Goal: Task Accomplishment & Management: Manage account settings

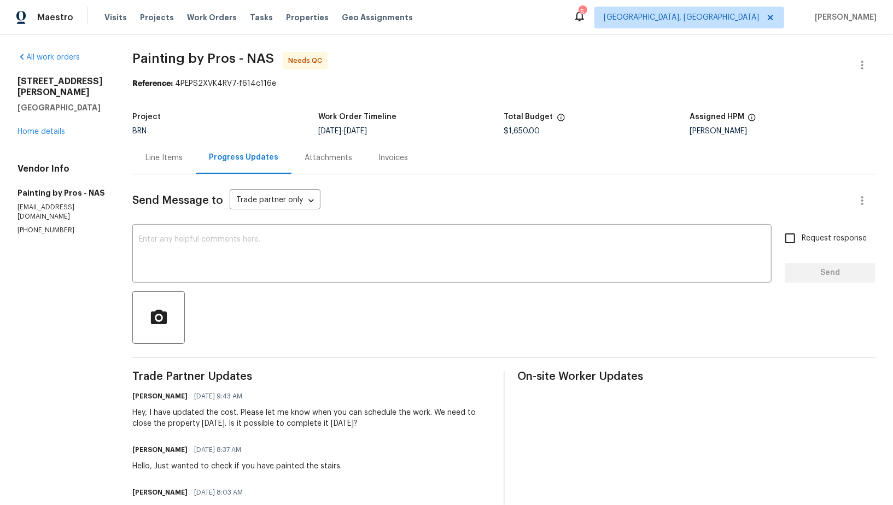
click at [177, 167] on div "Line Items" at bounding box center [163, 158] width 63 height 32
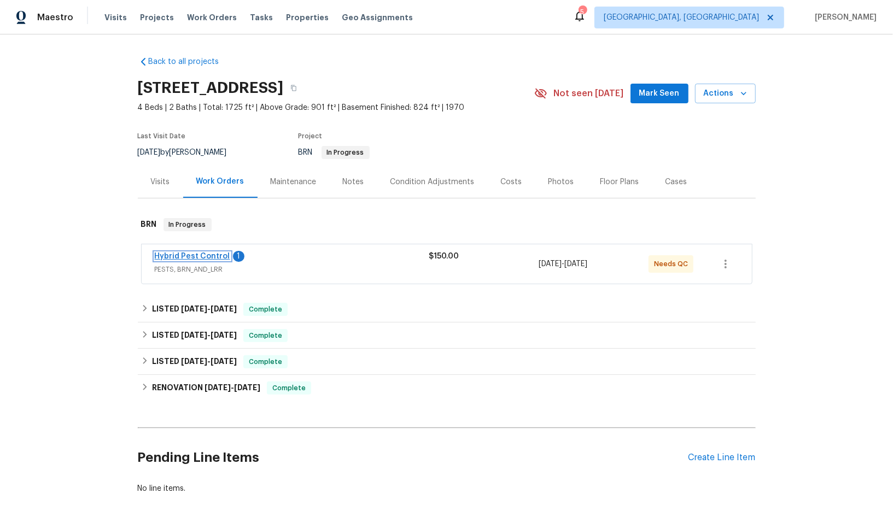
click at [188, 255] on link "Hybrid Pest Control" at bounding box center [192, 257] width 75 height 8
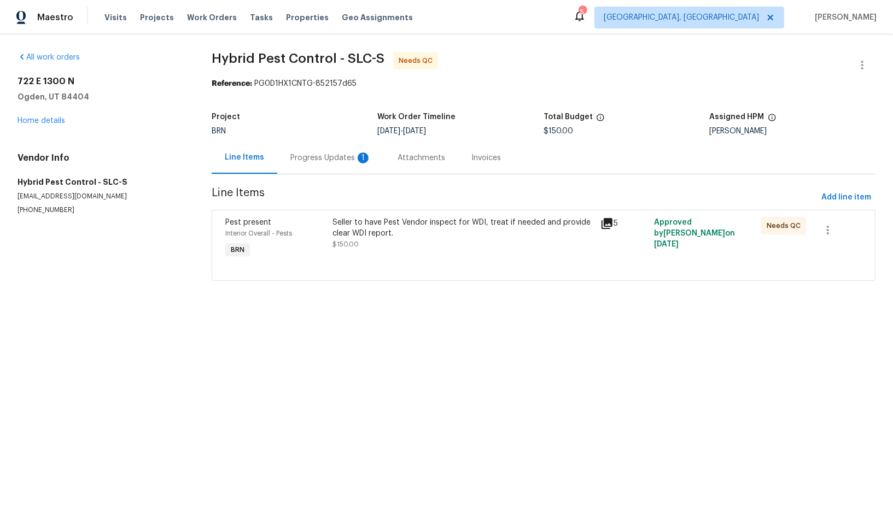
click at [322, 163] on div "Progress Updates 1" at bounding box center [330, 158] width 107 height 32
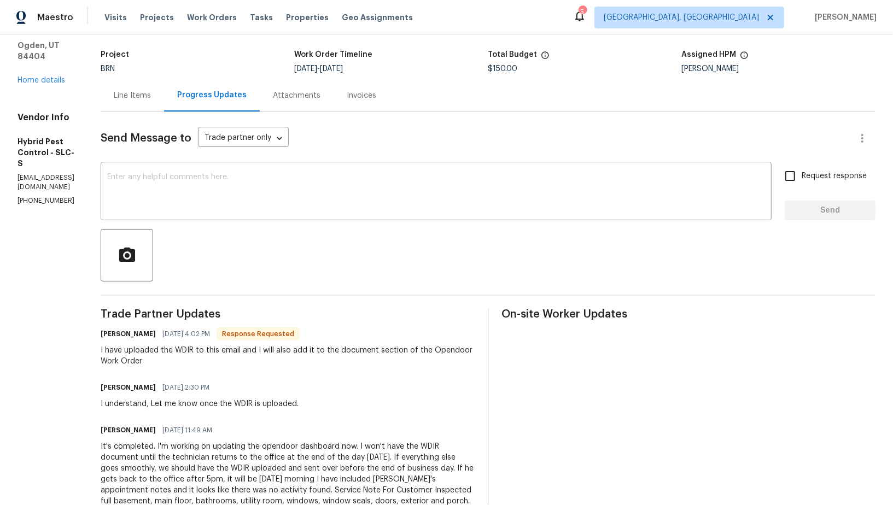
scroll to position [31, 0]
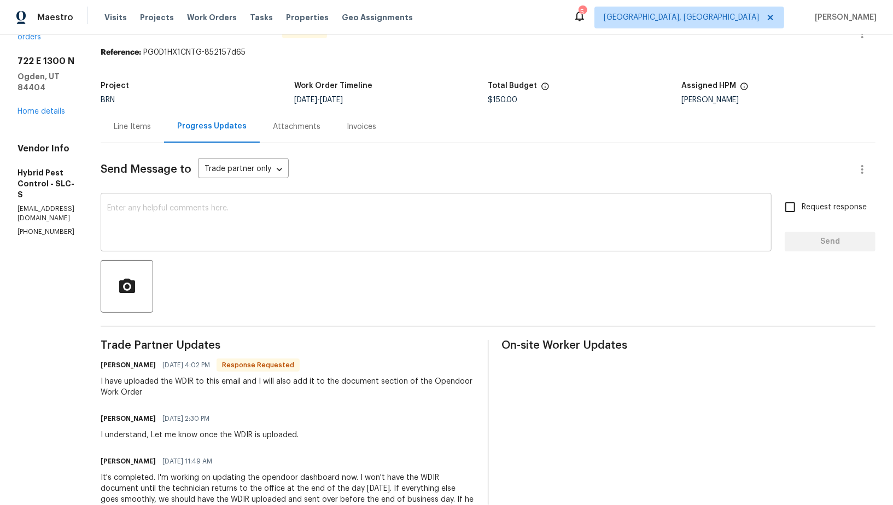
click at [263, 216] on textarea at bounding box center [436, 223] width 658 height 38
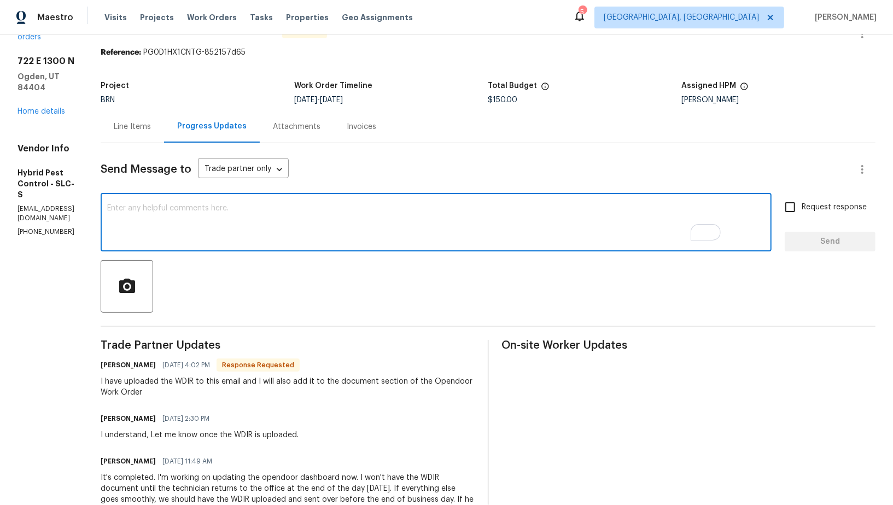
scroll to position [5, 0]
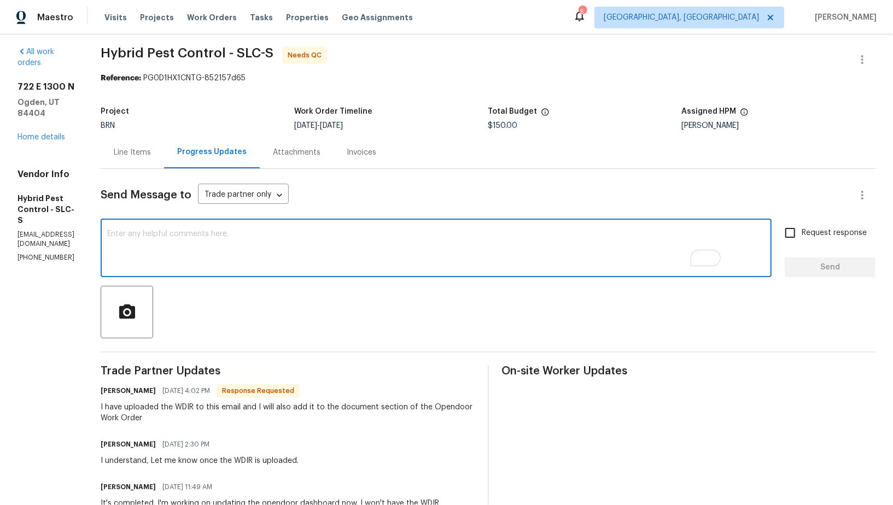
click at [310, 252] on textarea "To enrich screen reader interactions, please activate Accessibility in Grammarl…" at bounding box center [436, 249] width 658 height 38
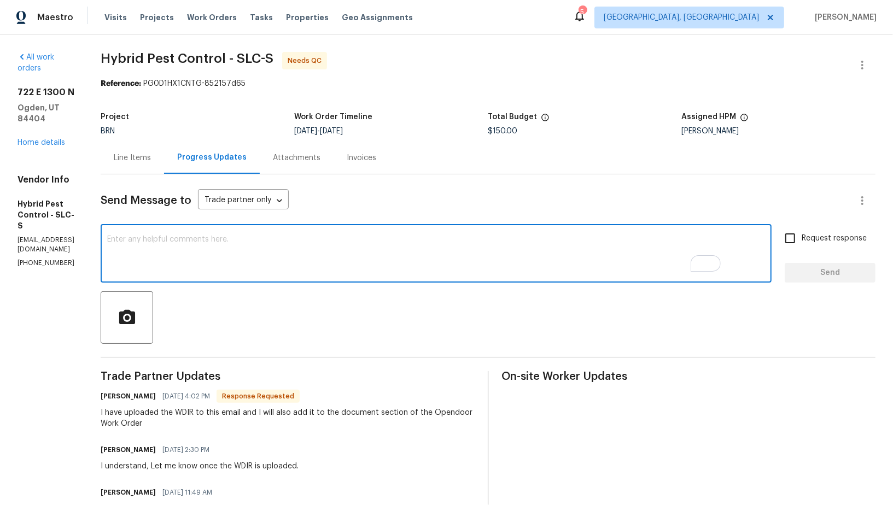
click at [151, 159] on div "Line Items" at bounding box center [132, 158] width 37 height 11
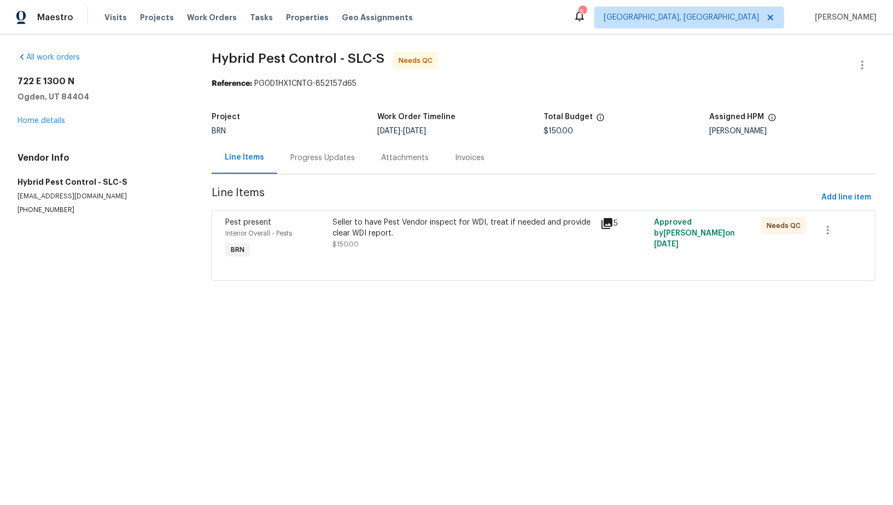
click at [349, 244] on span "$150.00" at bounding box center [345, 244] width 26 height 7
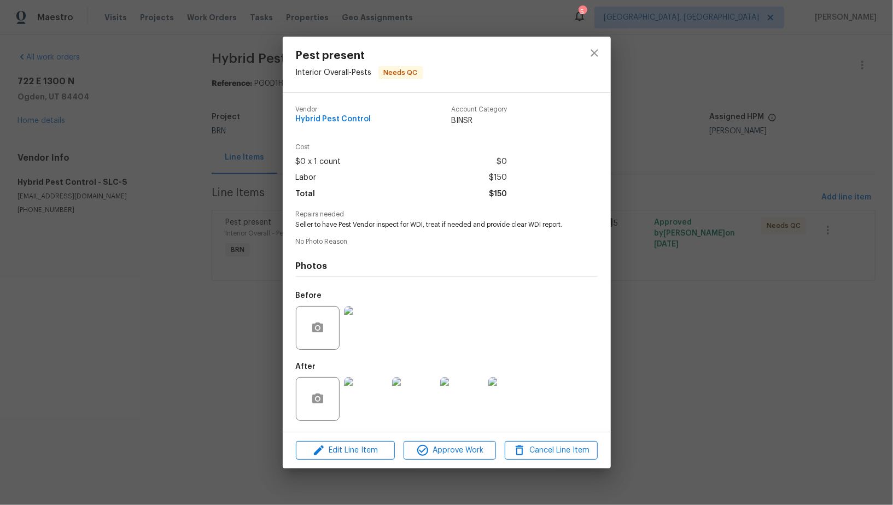
click at [377, 383] on img at bounding box center [366, 399] width 44 height 44
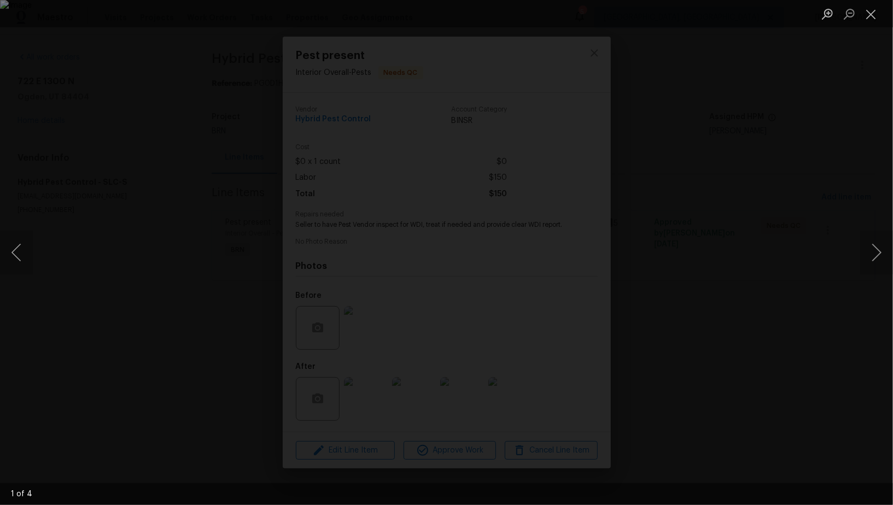
click at [749, 323] on div "Lightbox" at bounding box center [446, 252] width 893 height 505
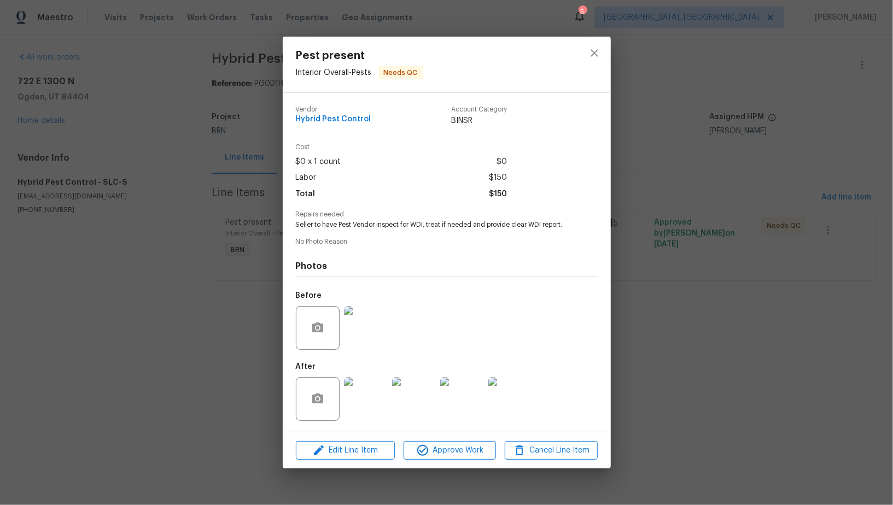
click at [749, 323] on div "Pest present Interior Overall - Pests Needs QC Vendor Hybrid Pest Control Accou…" at bounding box center [446, 252] width 893 height 505
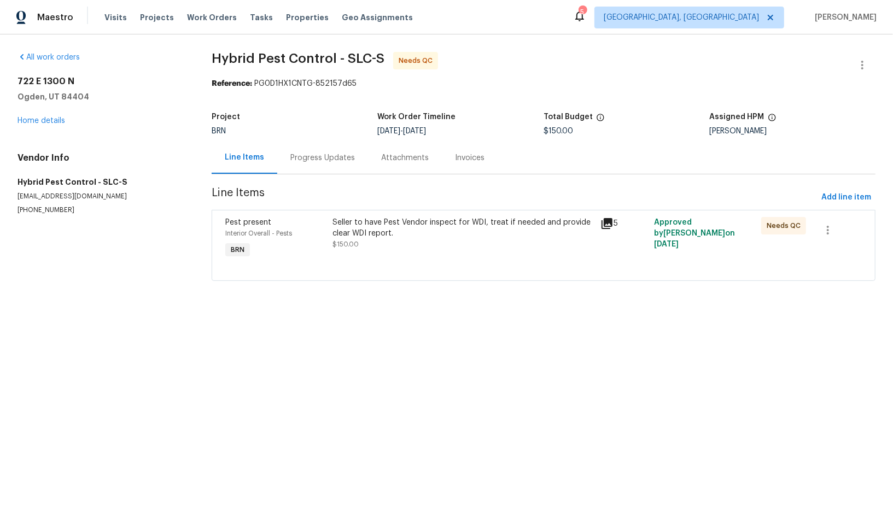
click at [292, 160] on div "Progress Updates" at bounding box center [322, 158] width 65 height 11
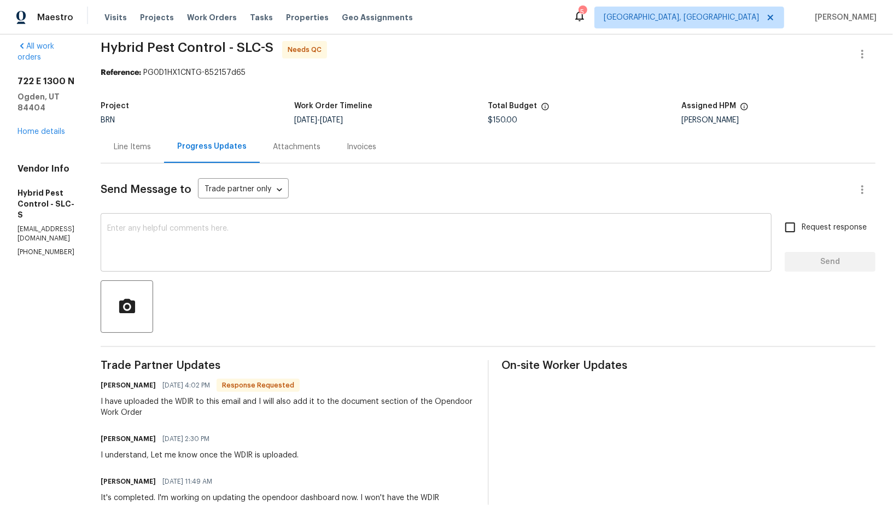
scroll to position [5, 0]
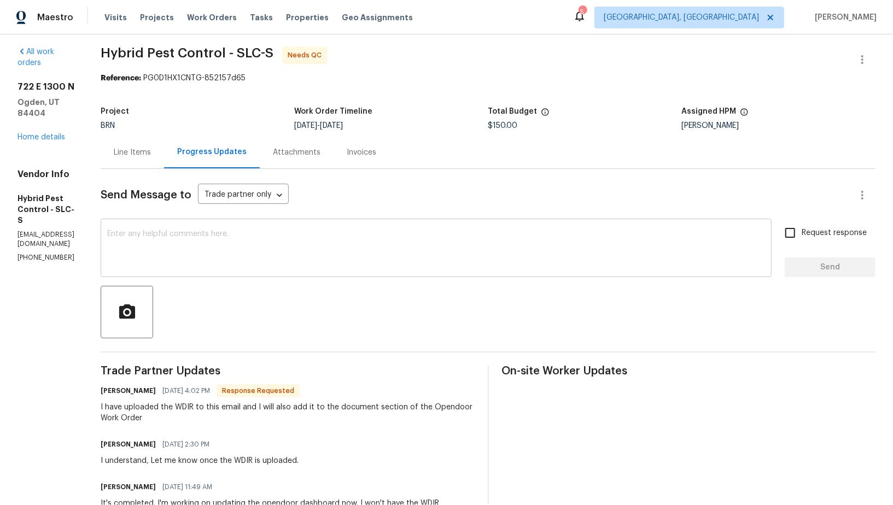
click at [224, 255] on textarea at bounding box center [436, 249] width 658 height 38
click at [164, 162] on div "Line Items" at bounding box center [132, 152] width 63 height 32
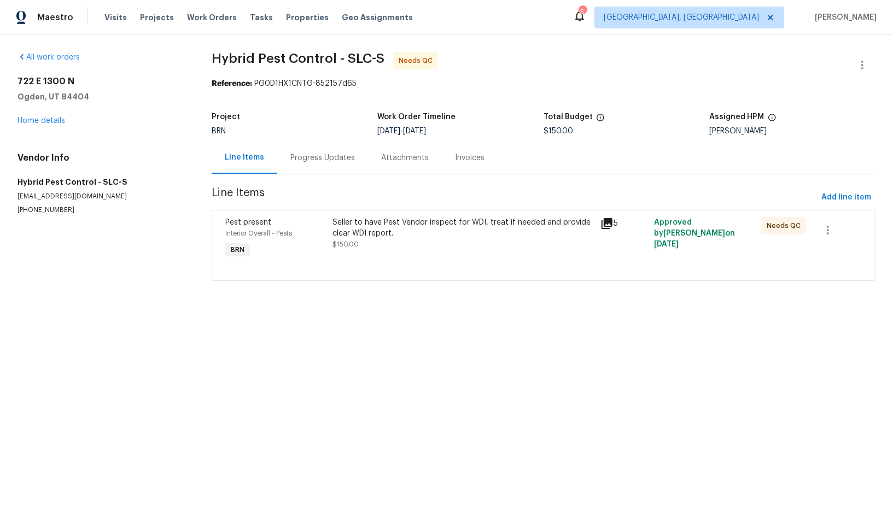
click at [407, 255] on div "Seller to have Pest Vendor inspect for WDI, treat if needed and provide clear W…" at bounding box center [463, 239] width 268 height 50
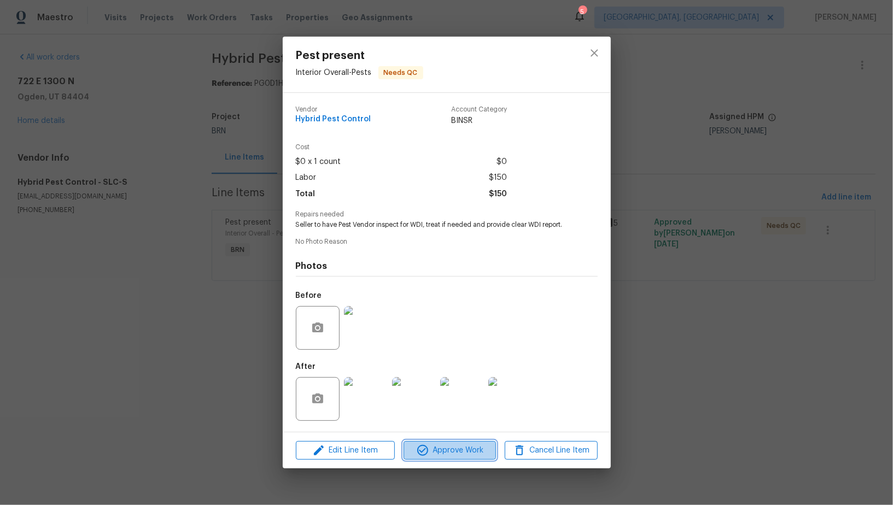
click at [436, 442] on button "Approve Work" at bounding box center [449, 450] width 92 height 19
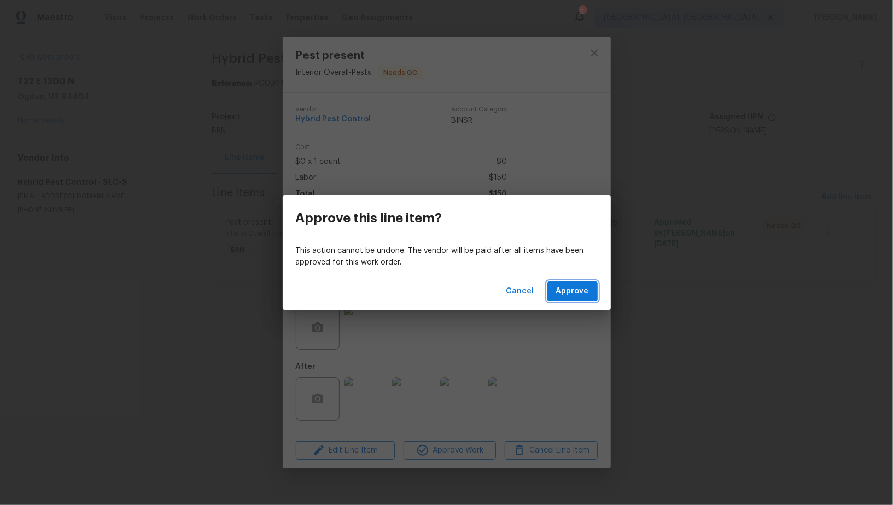
click at [562, 298] on button "Approve" at bounding box center [572, 292] width 50 height 20
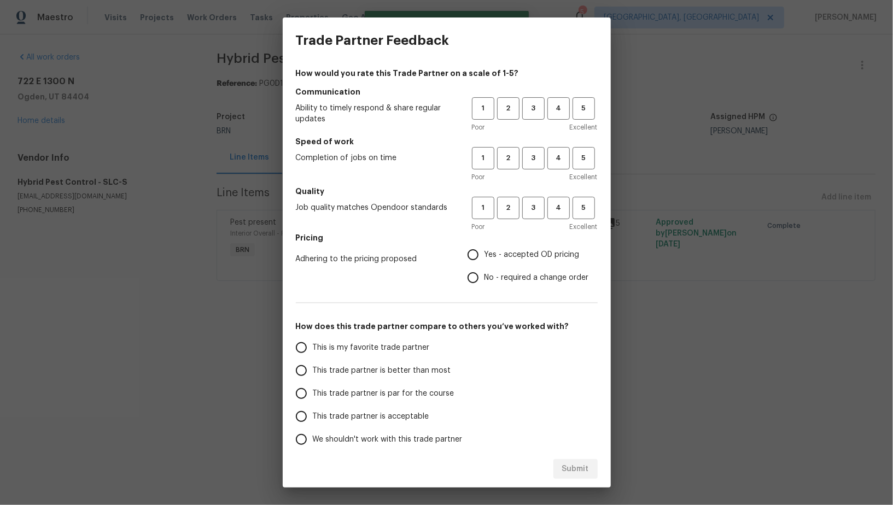
click at [533, 96] on h5 "Communication" at bounding box center [447, 91] width 302 height 11
click at [536, 126] on div "Poor Excellent" at bounding box center [535, 127] width 126 height 11
click at [536, 104] on span "3" at bounding box center [533, 108] width 20 height 13
click at [536, 174] on div "Poor Excellent" at bounding box center [535, 177] width 126 height 11
click at [535, 162] on span "3" at bounding box center [533, 158] width 20 height 13
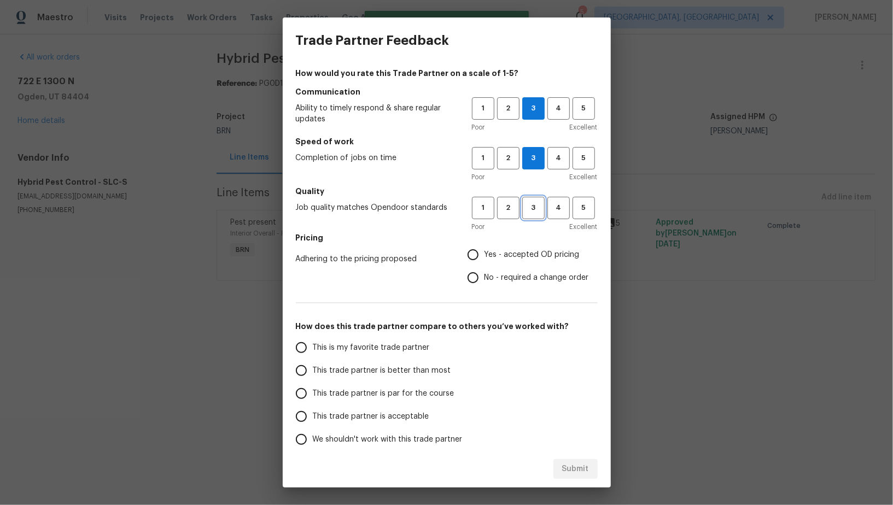
click at [534, 203] on span "3" at bounding box center [533, 208] width 20 height 13
click at [472, 270] on input "No - required a change order" at bounding box center [472, 277] width 23 height 23
radio input "true"
click at [472, 254] on input "Yes - accepted OD pricing" at bounding box center [472, 254] width 23 height 23
radio input "true"
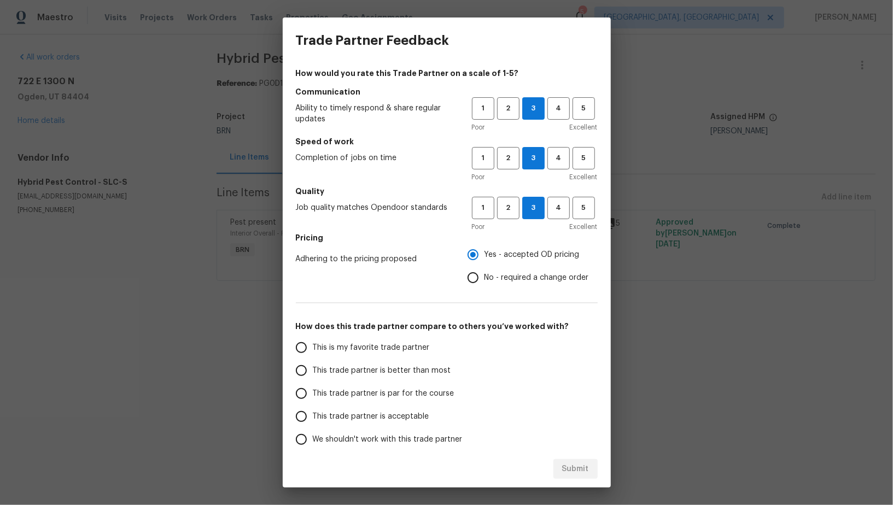
click at [307, 393] on input "This trade partner is par for the course" at bounding box center [301, 393] width 23 height 23
click at [568, 467] on span "Submit" at bounding box center [575, 469] width 27 height 14
radio input "true"
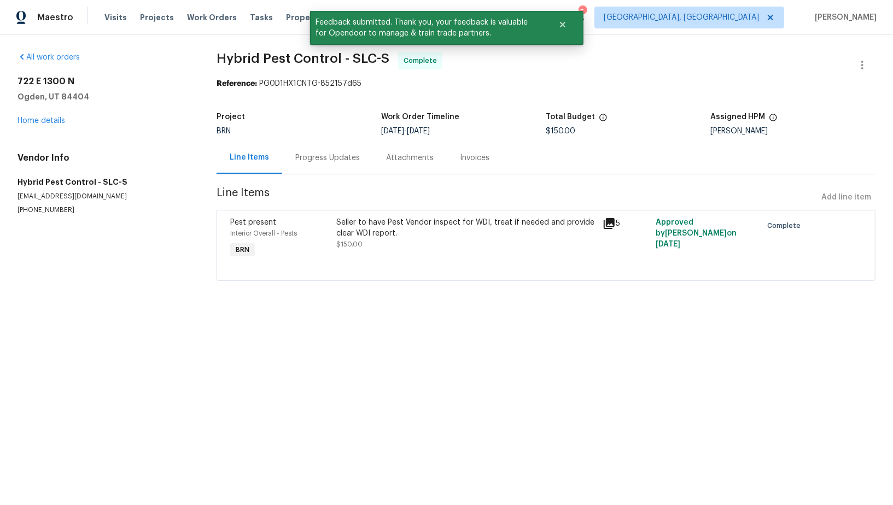
click at [292, 166] on div "Progress Updates" at bounding box center [327, 158] width 91 height 32
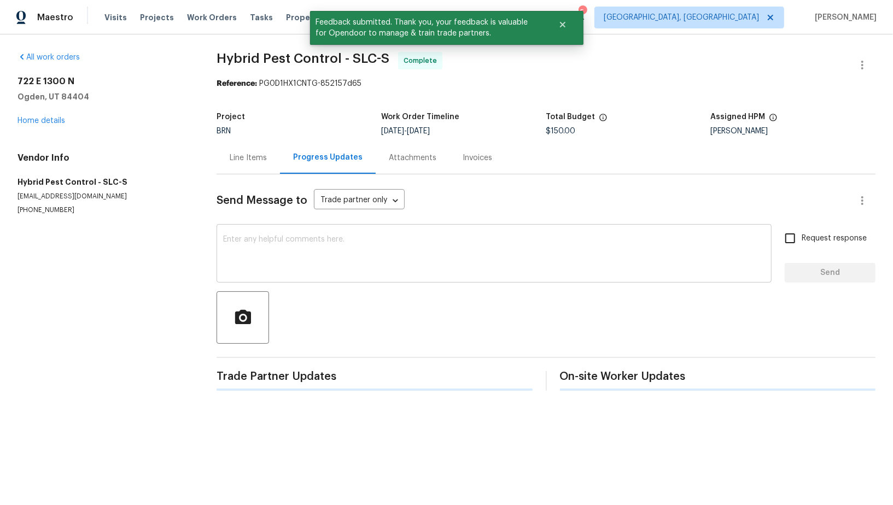
click at [334, 251] on textarea at bounding box center [494, 255] width 542 height 38
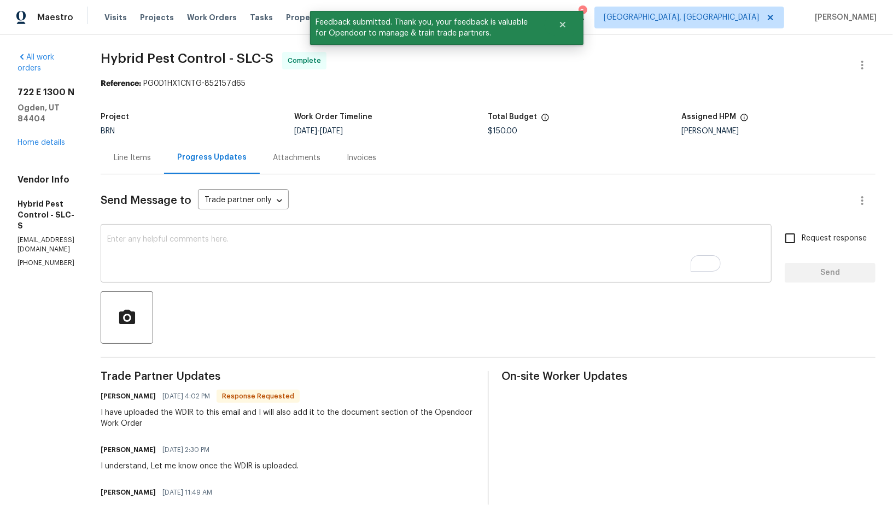
click at [328, 256] on textarea "To enrich screen reader interactions, please activate Accessibility in Grammarl…" at bounding box center [436, 255] width 658 height 38
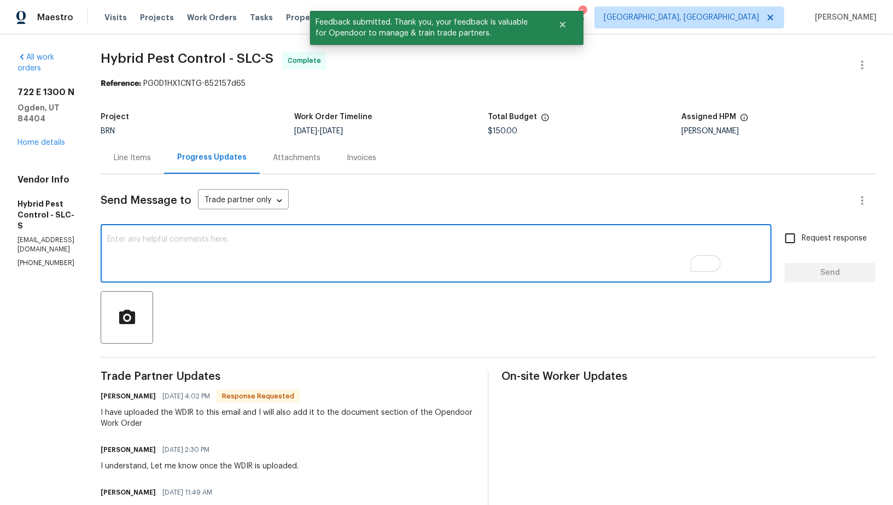
paste textarea "WO is approved, Please upload the invoice under invoice section. Thanks!"
type textarea "WO is approved, Please upload the invoice under invoice section. Thanks!"
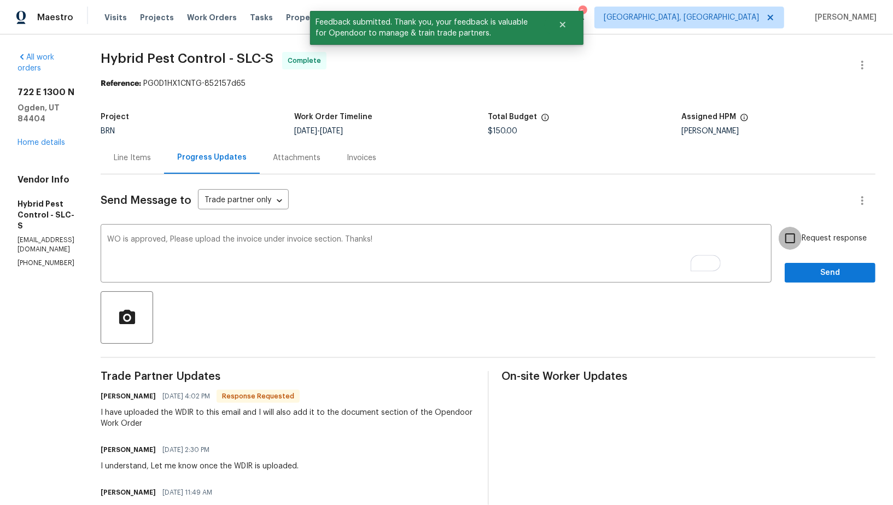
click at [786, 240] on input "Request response" at bounding box center [789, 238] width 23 height 23
checkbox input "true"
click at [816, 271] on span "Send" at bounding box center [829, 273] width 73 height 14
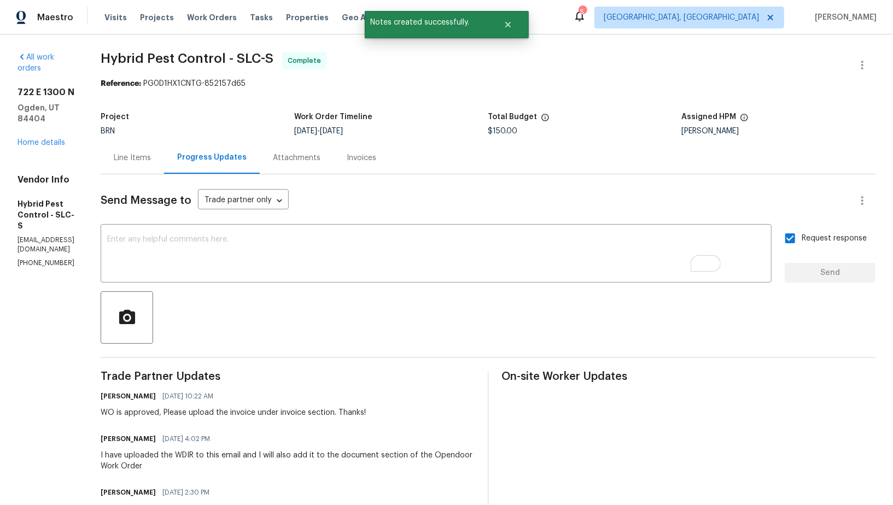
click at [374, 147] on div "Invoices" at bounding box center [361, 158] width 56 height 32
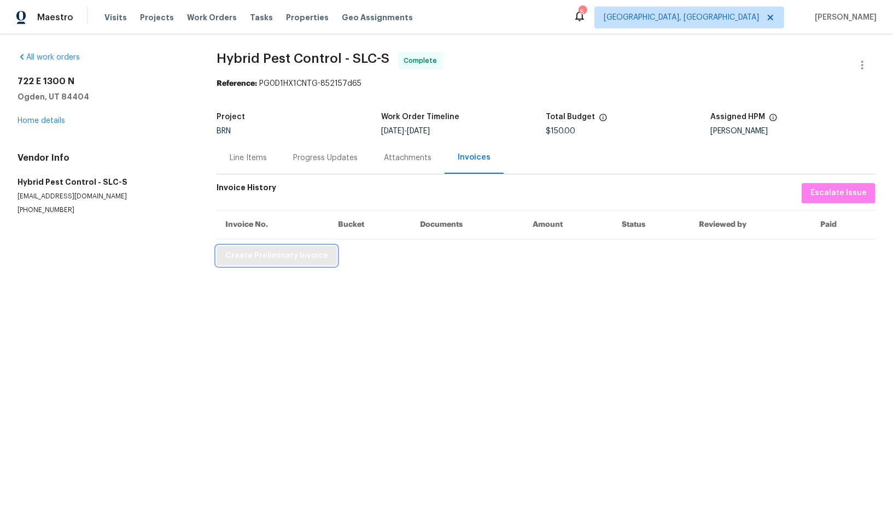
click at [242, 265] on button "Create Preliminary Invoice" at bounding box center [276, 256] width 120 height 20
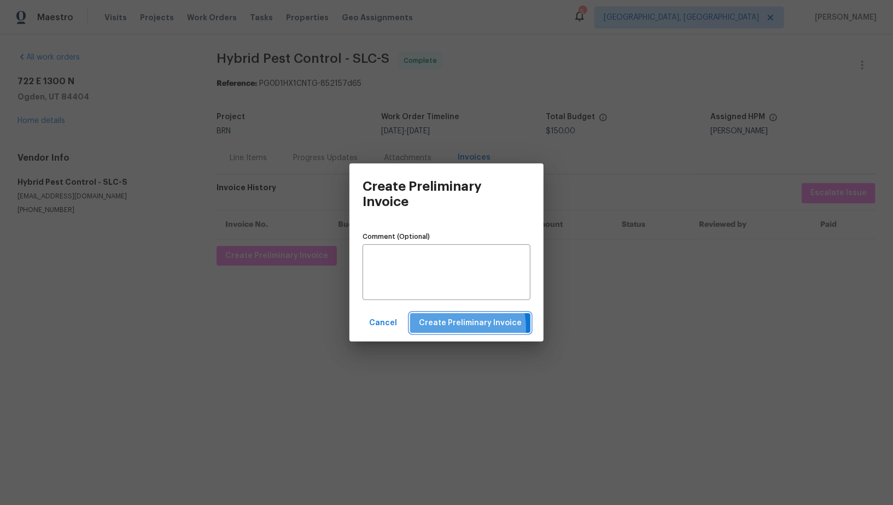
click at [440, 329] on span "Create Preliminary Invoice" at bounding box center [470, 324] width 103 height 14
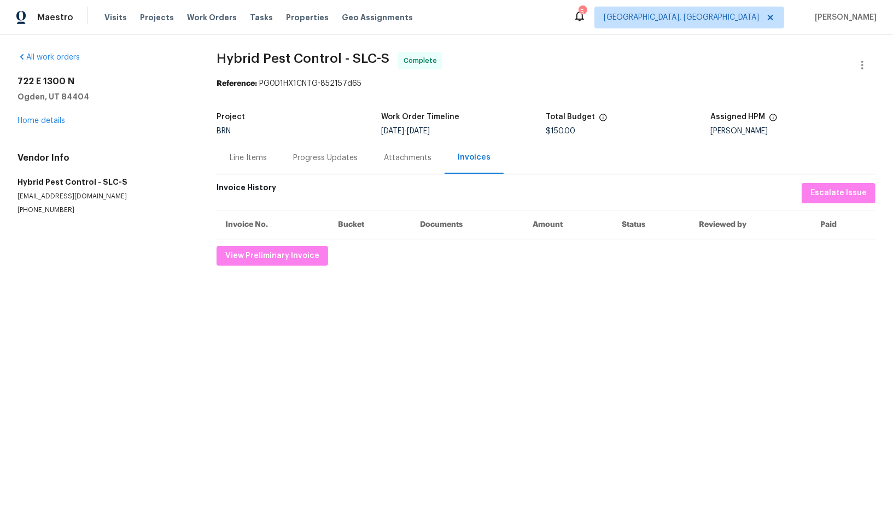
click at [287, 169] on div "Progress Updates" at bounding box center [325, 158] width 91 height 32
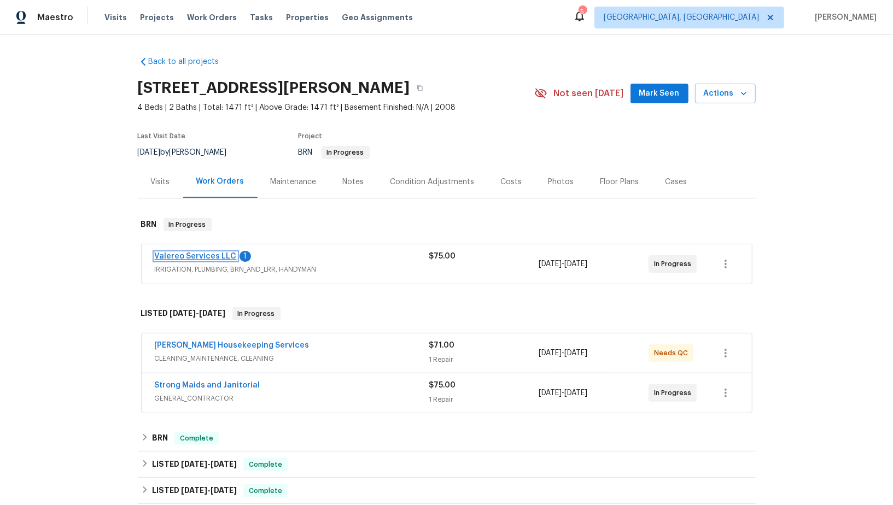
click at [214, 254] on link "Valereo Services LLC" at bounding box center [196, 257] width 82 height 8
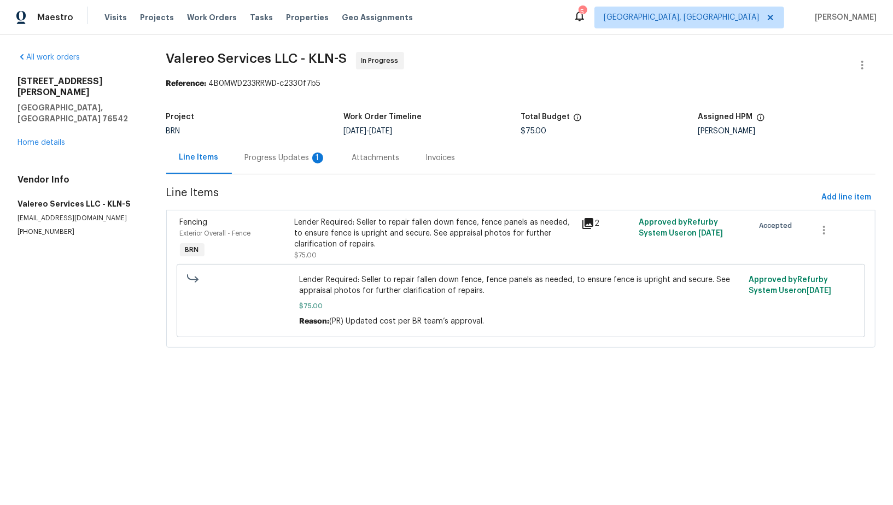
click at [271, 162] on div "Progress Updates 1" at bounding box center [285, 158] width 81 height 11
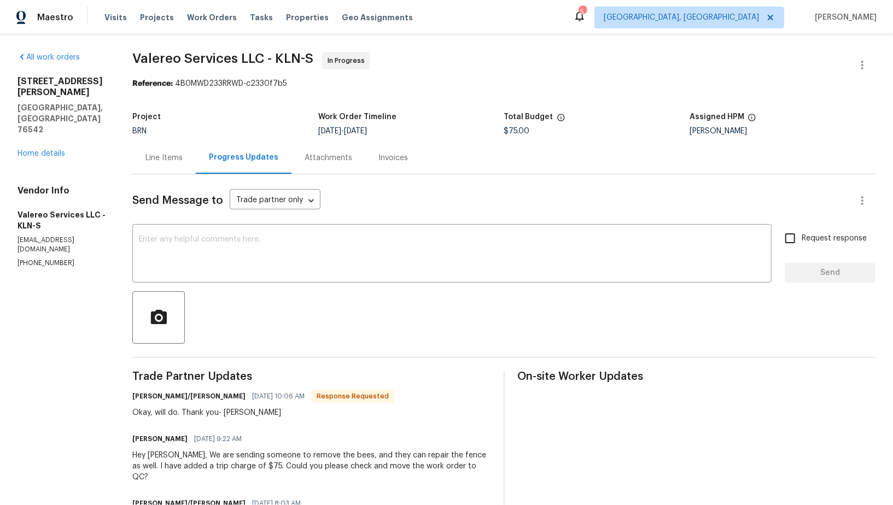
click at [167, 163] on div "Line Items" at bounding box center [163, 158] width 37 height 11
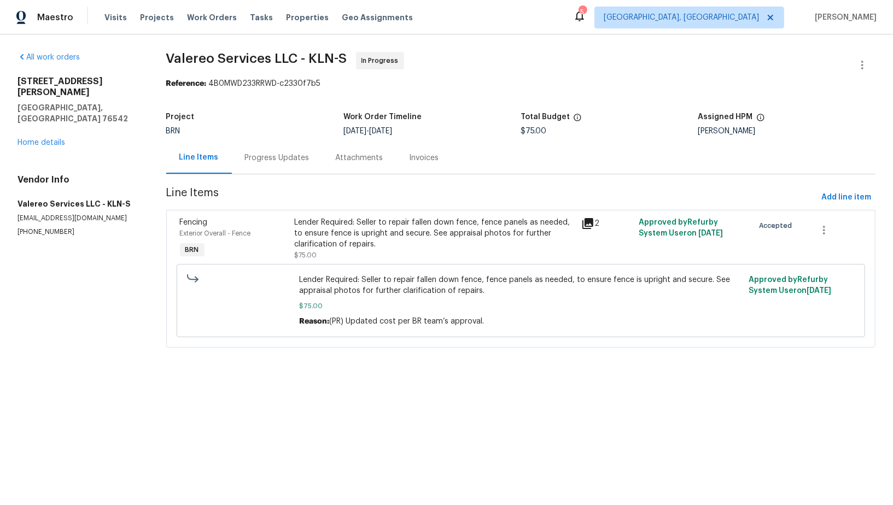
click at [290, 176] on section "Valereo Services LLC - KLN-S In Progress Reference: 4B0MWD233RRWD-c2330f7b5 Pro…" at bounding box center [520, 206] width 709 height 309
click at [280, 160] on div "Progress Updates" at bounding box center [277, 158] width 65 height 11
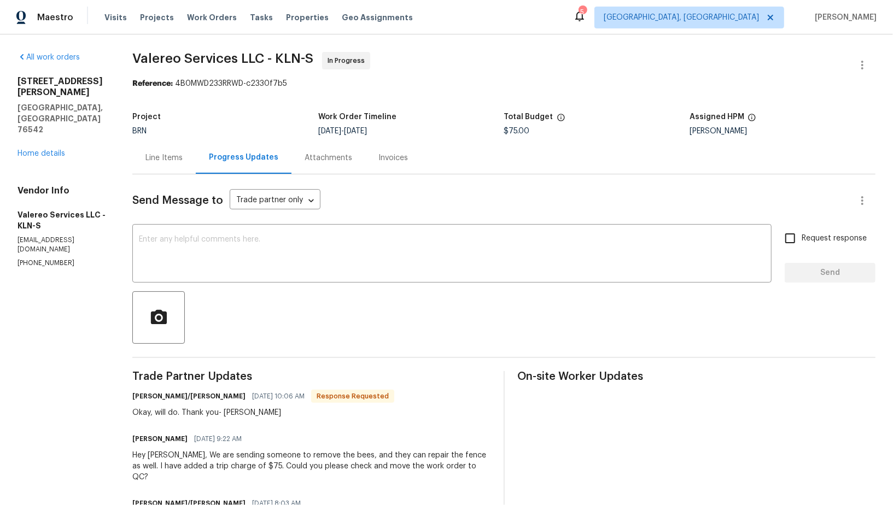
click at [157, 168] on div "Line Items" at bounding box center [163, 158] width 63 height 32
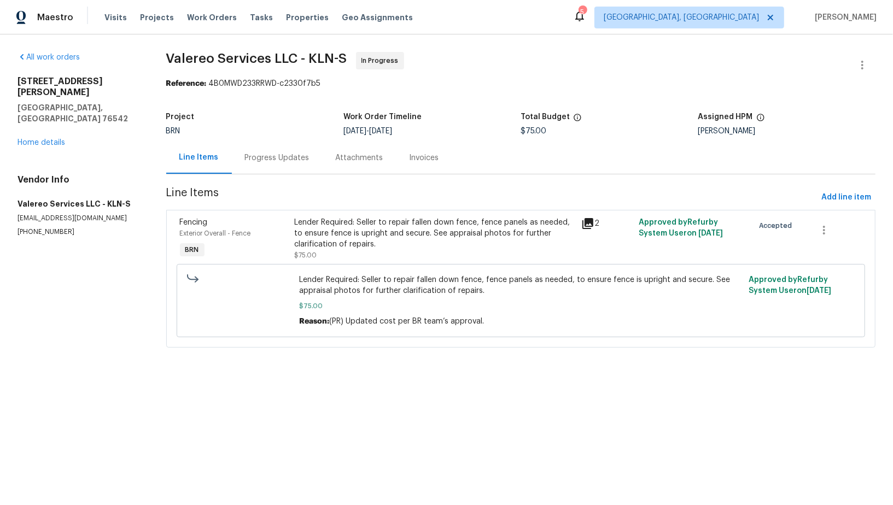
click at [287, 163] on div "Progress Updates" at bounding box center [277, 158] width 65 height 11
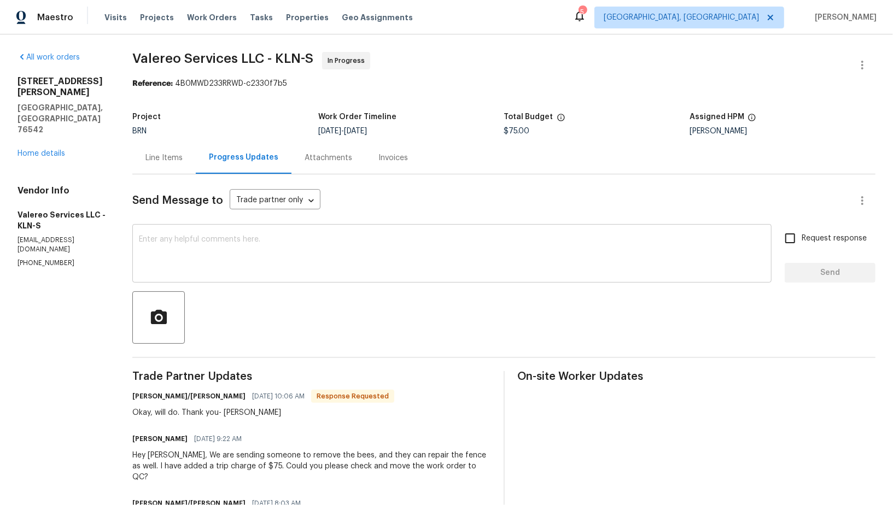
click at [272, 257] on textarea at bounding box center [452, 255] width 626 height 38
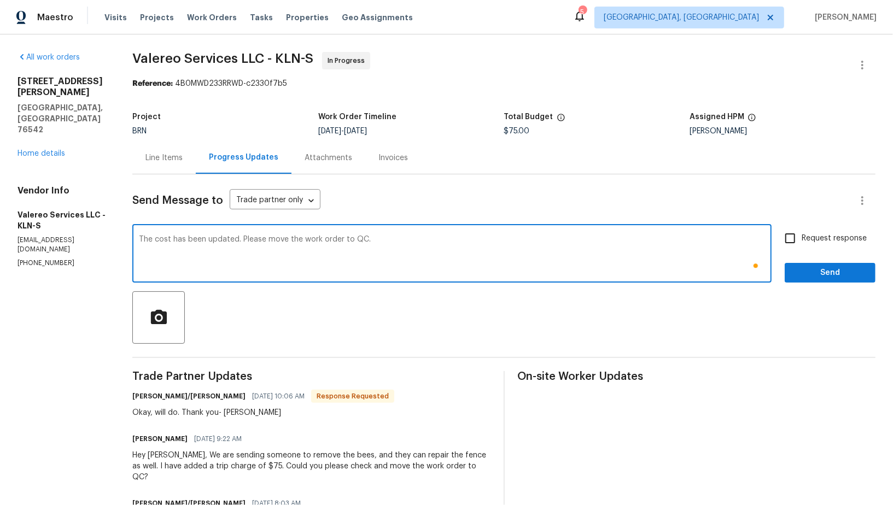
type textarea "The cost has been updated. Please move the work order to QC."
click at [785, 244] on input "Request response" at bounding box center [789, 238] width 23 height 23
checkbox input "true"
click at [811, 268] on span "Send" at bounding box center [829, 273] width 73 height 14
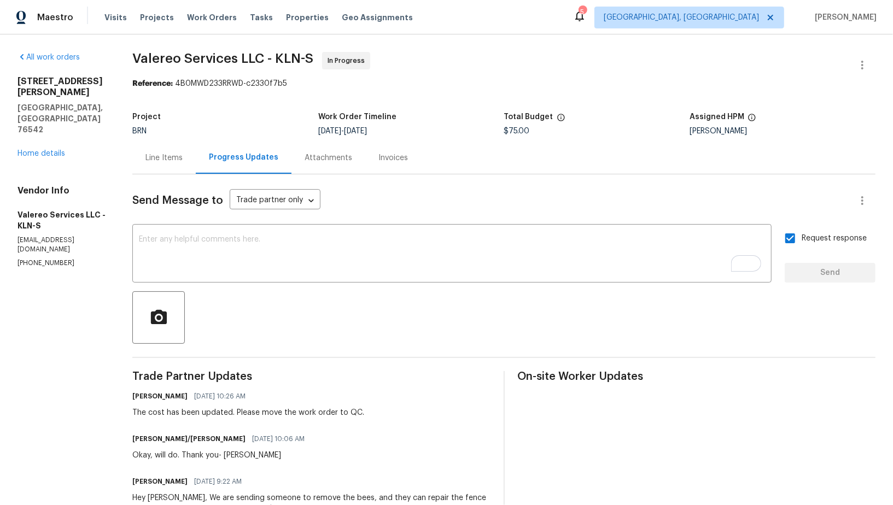
click at [47, 115] on div "407 Viola Dr Killeen, TX 76542 Home details" at bounding box center [61, 117] width 89 height 83
click at [49, 150] on link "Home details" at bounding box center [41, 154] width 48 height 8
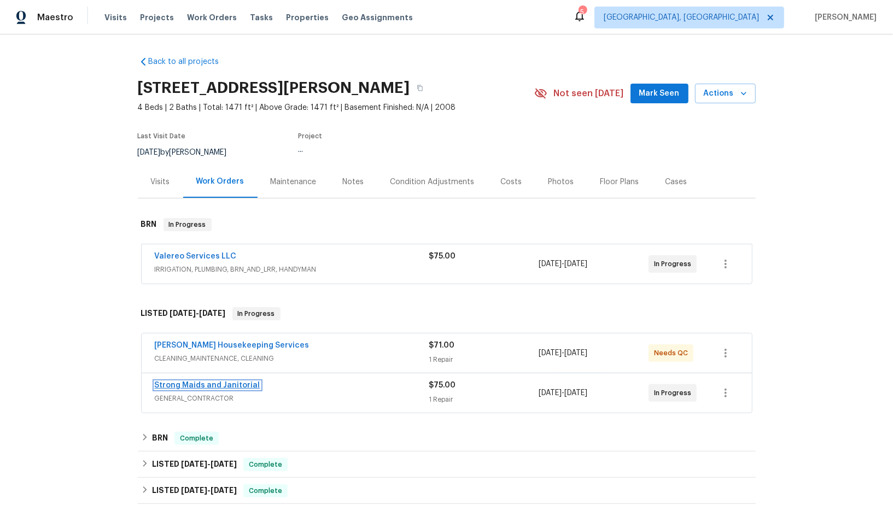
click at [216, 383] on link "Strong Maids and Janitorial" at bounding box center [208, 386] width 106 height 8
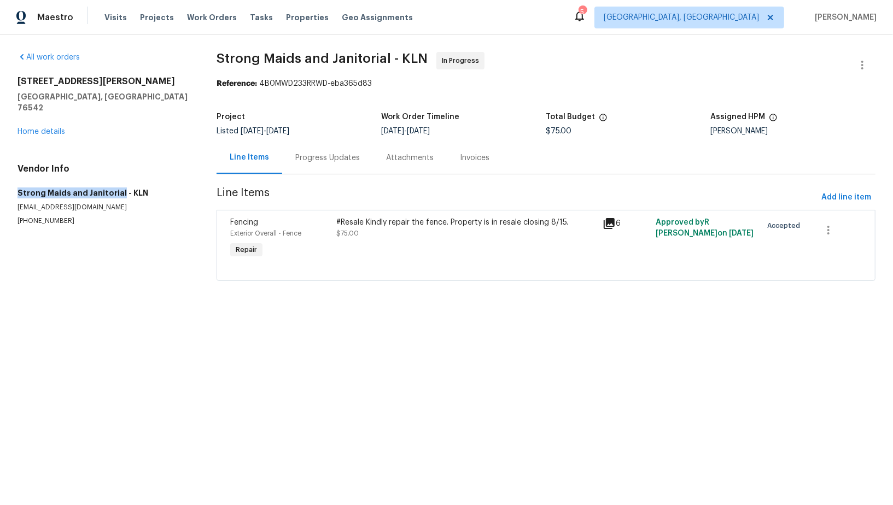
drag, startPoint x: 118, startPoint y: 181, endPoint x: 16, endPoint y: 178, distance: 101.8
click at [16, 178] on div "All work orders 407 Viola Dr Killeen, TX 76542 Home details Vendor Info Strong …" at bounding box center [446, 172] width 893 height 277
copy h5 "Strong Maids and Janitorial"
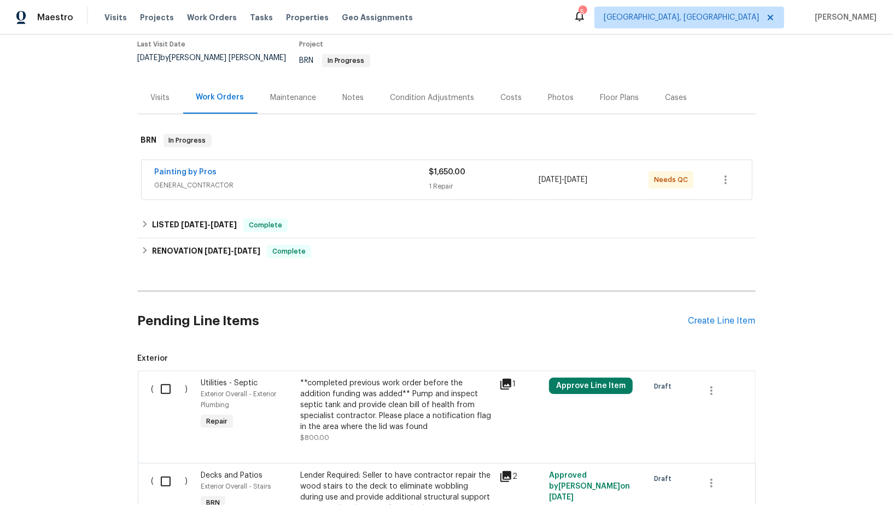
scroll to position [11, 0]
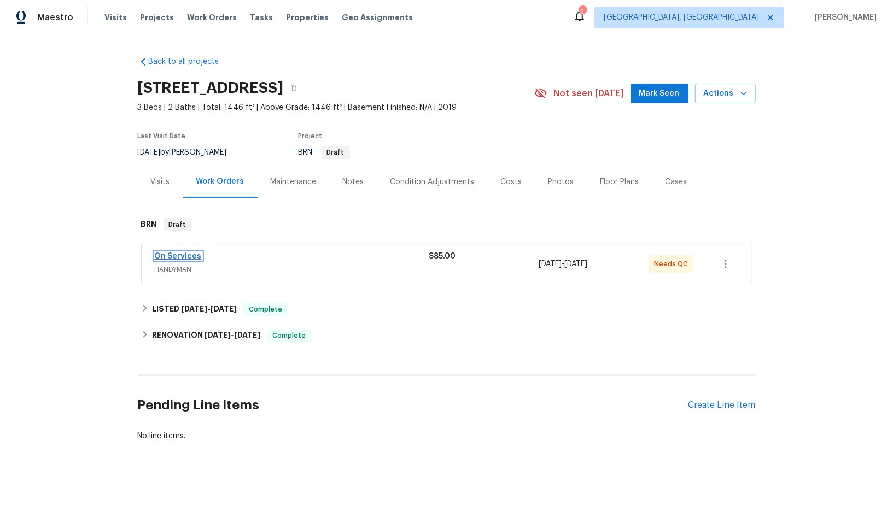
click at [184, 253] on link "On Services" at bounding box center [178, 257] width 47 height 8
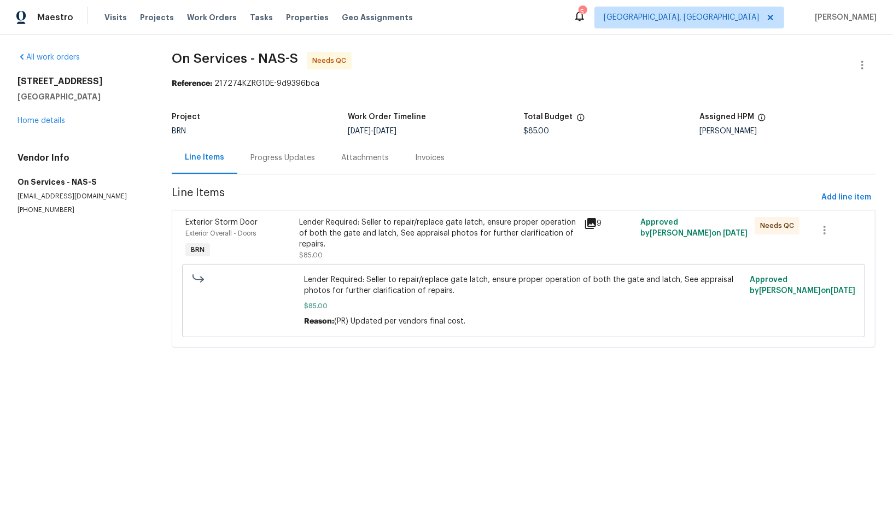
click at [331, 251] on div "Lender Required: Seller to repair/replace gate latch, ensure proper operation o…" at bounding box center [438, 239] width 278 height 44
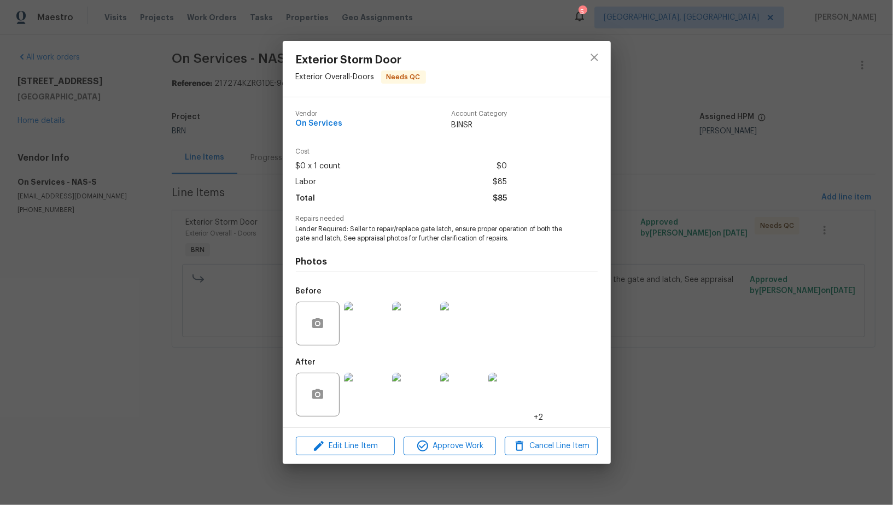
drag, startPoint x: 255, startPoint y: 285, endPoint x: 256, endPoint y: 277, distance: 8.2
click at [256, 285] on div "Exterior Storm Door Exterior Overall - Doors Needs QC Vendor On Services Accoun…" at bounding box center [446, 252] width 893 height 505
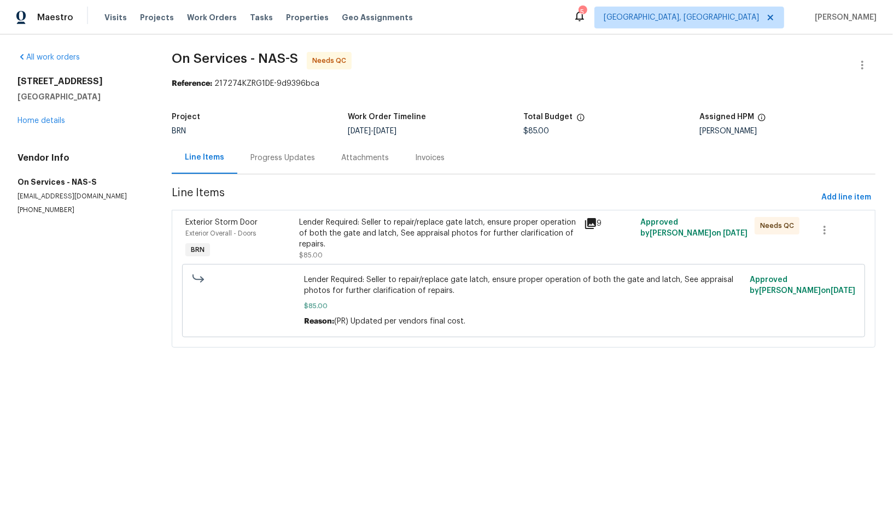
click at [276, 167] on div "Progress Updates" at bounding box center [282, 158] width 91 height 32
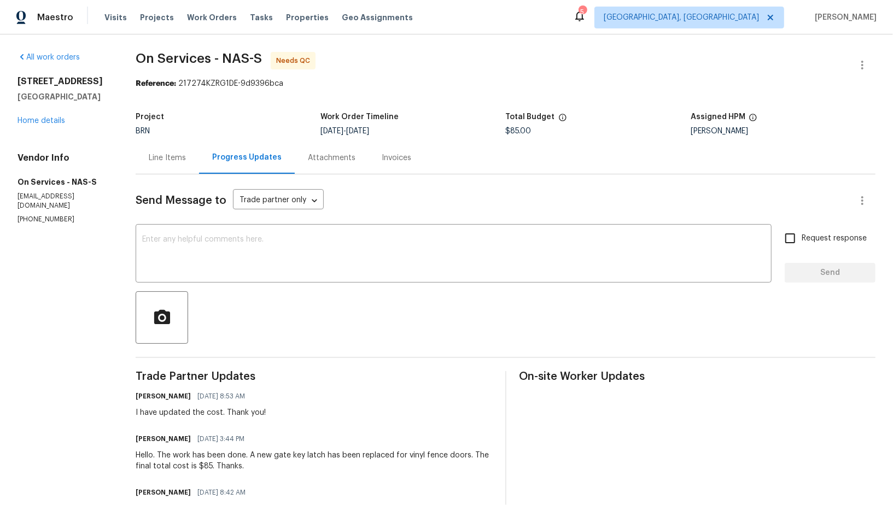
click at [325, 283] on div "Send Message to Trade partner only Trade partner only ​ x ​ Request response Se…" at bounding box center [506, 415] width 740 height 482
click at [648, 253] on textarea at bounding box center [453, 255] width 623 height 38
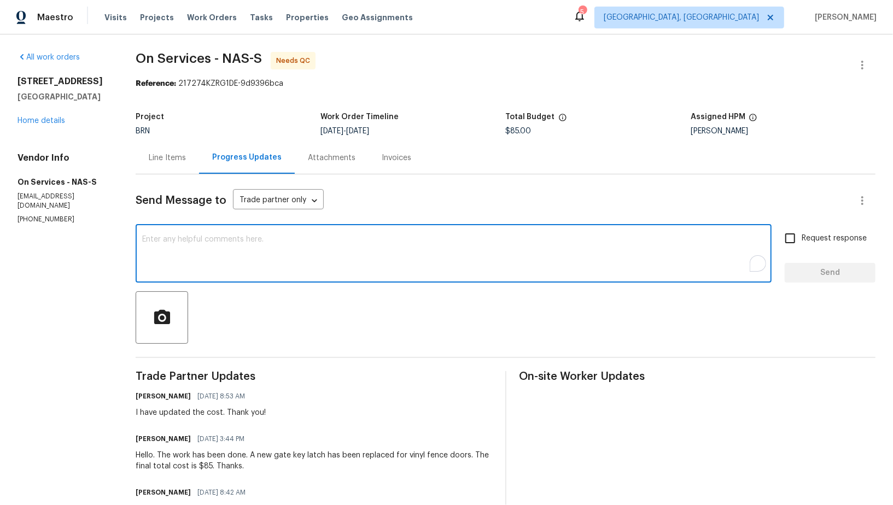
paste textarea "WO is approved, Please upload the invoice under invoice section. Thanks!"
type textarea "WO is approved, Please upload the invoice under invoice section. Thanks!"
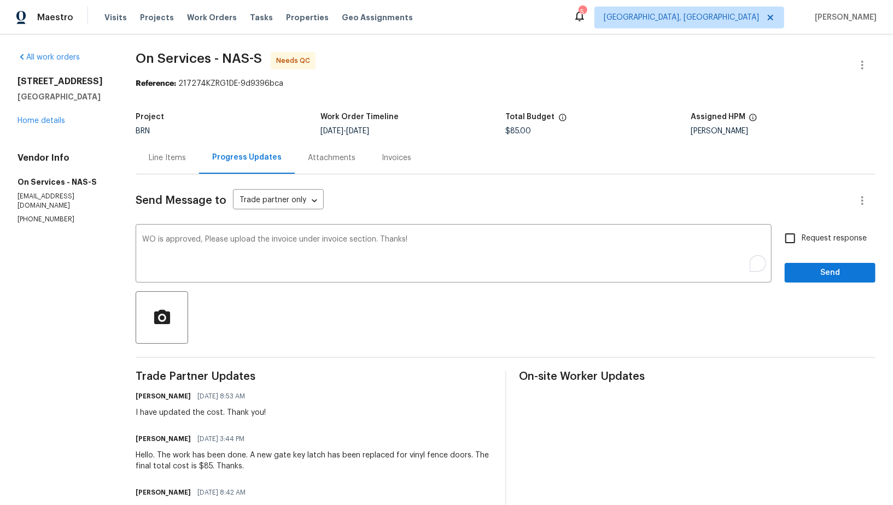
click at [813, 235] on span "Request response" at bounding box center [833, 238] width 65 height 11
click at [801, 235] on input "Request response" at bounding box center [789, 238] width 23 height 23
checkbox input "true"
click at [834, 281] on button "Send" at bounding box center [829, 273] width 91 height 20
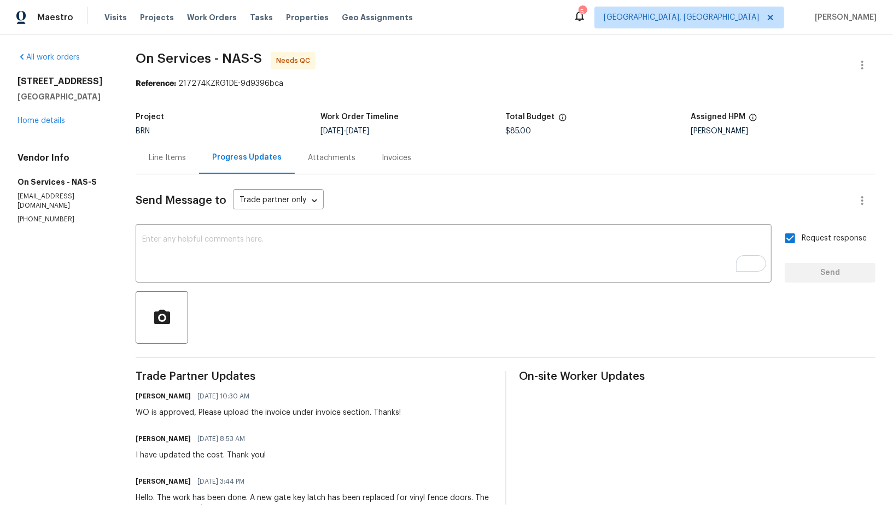
click at [173, 161] on div "Line Items" at bounding box center [167, 158] width 37 height 11
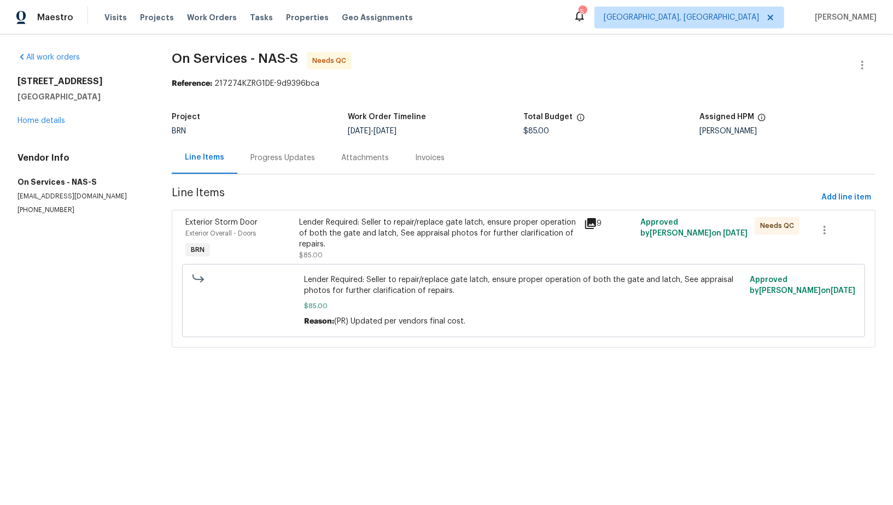
click at [386, 244] on div "Lender Required: Seller to repair/replace gate latch, ensure proper operation o…" at bounding box center [438, 233] width 278 height 33
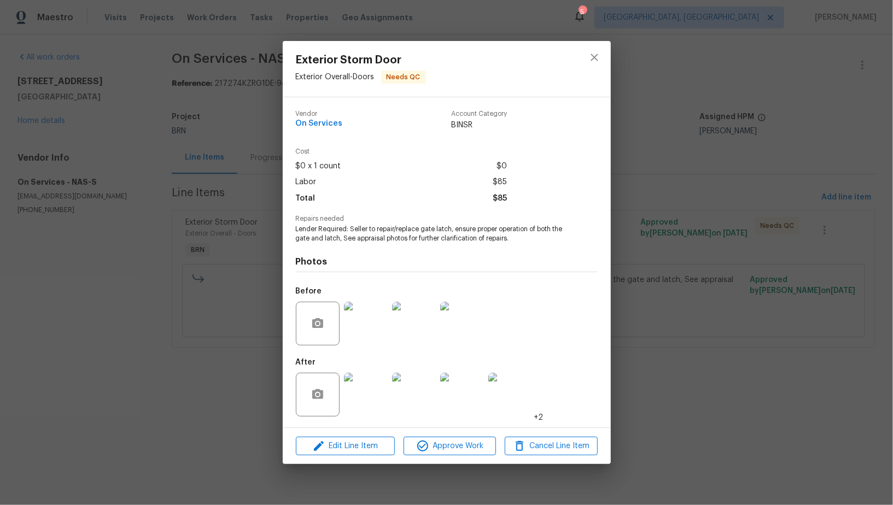
click at [431, 458] on div "Edit Line Item Approve Work Cancel Line Item" at bounding box center [447, 446] width 328 height 37
click at [437, 450] on span "Approve Work" at bounding box center [450, 447] width 86 height 14
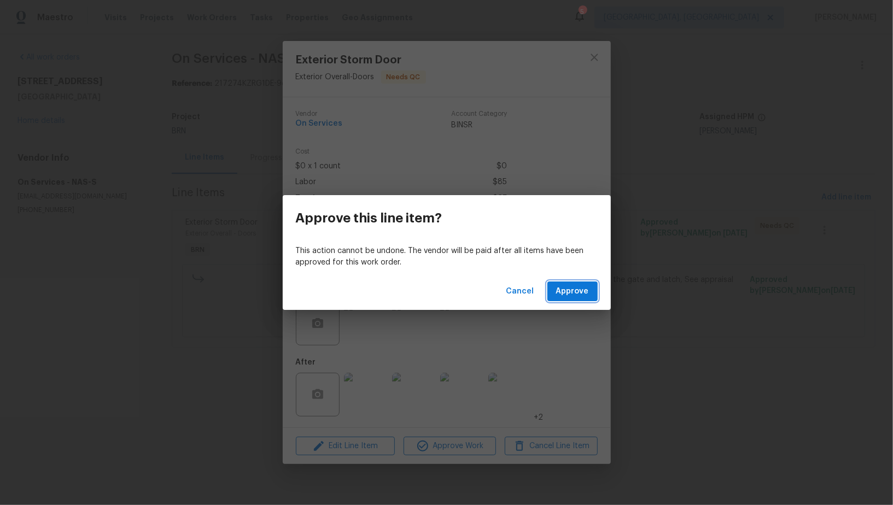
click at [572, 294] on span "Approve" at bounding box center [572, 292] width 33 height 14
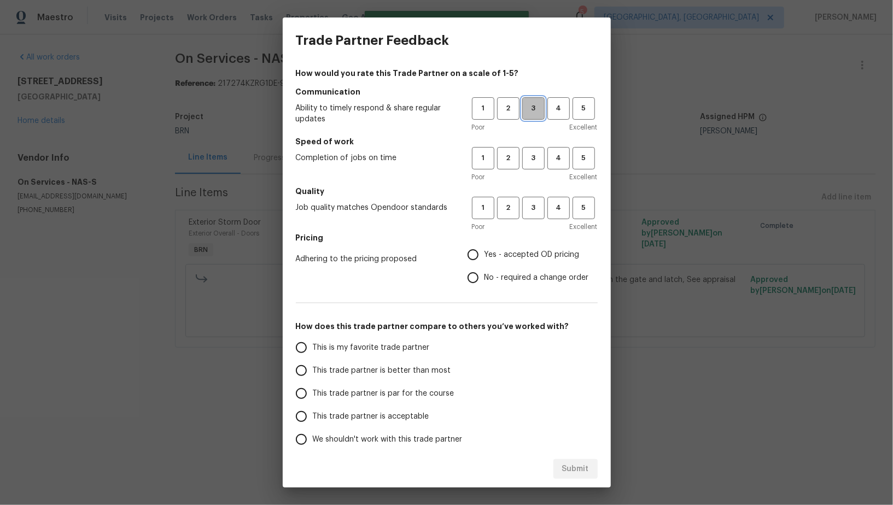
click at [540, 114] on span "3" at bounding box center [533, 108] width 20 height 13
click at [539, 166] on button "3" at bounding box center [533, 158] width 22 height 22
click at [534, 219] on div "1 2 3 4 5 Poor Excellent" at bounding box center [535, 215] width 126 height 36
click at [534, 217] on button "3" at bounding box center [533, 208] width 22 height 22
click at [566, 107] on span "4" at bounding box center [558, 108] width 20 height 13
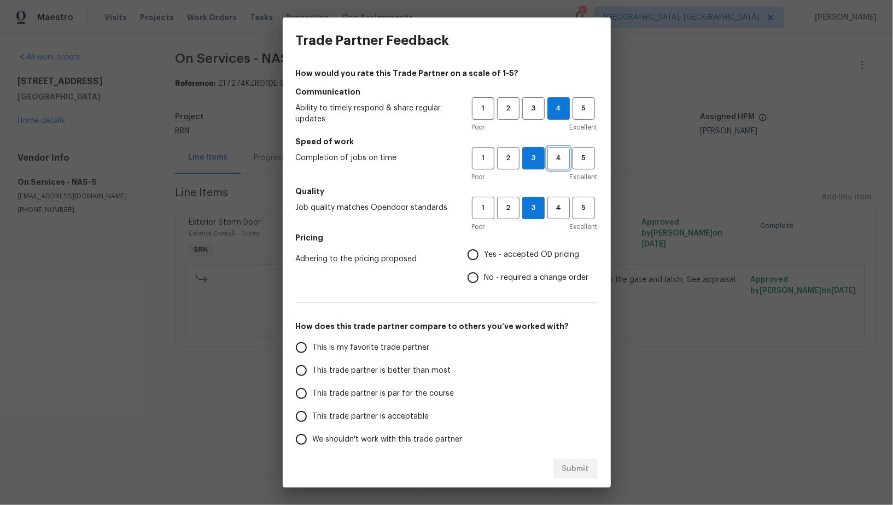
click at [561, 154] on span "4" at bounding box center [558, 158] width 20 height 13
click at [557, 216] on button "4" at bounding box center [558, 208] width 22 height 22
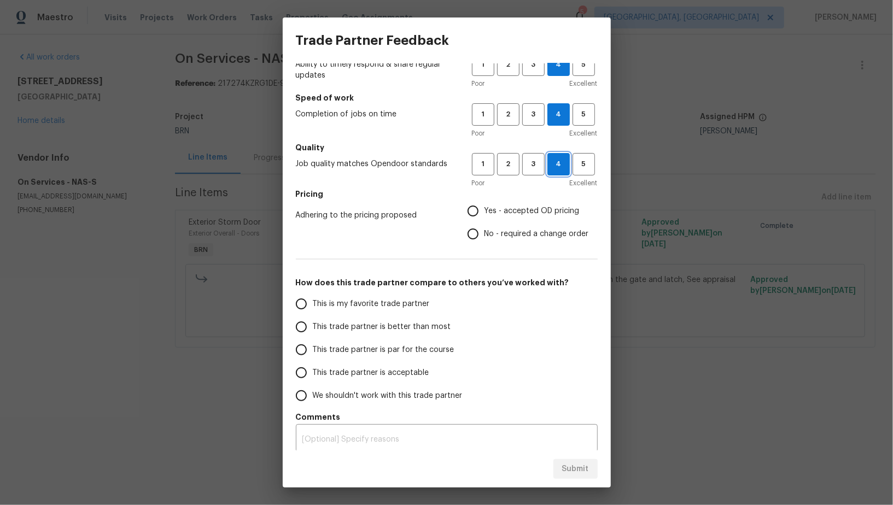
scroll to position [50, 0]
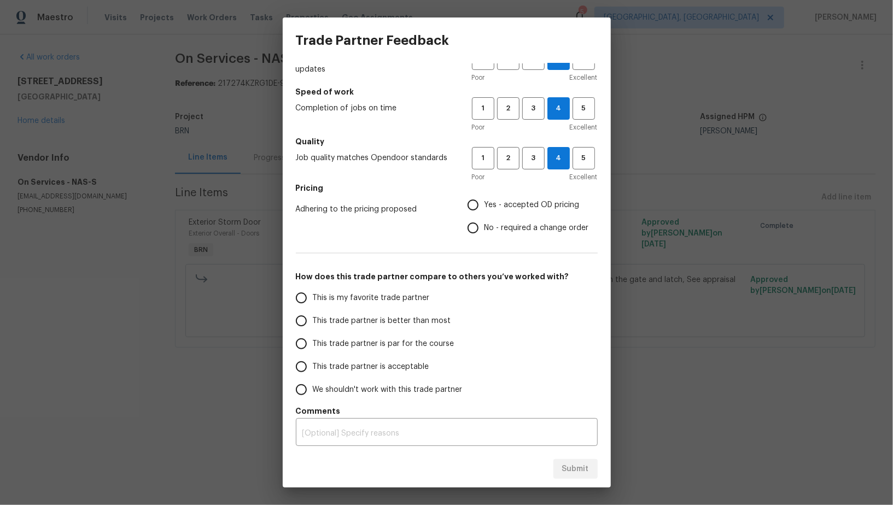
click at [463, 225] on input "No - required a change order" at bounding box center [472, 227] width 23 height 23
radio input "true"
click at [302, 325] on input "This trade partner is better than most" at bounding box center [301, 320] width 23 height 23
click at [559, 466] on button "Submit" at bounding box center [575, 469] width 44 height 20
radio input "true"
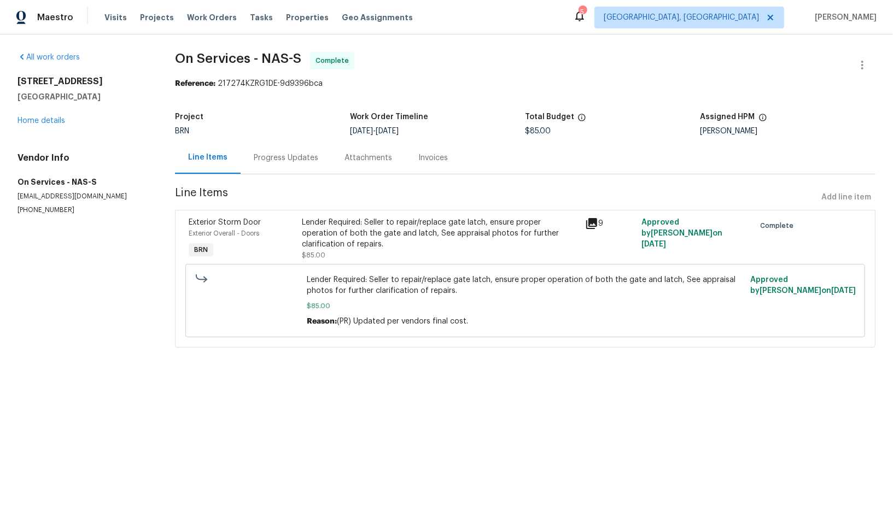
click at [267, 131] on div "BRN" at bounding box center [262, 131] width 175 height 8
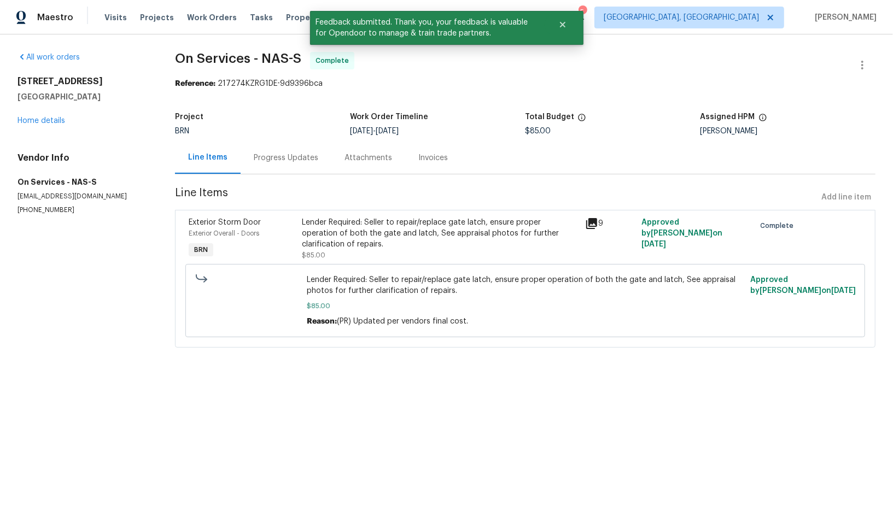
click at [277, 161] on div "Progress Updates" at bounding box center [286, 158] width 65 height 11
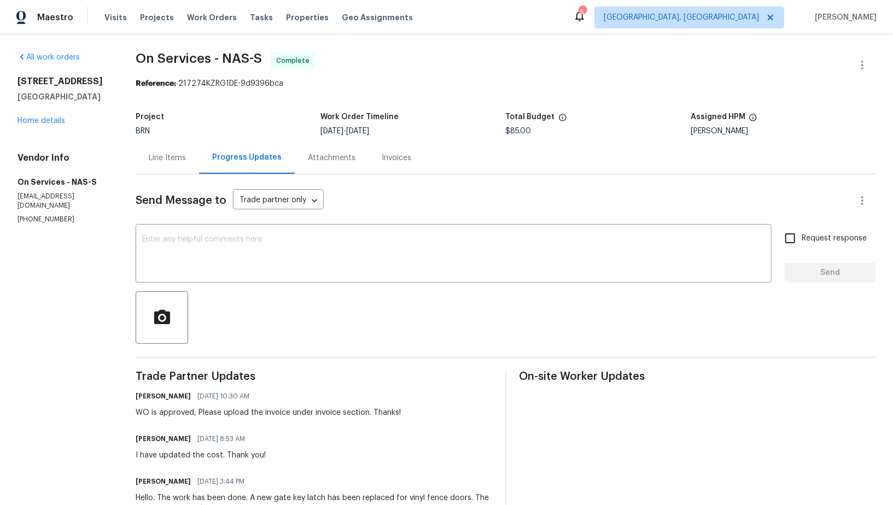
click at [382, 163] on div "Invoices" at bounding box center [396, 158] width 56 height 32
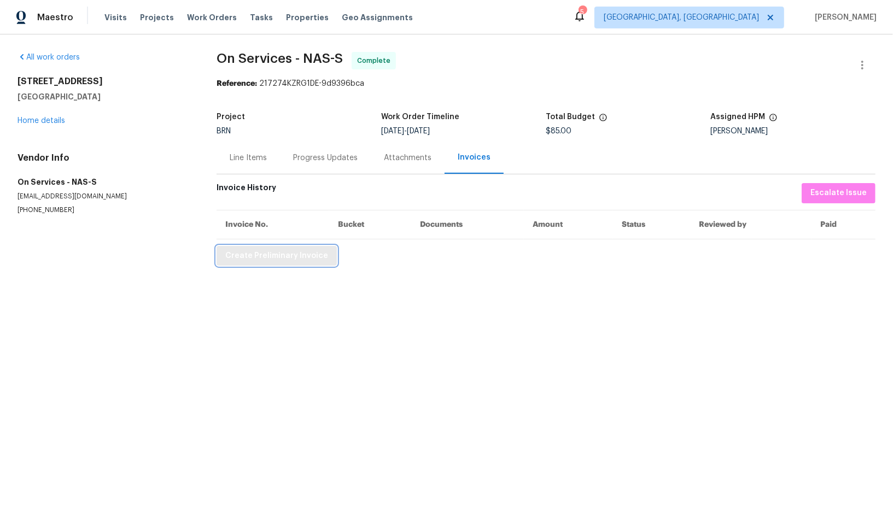
click at [267, 249] on span "Create Preliminary Invoice" at bounding box center [276, 256] width 103 height 14
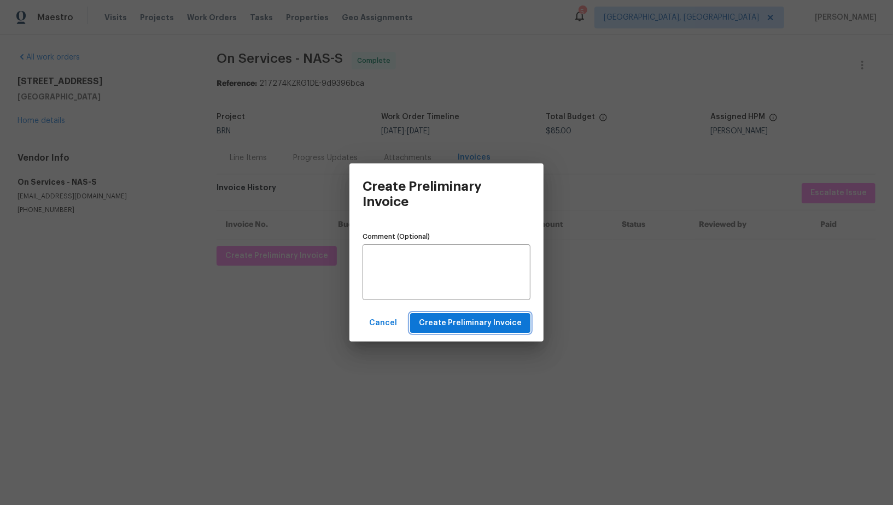
click at [436, 324] on span "Create Preliminary Invoice" at bounding box center [470, 324] width 103 height 14
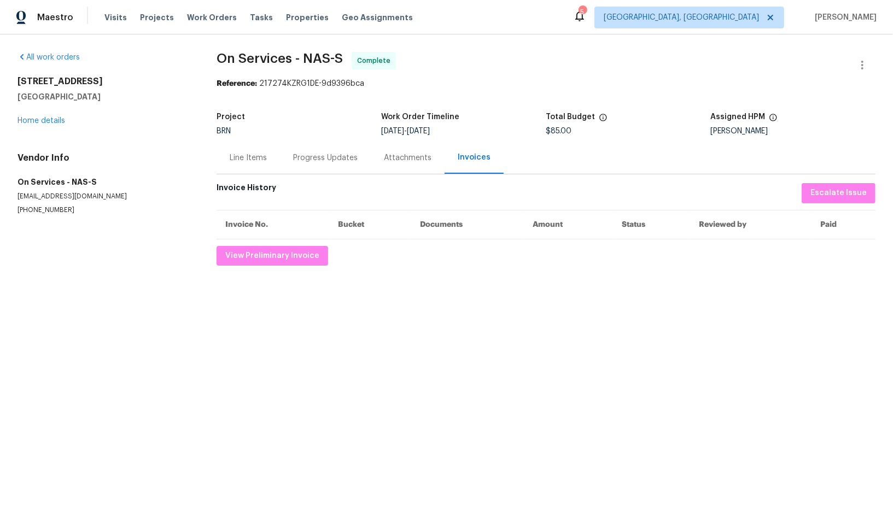
click at [312, 168] on div "Progress Updates" at bounding box center [325, 158] width 91 height 32
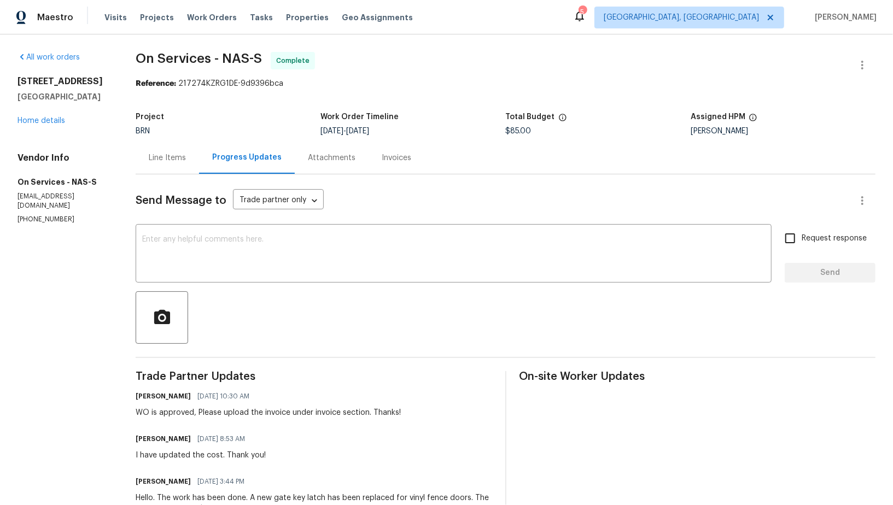
click at [173, 156] on div "Line Items" at bounding box center [167, 158] width 37 height 11
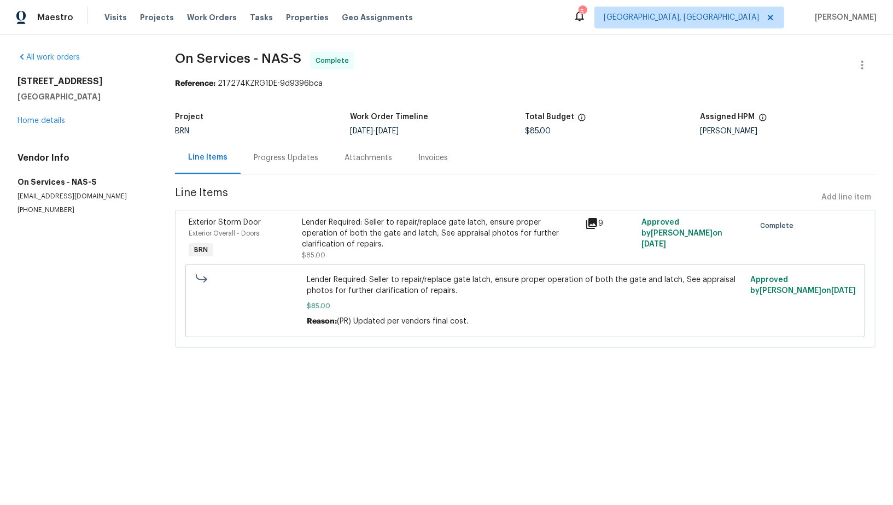
click at [297, 159] on div "Progress Updates" at bounding box center [286, 158] width 65 height 11
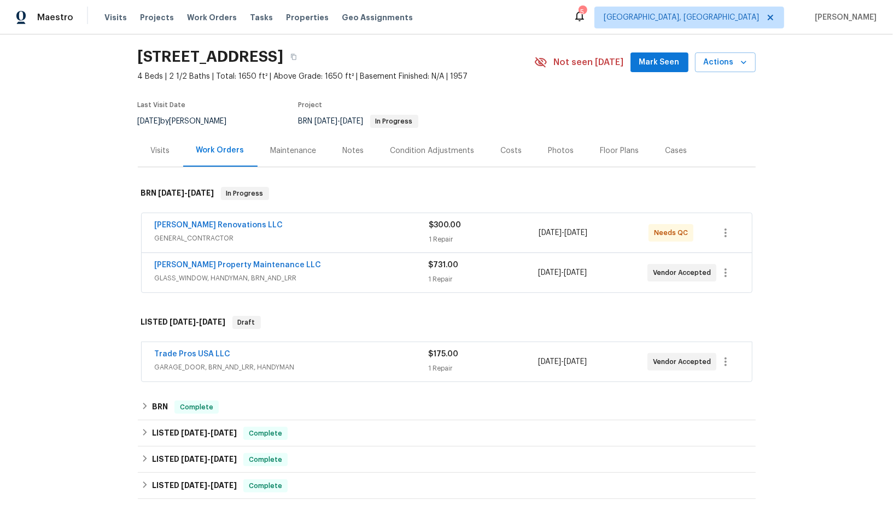
scroll to position [36, 0]
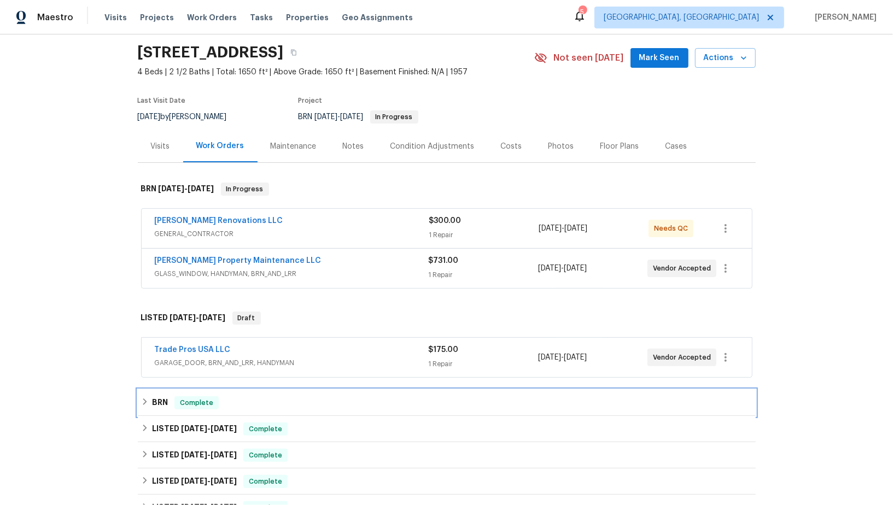
click at [150, 390] on div "BRN Complete" at bounding box center [447, 403] width 618 height 26
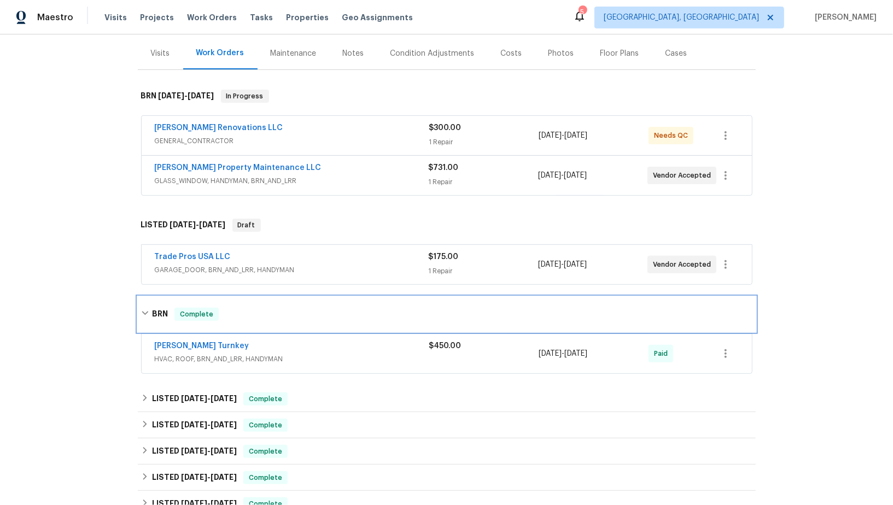
scroll to position [139, 0]
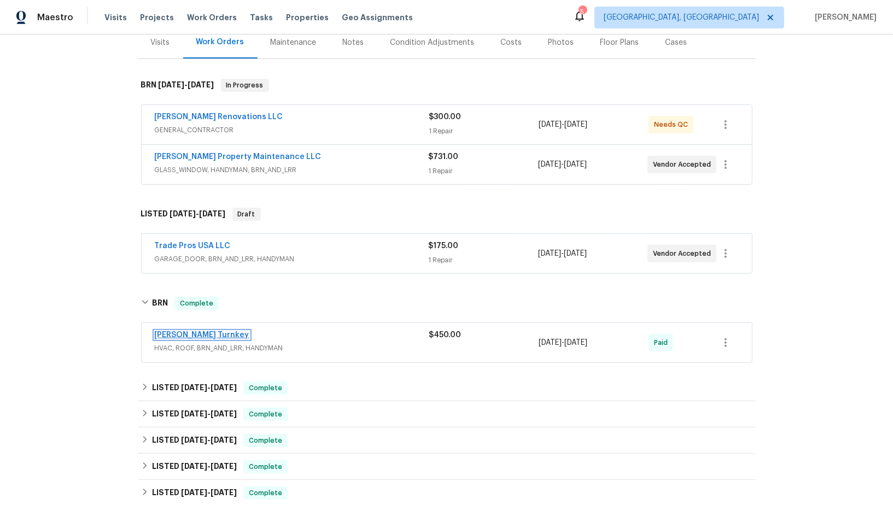
click at [191, 333] on link "Davis Turnkey" at bounding box center [202, 335] width 95 height 8
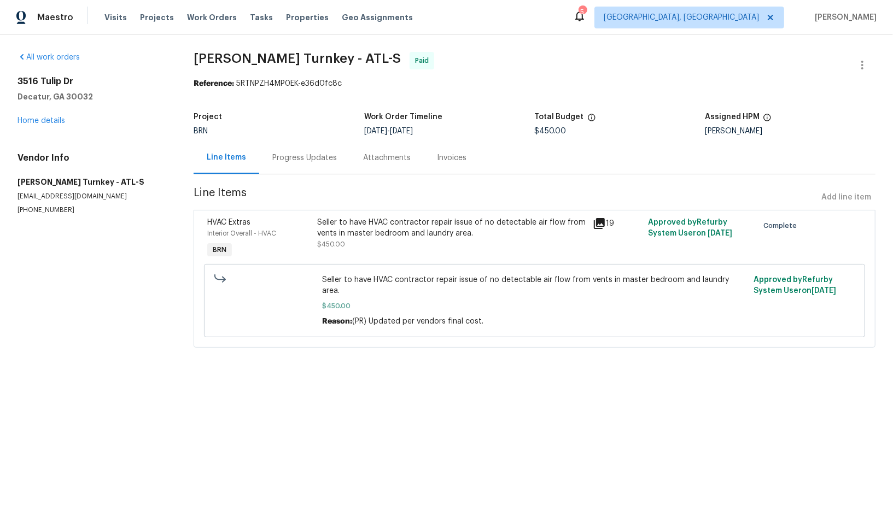
click at [339, 237] on div "Seller to have HVAC contractor repair issue of no detectable air flow from vent…" at bounding box center [452, 228] width 269 height 22
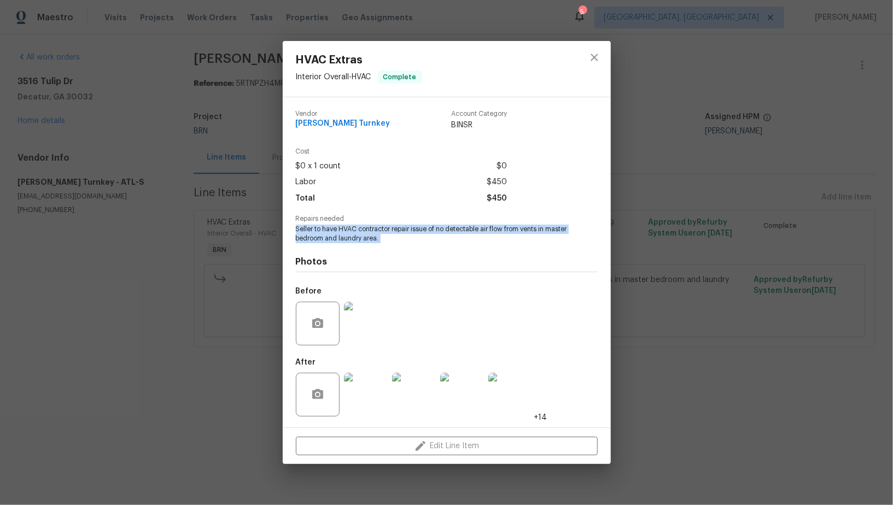
drag, startPoint x: 294, startPoint y: 229, endPoint x: 461, endPoint y: 250, distance: 168.6
click at [461, 250] on div "Vendor Davis Turnkey Account Category BINSR Cost $0 x 1 count $0 Labor $450 Tot…" at bounding box center [447, 262] width 328 height 330
copy span "Seller to have HVAC contractor repair issue of no detectable air flow from vent…"
click at [48, 120] on div "HVAC Extras Interior Overall - HVAC Complete Vendor Davis Turnkey Account Categ…" at bounding box center [446, 252] width 893 height 505
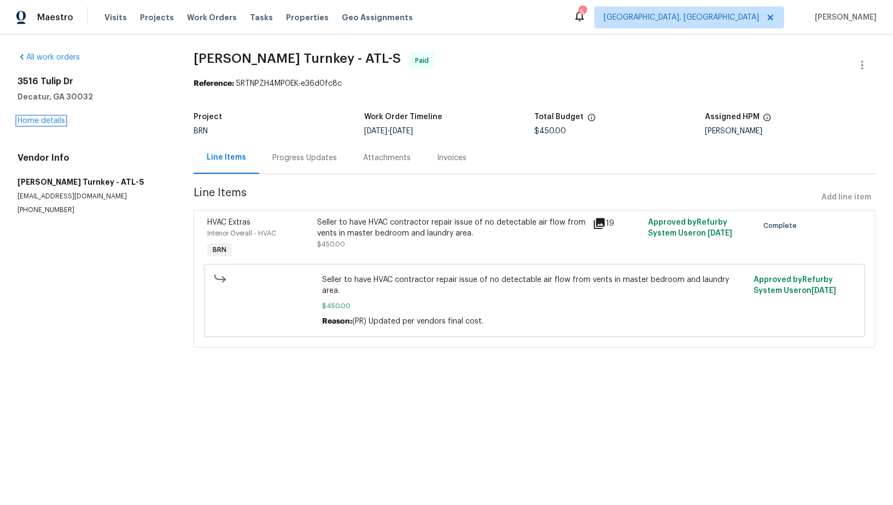
click at [48, 120] on link "Home details" at bounding box center [41, 121] width 48 height 8
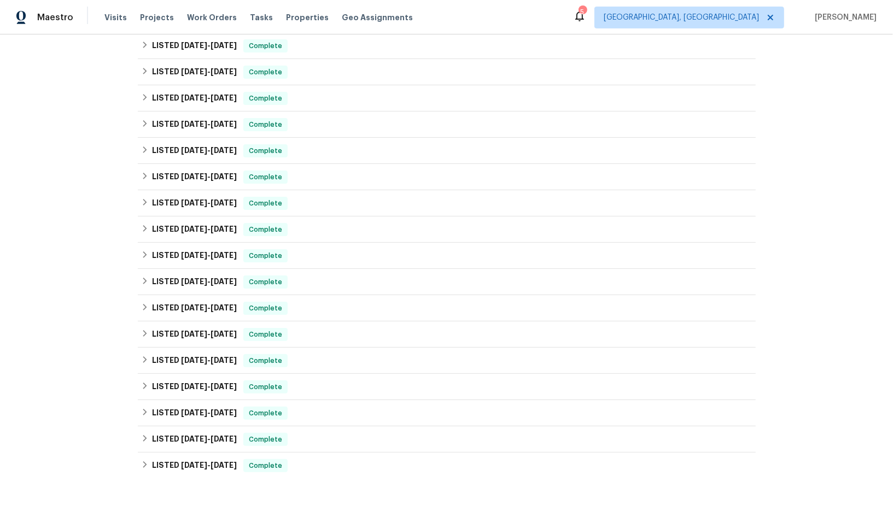
scroll to position [557, 0]
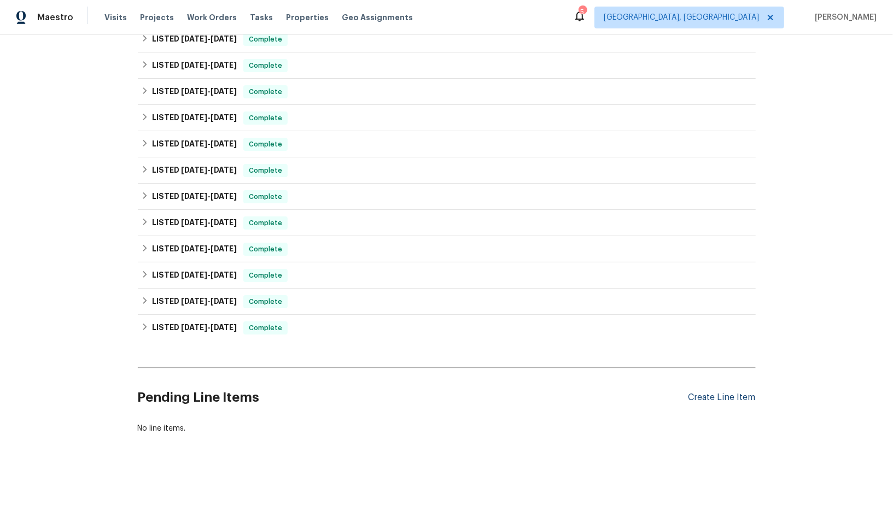
click at [707, 396] on div "Create Line Item" at bounding box center [721, 398] width 67 height 10
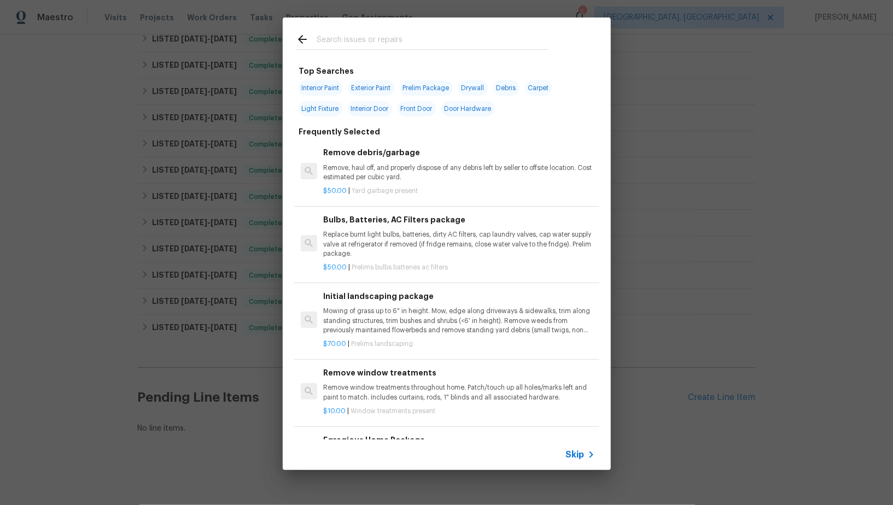
click at [587, 461] on icon at bounding box center [590, 454] width 13 height 13
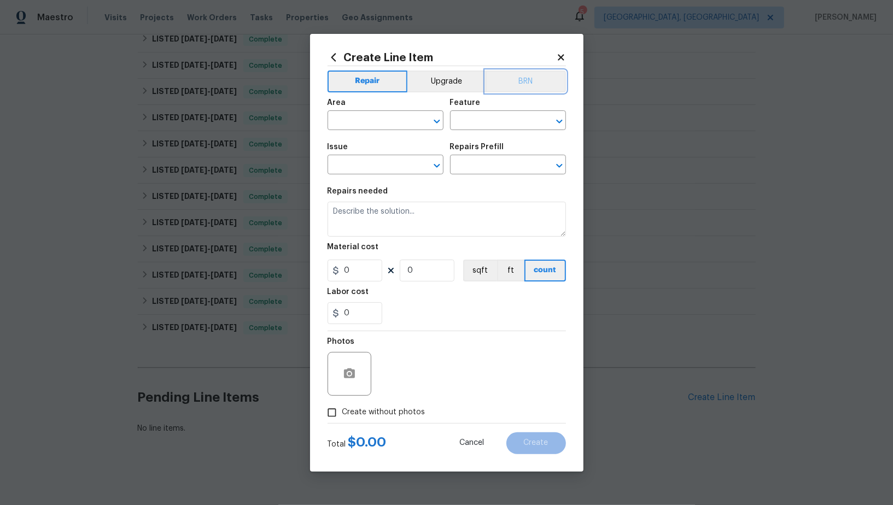
click at [513, 91] on button "BRN" at bounding box center [525, 82] width 80 height 22
click at [382, 119] on input "text" at bounding box center [369, 121] width 85 height 17
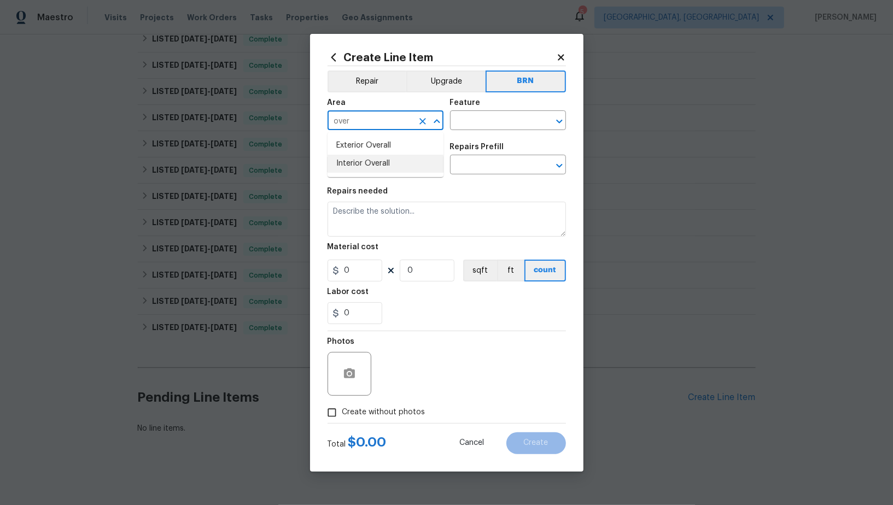
click at [371, 164] on li "Interior Overall" at bounding box center [385, 164] width 116 height 18
type input "Interior Overall"
click at [484, 129] on input "text" at bounding box center [492, 121] width 85 height 17
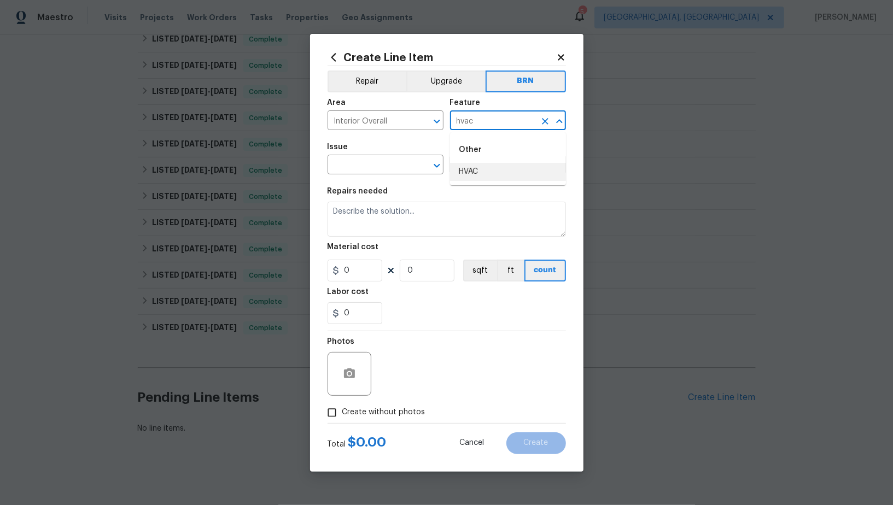
click at [488, 170] on li "HVAC" at bounding box center [508, 172] width 116 height 18
type input "HVAC"
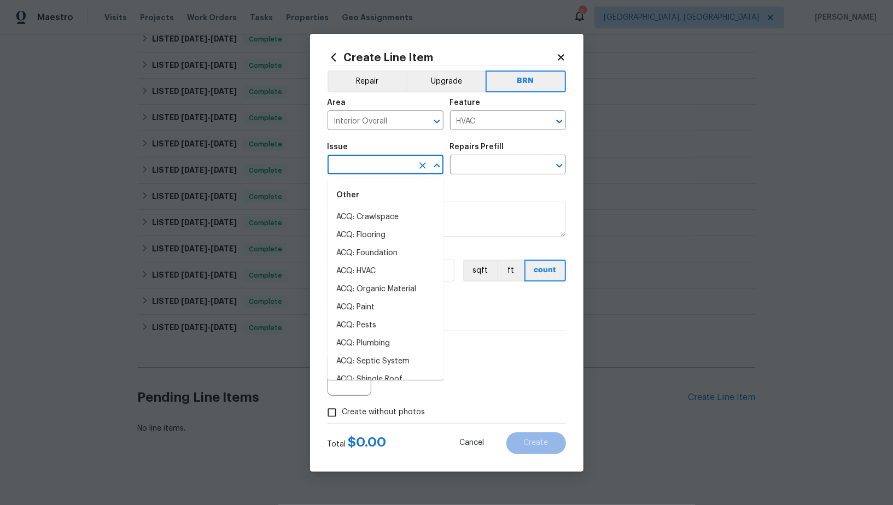
click at [378, 165] on input "text" at bounding box center [369, 165] width 85 height 17
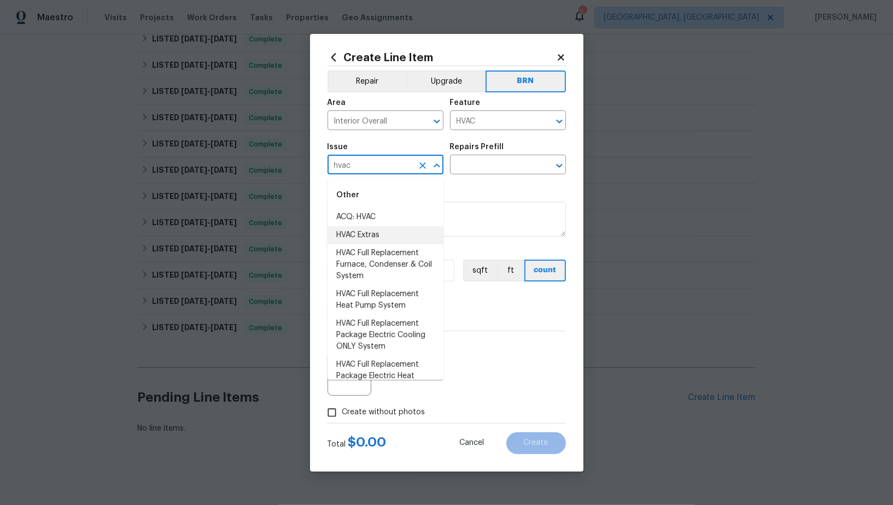
click at [383, 237] on li "HVAC Extras" at bounding box center [385, 235] width 116 height 18
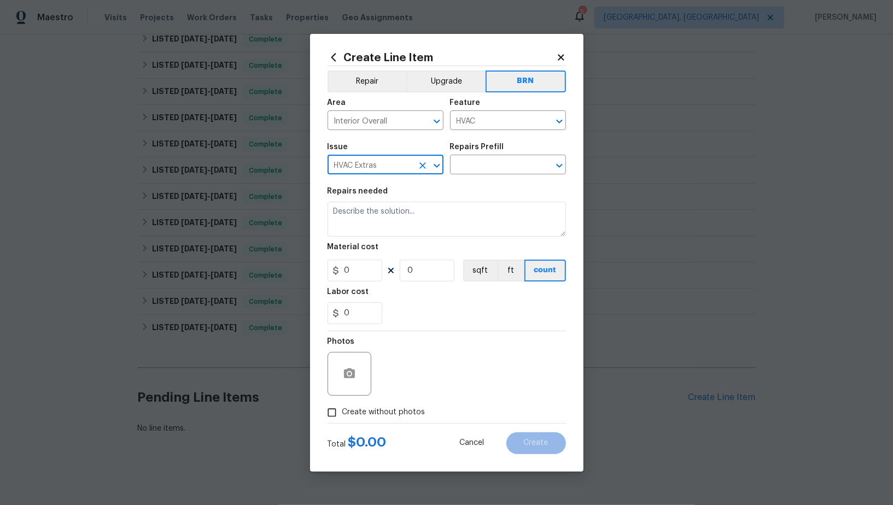
type input "HVAC Extras"
click at [470, 175] on div "Issue HVAC Extras ​ Repairs Prefill ​" at bounding box center [446, 159] width 238 height 44
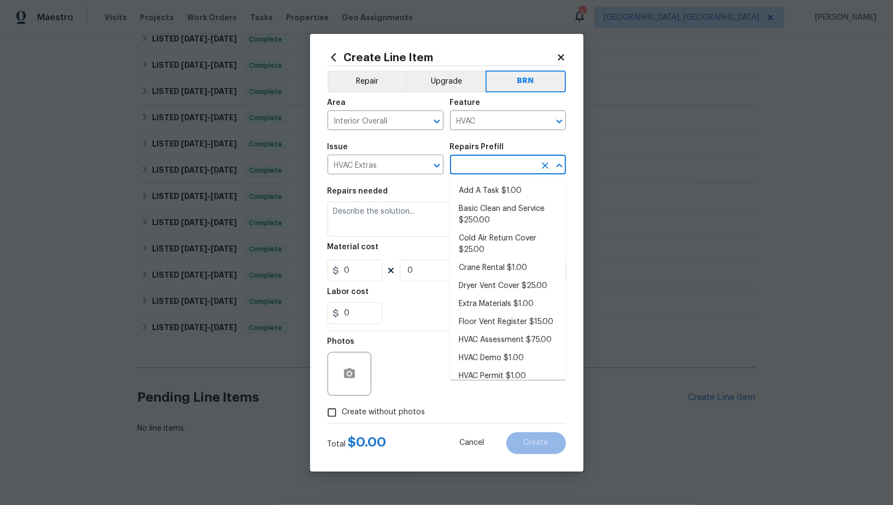
click at [475, 172] on input "text" at bounding box center [492, 165] width 85 height 17
click at [478, 189] on li "Add A Task $1.00" at bounding box center [508, 191] width 116 height 18
type input "Add A Task $1.00"
type textarea "HPM to detail"
type input "1"
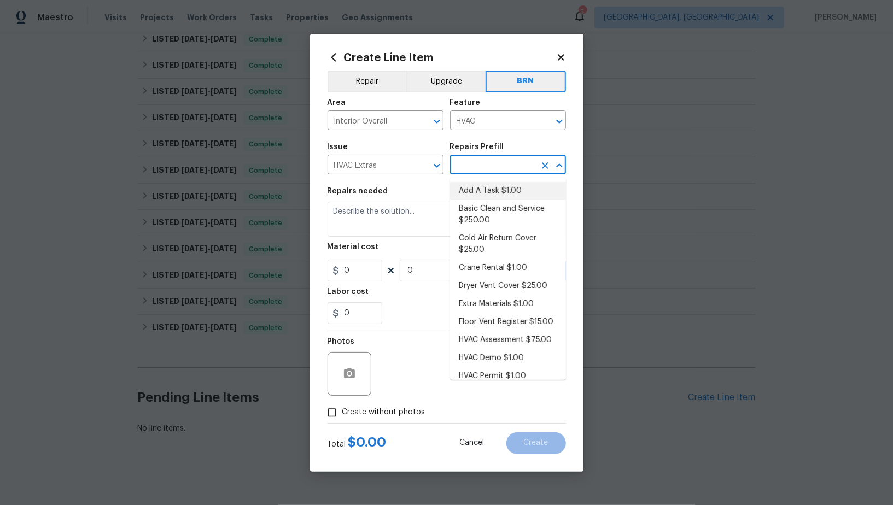
type input "1"
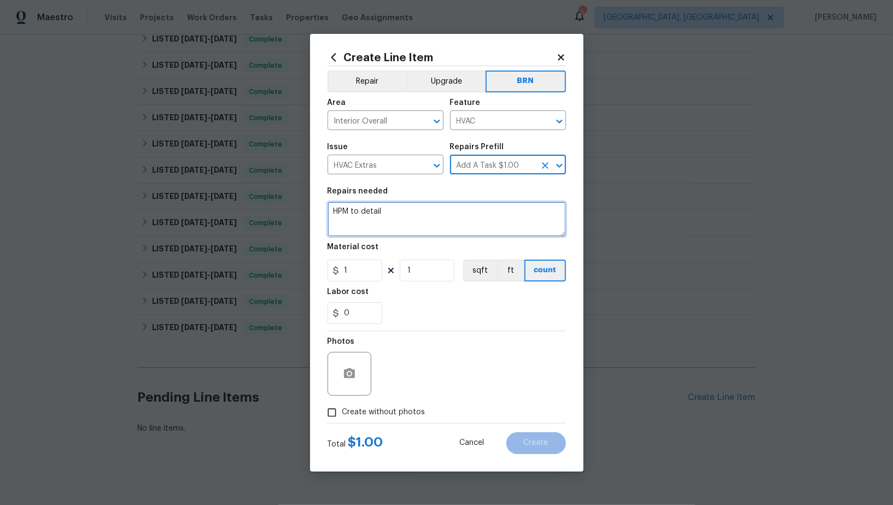
click at [421, 231] on textarea "HPM to detail" at bounding box center [446, 219] width 238 height 35
paste textarea "Seller to have HVAC contractor repair issue of no detectable air flow from vent…"
click at [335, 210] on textarea "Seller to have HVAC contractor repair issue of no detectable air flow from vent…" at bounding box center [446, 219] width 238 height 35
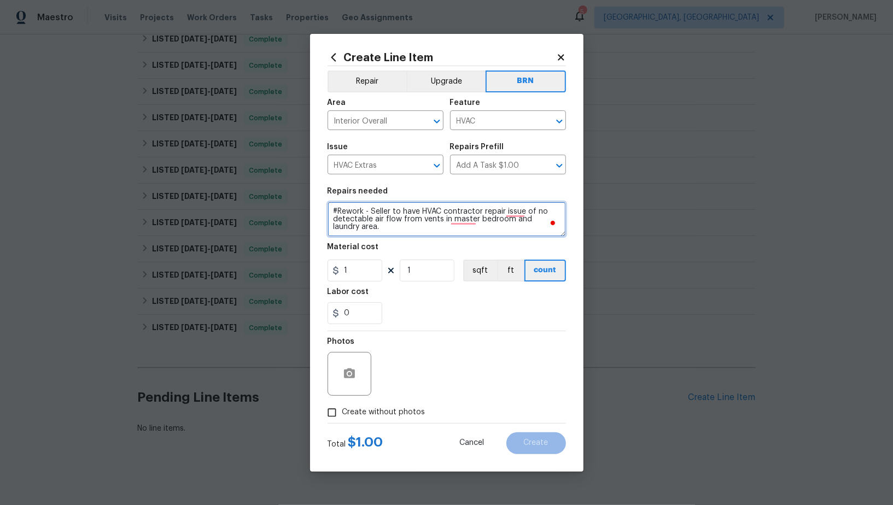
type textarea "#Rework - Seller to have HVAC contractor repair issue of no detectable air flow…"
click at [364, 269] on input "1" at bounding box center [354, 271] width 55 height 22
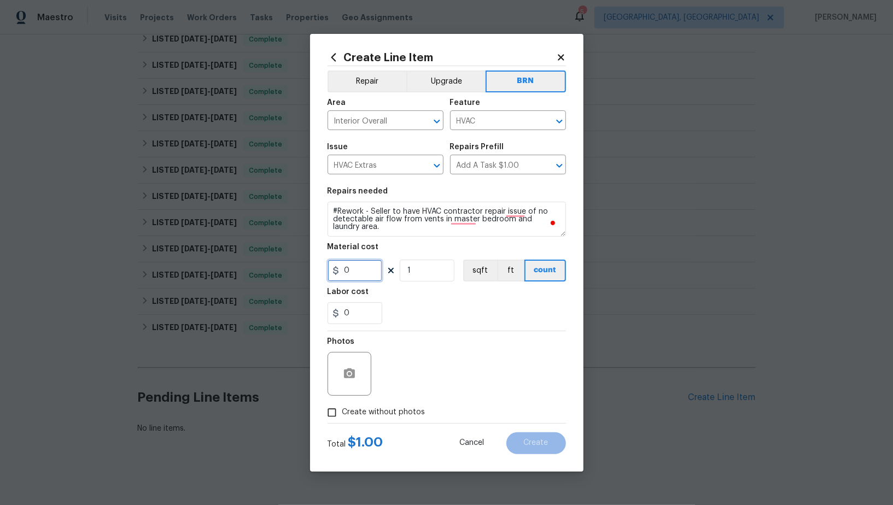
type input "0"
click at [357, 318] on input "0" at bounding box center [354, 313] width 55 height 22
type input "1"
click at [332, 413] on input "Create without photos" at bounding box center [331, 412] width 21 height 21
checkbox input "true"
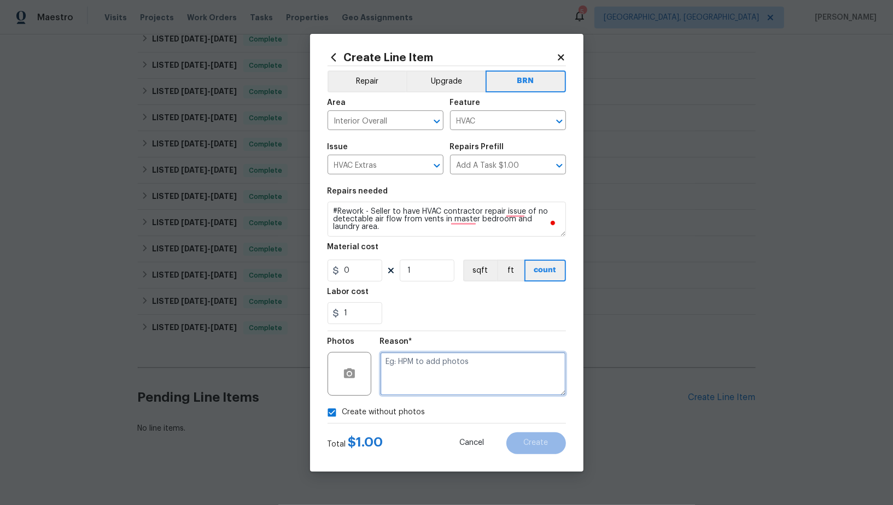
click at [429, 384] on textarea at bounding box center [473, 374] width 186 height 44
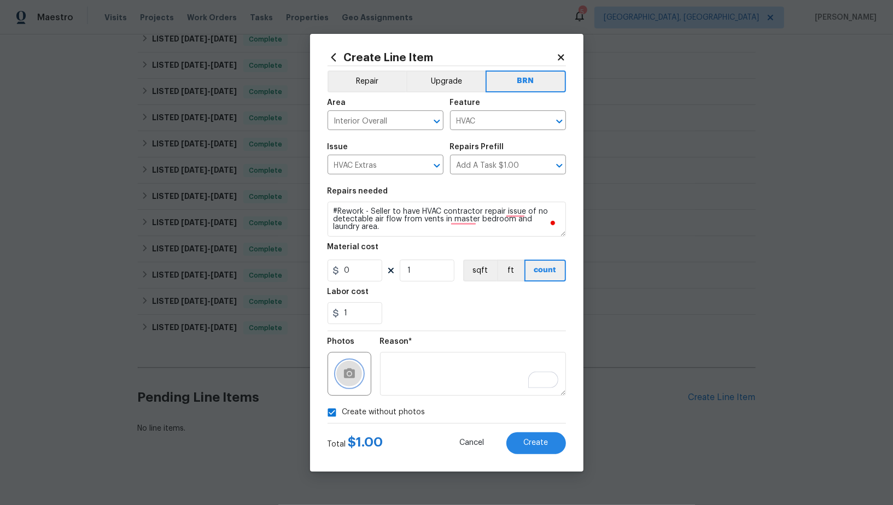
click at [352, 375] on icon "button" at bounding box center [349, 373] width 11 height 10
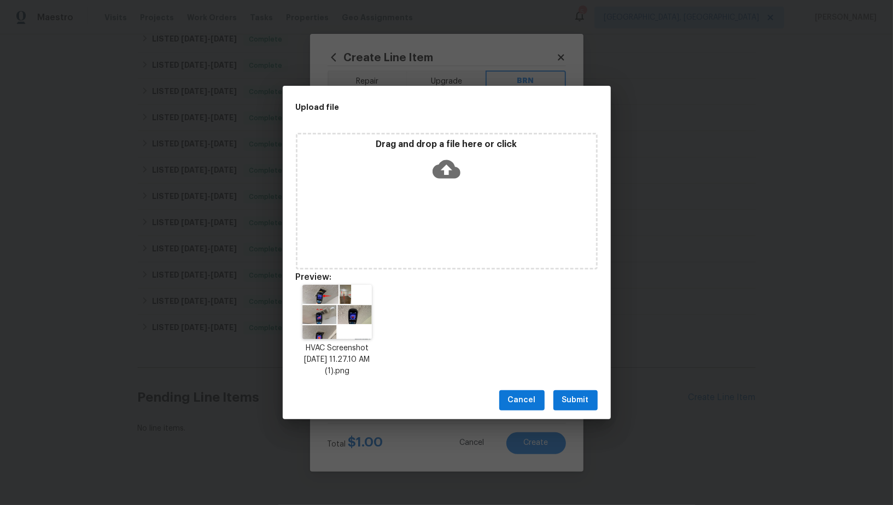
click at [577, 391] on button "Submit" at bounding box center [575, 400] width 44 height 20
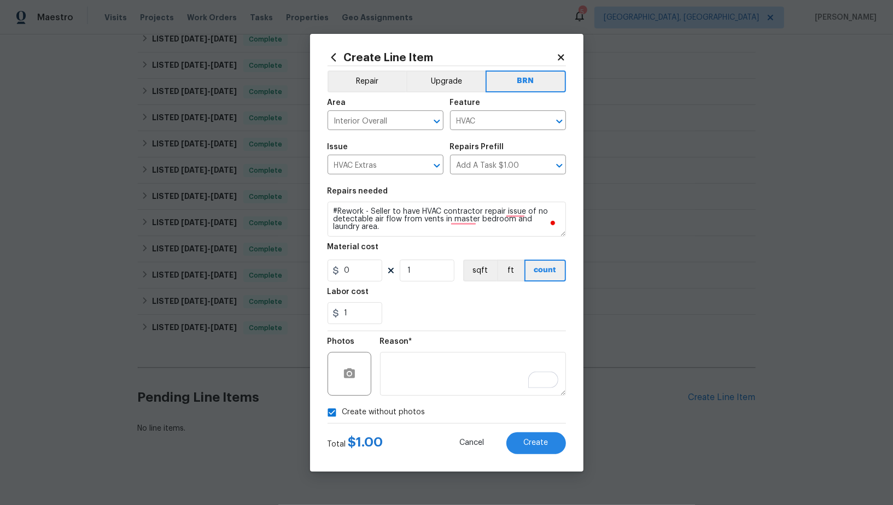
checkbox input "false"
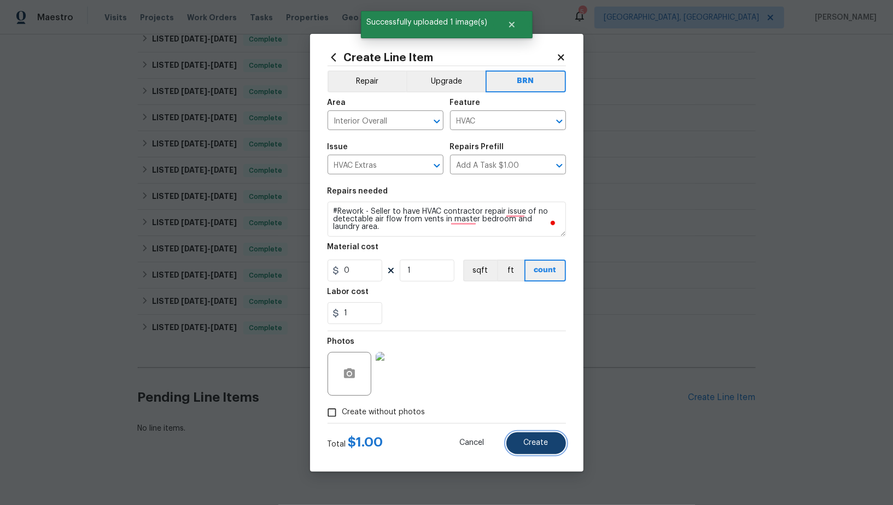
click at [539, 442] on span "Create" at bounding box center [536, 443] width 25 height 8
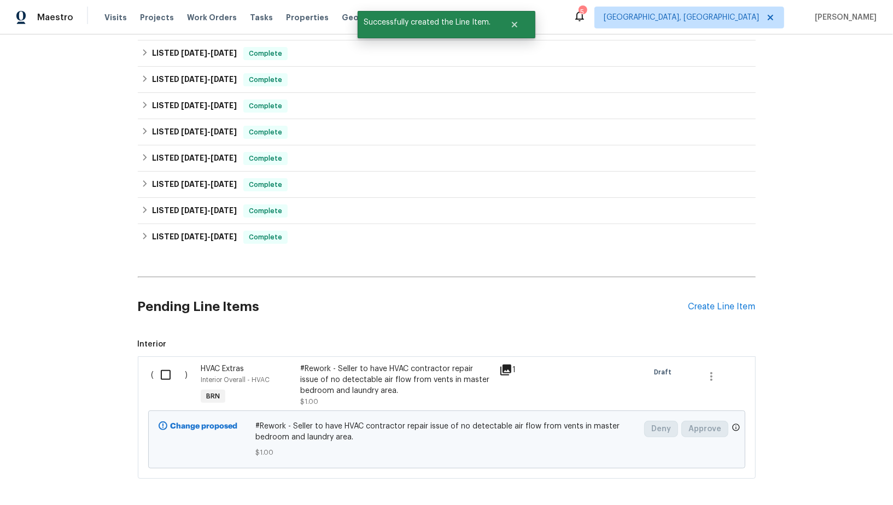
scroll to position [692, 0]
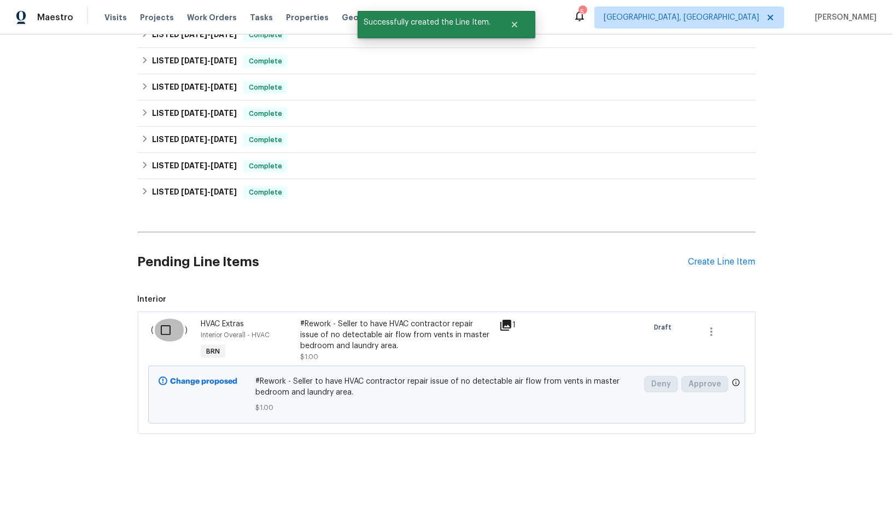
click at [171, 325] on input "checkbox" at bounding box center [169, 330] width 31 height 23
click at [834, 476] on span "Create Work Order" at bounding box center [830, 478] width 73 height 14
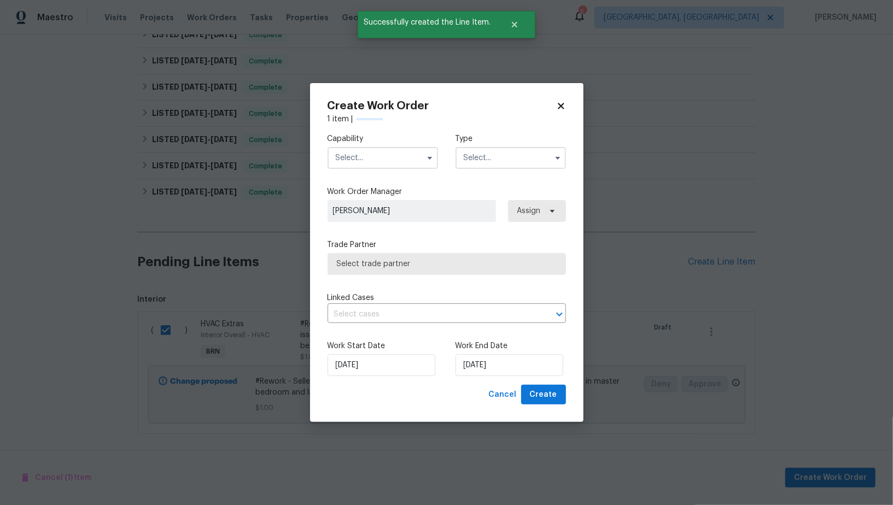
checkbox input "false"
click at [382, 167] on input "text" at bounding box center [382, 158] width 110 height 22
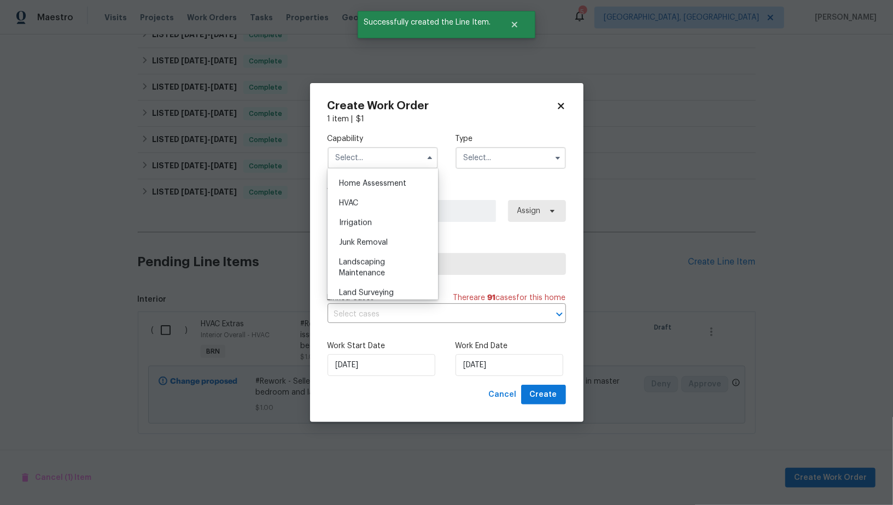
scroll to position [640, 0]
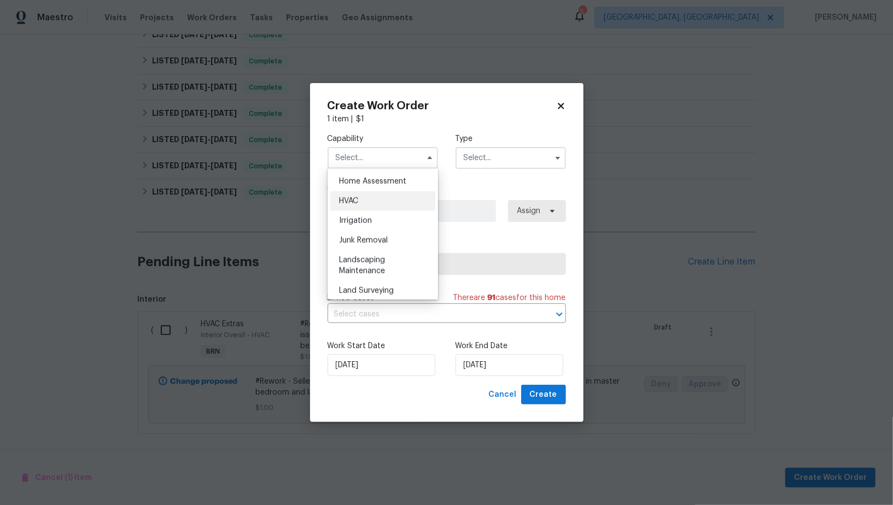
click at [367, 198] on div "HVAC" at bounding box center [382, 201] width 105 height 20
type input "HVAC"
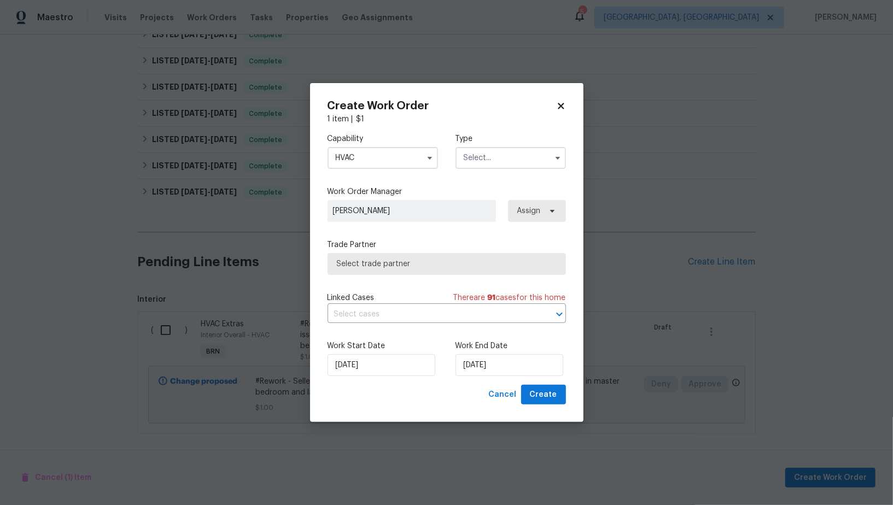
click at [481, 156] on input "text" at bounding box center [510, 158] width 110 height 22
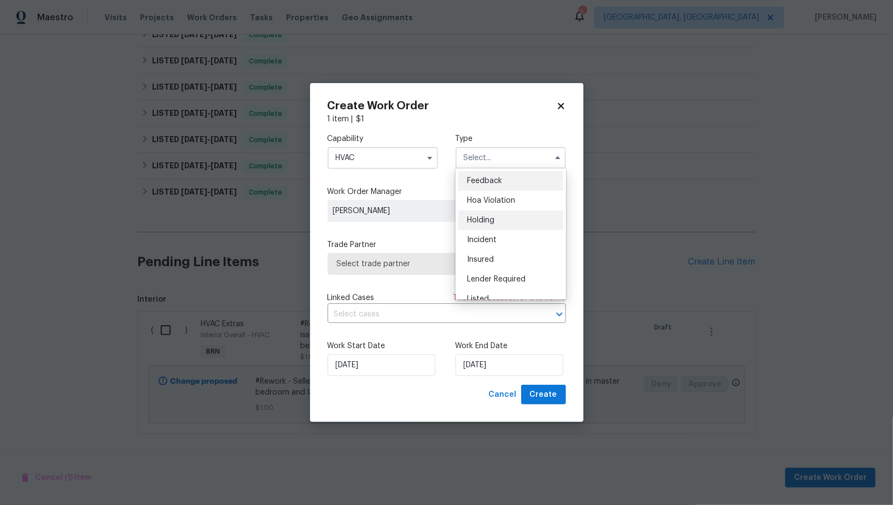
scroll to position [248, 0]
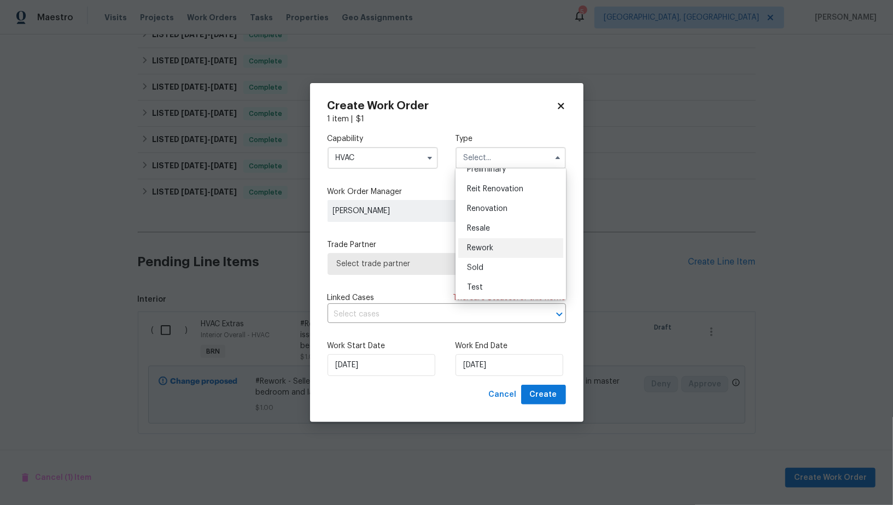
click at [487, 238] on div "Rework" at bounding box center [510, 248] width 105 height 20
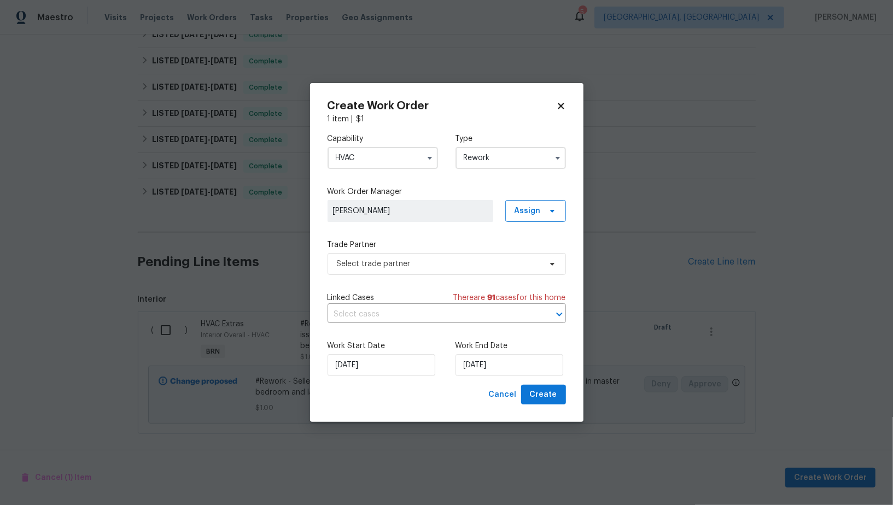
click at [516, 181] on div "Capability HVAC Type Rework Work Order Manager Padmapriya R Assign Trade Partne…" at bounding box center [446, 255] width 238 height 260
click at [515, 166] on input "Rework" at bounding box center [510, 158] width 110 height 22
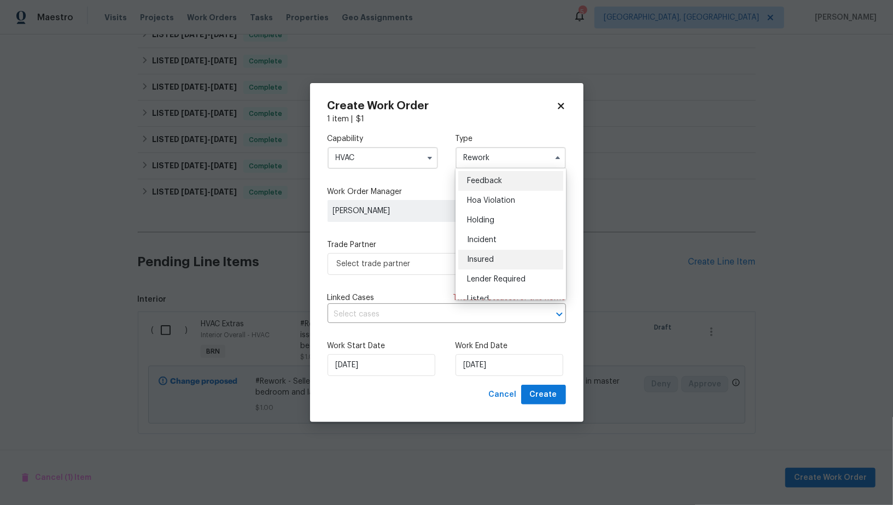
scroll to position [248, 0]
click at [482, 266] on span "Sold" at bounding box center [475, 268] width 16 height 8
type input "Sold"
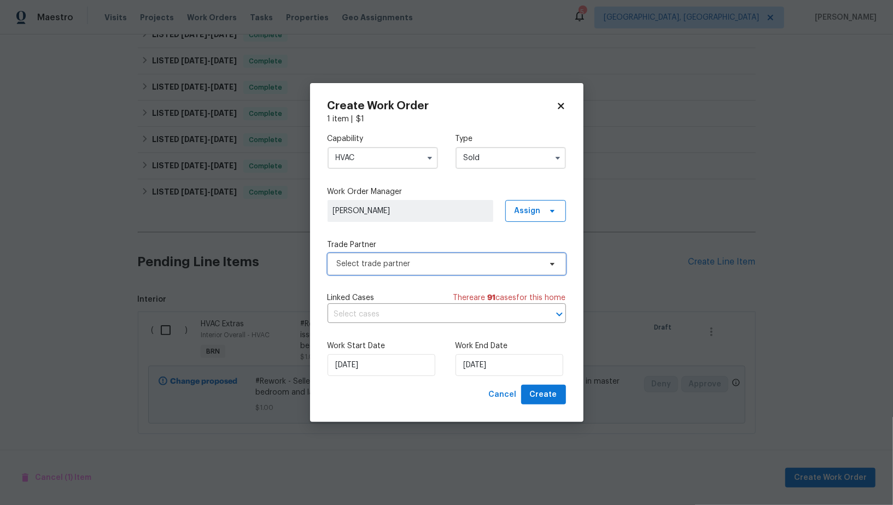
click at [408, 262] on span "Select trade partner" at bounding box center [439, 264] width 204 height 11
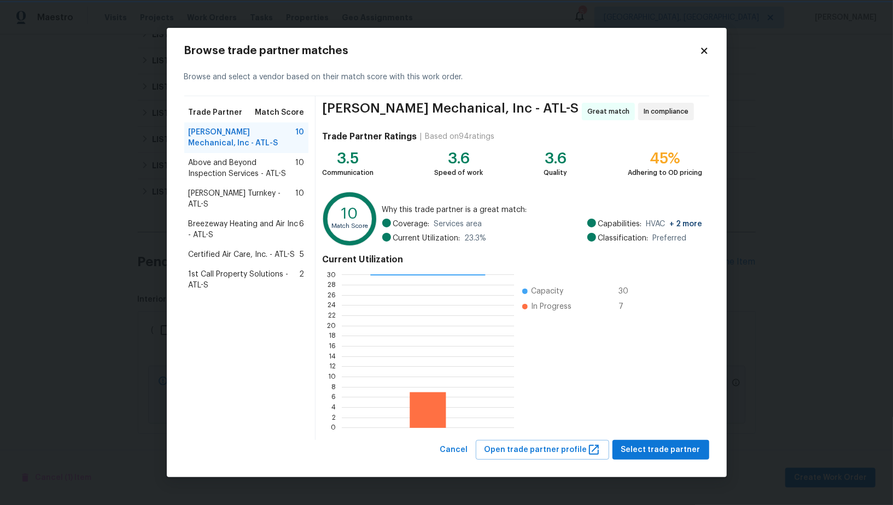
scroll to position [1, 1]
click at [232, 190] on span "Davis Turnkey - ATL-S" at bounding box center [242, 199] width 107 height 22
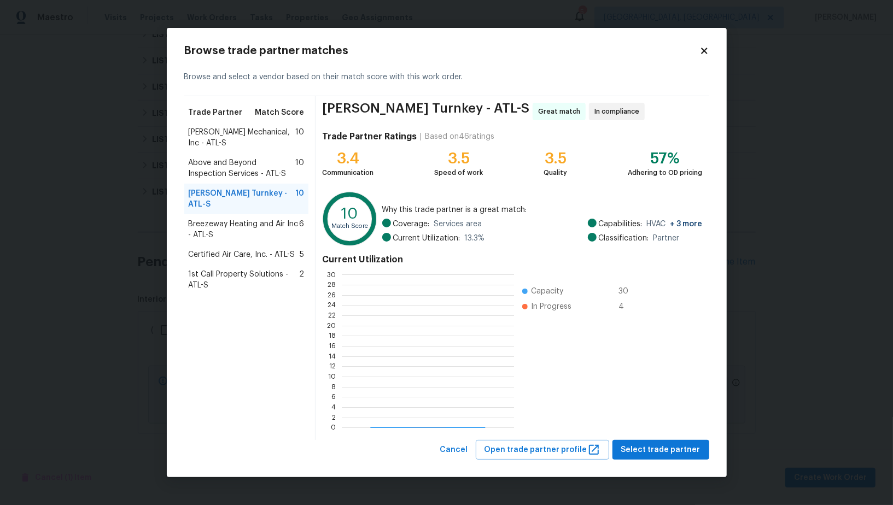
scroll to position [153, 172]
click at [663, 457] on button "Select trade partner" at bounding box center [660, 450] width 97 height 20
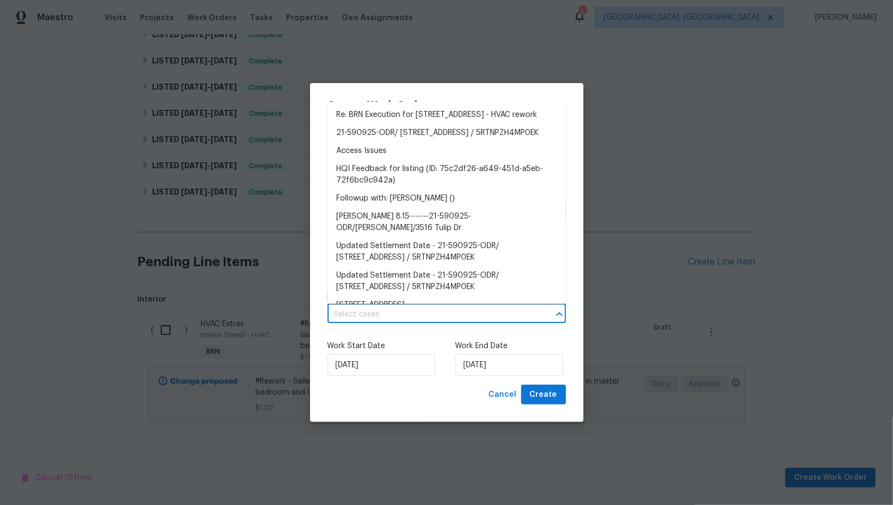
click at [407, 318] on input "text" at bounding box center [431, 314] width 208 height 17
click at [416, 124] on li "Re: BRN Execution for 3516 Tulip Dr, Decatur, GA 30032 - HVAC rework" at bounding box center [446, 115] width 238 height 18
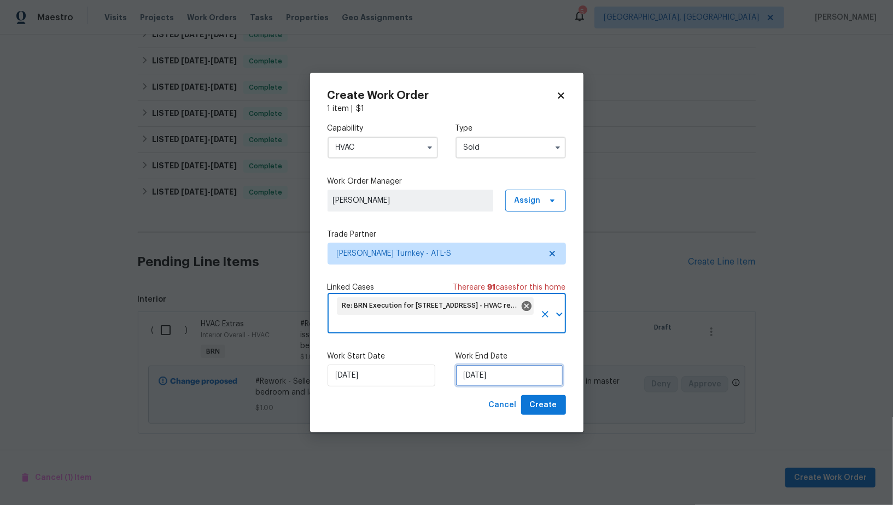
click at [491, 367] on input "18/08/2025" at bounding box center [509, 376] width 108 height 22
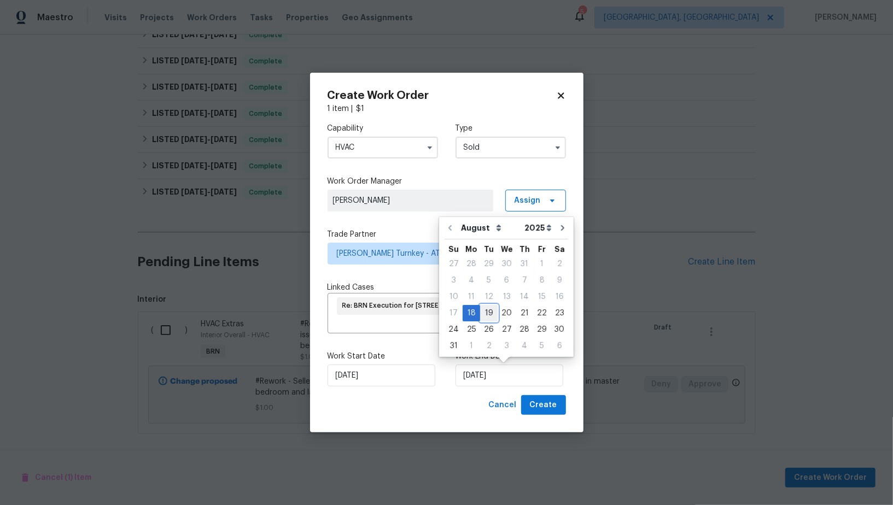
click at [483, 315] on div "19" at bounding box center [488, 313] width 17 height 15
type input "19/08/2025"
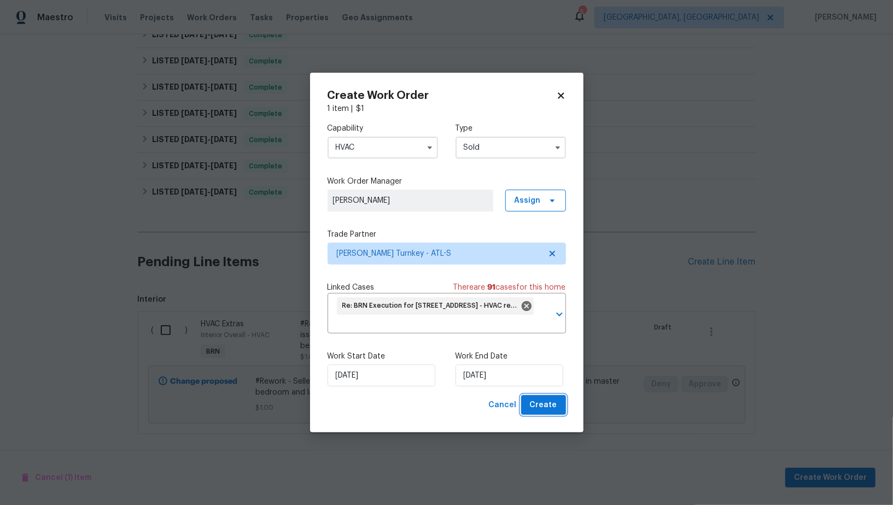
click at [530, 403] on button "Create" at bounding box center [543, 405] width 45 height 20
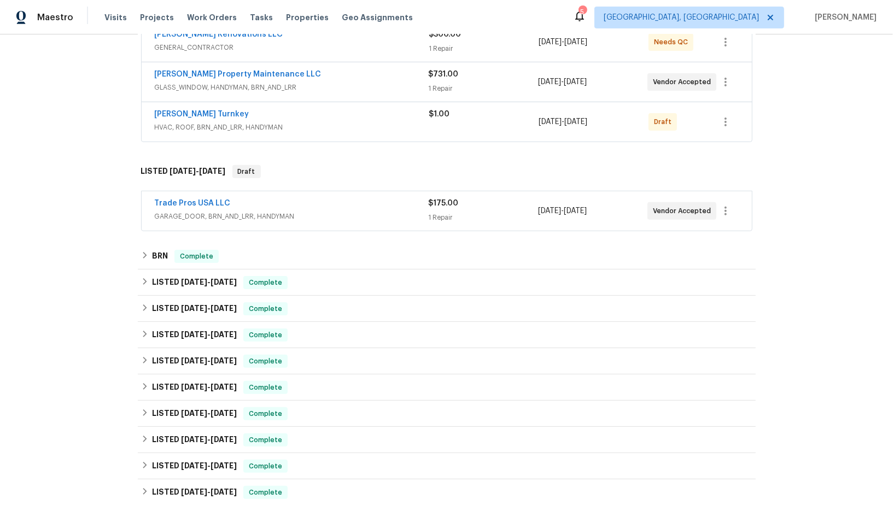
scroll to position [196, 0]
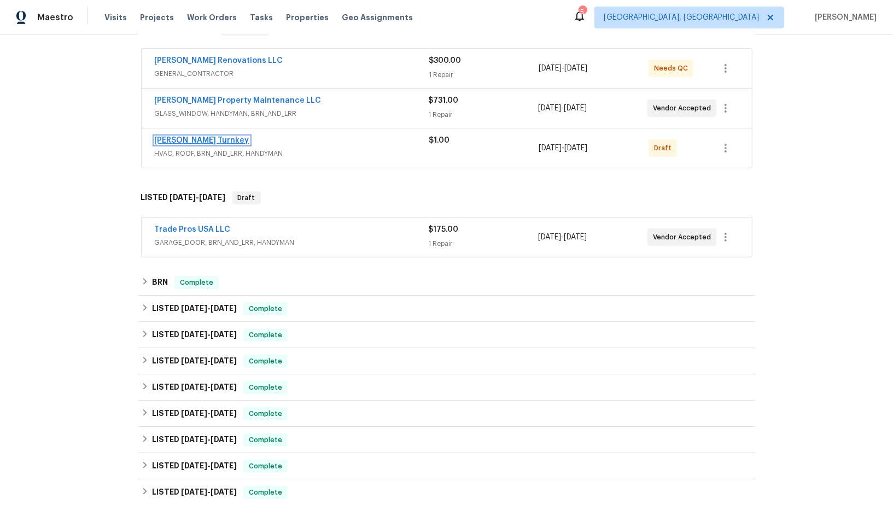
click at [174, 139] on link "Davis Turnkey" at bounding box center [202, 141] width 95 height 8
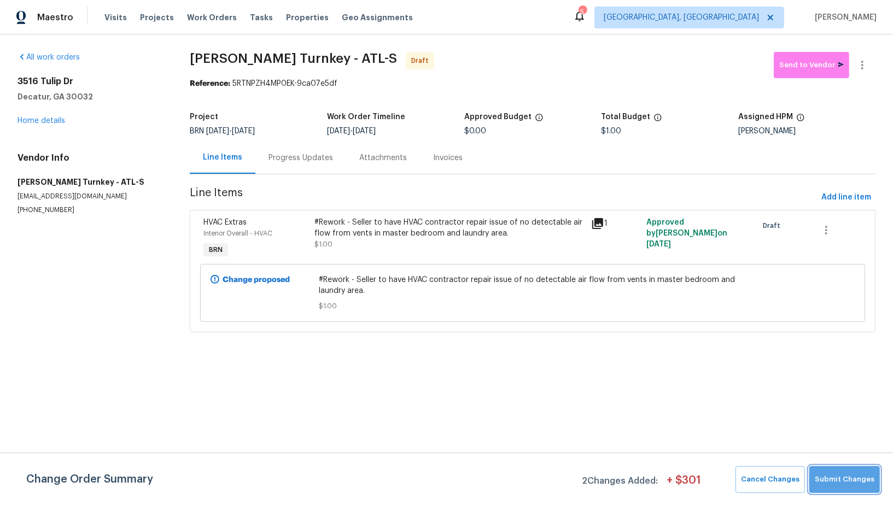
click at [850, 483] on span "Submit Changes" at bounding box center [845, 479] width 60 height 13
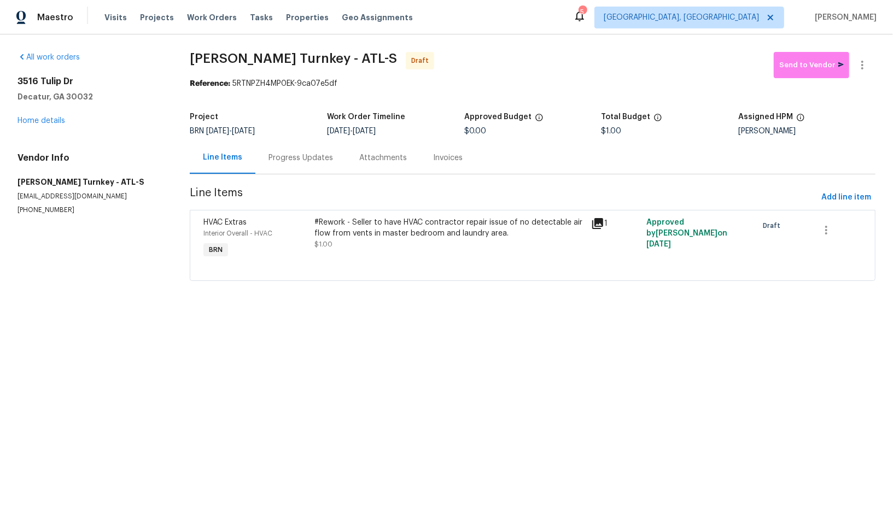
click at [292, 153] on div "Progress Updates" at bounding box center [300, 158] width 65 height 11
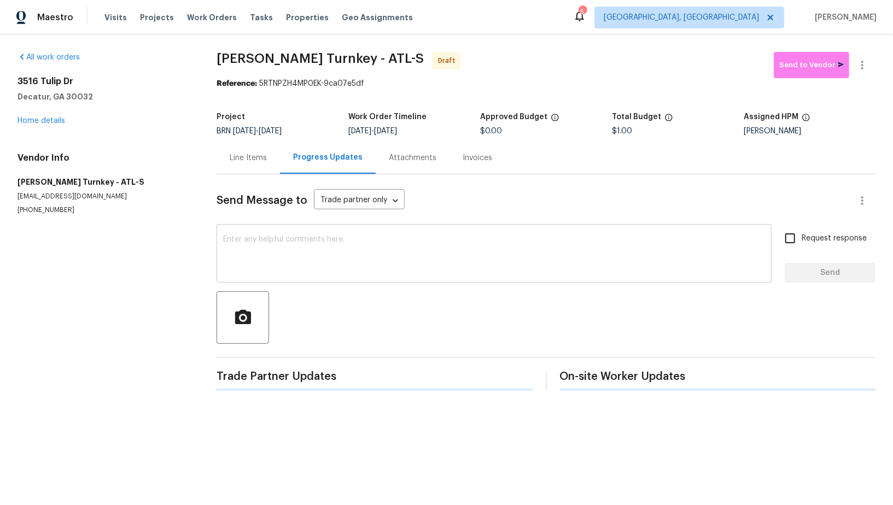
click at [317, 254] on textarea at bounding box center [494, 255] width 542 height 38
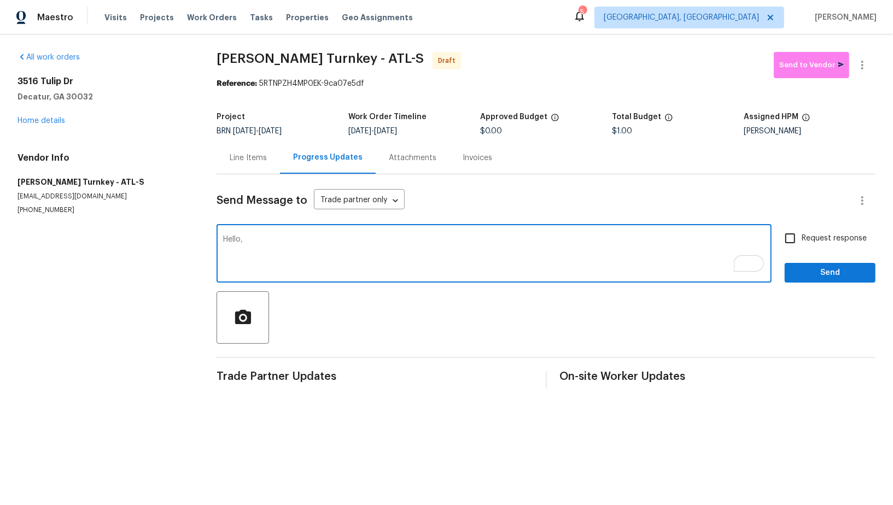
click at [332, 270] on textarea "Hello," at bounding box center [494, 255] width 542 height 38
paste textarea "The buyers stated the HVAC is still not working..not turning on"
click at [268, 242] on textarea "Hello, The buyers stated the HVAC is still not working..not turning on" at bounding box center [494, 255] width 542 height 38
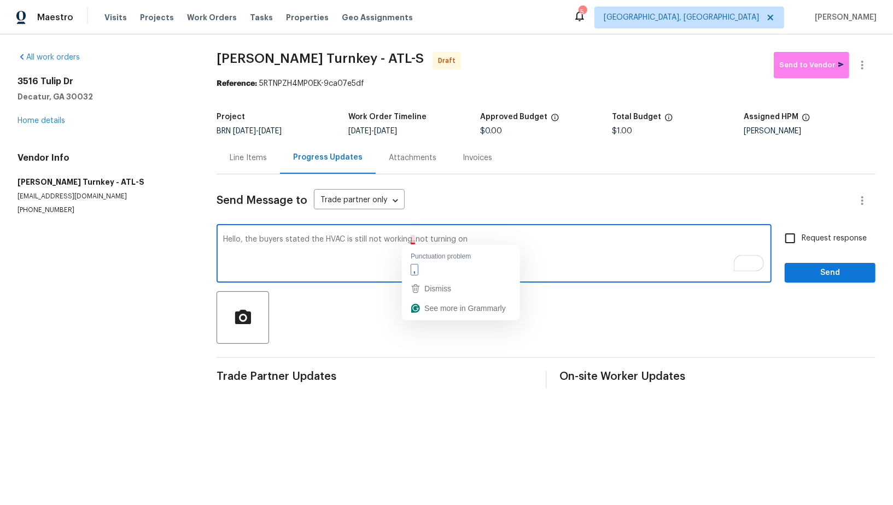
click at [415, 240] on textarea "Hello, the buyers stated the HVAC is still not working..not turning on" at bounding box center [494, 255] width 542 height 38
click at [501, 254] on textarea "Hello, the buyers stated the HVAC is still not working and not turning on" at bounding box center [494, 255] width 542 height 38
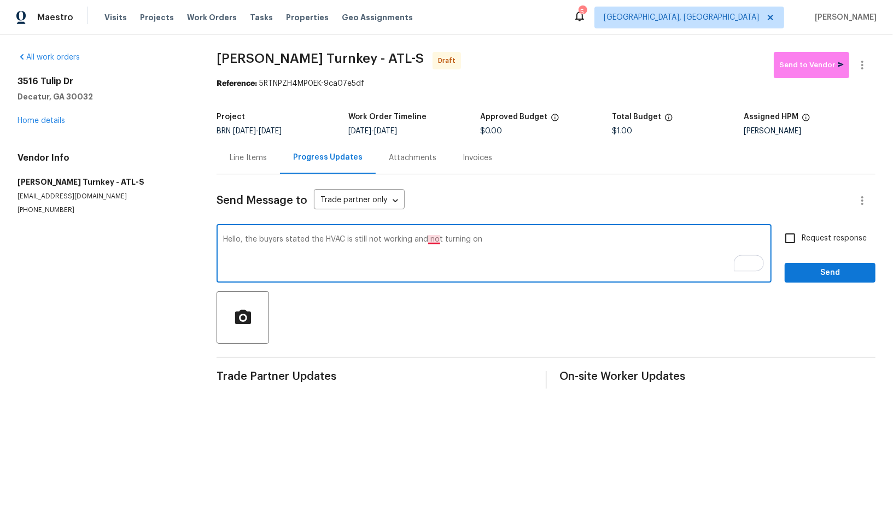
click at [432, 238] on textarea "Hello, the buyers stated the HVAC is still not working and not turning on" at bounding box center [494, 255] width 542 height 38
click at [508, 238] on textarea "Hello, the buyers stated the HVAC is still not working and is not turning on" at bounding box center [494, 255] width 542 height 38
paste textarea "Reach out to me via the portal or call/text at 650-800-9524 for any questions o…"
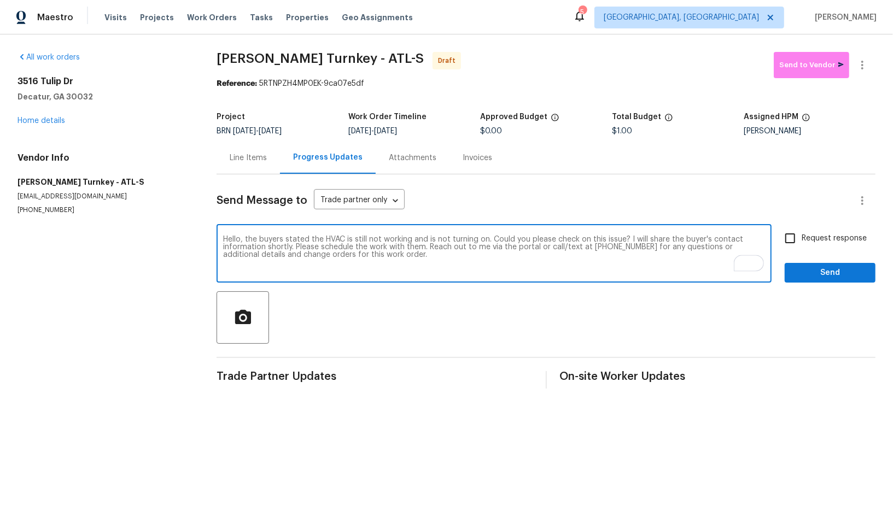
click at [245, 241] on textarea "Hello, the buyers stated the HVAC is still not working and is not turning on. C…" at bounding box center [494, 255] width 542 height 38
click at [253, 244] on textarea "Hello, You have completed HVAC repair for this property but the buyers stated t…" at bounding box center [494, 255] width 542 height 38
click at [253, 241] on textarea "Hello, You have completed HVAC repair for this property but the buyers stated t…" at bounding box center [494, 255] width 542 height 38
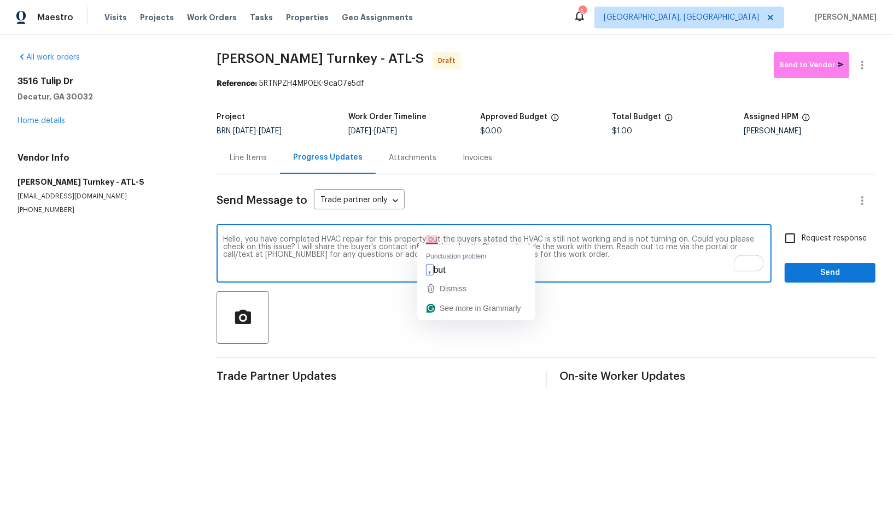
click at [430, 238] on textarea "Hello, you have completed HVAC repair for this property but the buyers stated t…" at bounding box center [494, 255] width 542 height 38
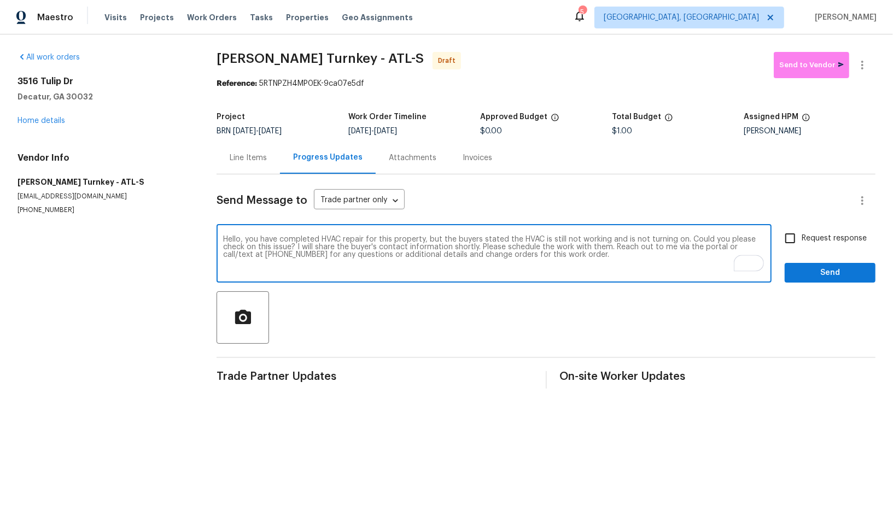
click at [595, 254] on textarea "Hello, you have completed HVAC repair for this property, but the buyers stated …" at bounding box center [494, 255] width 542 height 38
type textarea "Hello, you have completed HVAC repair for this property, but the buyers stated …"
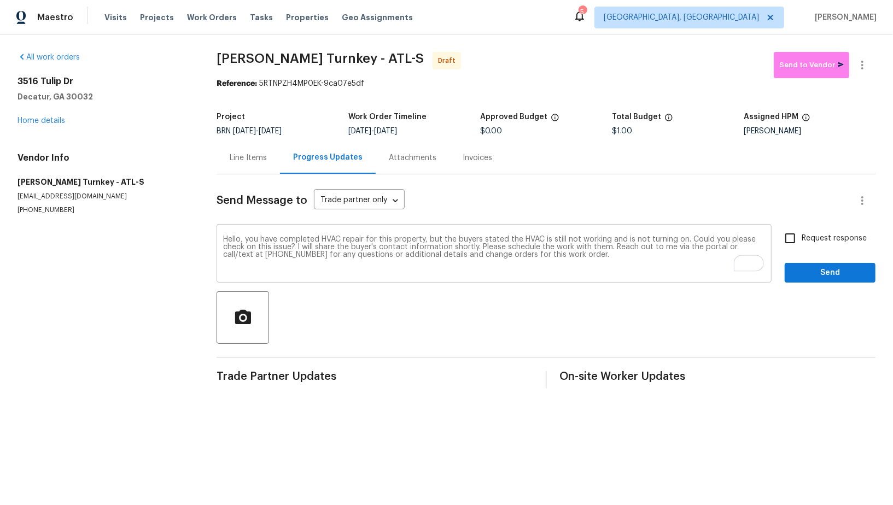
click at [769, 235] on div "Hello, you have completed HVAC repair for this property, but the buyers stated …" at bounding box center [493, 255] width 555 height 56
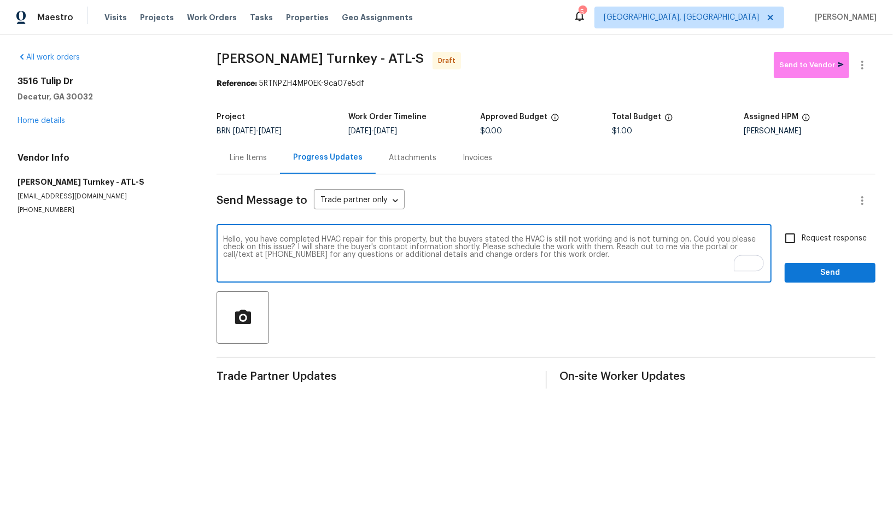
click at [790, 235] on input "Request response" at bounding box center [789, 238] width 23 height 23
checkbox input "true"
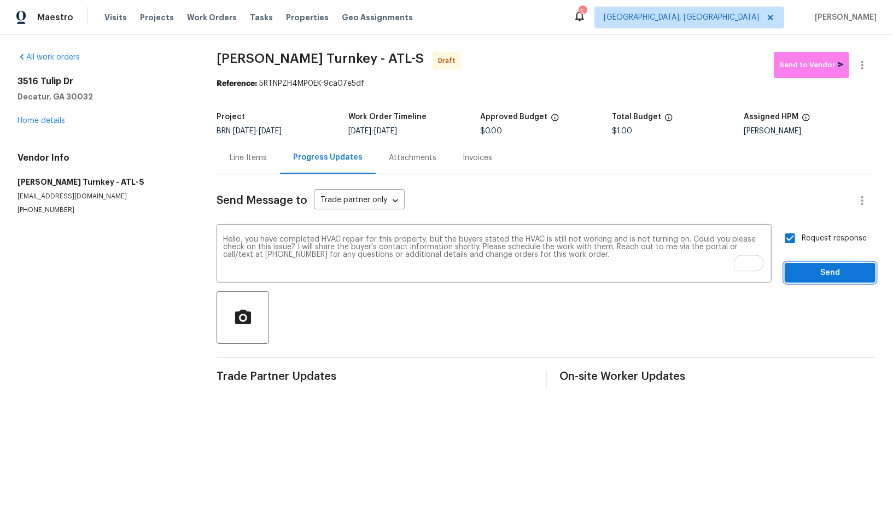
click at [809, 266] on span "Send" at bounding box center [829, 273] width 73 height 14
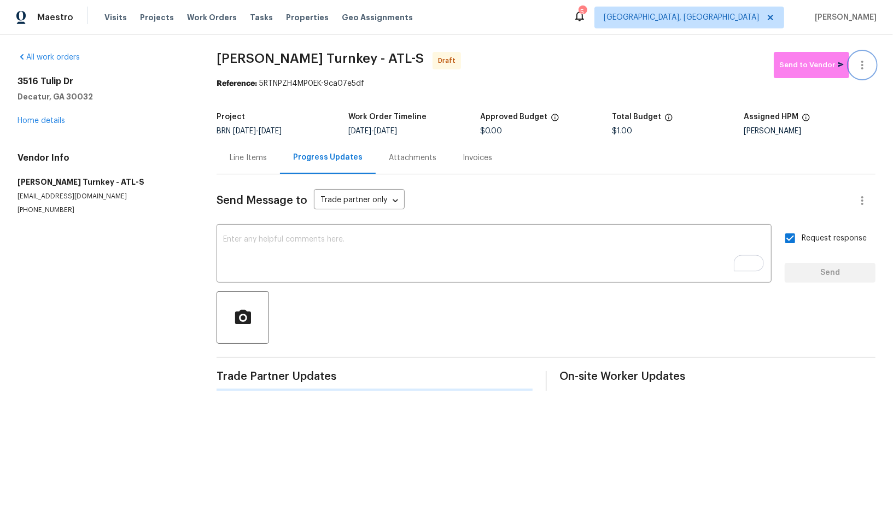
click at [863, 63] on icon "button" at bounding box center [862, 64] width 13 height 13
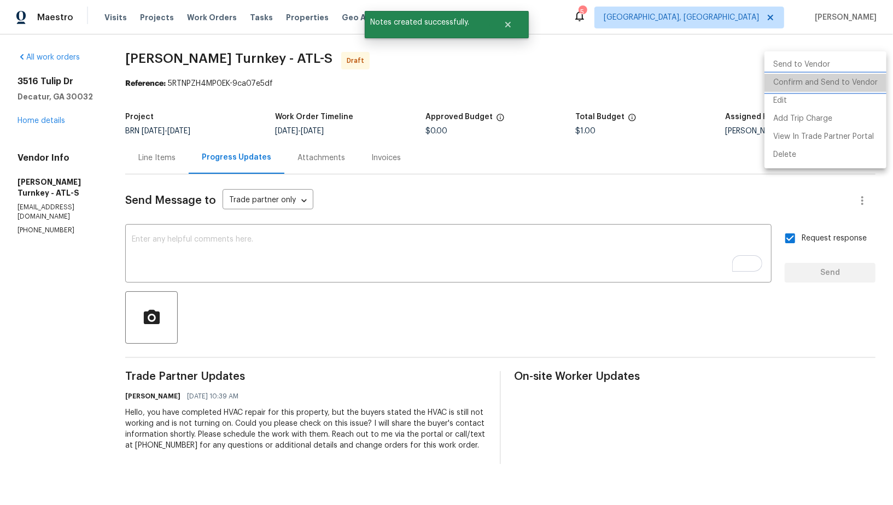
click at [853, 77] on li "Confirm and Send to Vendor" at bounding box center [825, 83] width 122 height 18
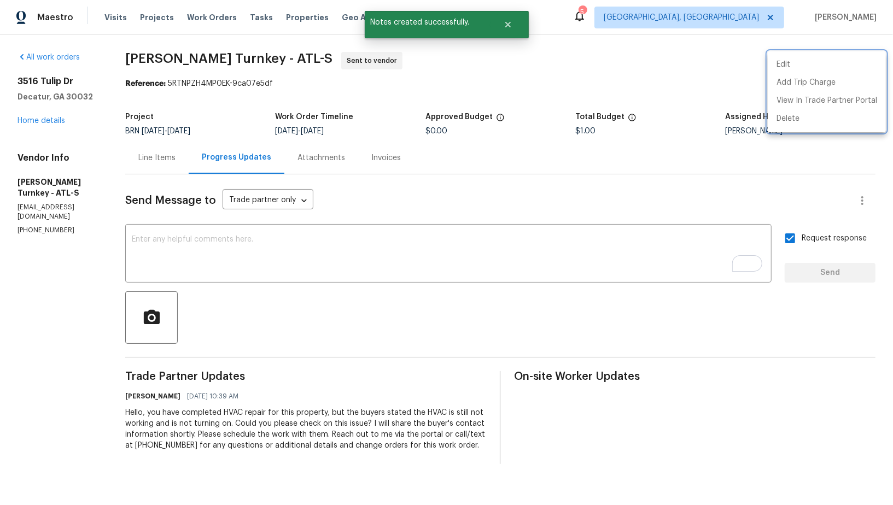
click at [150, 156] on div at bounding box center [446, 252] width 893 height 505
click at [150, 156] on div "Line Items" at bounding box center [156, 158] width 37 height 11
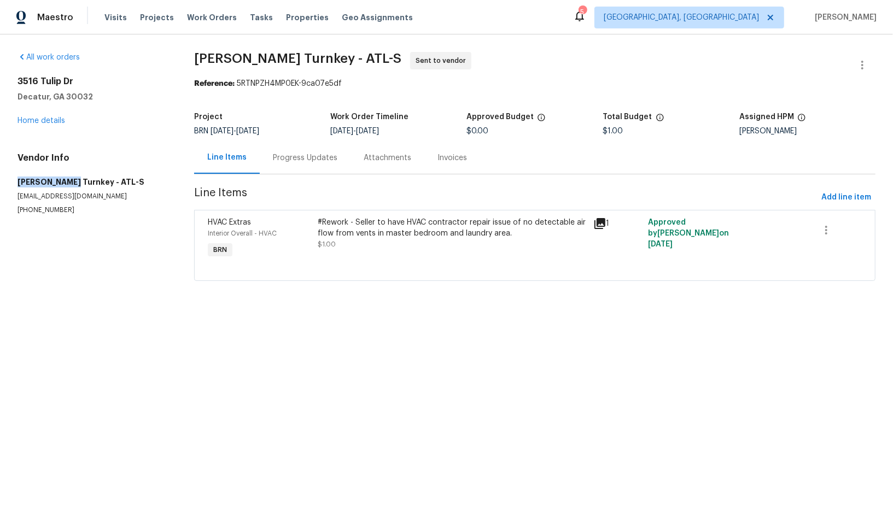
drag, startPoint x: 0, startPoint y: 182, endPoint x: 67, endPoint y: 181, distance: 66.7
click at [67, 181] on div "All work orders 3516 Tulip Dr Decatur, GA 30032 Home details Vendor Info Davis …" at bounding box center [446, 172] width 893 height 277
copy h5 "Davis Turnkey"
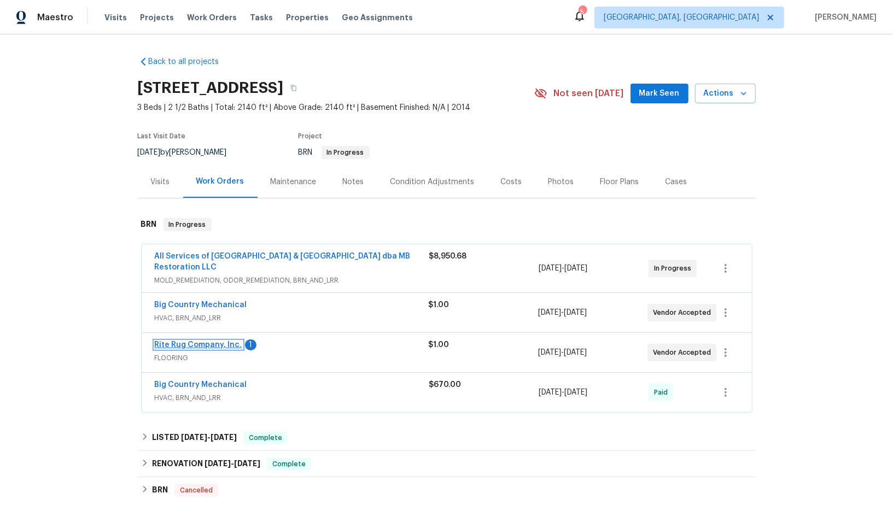
click at [205, 344] on link "Rite Rug Company, Inc." at bounding box center [198, 345] width 87 height 8
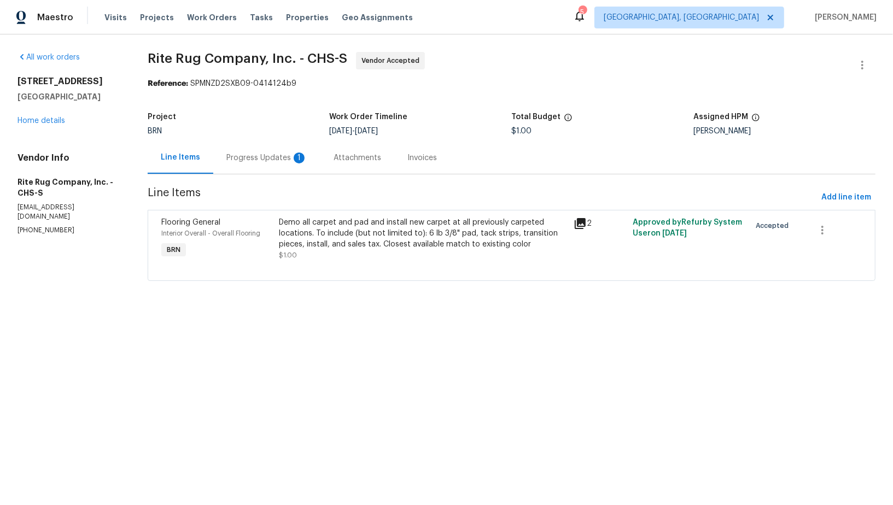
click at [273, 160] on div "Progress Updates 1" at bounding box center [266, 158] width 81 height 11
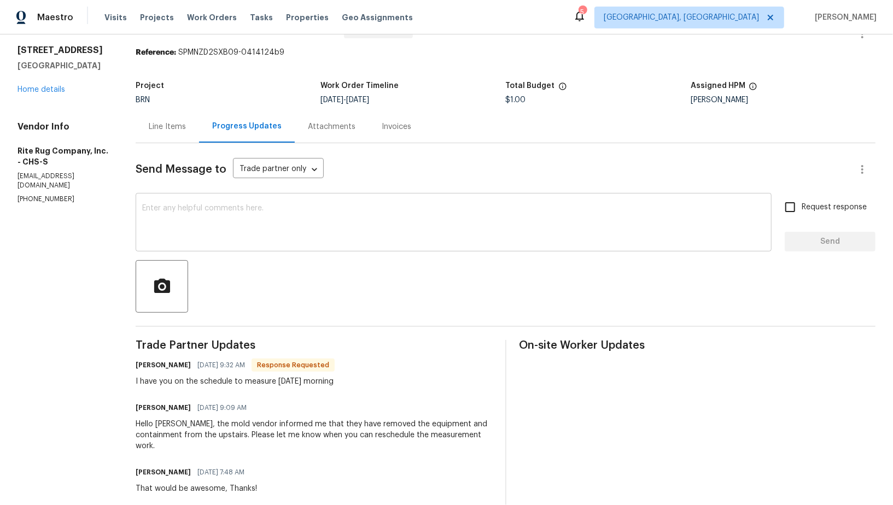
scroll to position [36, 0]
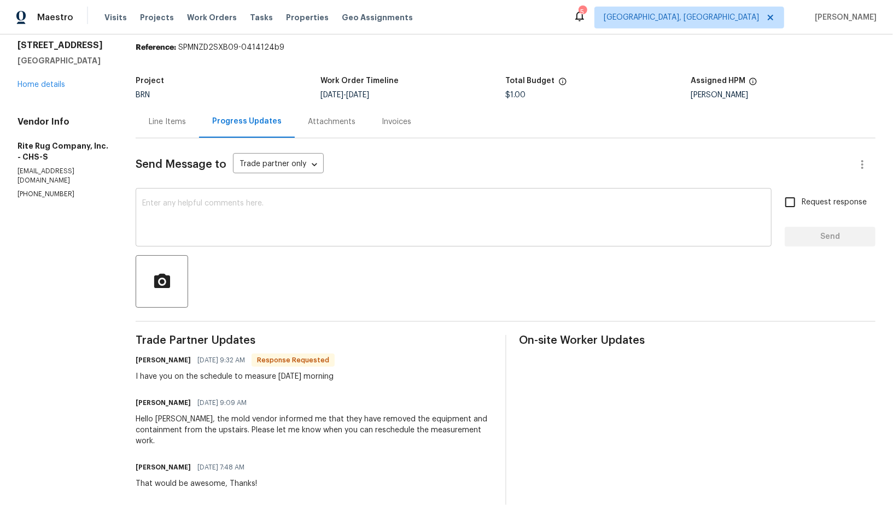
click at [248, 214] on textarea at bounding box center [453, 219] width 623 height 38
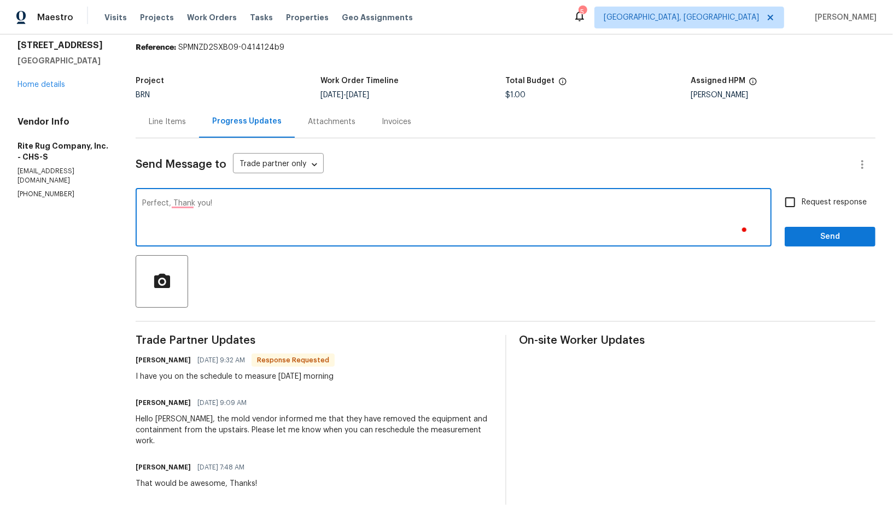
type textarea "Perfect, Thank you!"
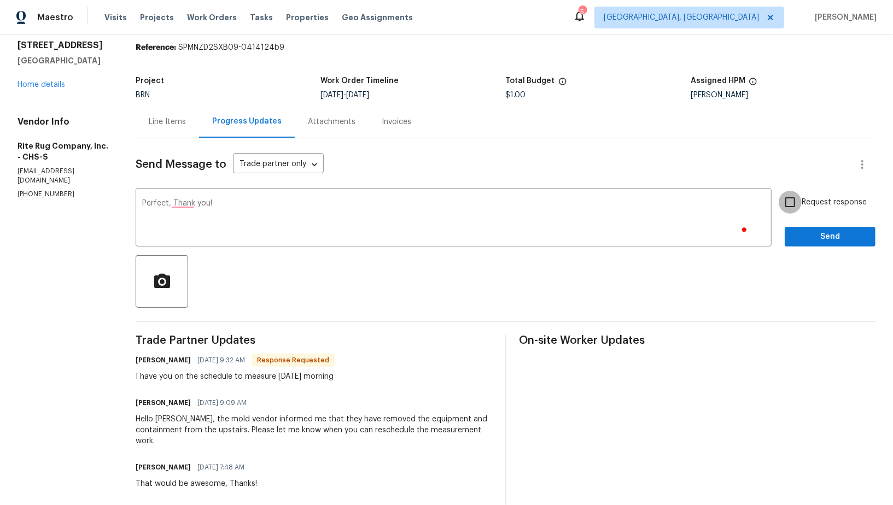
click at [801, 192] on input "Request response" at bounding box center [789, 202] width 23 height 23
checkbox input "true"
click at [804, 241] on span "Send" at bounding box center [829, 237] width 73 height 14
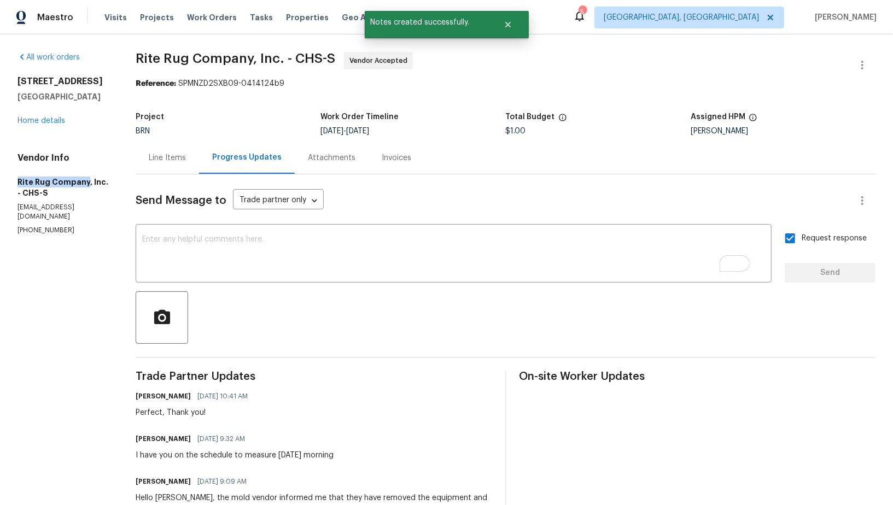
drag, startPoint x: 1, startPoint y: 179, endPoint x: 85, endPoint y: 180, distance: 83.7
copy h5 "Rite Rug Company"
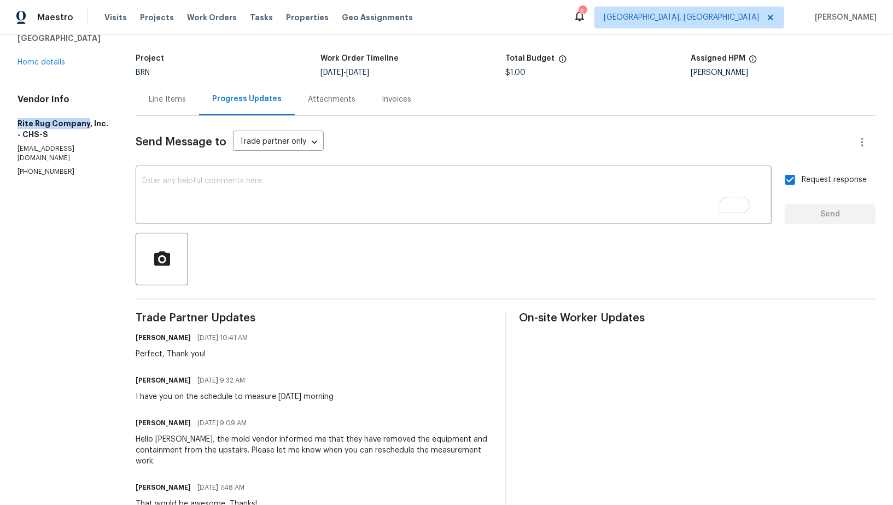
scroll to position [108, 0]
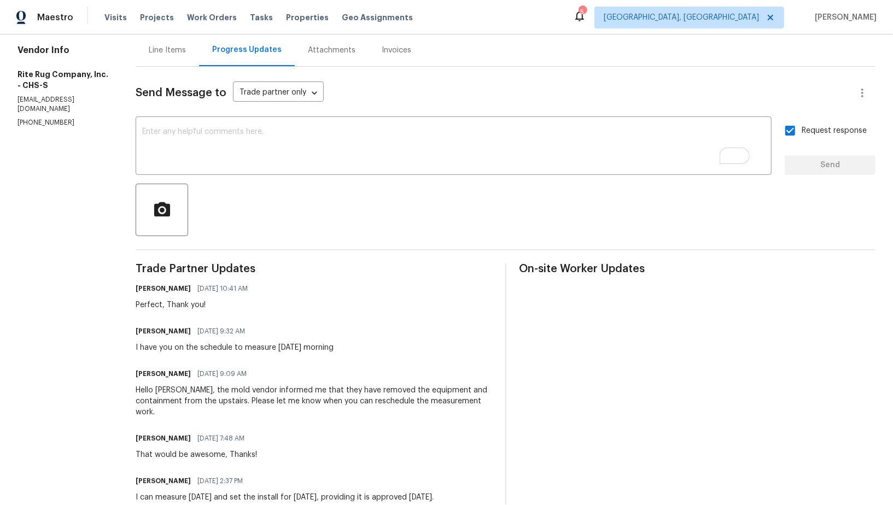
drag, startPoint x: 303, startPoint y: 390, endPoint x: 377, endPoint y: 400, distance: 75.0
click at [390, 402] on div "Hello [PERSON_NAME], the mold vendor informed me that they have removed the equ…" at bounding box center [314, 401] width 356 height 33
drag, startPoint x: 301, startPoint y: 390, endPoint x: 261, endPoint y: 403, distance: 42.0
click at [261, 403] on div "Hello [PERSON_NAME], the mold vendor informed me that they have removed the equ…" at bounding box center [314, 401] width 356 height 33
copy div "that they have removed the equipment and containment from the upstairs."
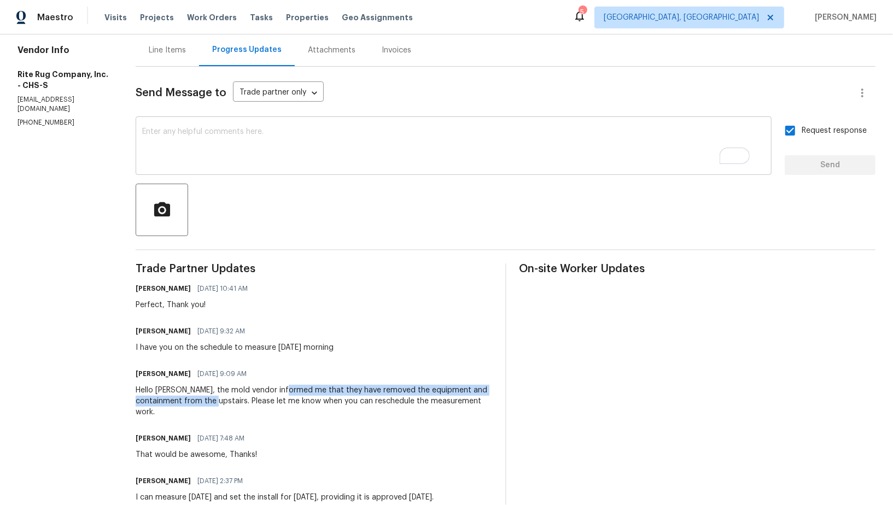
scroll to position [0, 0]
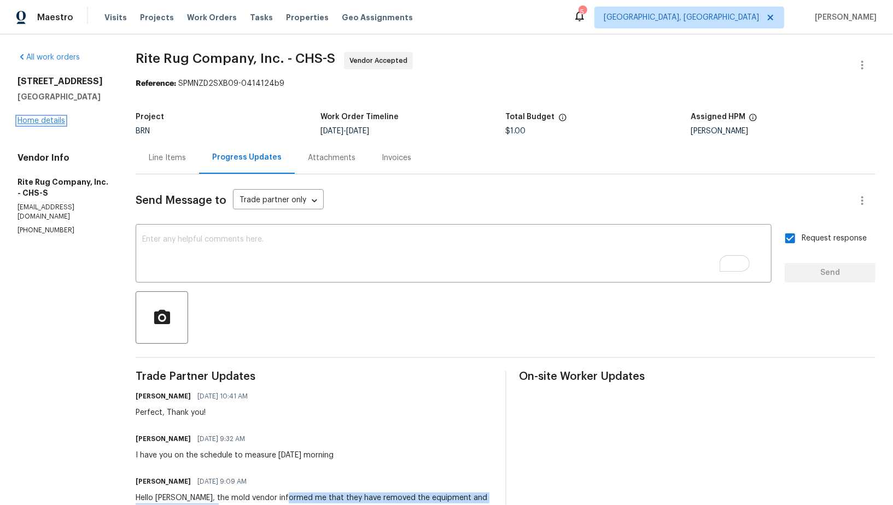
click at [39, 122] on link "Home details" at bounding box center [41, 121] width 48 height 8
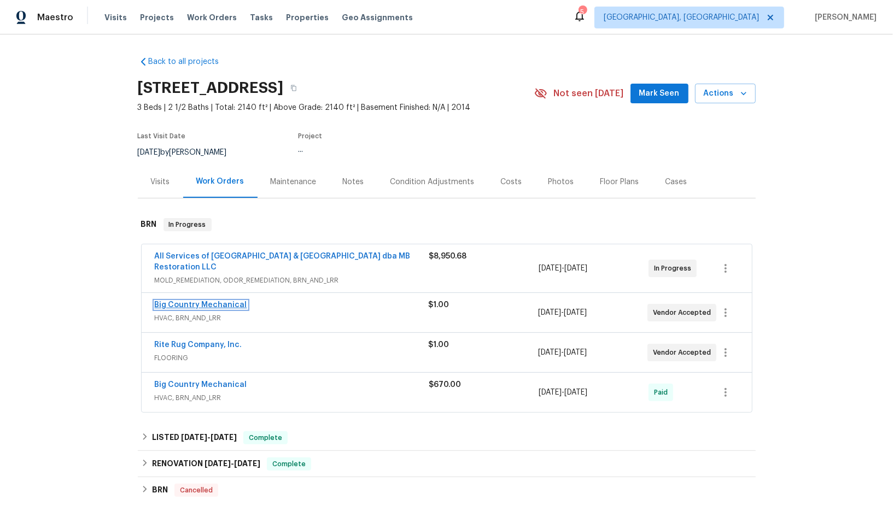
click at [206, 303] on link "Big Country Mechanical" at bounding box center [201, 305] width 92 height 8
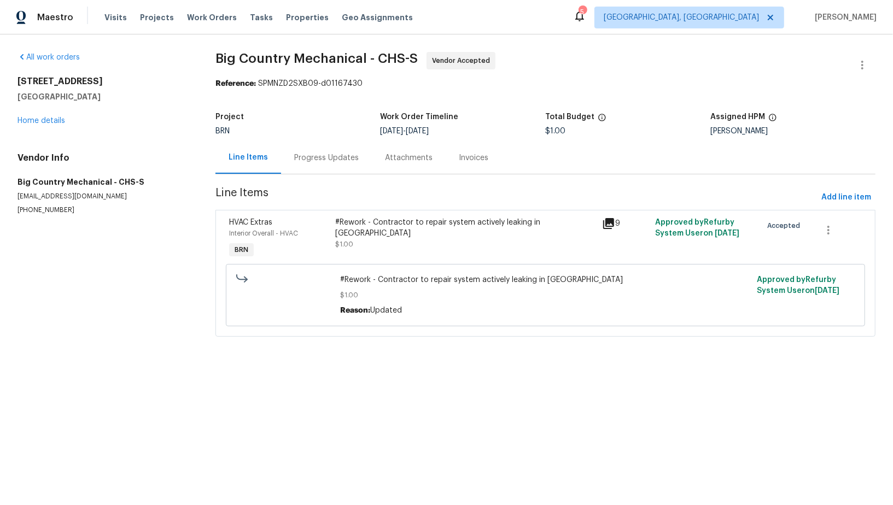
click at [291, 165] on div "Progress Updates" at bounding box center [326, 158] width 91 height 32
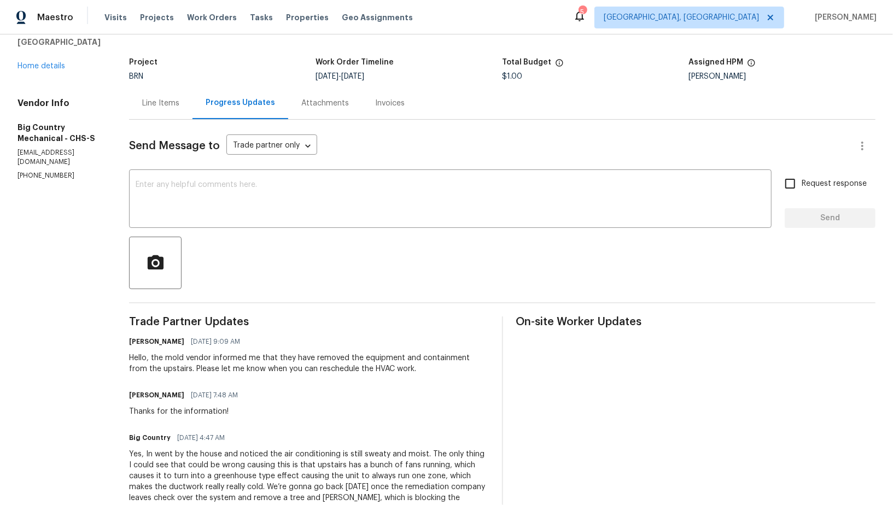
scroll to position [69, 0]
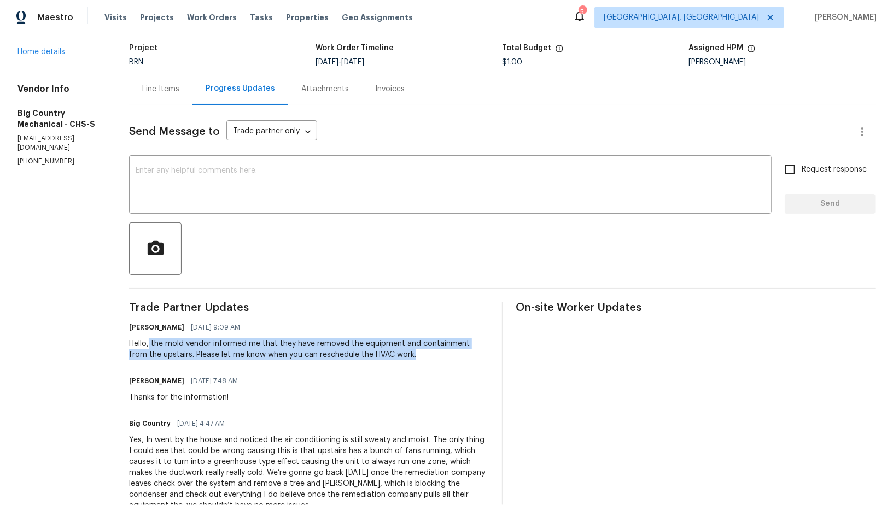
drag, startPoint x: 144, startPoint y: 344, endPoint x: 409, endPoint y: 365, distance: 265.9
click at [409, 365] on div "Trade Partner Updates Padmapriya R 08/18/2025 9:09 AM Hello, the mold vendor in…" at bounding box center [309, 440] width 360 height 276
copy div "the mold vendor informed me that they have removed the equipment and containmen…"
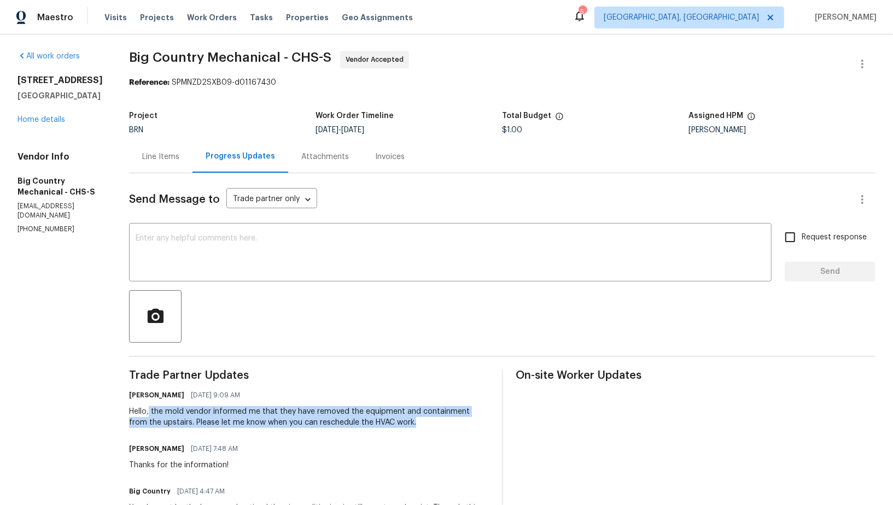
scroll to position [0, 0]
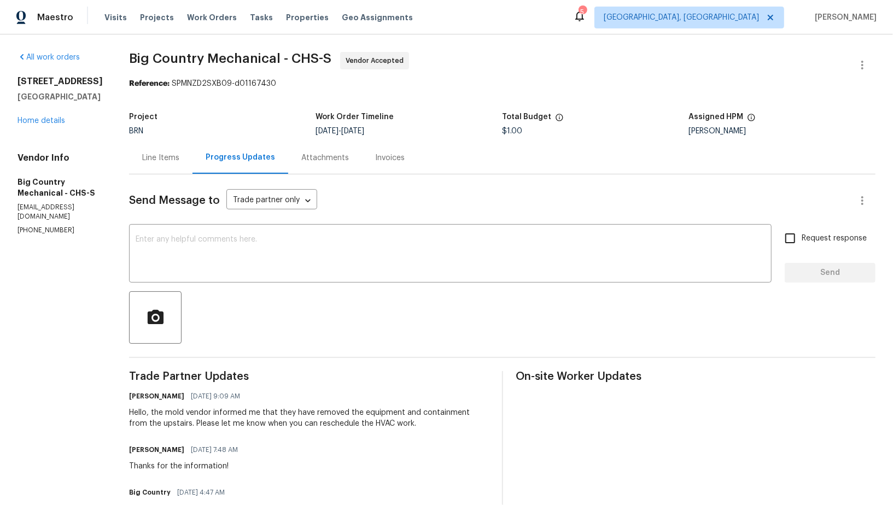
click at [156, 157] on div "Line Items" at bounding box center [160, 158] width 37 height 11
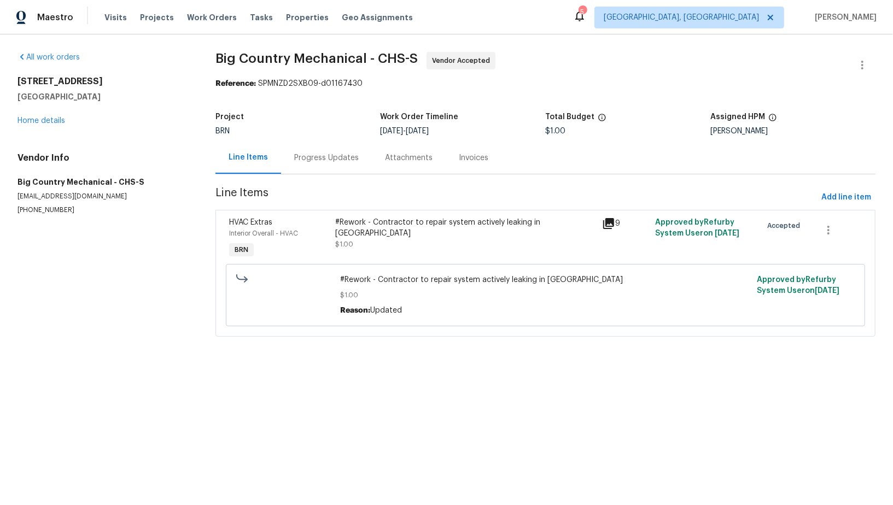
click at [37, 130] on div "All work orders 3699 Shutesbury St Mount Pleasant, SC 29466 Home details Vendor…" at bounding box center [103, 133] width 172 height 163
click at [37, 124] on link "Home details" at bounding box center [41, 121] width 48 height 8
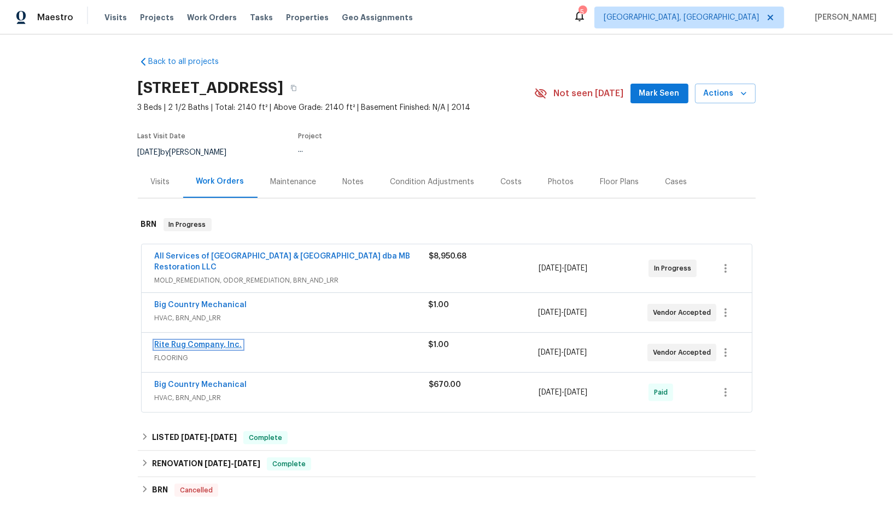
click at [200, 343] on link "Rite Rug Company, Inc." at bounding box center [198, 345] width 87 height 8
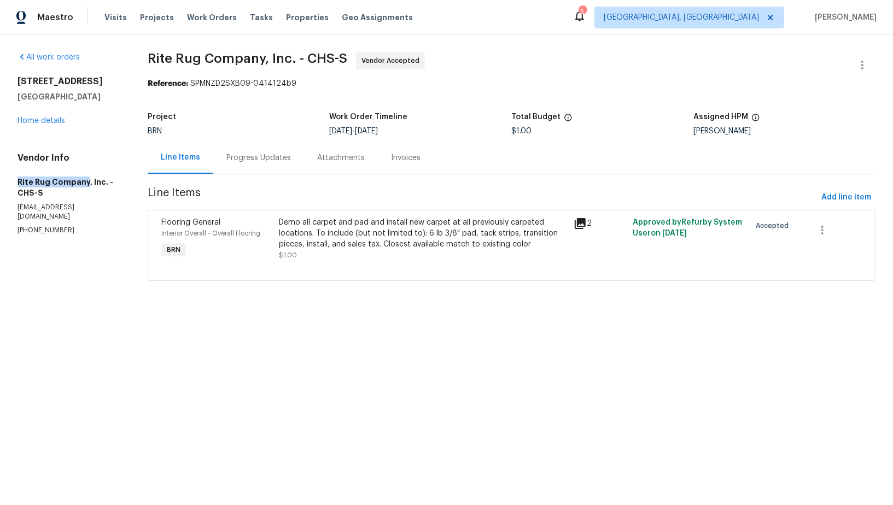
drag, startPoint x: 11, startPoint y: 184, endPoint x: 85, endPoint y: 184, distance: 73.8
click at [85, 184] on div "All work orders 3699 Shutesbury St Mount Pleasant, SC 29466 Home details Vendor…" at bounding box center [446, 172] width 893 height 277
copy h5 "Rite Rug Company"
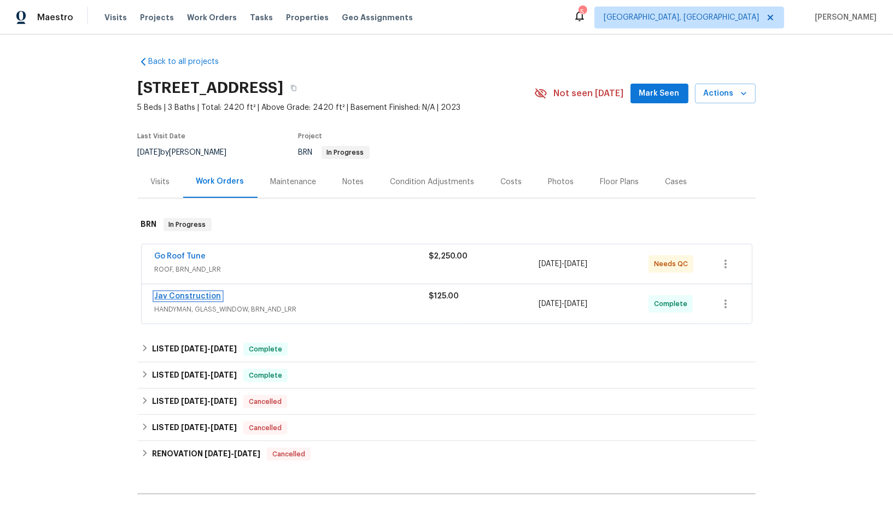
click at [186, 294] on link "Jav Construction" at bounding box center [188, 296] width 67 height 8
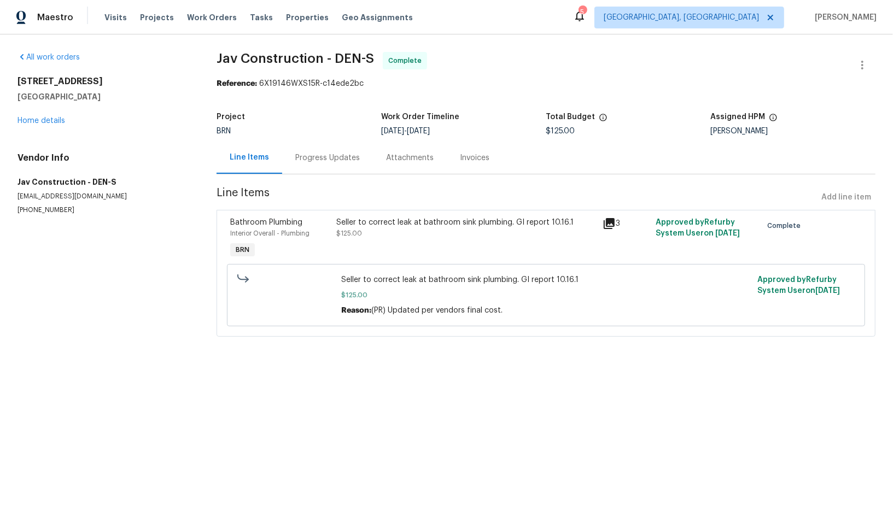
click at [362, 232] on div "Seller to correct leak at bathroom sink plumbing. GI report 10.16.1 $125.00" at bounding box center [466, 228] width 259 height 22
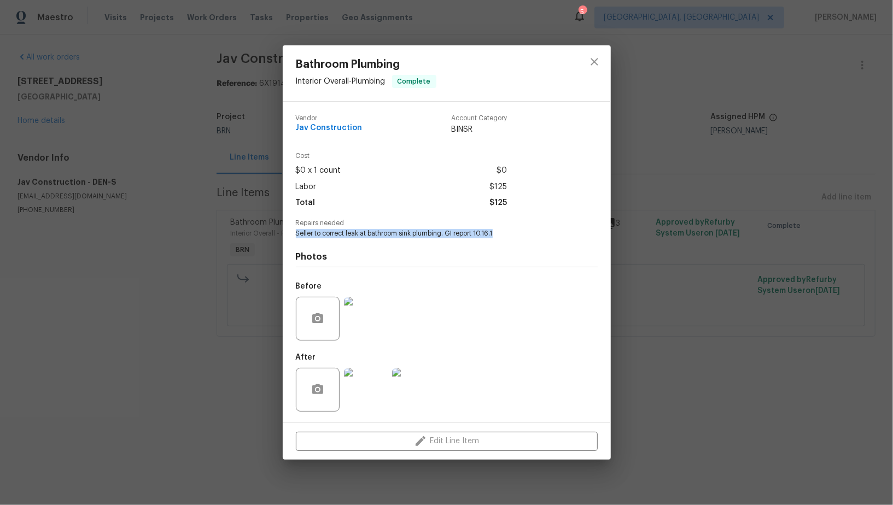
drag, startPoint x: 296, startPoint y: 236, endPoint x: 557, endPoint y: 236, distance: 261.3
click at [557, 236] on span "Seller to correct leak at bathroom sink plumbing. GI report 10.16.1" at bounding box center [432, 233] width 272 height 9
copy span "Seller to correct leak at bathroom sink plumbing. GI report 10.16.1"
click at [352, 320] on img at bounding box center [366, 319] width 44 height 44
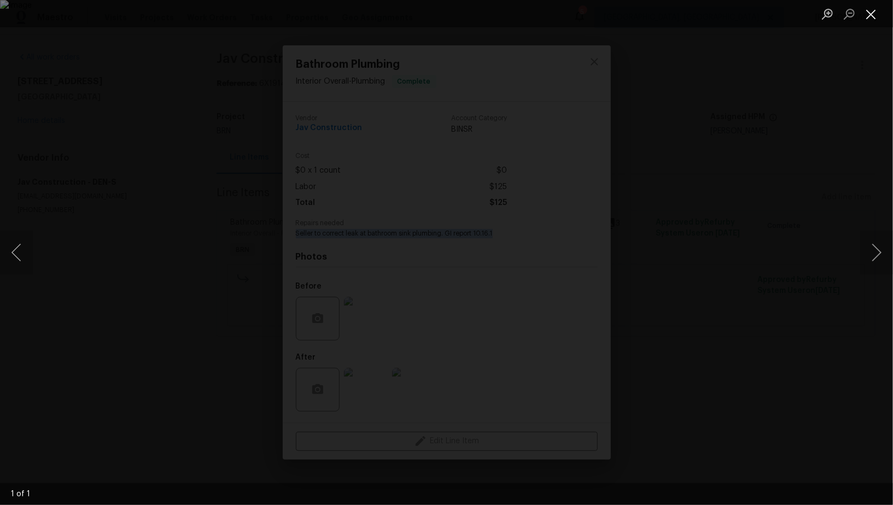
click at [864, 15] on button "Close lightbox" at bounding box center [871, 13] width 22 height 19
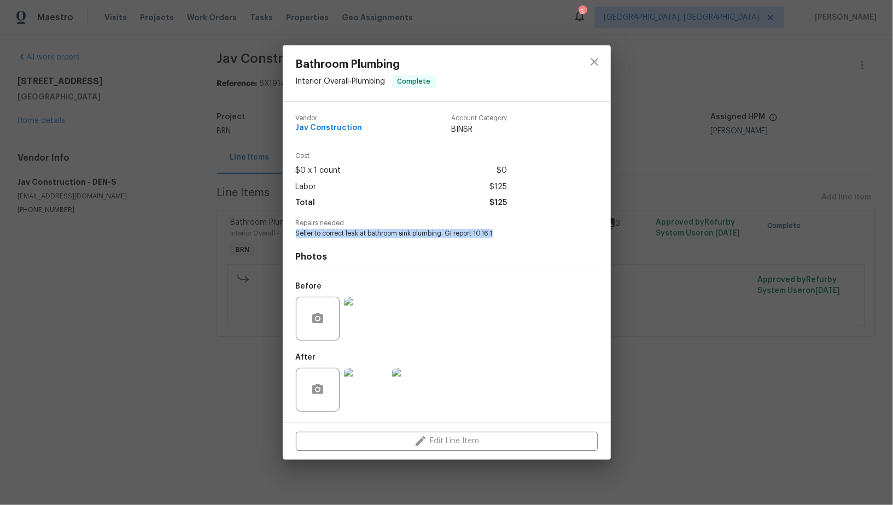
click at [368, 404] on img at bounding box center [366, 390] width 44 height 44
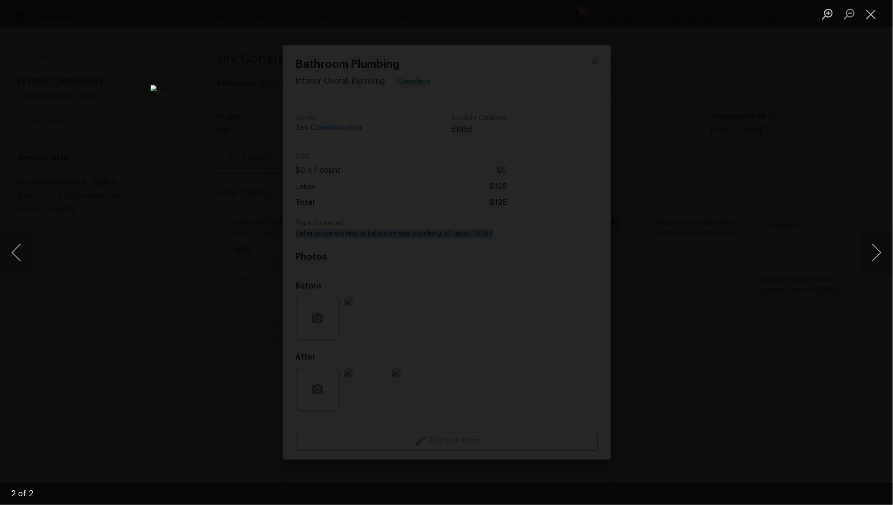
click at [698, 290] on div "Lightbox" at bounding box center [446, 252] width 893 height 505
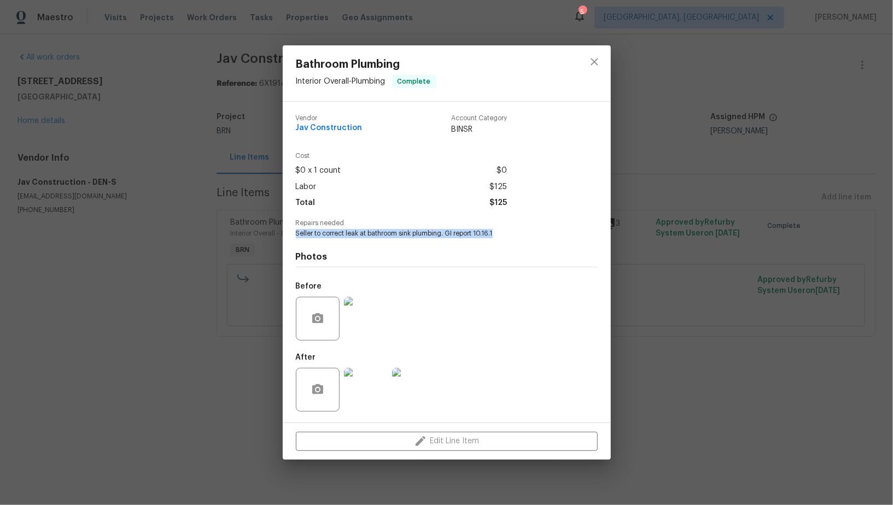
click at [698, 290] on div "Bathroom Plumbing Interior Overall - Plumbing Complete Vendor Jav Construction …" at bounding box center [446, 252] width 893 height 505
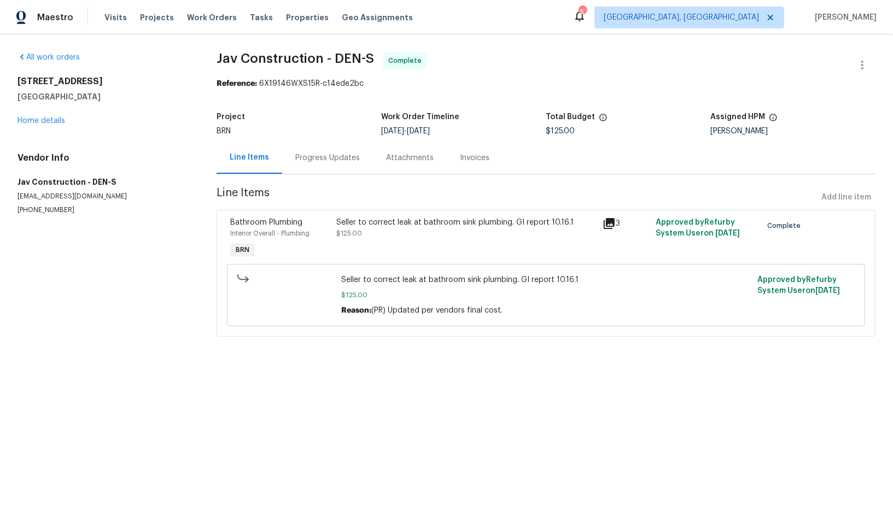
click at [331, 166] on div "Progress Updates" at bounding box center [327, 158] width 91 height 32
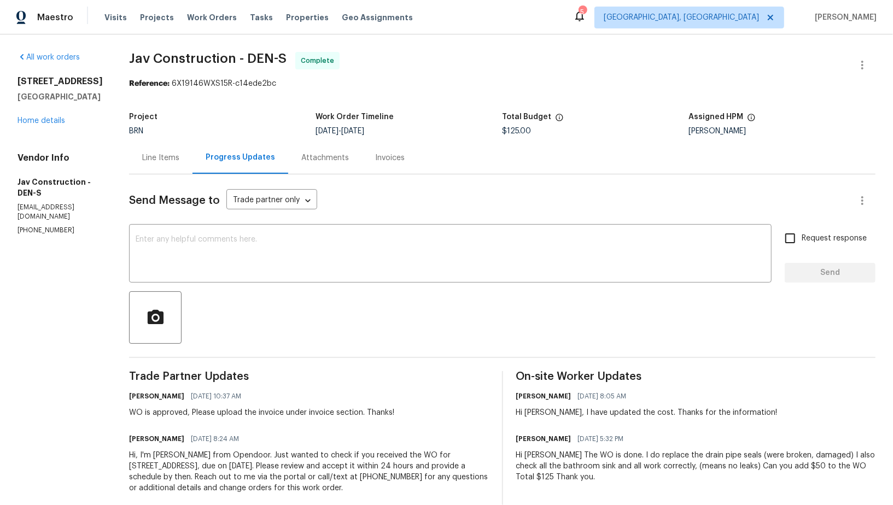
scroll to position [19, 0]
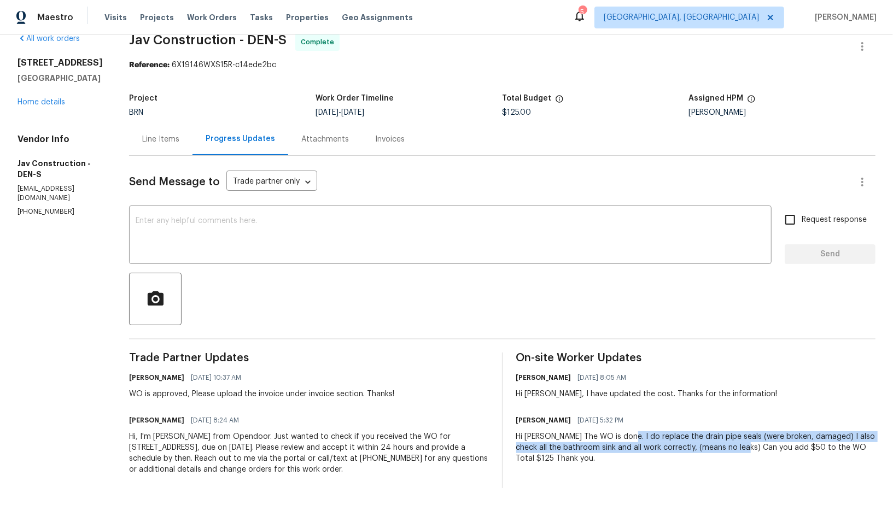
drag, startPoint x: 625, startPoint y: 436, endPoint x: 729, endPoint y: 443, distance: 104.1
click at [729, 443] on div "Hi Padmapriya The WO is done. I do replace the drain pipe seals (were broken, d…" at bounding box center [696, 447] width 360 height 33
copy div "I do replace the drain pipe seals (were broken, damaged) I also check all the b…"
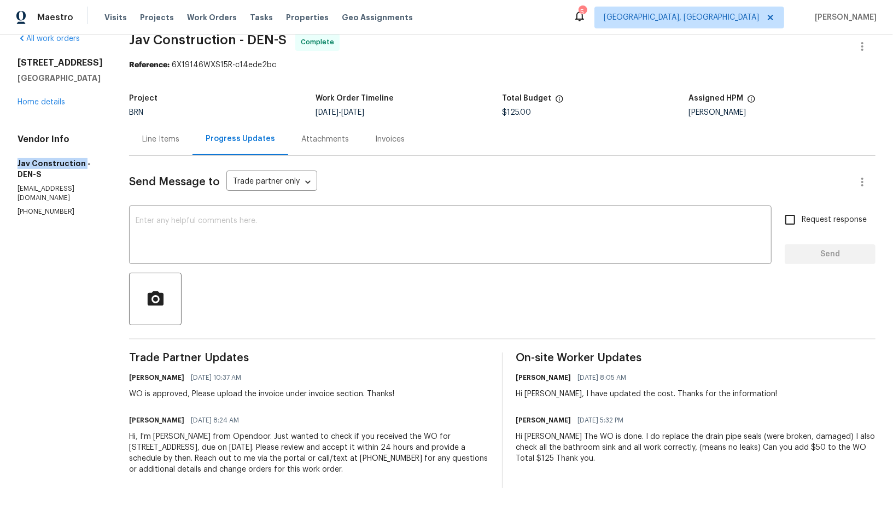
drag, startPoint x: 11, startPoint y: 171, endPoint x: 81, endPoint y: 173, distance: 70.5
click at [81, 173] on div "All work orders 12892 E 99th Pl Commerce City, CO 80022 Home details Vendor Inf…" at bounding box center [446, 261] width 893 height 490
copy h5 "Jav Construction"
click at [45, 106] on link "Home details" at bounding box center [41, 102] width 48 height 8
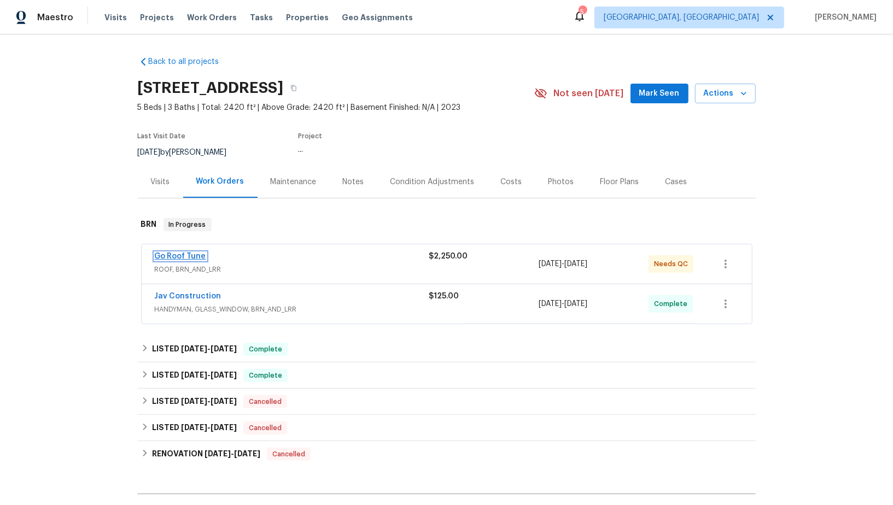
click at [192, 253] on link "Go Roof Tune" at bounding box center [180, 257] width 51 height 8
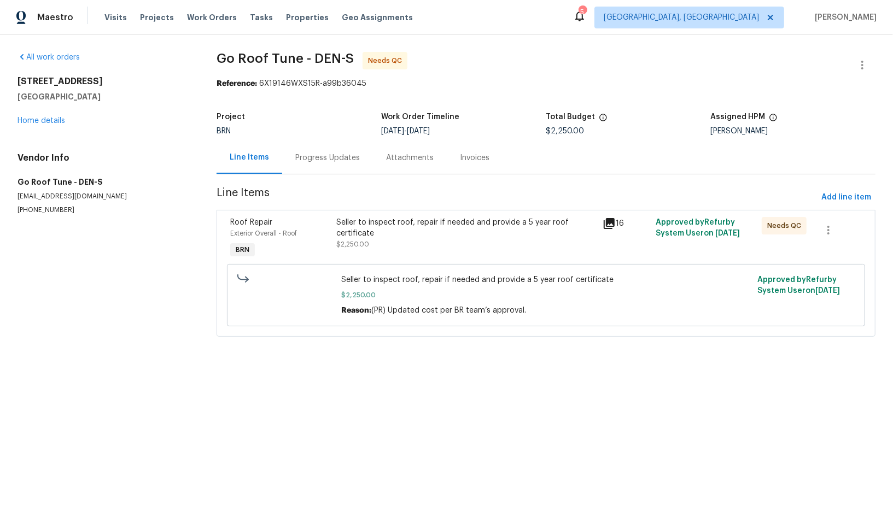
click at [321, 253] on div "Roof Repair Exterior Overall - Roof BRN" at bounding box center [280, 239] width 107 height 50
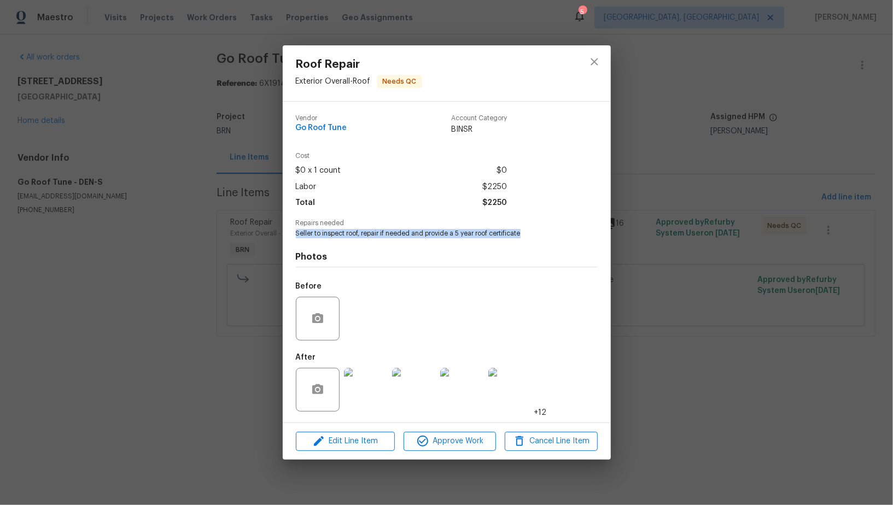
drag, startPoint x: 297, startPoint y: 232, endPoint x: 533, endPoint y: 232, distance: 236.2
click at [532, 232] on span "Seller to inspect roof, repair if needed and provide a 5 year roof certificate" at bounding box center [432, 233] width 272 height 9
copy span "Seller to inspect roof, repair if needed and provide a 5 year roof certificate"
click at [349, 396] on img at bounding box center [366, 390] width 44 height 44
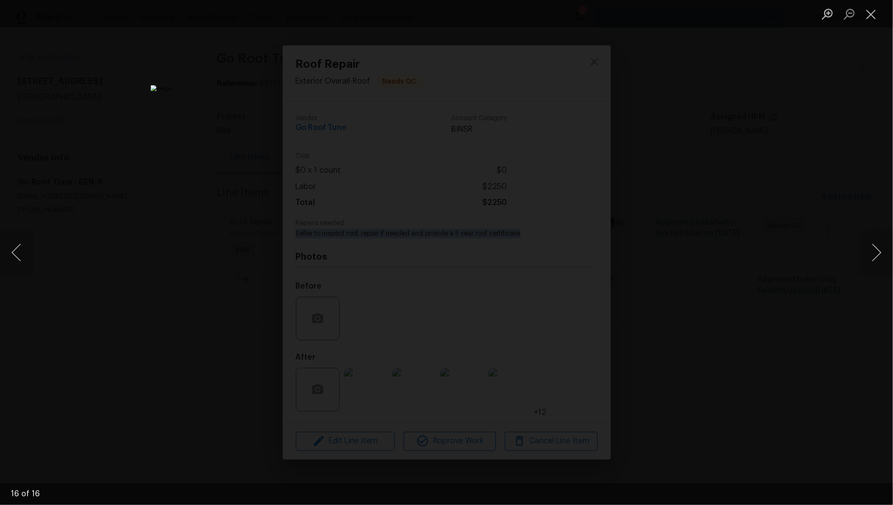
click at [191, 247] on div "Lightbox" at bounding box center [446, 252] width 893 height 505
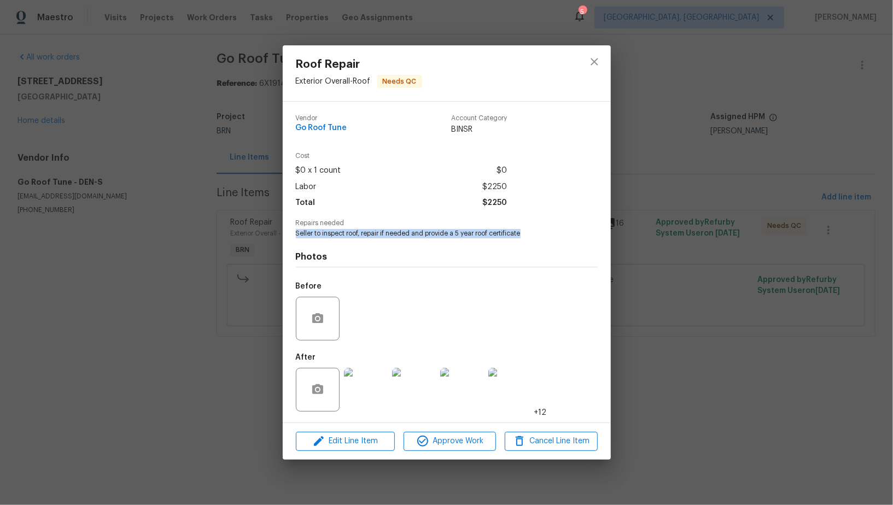
click at [191, 247] on div "Roof Repair Exterior Overall - Roof Needs QC Vendor Go Roof Tune Account Catego…" at bounding box center [446, 252] width 893 height 505
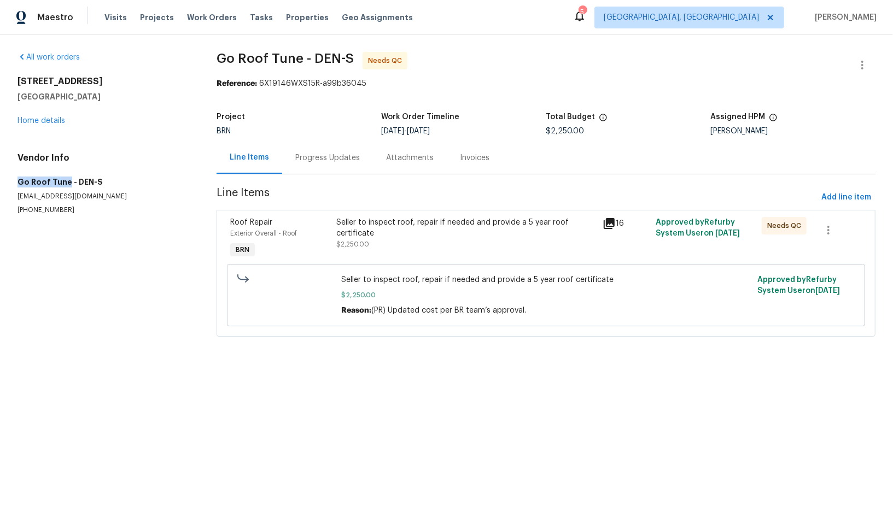
drag, startPoint x: 11, startPoint y: 186, endPoint x: 67, endPoint y: 186, distance: 55.8
click at [67, 186] on div "All work orders 12892 E 99th Pl Commerce City, CO 80022 Home details Vendor Inf…" at bounding box center [446, 200] width 893 height 333
copy h5 "Go Roof Tune"
click at [364, 255] on div "Seller to inspect roof, repair if needed and provide a 5 year roof certificate …" at bounding box center [466, 239] width 266 height 50
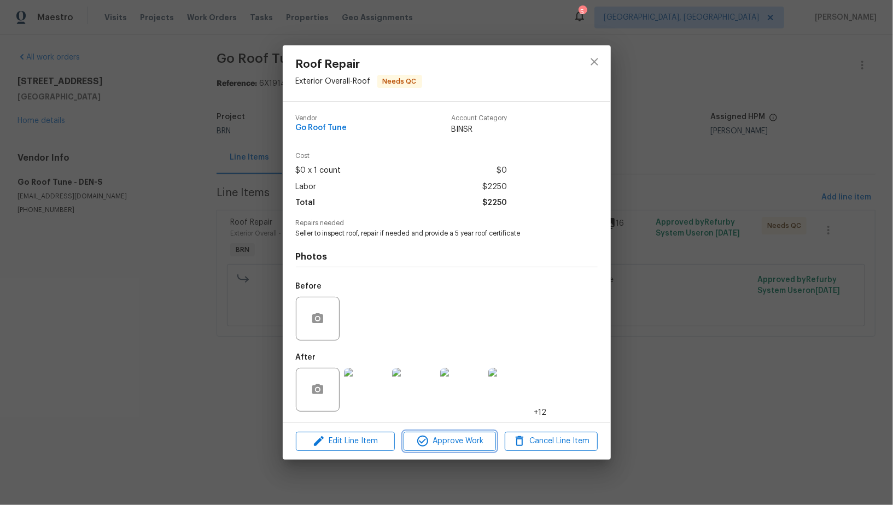
click at [449, 444] on span "Approve Work" at bounding box center [450, 442] width 86 height 14
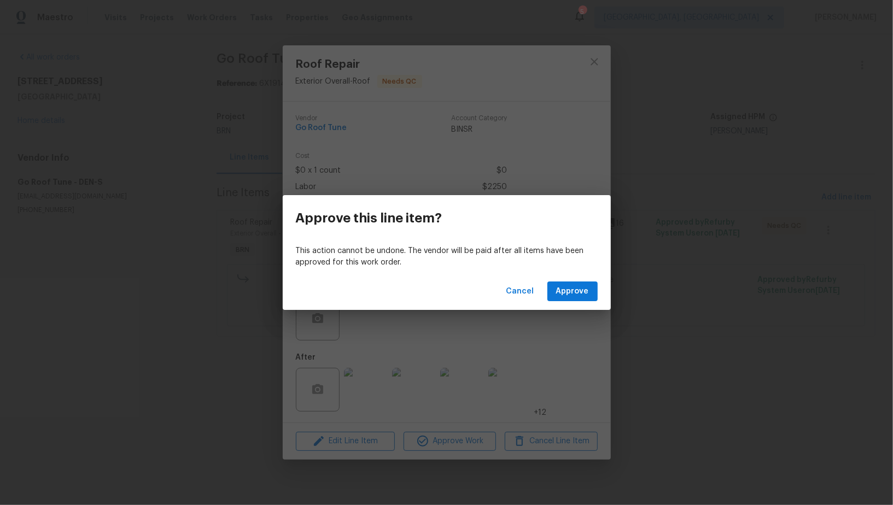
click at [567, 304] on div "Cancel Approve" at bounding box center [447, 292] width 328 height 38
click at [566, 295] on span "Approve" at bounding box center [572, 292] width 33 height 14
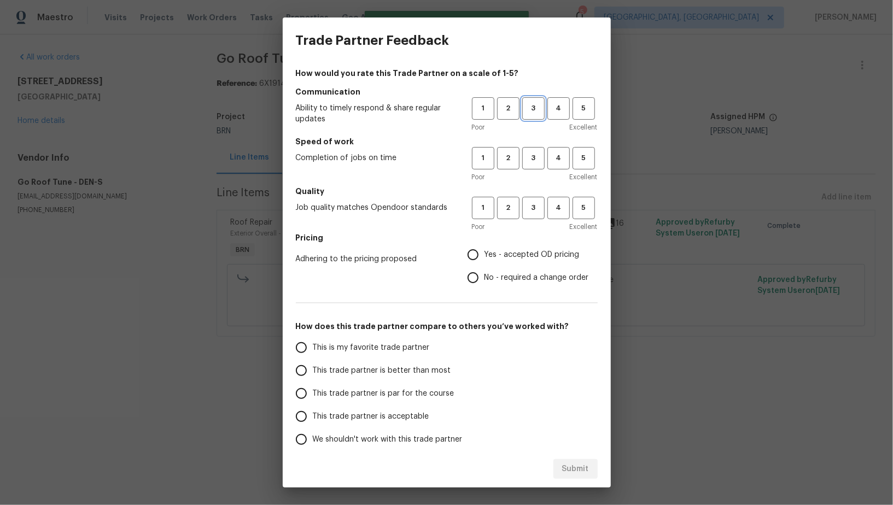
click at [543, 107] on span "3" at bounding box center [533, 108] width 20 height 13
click at [542, 161] on span "3" at bounding box center [533, 158] width 20 height 13
click at [538, 218] on button "3" at bounding box center [533, 208] width 22 height 22
click at [471, 285] on input "No - required a change order" at bounding box center [472, 277] width 23 height 23
radio input "true"
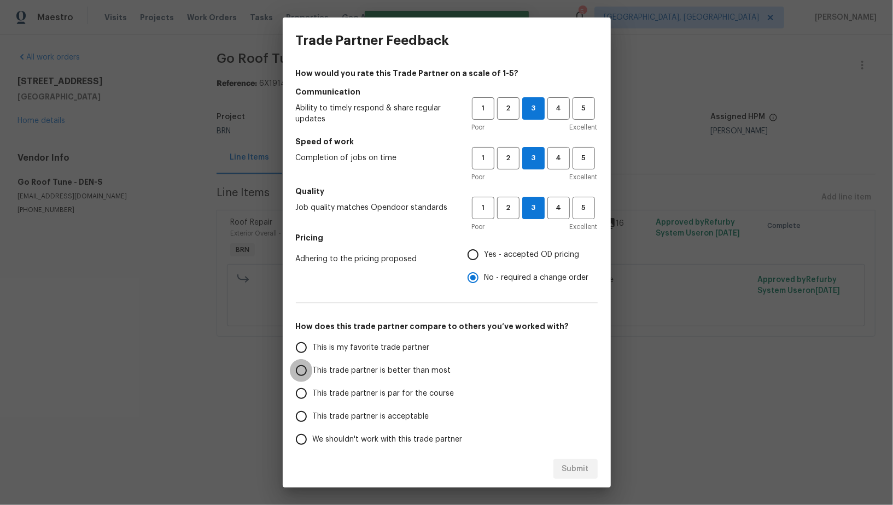
click at [311, 379] on input "This trade partner is better than most" at bounding box center [301, 370] width 23 height 23
click at [573, 481] on div "Submit" at bounding box center [447, 469] width 328 height 38
click at [573, 465] on span "Submit" at bounding box center [575, 469] width 27 height 14
radio input "true"
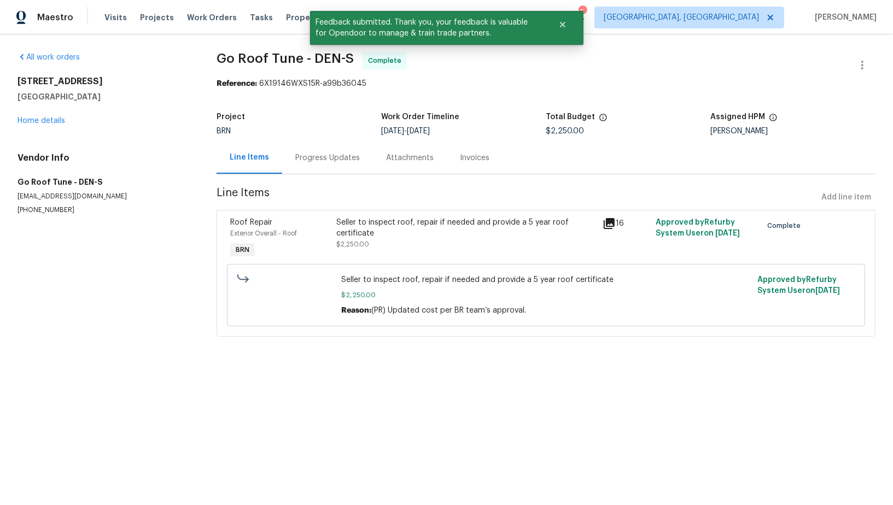
click at [318, 164] on div "Progress Updates" at bounding box center [327, 158] width 91 height 32
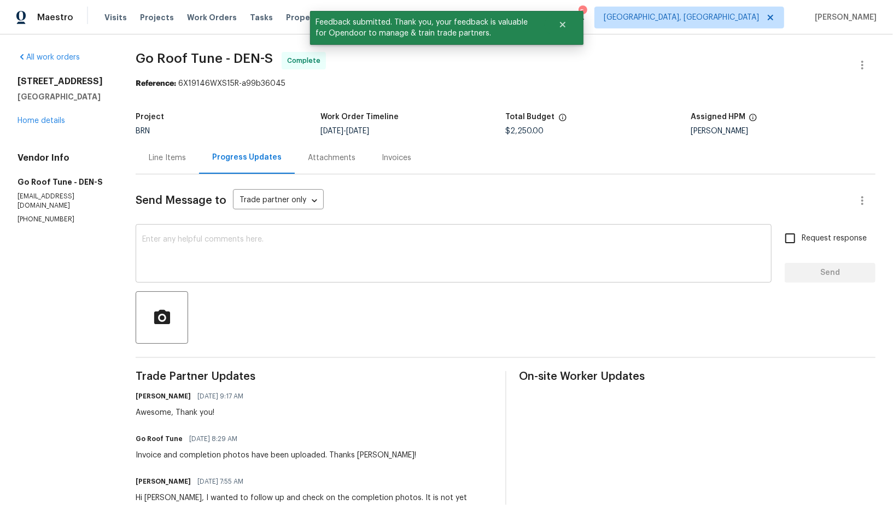
click at [315, 262] on textarea at bounding box center [453, 255] width 623 height 38
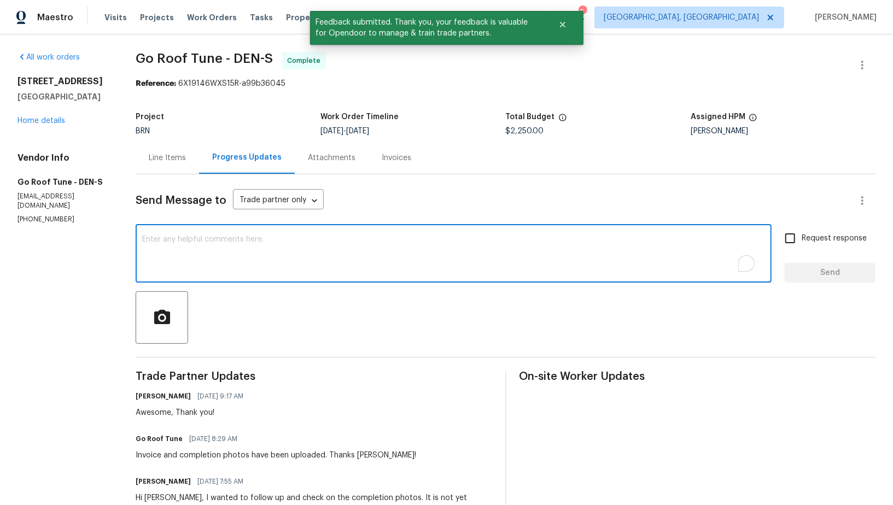
paste textarea "WO is approved, Please upload the invoice under invoice section. Thanks!"
type textarea "WO is approved, Please upload the invoice under invoice section. Thanks!"
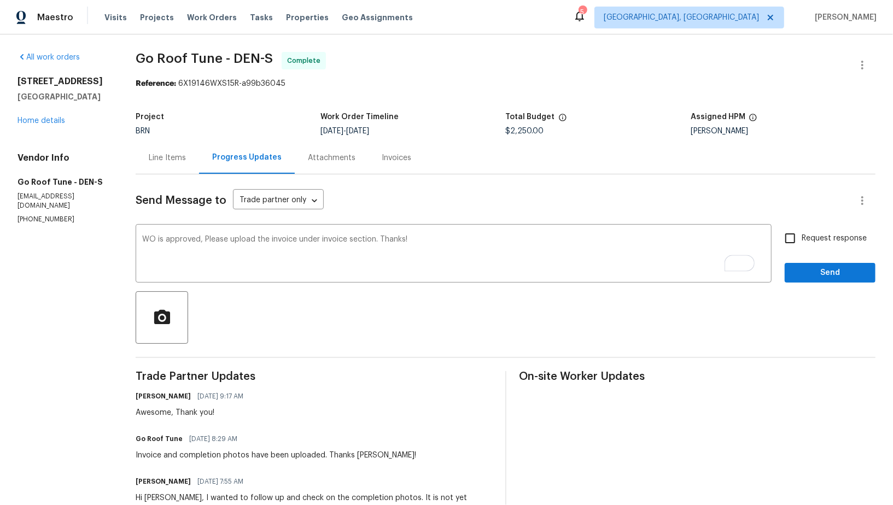
click at [805, 244] on label "Request response" at bounding box center [822, 238] width 88 height 23
click at [801, 244] on input "Request response" at bounding box center [789, 238] width 23 height 23
checkbox input "true"
click at [830, 277] on span "Send" at bounding box center [829, 273] width 73 height 14
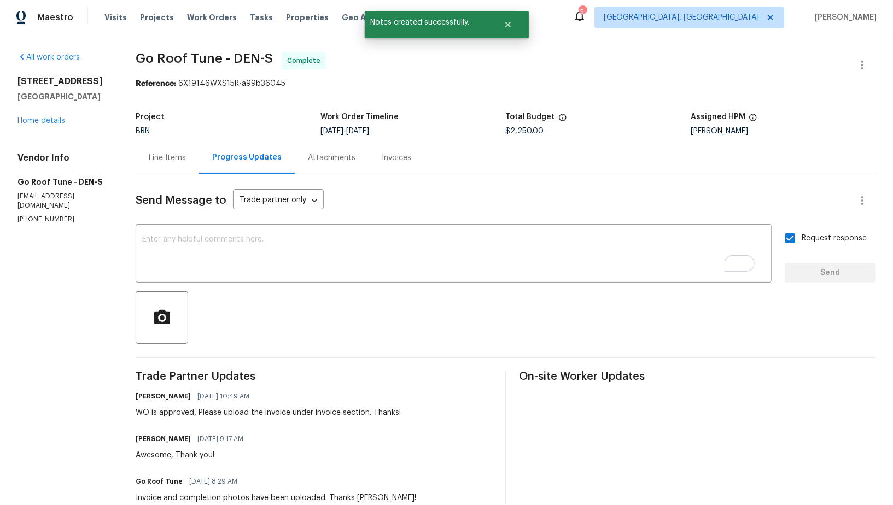
click at [389, 163] on div "Invoices" at bounding box center [396, 158] width 56 height 32
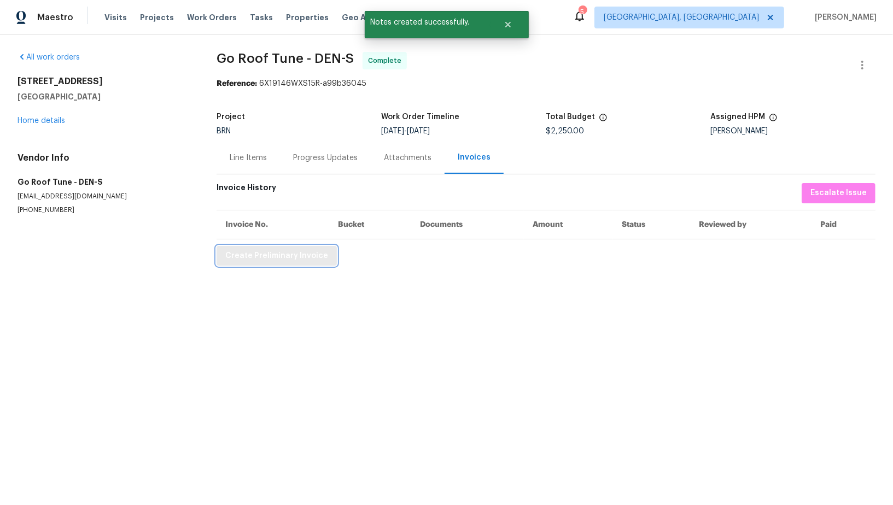
click at [265, 249] on span "Create Preliminary Invoice" at bounding box center [276, 256] width 103 height 14
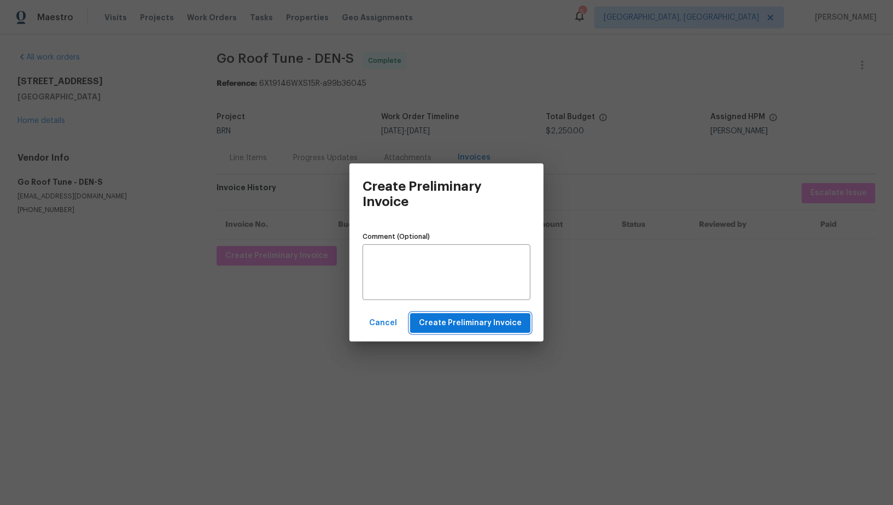
click at [494, 324] on span "Create Preliminary Invoice" at bounding box center [470, 324] width 103 height 14
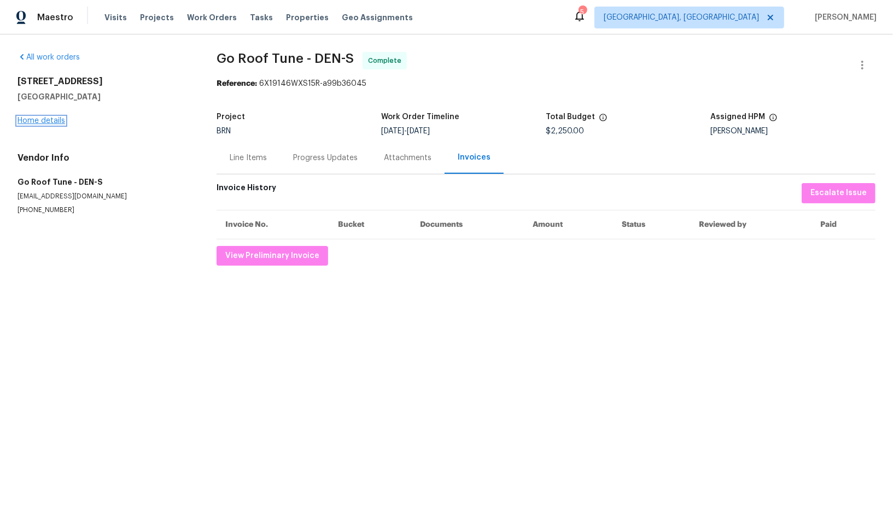
click at [54, 121] on link "Home details" at bounding box center [41, 121] width 48 height 8
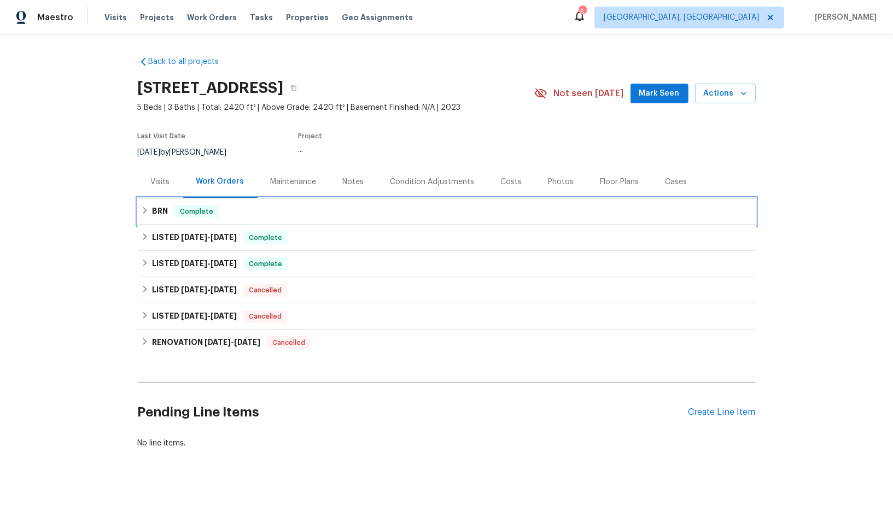
click at [165, 220] on div "BRN Complete" at bounding box center [447, 211] width 618 height 26
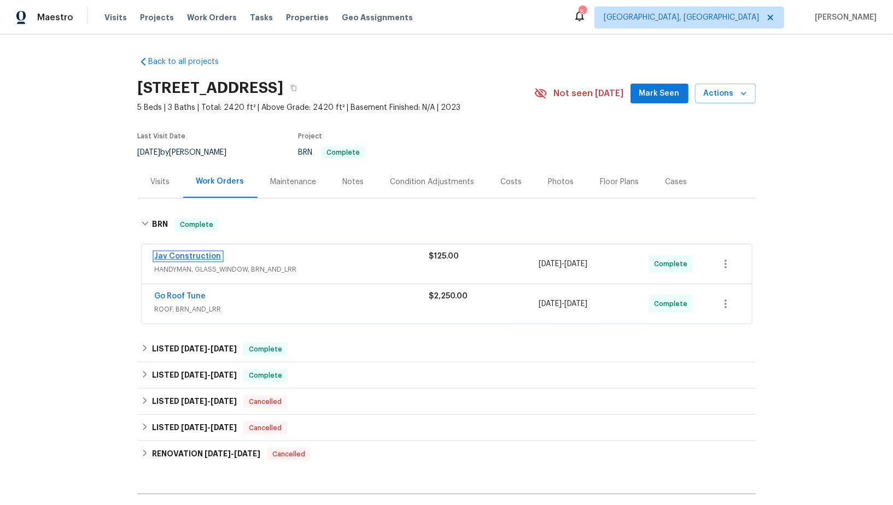
click at [196, 254] on link "Jav Construction" at bounding box center [188, 257] width 67 height 8
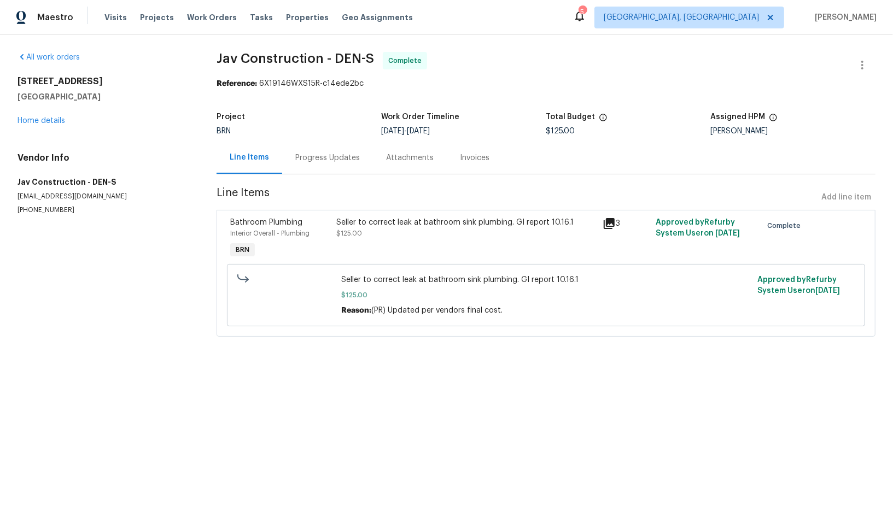
click at [449, 151] on div "Invoices" at bounding box center [475, 158] width 56 height 32
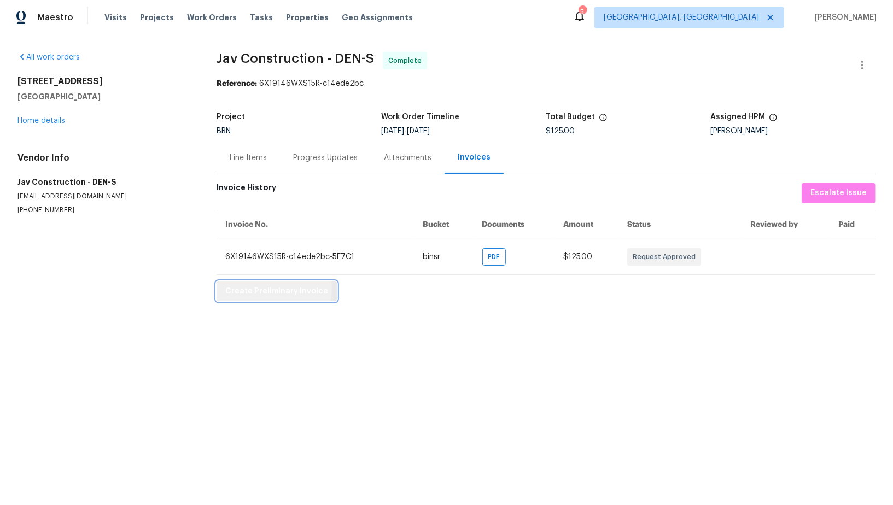
click at [260, 287] on span "Create Preliminary Invoice" at bounding box center [276, 292] width 103 height 14
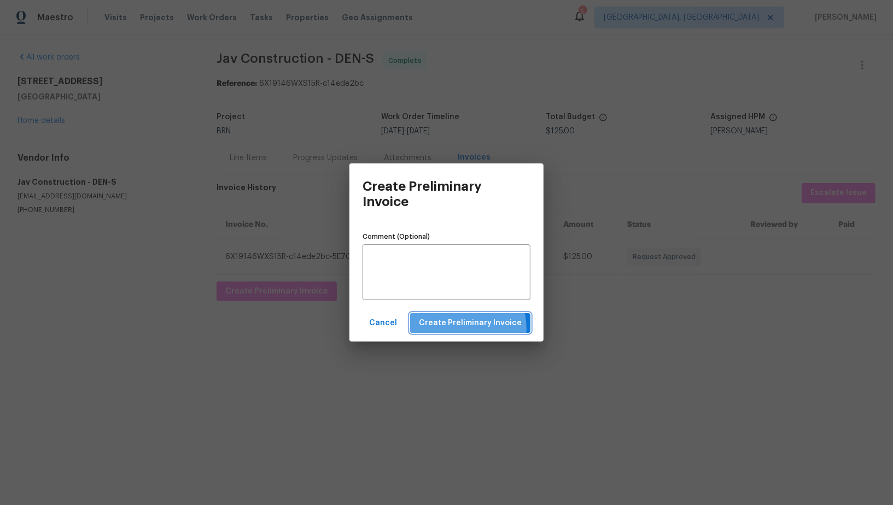
click at [463, 329] on span "Create Preliminary Invoice" at bounding box center [470, 324] width 103 height 14
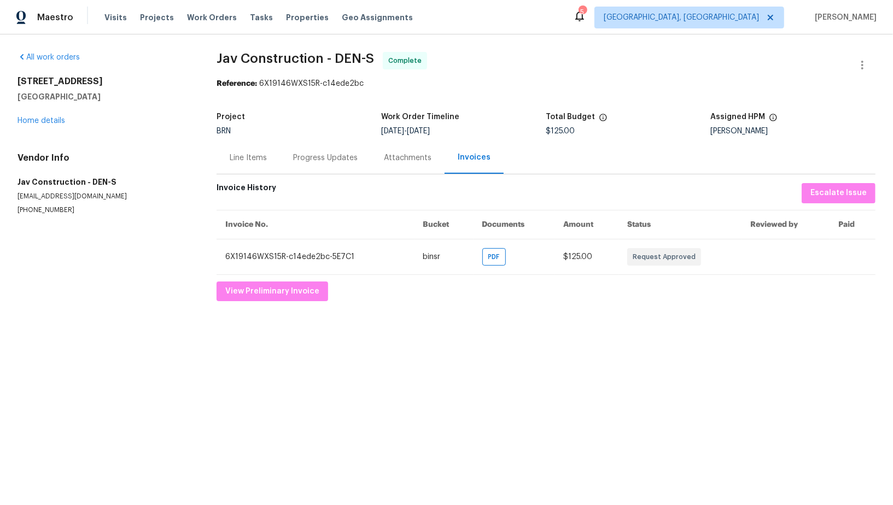
click at [319, 163] on div "Progress Updates" at bounding box center [325, 158] width 65 height 11
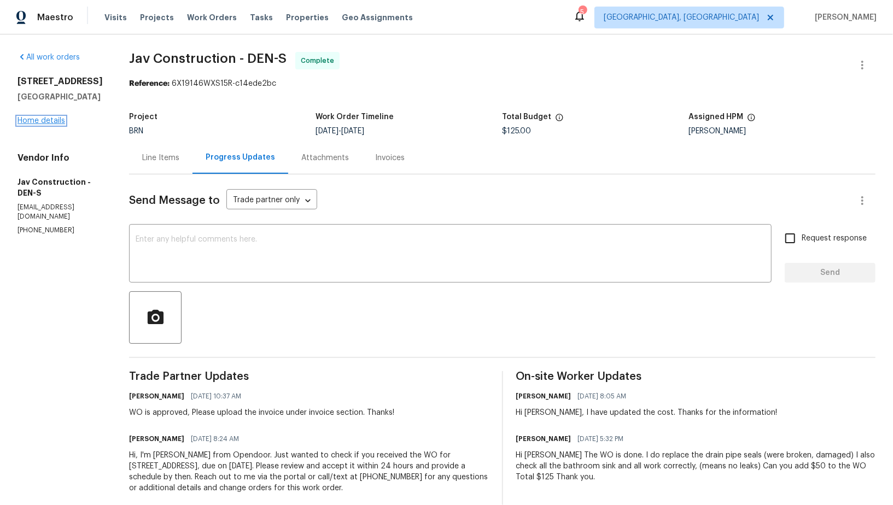
click at [50, 125] on link "Home details" at bounding box center [41, 121] width 48 height 8
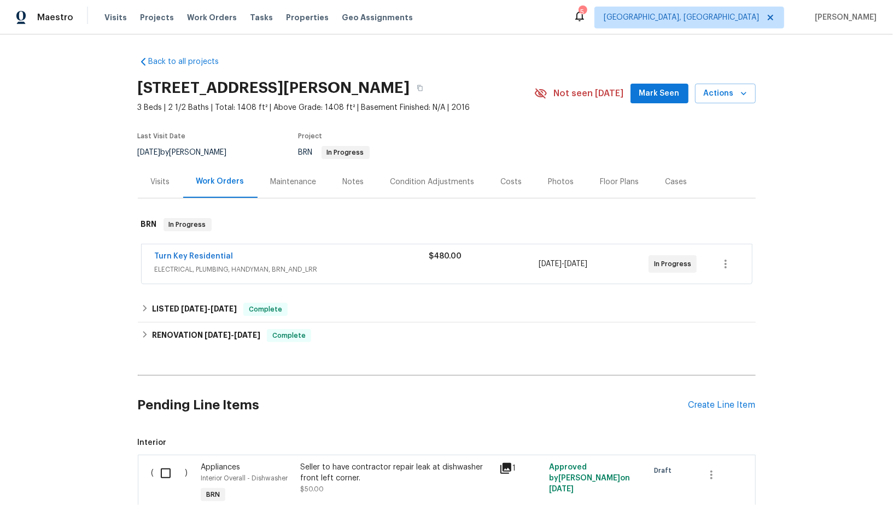
click at [198, 251] on span "Turn Key Residential" at bounding box center [194, 256] width 79 height 11
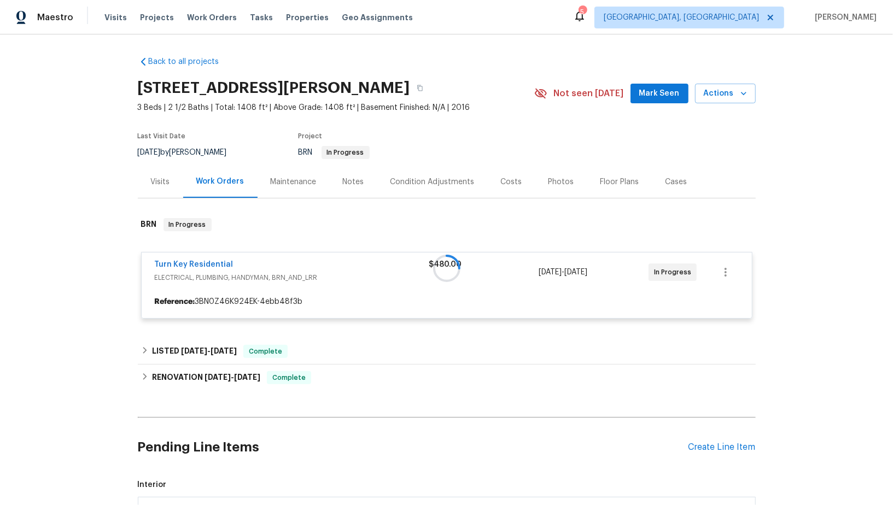
click at [203, 264] on div at bounding box center [447, 268] width 618 height 122
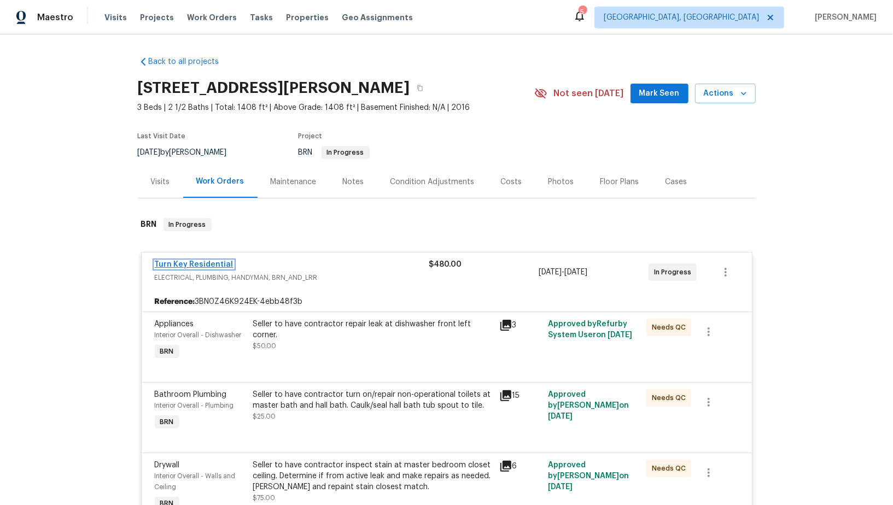
click at [204, 261] on link "Turn Key Residential" at bounding box center [194, 265] width 79 height 8
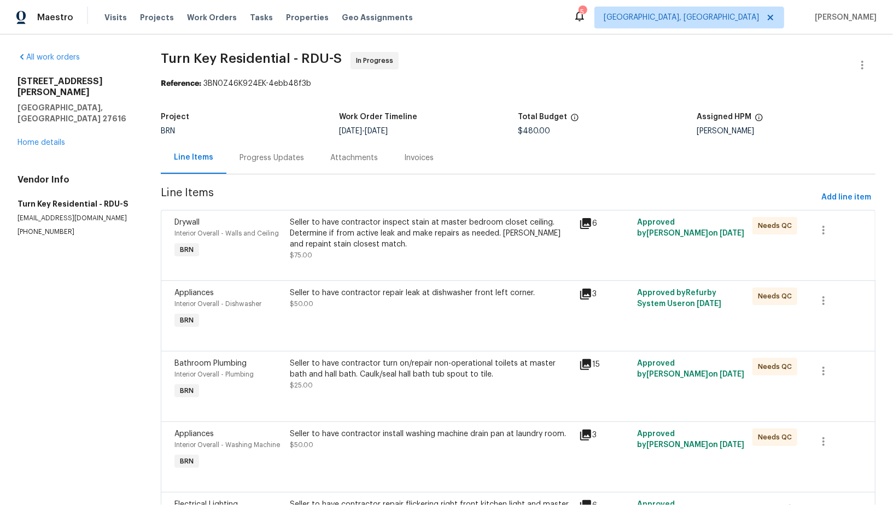
click at [346, 224] on div "Seller to have contractor inspect stain at master bedroom closet ceiling. Deter…" at bounding box center [431, 233] width 283 height 33
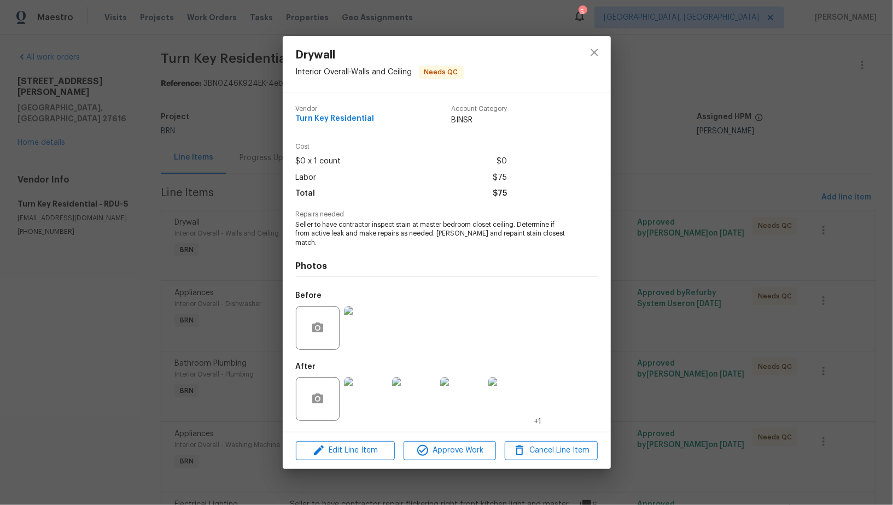
click at [345, 309] on img at bounding box center [366, 328] width 44 height 44
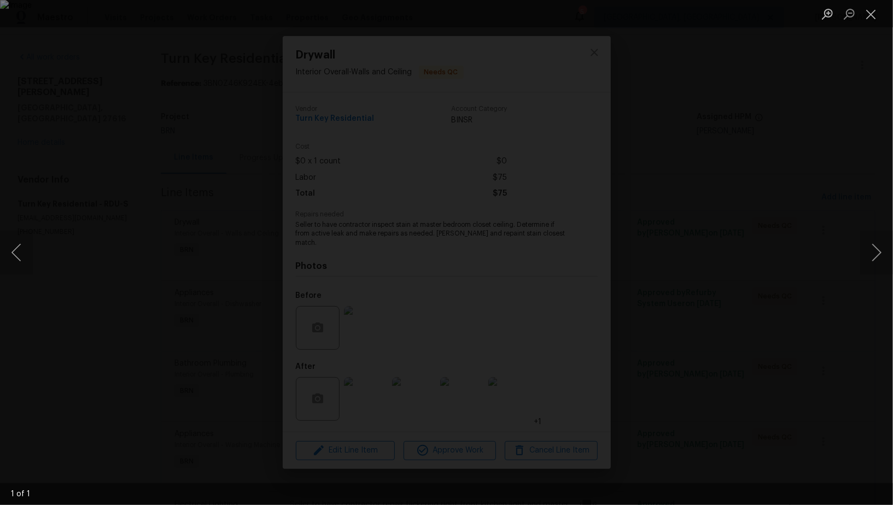
click at [478, 346] on div "Lightbox" at bounding box center [446, 252] width 893 height 505
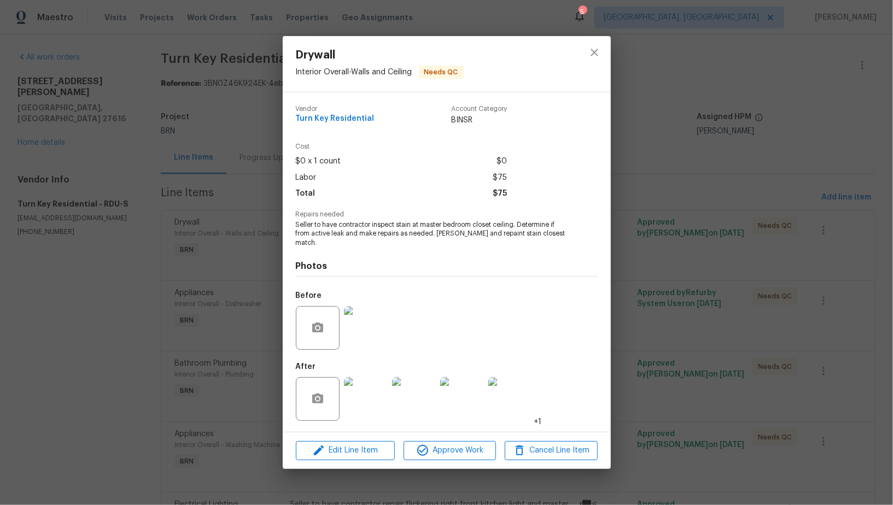
click at [352, 412] on img at bounding box center [366, 399] width 44 height 44
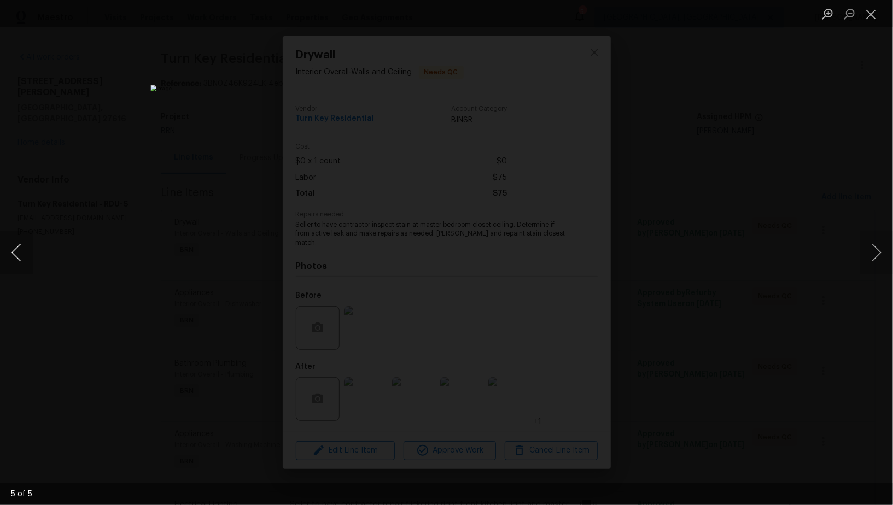
click at [7, 251] on button "Previous image" at bounding box center [16, 253] width 33 height 44
click at [14, 254] on button "Previous image" at bounding box center [16, 253] width 33 height 44
click at [63, 275] on div "Lightbox" at bounding box center [446, 252] width 893 height 505
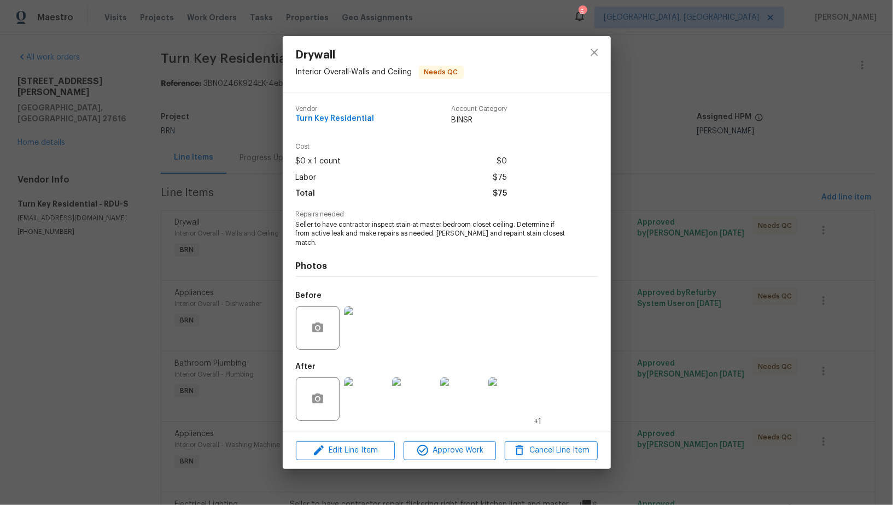
click at [63, 274] on div "Drywall Interior Overall - Walls and Ceiling Needs QC Vendor Turn Key Residenti…" at bounding box center [446, 252] width 893 height 505
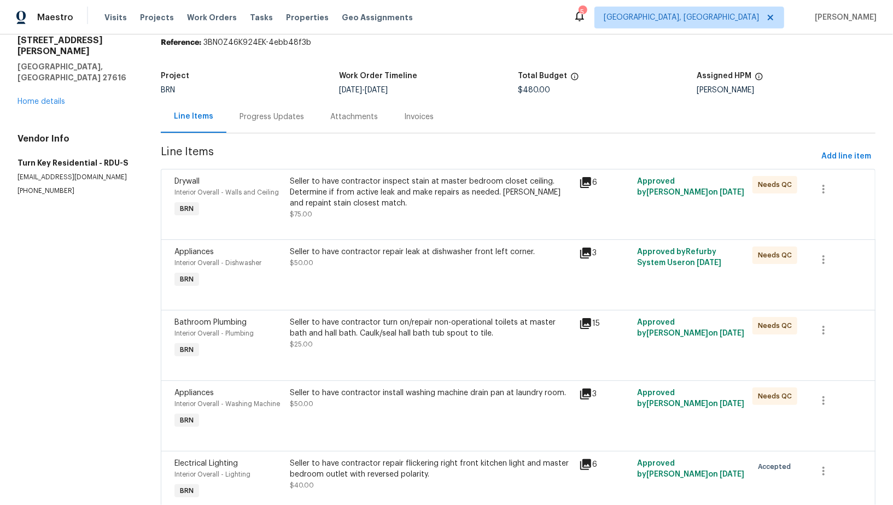
scroll to position [42, 0]
click at [354, 246] on div "Seller to have contractor repair leak at dishwasher front left corner." at bounding box center [431, 251] width 283 height 11
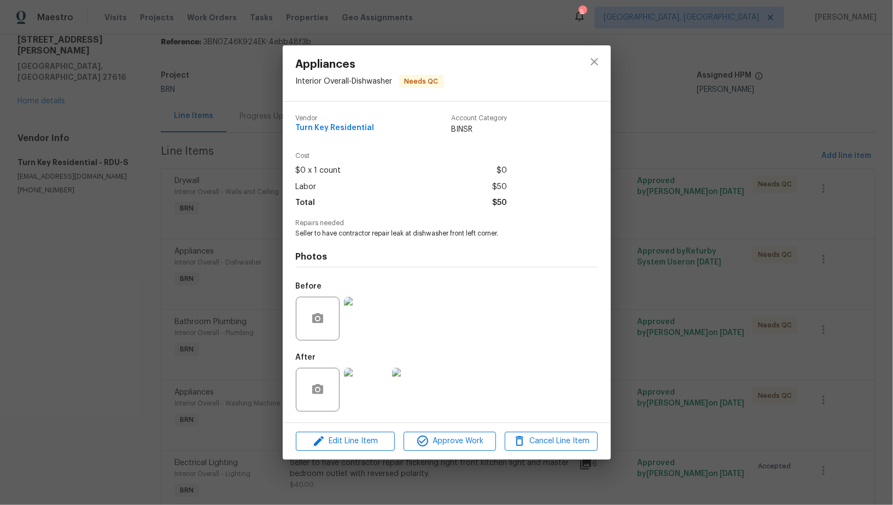
click at [370, 332] on img at bounding box center [366, 319] width 44 height 44
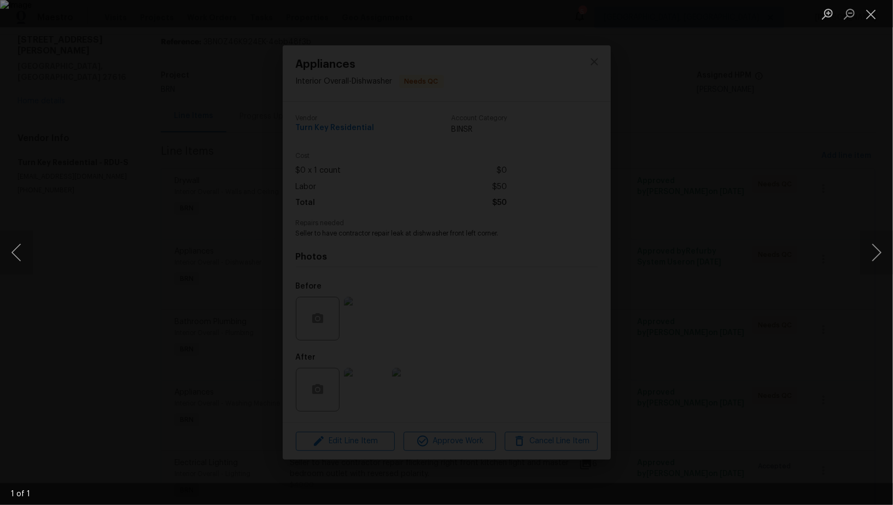
click at [717, 351] on img "Lightbox" at bounding box center [446, 252] width 893 height 505
click at [775, 388] on div "Lightbox" at bounding box center [446, 252] width 893 height 505
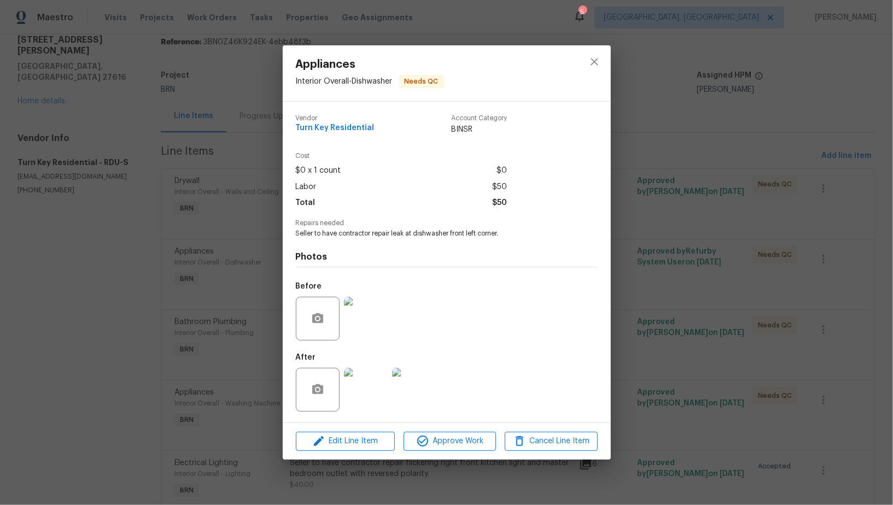
click at [196, 405] on div "Appliances Interior Overall - Dishwasher Needs QC Vendor Turn Key Residential A…" at bounding box center [446, 252] width 893 height 505
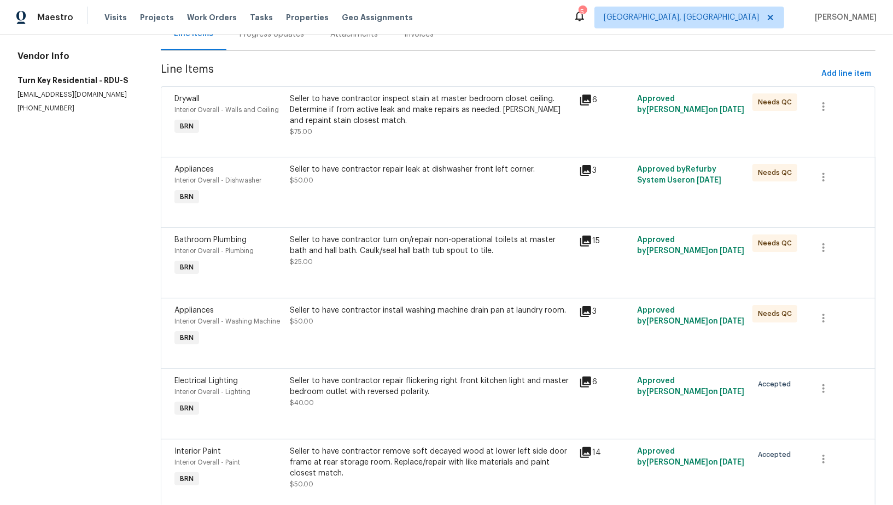
scroll to position [135, 0]
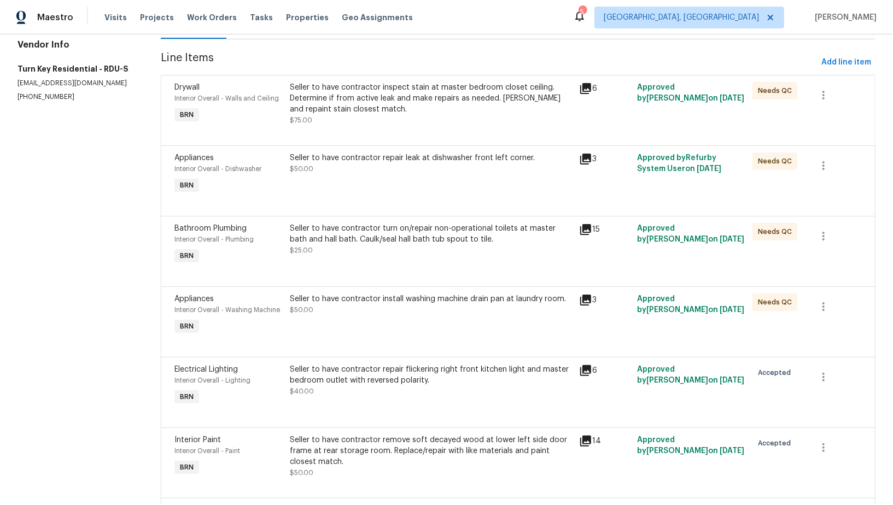
click at [368, 247] on div "Seller to have contractor turn on/repair non-operational toilets at master bath…" at bounding box center [431, 239] width 283 height 33
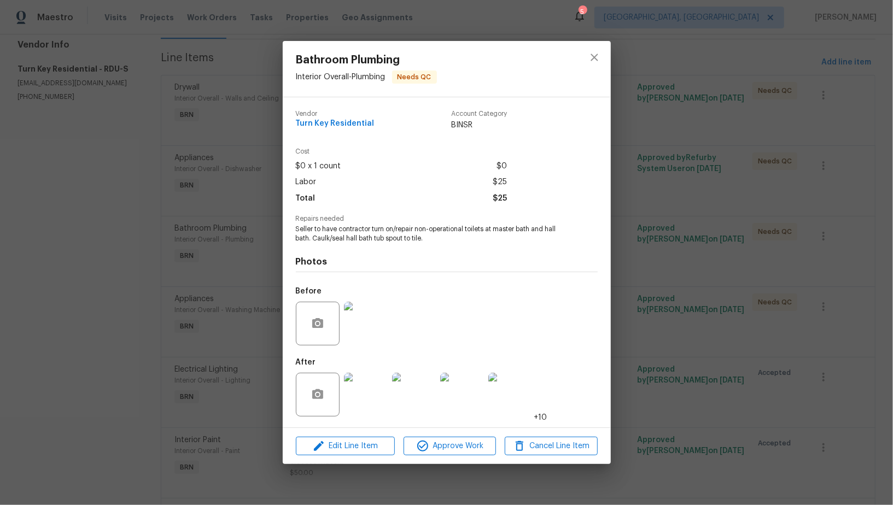
click at [217, 382] on div "Bathroom Plumbing Interior Overall - Plumbing Needs QC Vendor Turn Key Resident…" at bounding box center [446, 252] width 893 height 505
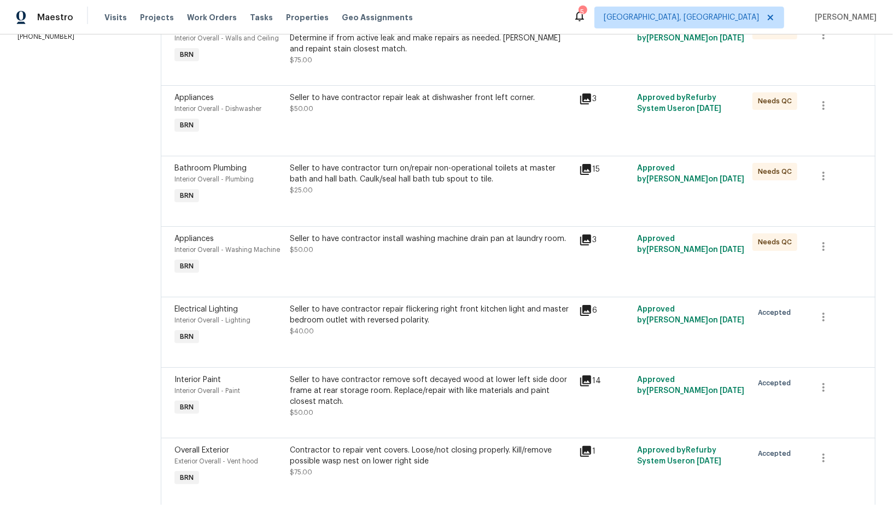
scroll to position [204, 0]
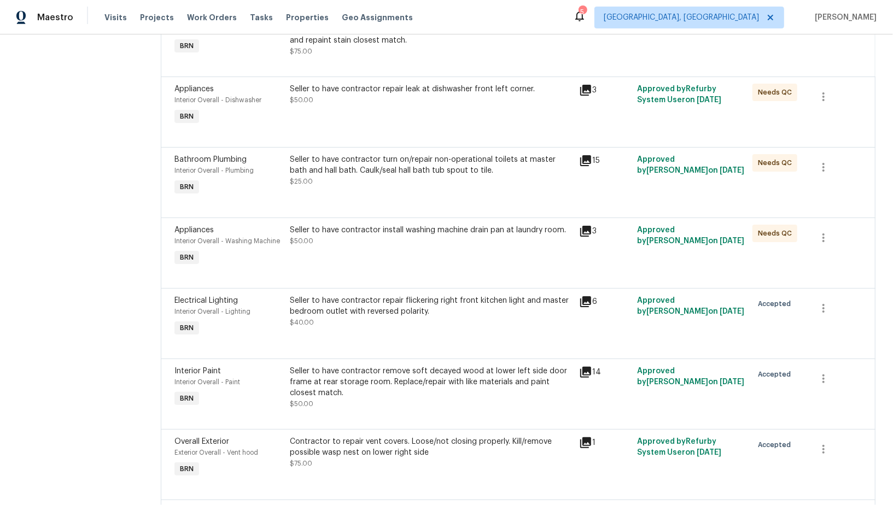
click at [389, 253] on div "Seller to have contractor install washing machine drain pan at laundry room. $5…" at bounding box center [430, 246] width 289 height 50
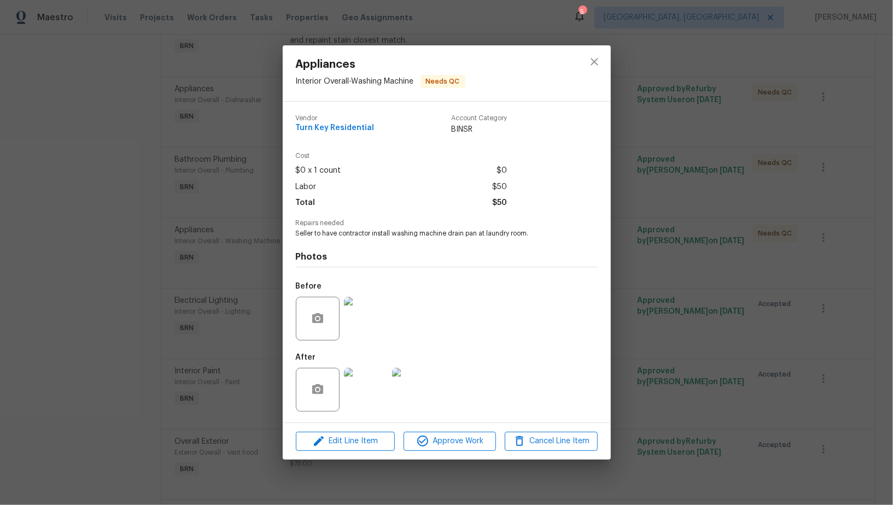
click at [362, 382] on img at bounding box center [366, 390] width 44 height 44
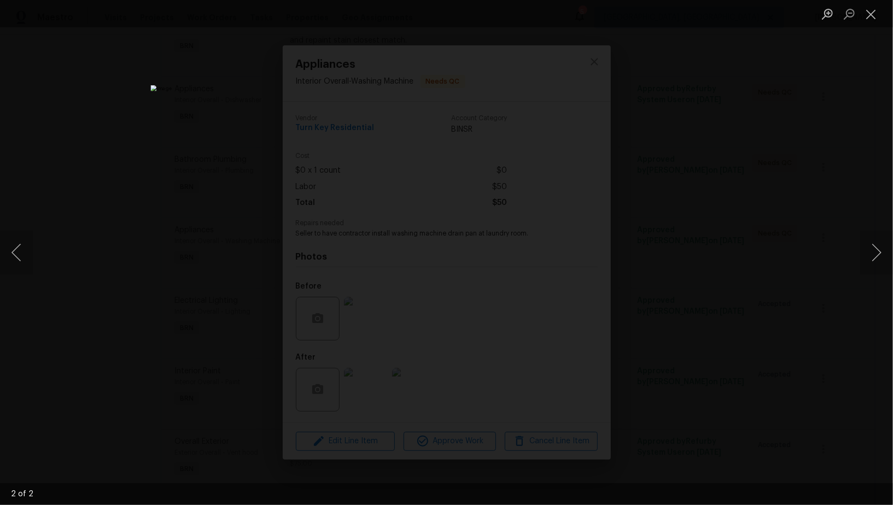
click at [712, 320] on div "Lightbox" at bounding box center [446, 252] width 893 height 505
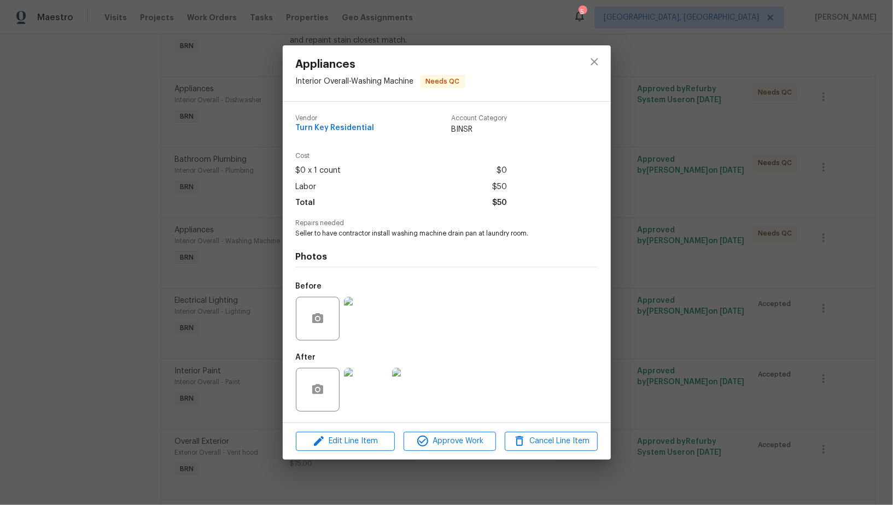
click at [712, 320] on div "Appliances Interior Overall - Washing Machine Needs QC Vendor Turn Key Resident…" at bounding box center [446, 252] width 893 height 505
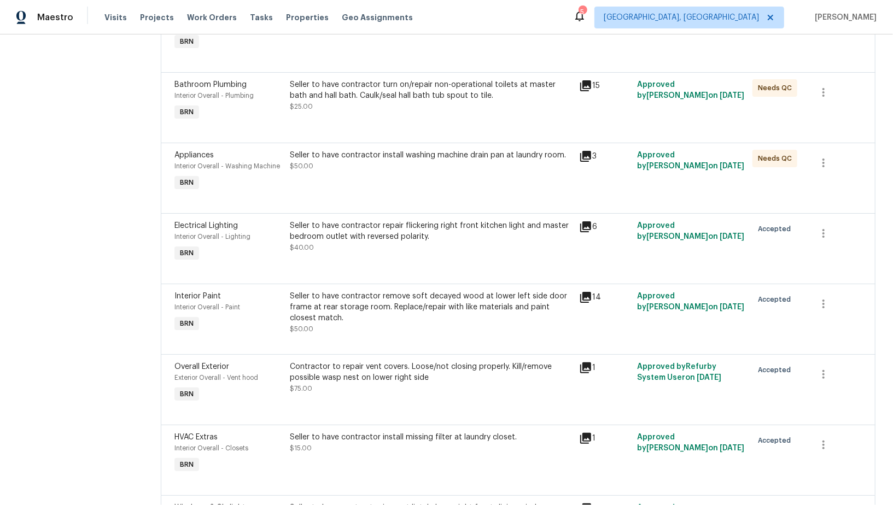
scroll to position [296, 0]
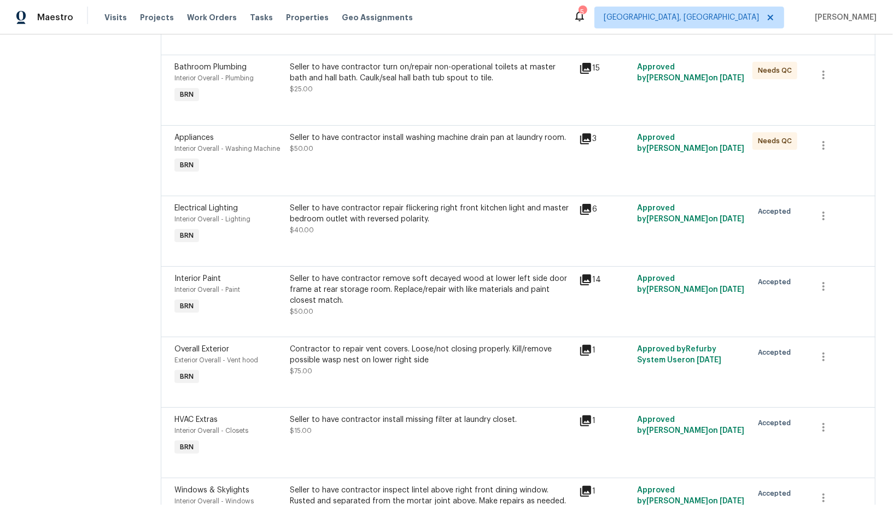
click at [384, 206] on div "Seller to have contractor repair flickering right front kitchen light and maste…" at bounding box center [431, 214] width 283 height 22
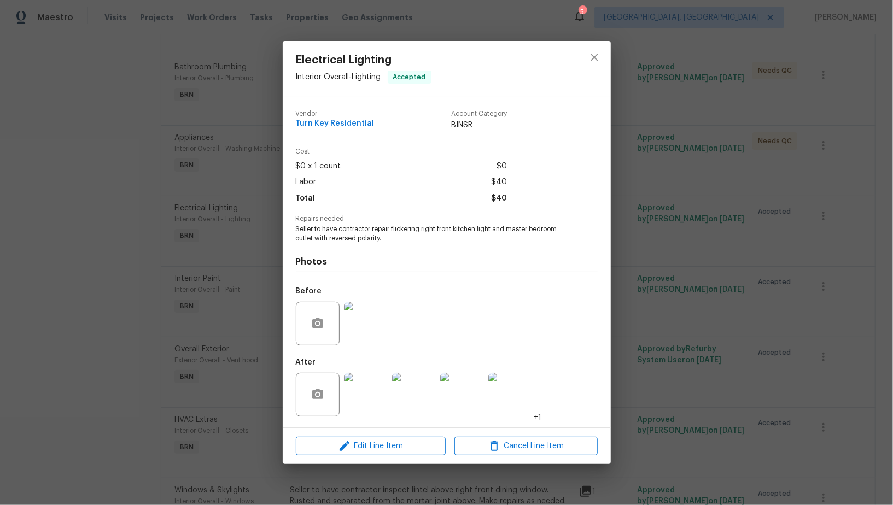
click at [367, 318] on img at bounding box center [366, 324] width 44 height 44
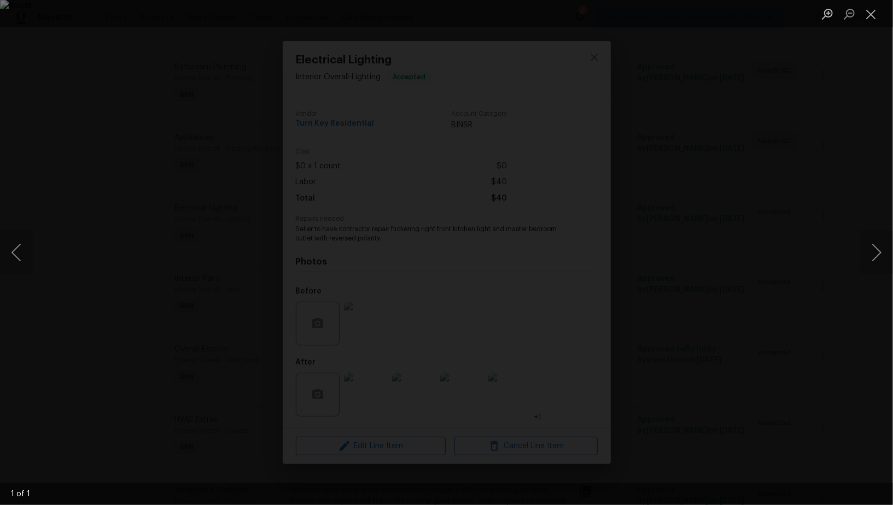
click at [641, 401] on div "Lightbox" at bounding box center [446, 252] width 893 height 505
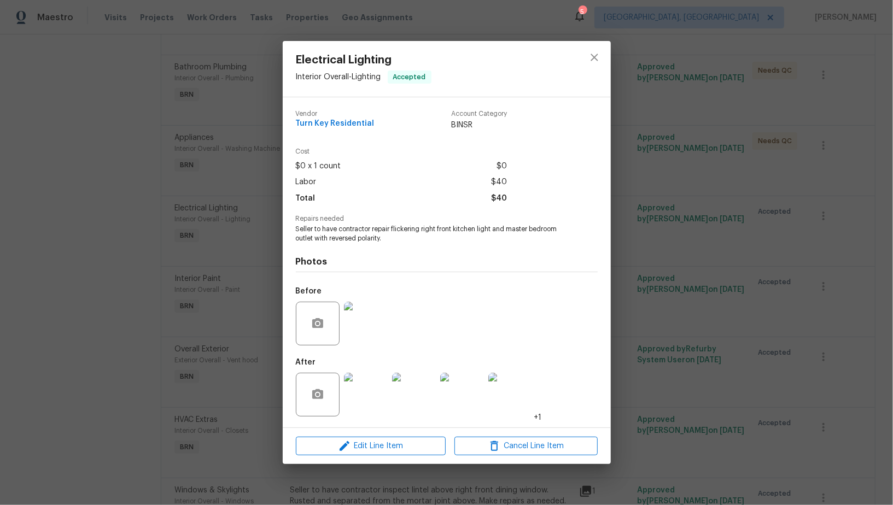
click at [374, 403] on img at bounding box center [366, 395] width 44 height 44
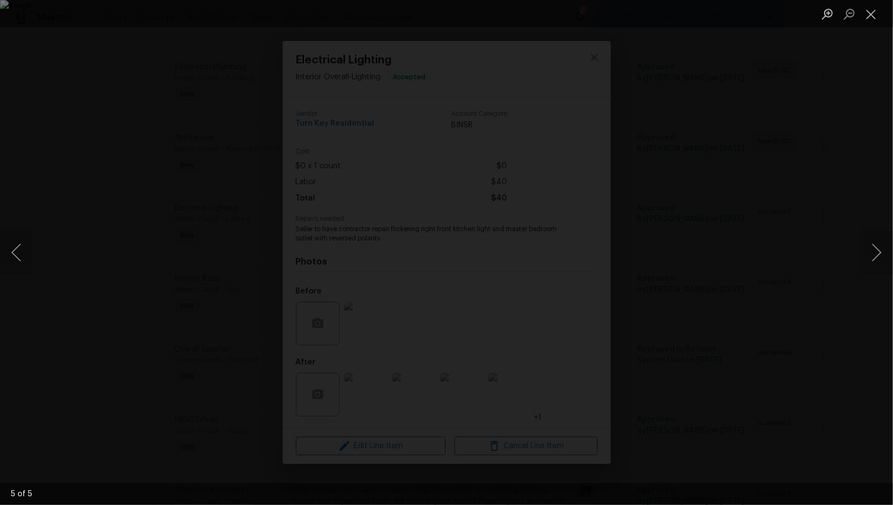
click at [722, 358] on img "Lightbox" at bounding box center [446, 252] width 893 height 505
click at [787, 365] on div "Lightbox" at bounding box center [446, 252] width 893 height 505
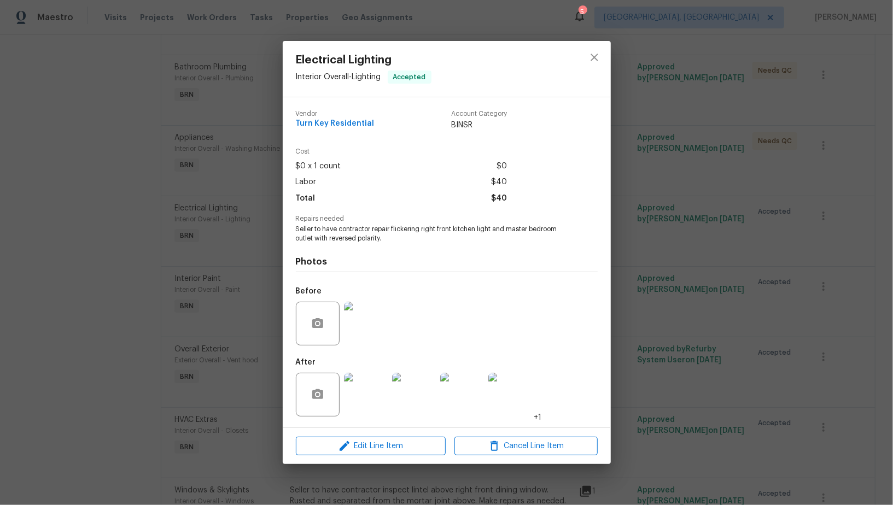
click at [390, 325] on div "Before" at bounding box center [447, 316] width 302 height 71
click at [360, 325] on img at bounding box center [366, 324] width 44 height 44
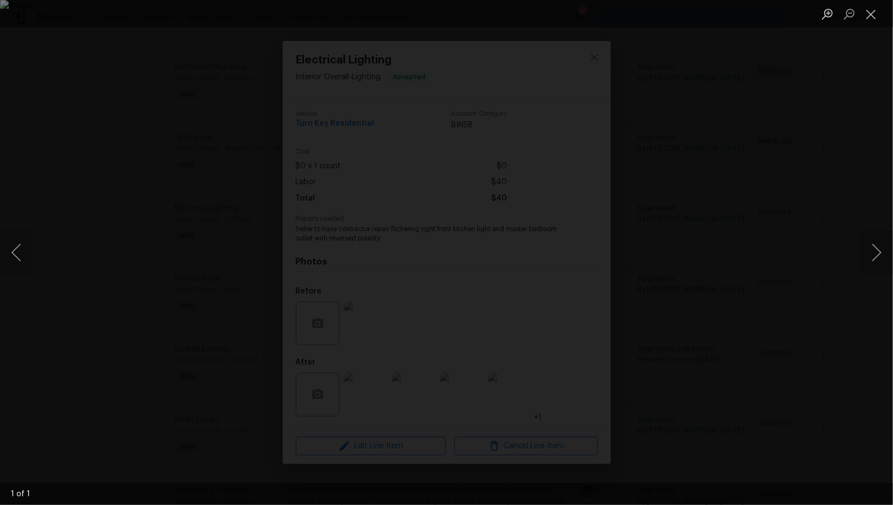
click at [772, 367] on div "Lightbox" at bounding box center [446, 252] width 893 height 505
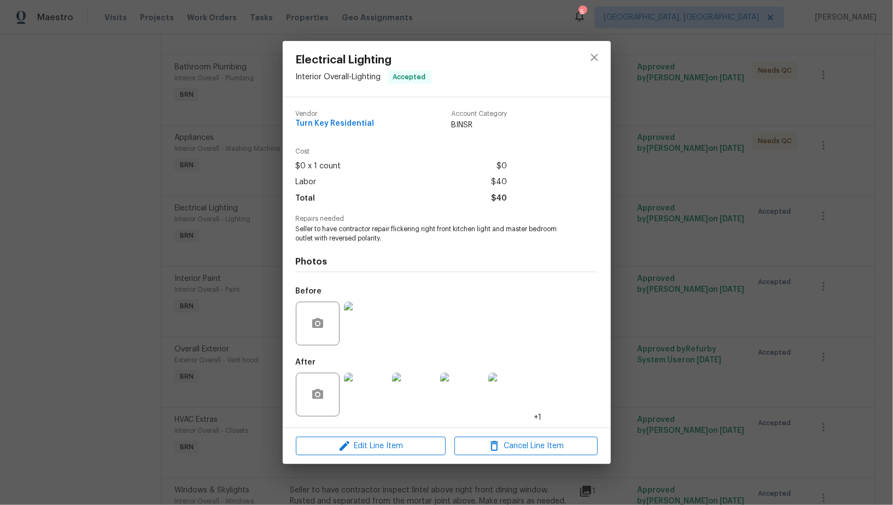
click at [772, 367] on div "Electrical Lighting Interior Overall - Lighting Accepted Vendor Turn Key Reside…" at bounding box center [446, 252] width 893 height 505
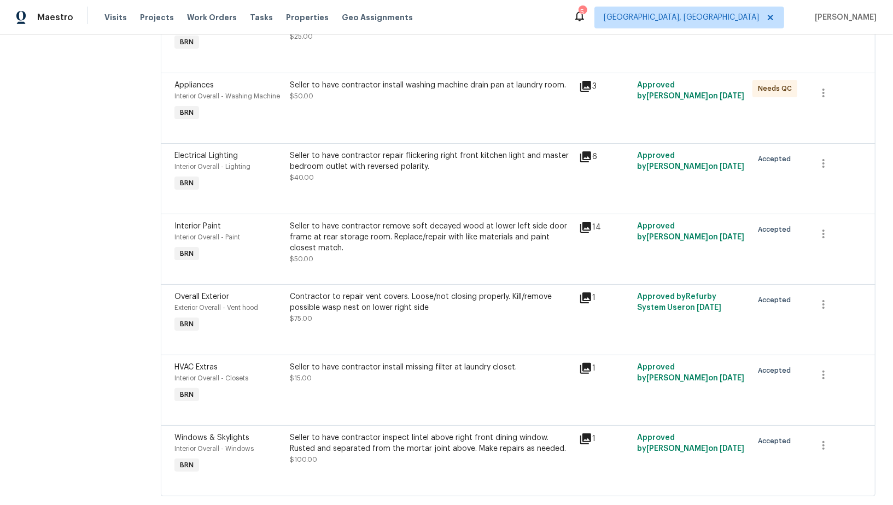
scroll to position [343, 0]
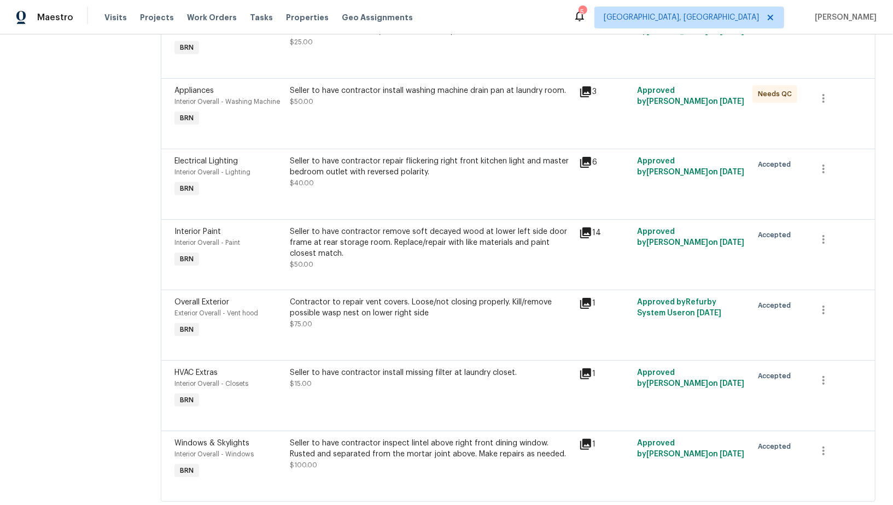
click at [400, 241] on div "Seller to have contractor remove soft decayed wood at lower left side door fram…" at bounding box center [431, 242] width 283 height 33
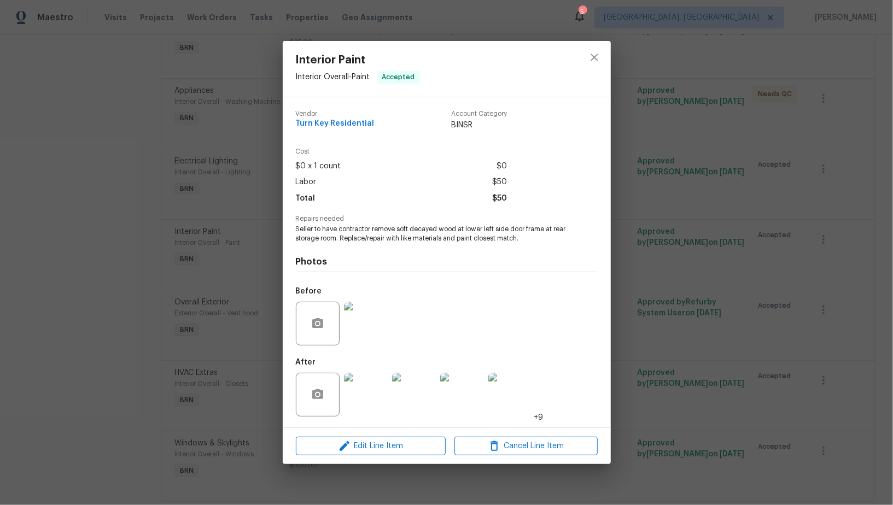
click at [371, 397] on img at bounding box center [366, 395] width 44 height 44
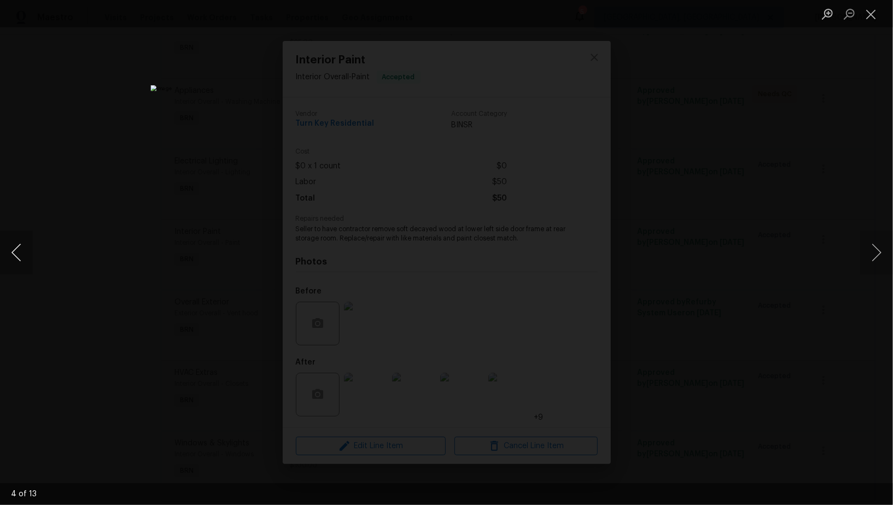
click at [21, 263] on button "Previous image" at bounding box center [16, 253] width 33 height 44
click at [641, 372] on div "Lightbox" at bounding box center [446, 252] width 893 height 505
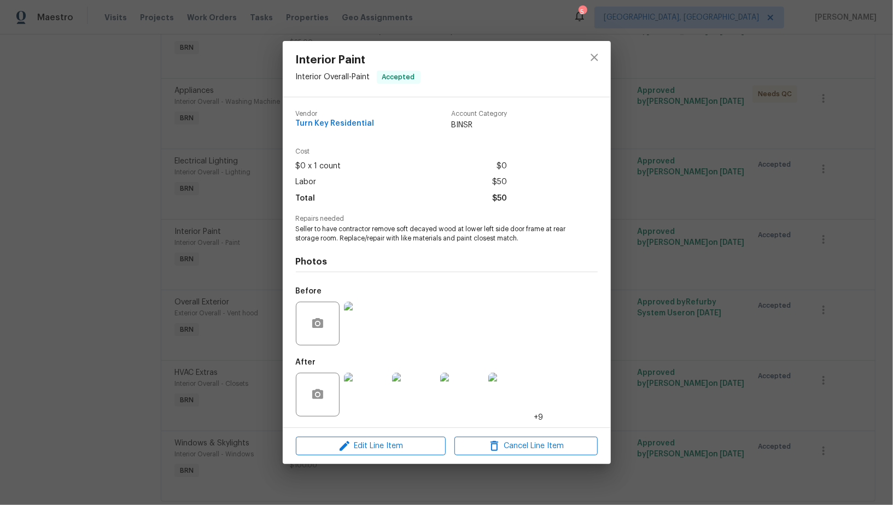
click at [668, 380] on div "Interior Paint Interior Overall - Paint Accepted Vendor Turn Key Residential Ac…" at bounding box center [446, 252] width 893 height 505
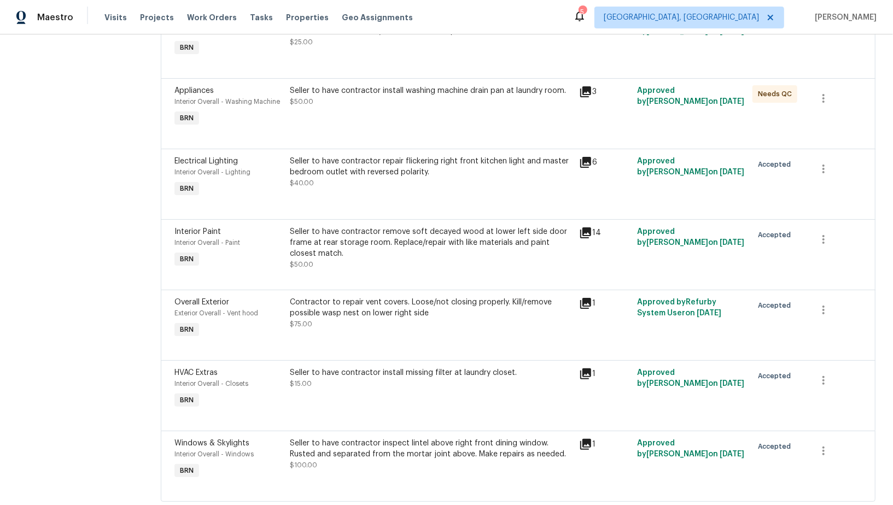
scroll to position [370, 0]
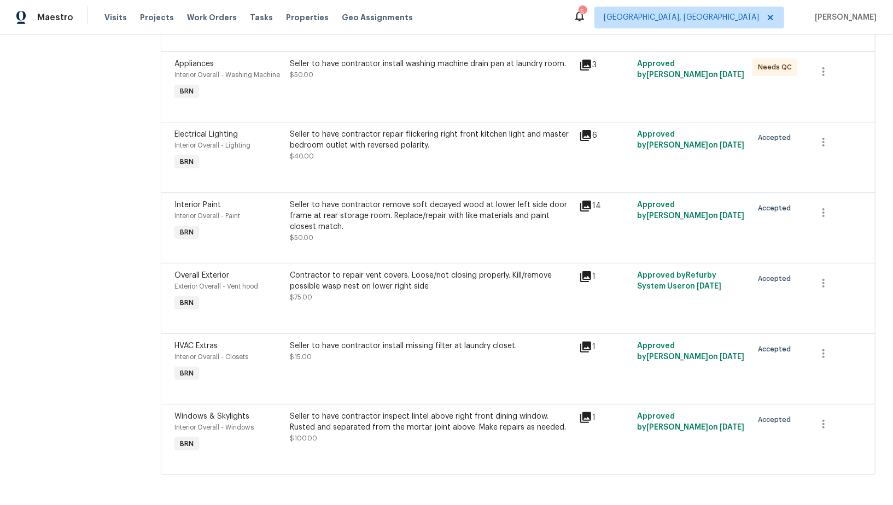
click at [385, 279] on div "Contractor to repair vent covers. Loose/not closing properly. Kill/remove possi…" at bounding box center [431, 281] width 283 height 22
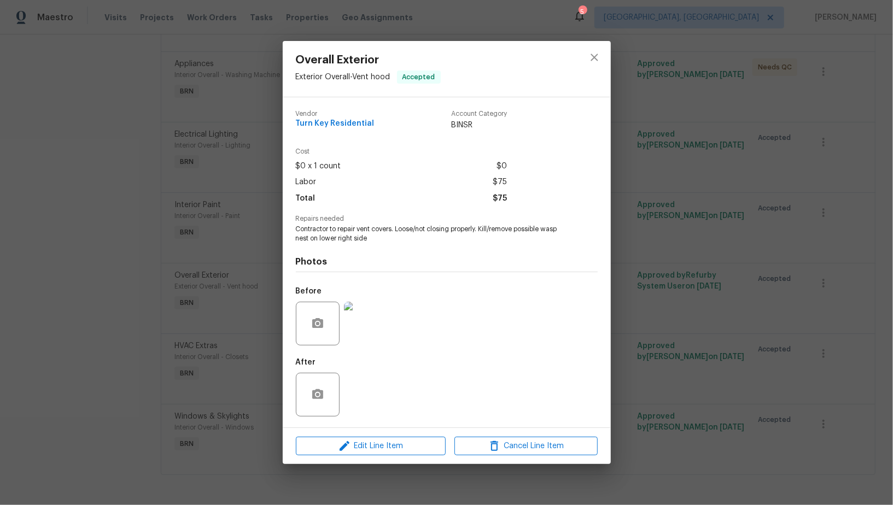
click at [367, 331] on img at bounding box center [366, 324] width 44 height 44
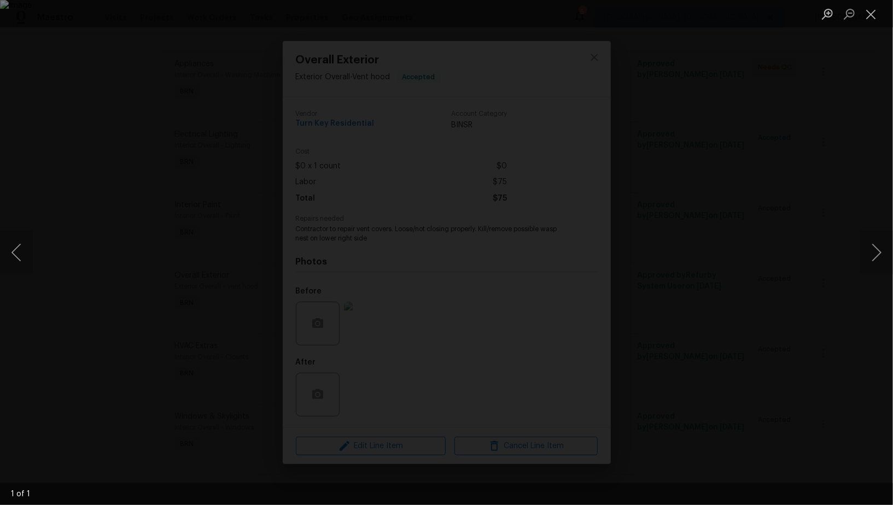
click at [718, 380] on div "Lightbox" at bounding box center [446, 252] width 893 height 505
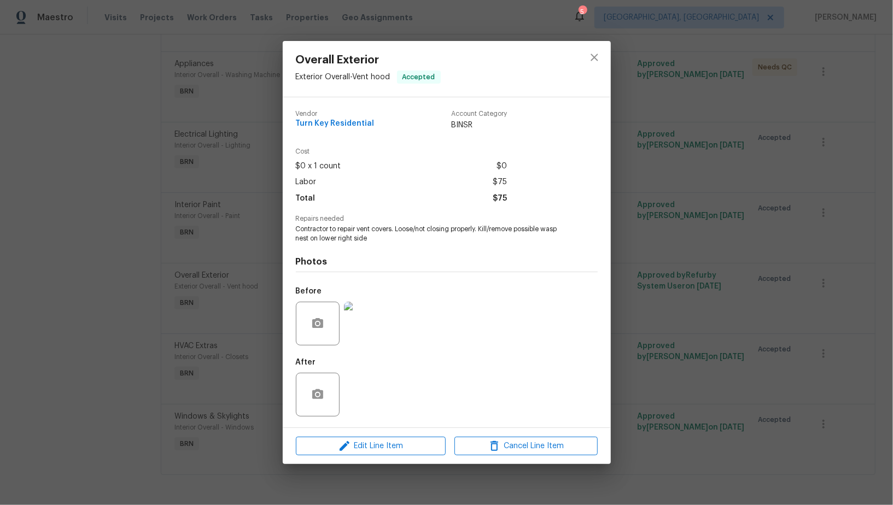
click at [718, 380] on div "Overall Exterior Exterior Overall - Vent hood Accepted Vendor Turn Key Resident…" at bounding box center [446, 252] width 893 height 505
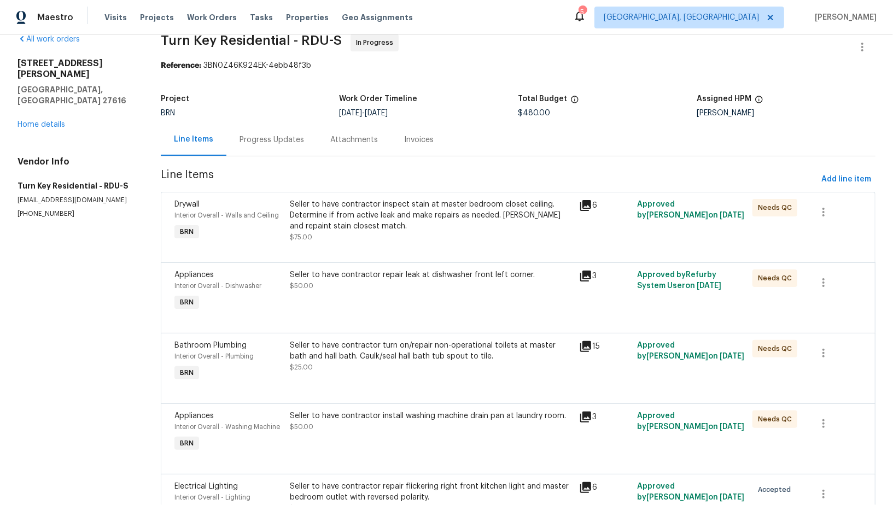
scroll to position [0, 0]
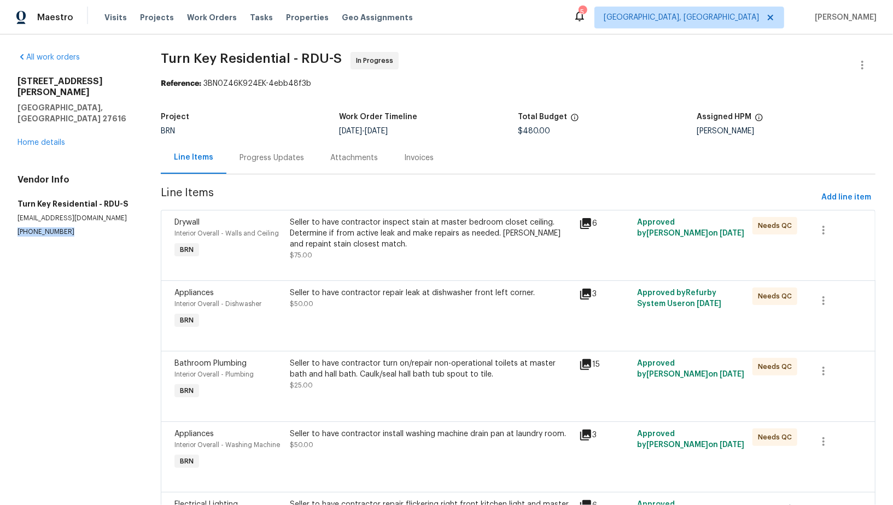
drag, startPoint x: 68, startPoint y: 213, endPoint x: 0, endPoint y: 211, distance: 68.4
click at [0, 211] on div "All work orders 8891 Commons Townes Dr Raleigh, NC 27616 Home details Vendor In…" at bounding box center [446, 454] width 893 height 841
copy p "(919) 805-2596"
click at [271, 158] on div "Progress Updates" at bounding box center [271, 158] width 65 height 11
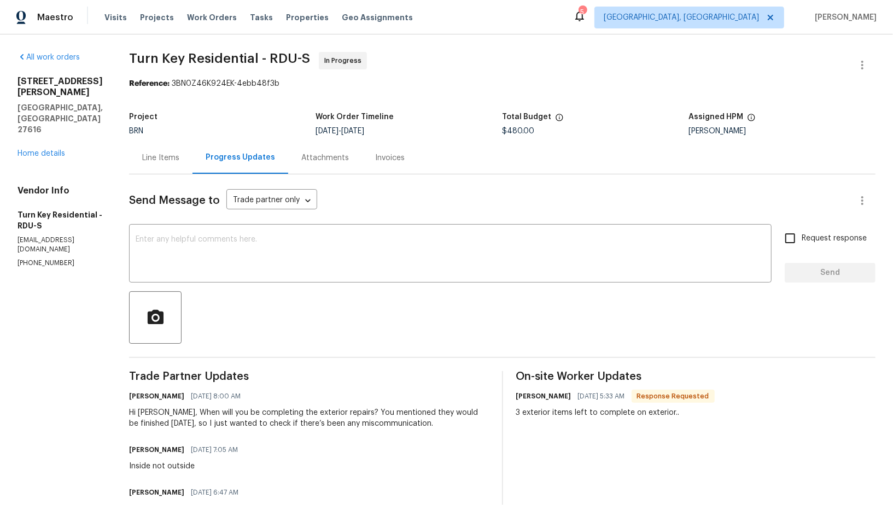
scroll to position [41, 0]
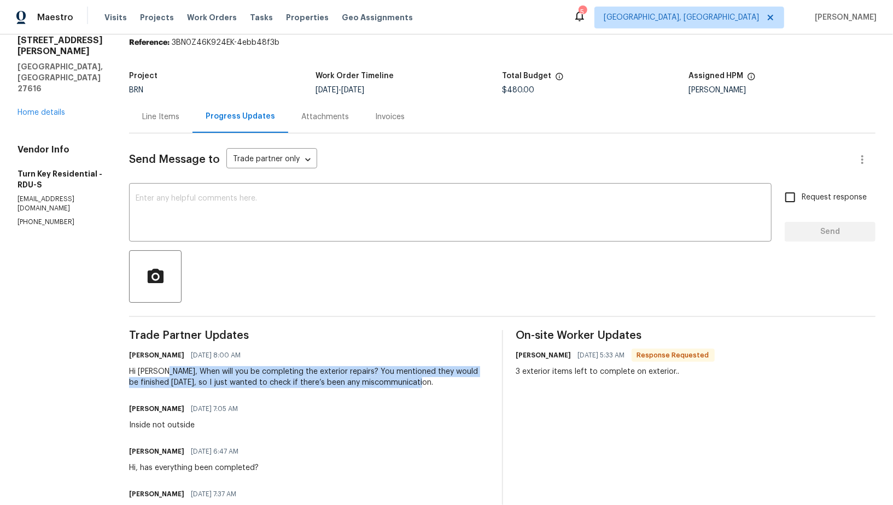
drag, startPoint x: 189, startPoint y: 373, endPoint x: 459, endPoint y: 379, distance: 270.1
click at [460, 379] on div "Hi Maria, When will you be completing the exterior repairs? You mentioned they …" at bounding box center [309, 377] width 360 height 22
copy div "When will you be completing the exterior repairs? You mentioned they would be f…"
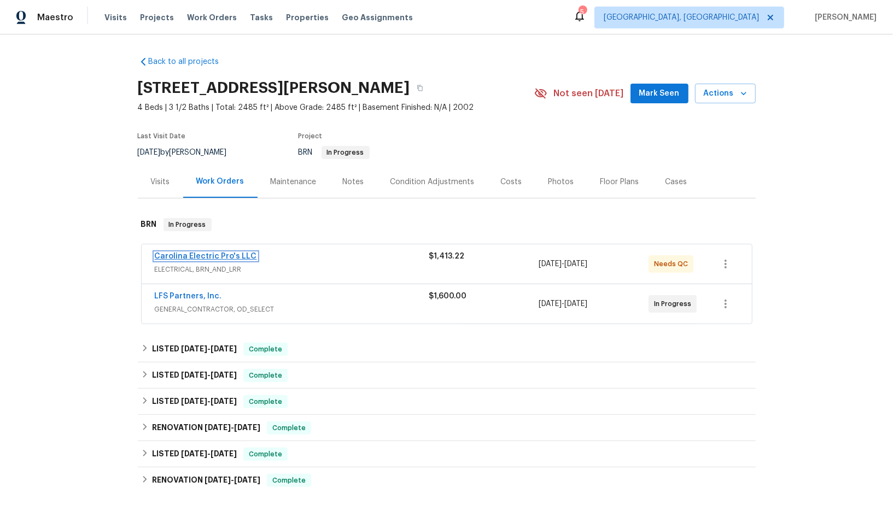
click at [180, 254] on link "Carolina Electric Pro's LLC" at bounding box center [206, 257] width 102 height 8
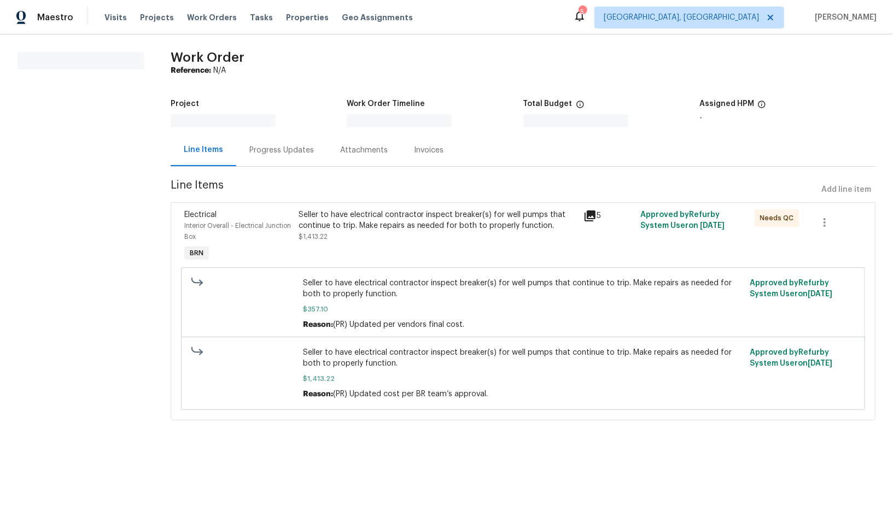
click at [284, 155] on div "Progress Updates" at bounding box center [281, 150] width 91 height 32
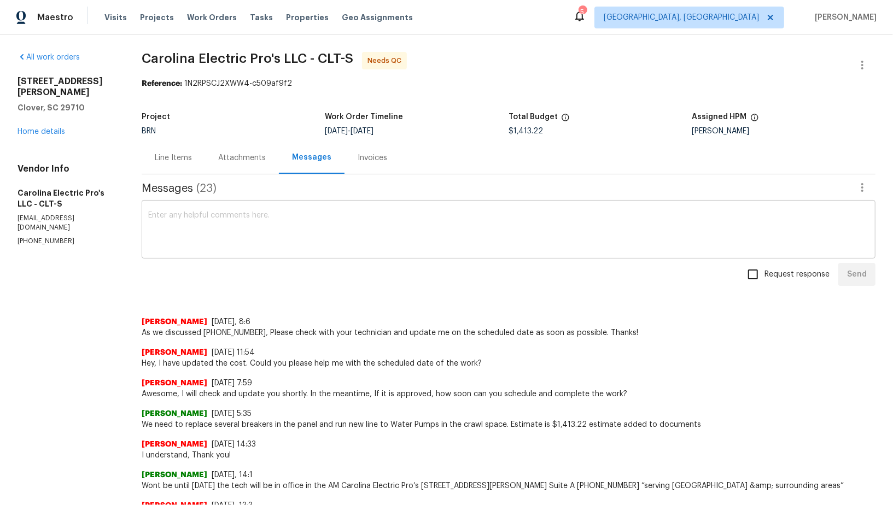
click at [223, 246] on textarea at bounding box center [508, 231] width 721 height 38
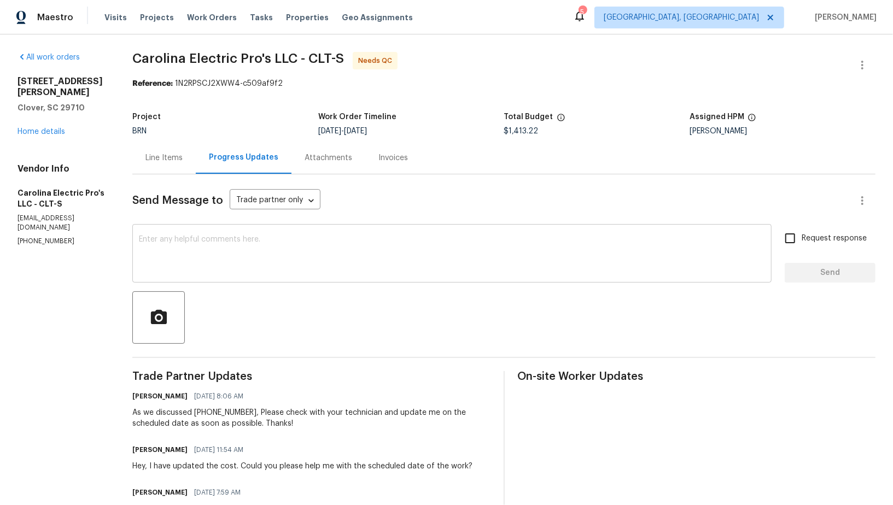
click at [273, 249] on textarea at bounding box center [452, 255] width 626 height 38
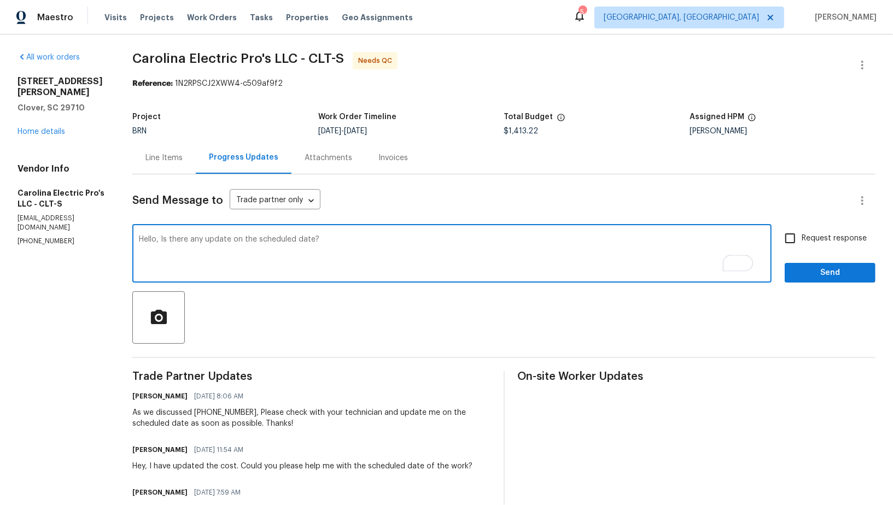
type textarea "Hello, Is there any update on the scheduled date?"
click at [798, 240] on input "Request response" at bounding box center [789, 238] width 23 height 23
checkbox input "true"
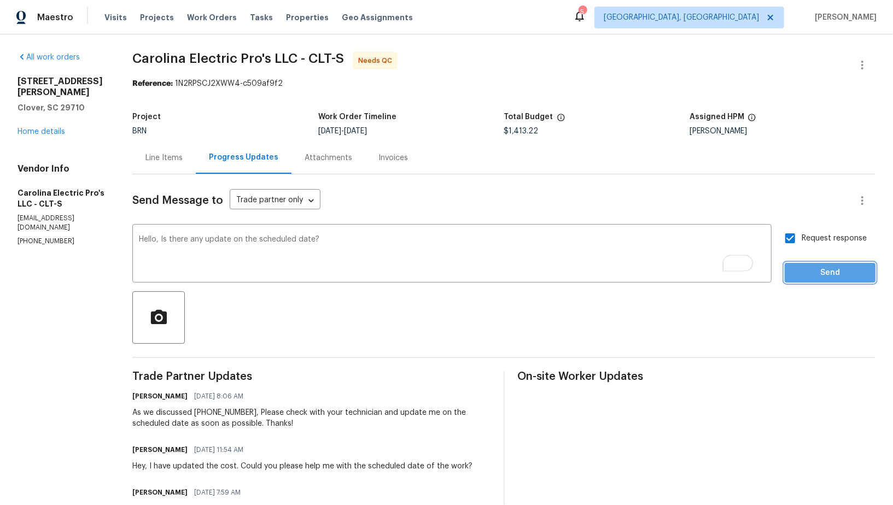
click at [814, 278] on span "Send" at bounding box center [829, 273] width 73 height 14
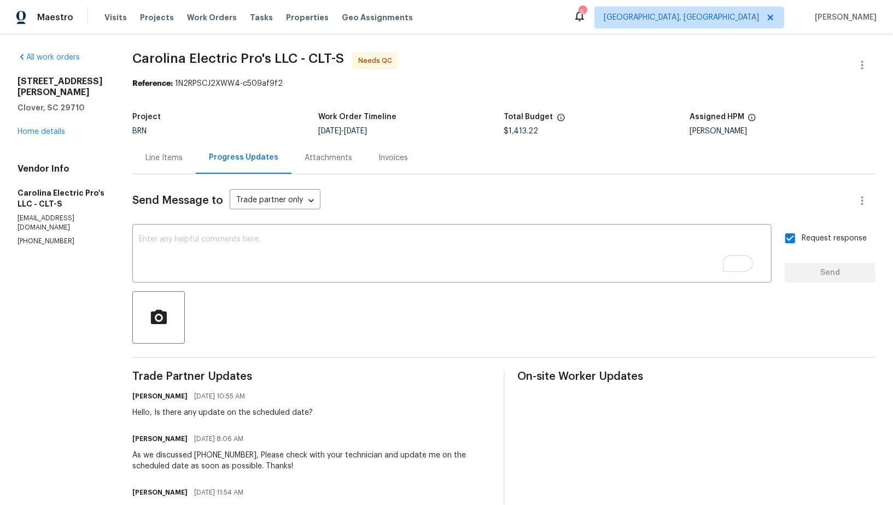
drag, startPoint x: 167, startPoint y: 413, endPoint x: 344, endPoint y: 412, distance: 177.7
click at [344, 412] on div "[PERSON_NAME] R [DATE] 10:55 AM Hello, Is there any update on the scheduled dat…" at bounding box center [311, 404] width 358 height 30
drag, startPoint x: 164, startPoint y: 413, endPoint x: 354, endPoint y: 423, distance: 189.9
copy div "Is there any update on the scheduled date?"
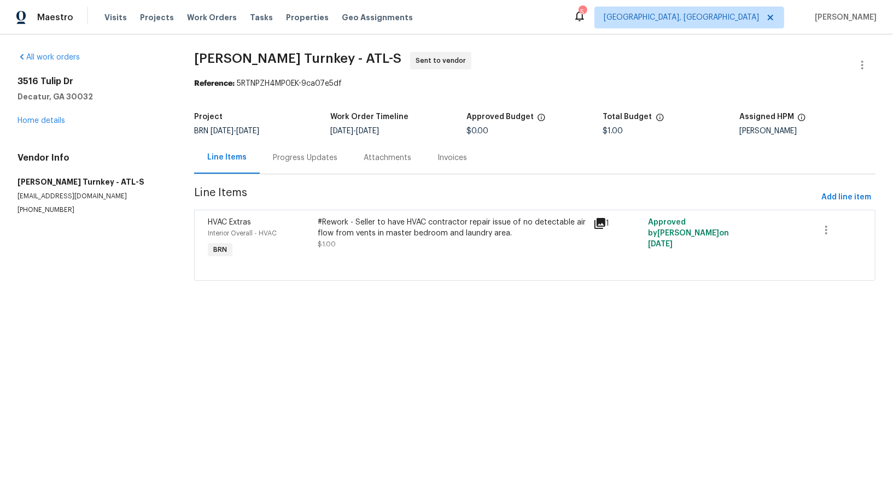
click at [308, 172] on div "Progress Updates" at bounding box center [305, 158] width 91 height 32
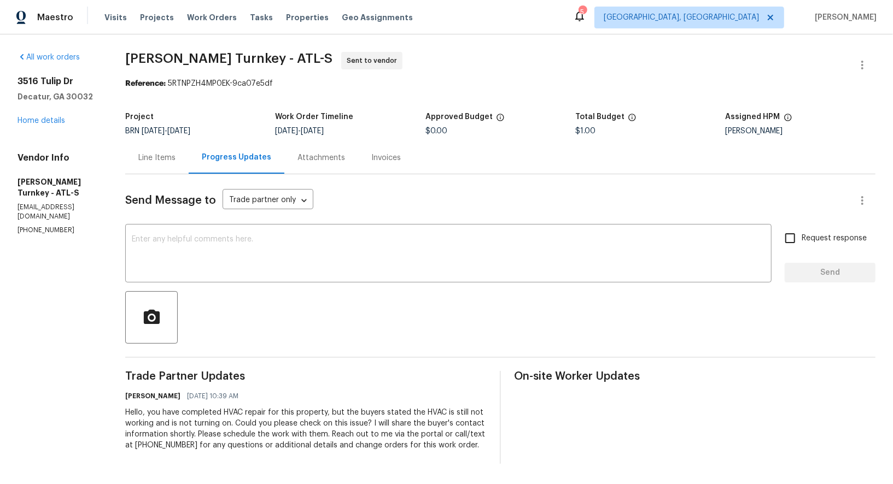
click at [45, 125] on div "3516 Tulip Dr Decatur, GA 30032 Home details" at bounding box center [57, 101] width 81 height 50
click at [45, 121] on link "Home details" at bounding box center [41, 121] width 48 height 8
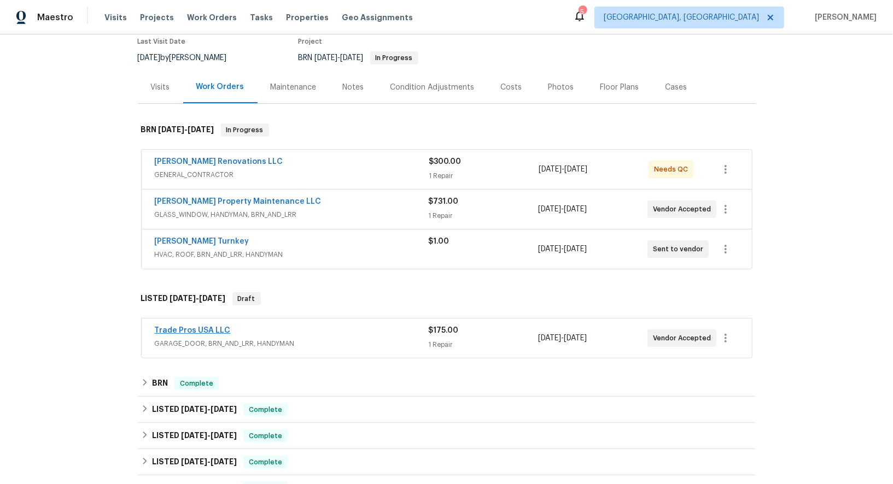
scroll to position [156, 0]
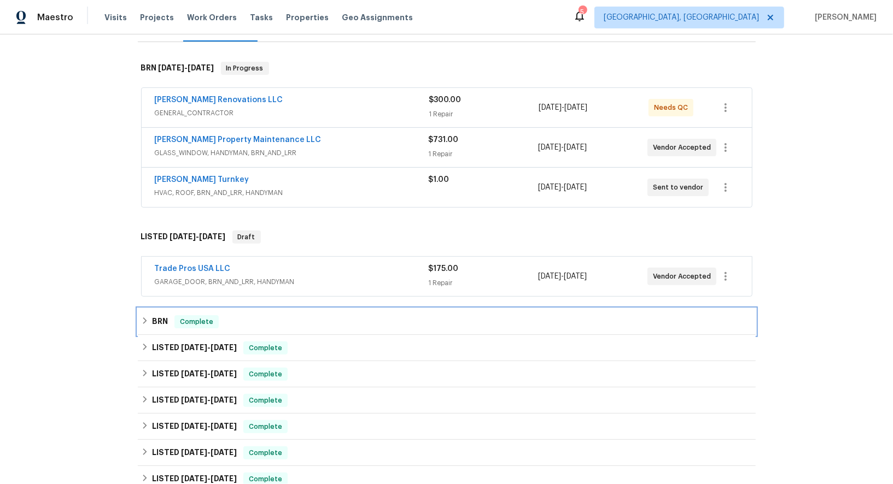
click at [157, 315] on h6 "BRN" at bounding box center [160, 321] width 16 height 13
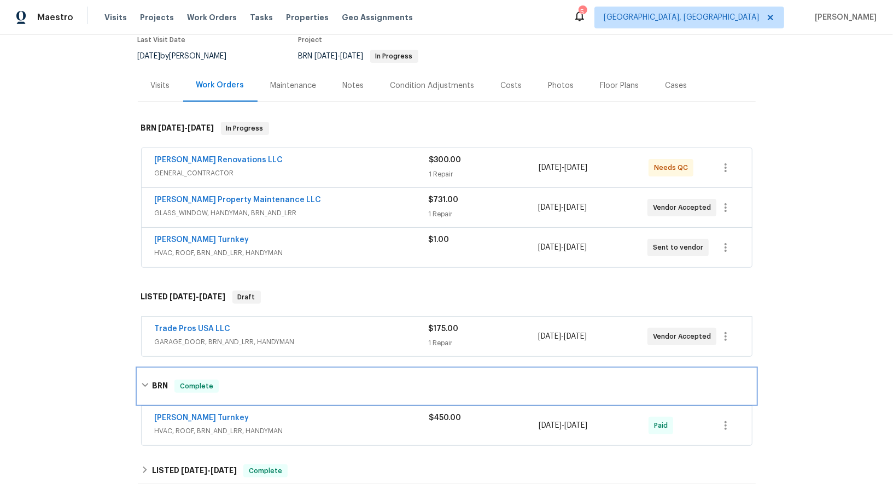
scroll to position [0, 0]
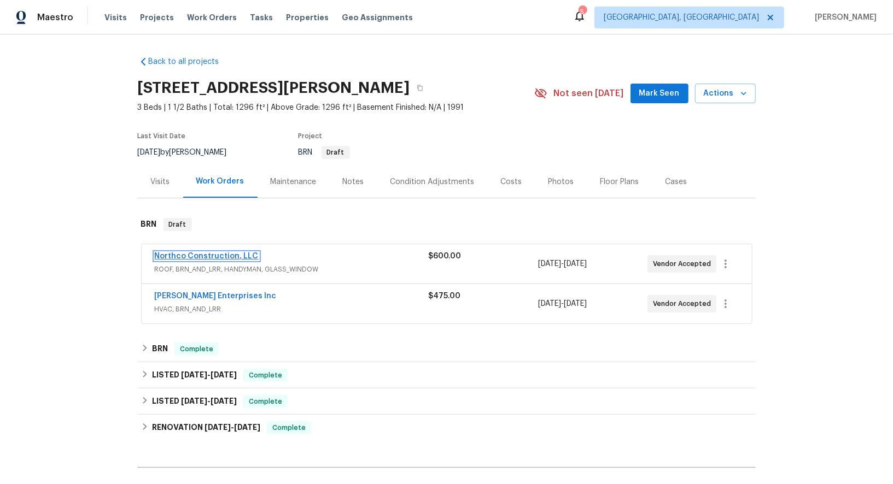
click at [193, 256] on link "Northco Construction, LLC" at bounding box center [207, 257] width 104 height 8
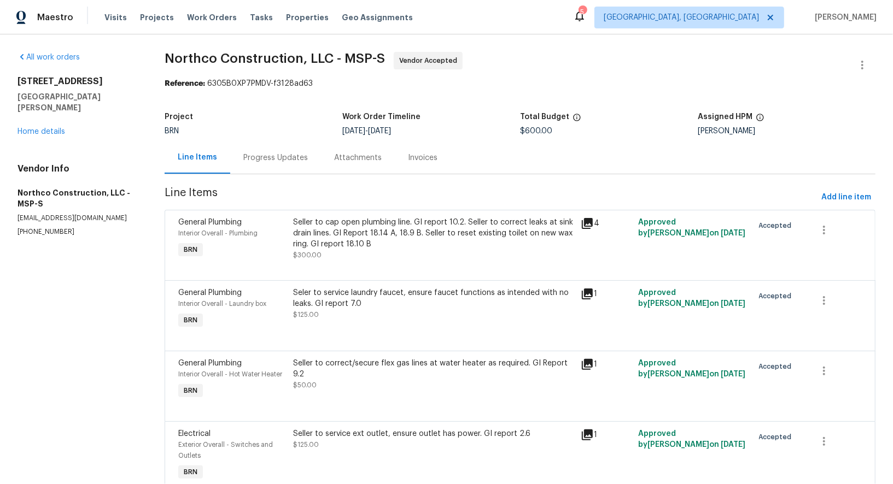
click at [271, 160] on div "Progress Updates" at bounding box center [275, 158] width 65 height 11
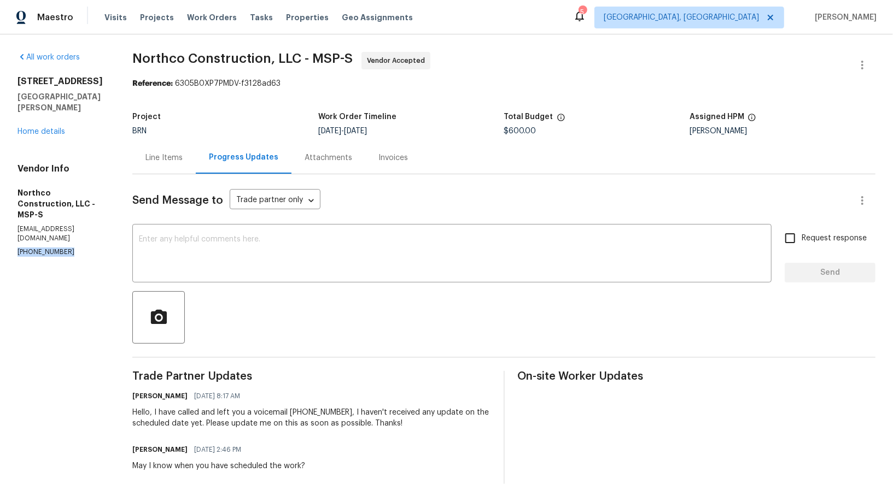
drag, startPoint x: 71, startPoint y: 220, endPoint x: 0, endPoint y: 219, distance: 71.1
click at [0, 219] on div "All work orders 61 Sycamore St W St. Paul, MN 55117 Home details Vendor Info No…" at bounding box center [446, 396] width 893 height 725
copy p "(763) 458-3481"
click at [70, 227] on section "All work orders 61 Sycamore St W St. Paul, MN 55117 Home details Vendor Info No…" at bounding box center [61, 397] width 89 height 690
drag, startPoint x: 70, startPoint y: 220, endPoint x: 0, endPoint y: 219, distance: 70.0
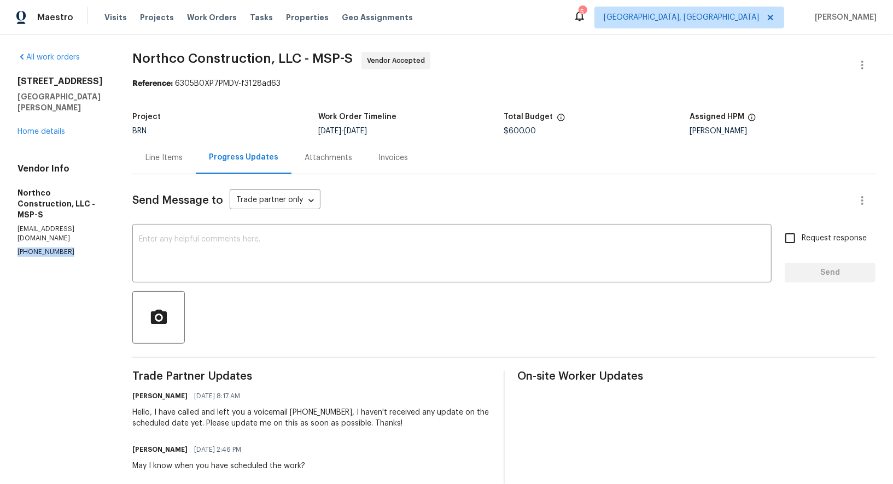
click at [0, 219] on div "All work orders 61 Sycamore St W St. Paul, MN 55117 Home details Vendor Info No…" at bounding box center [446, 396] width 893 height 725
copy p "[PHONE_NUMBER]"
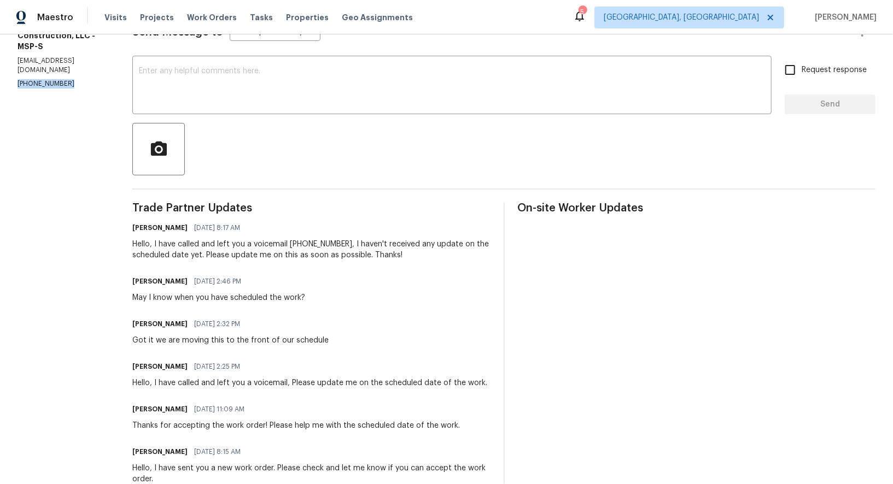
scroll to position [181, 0]
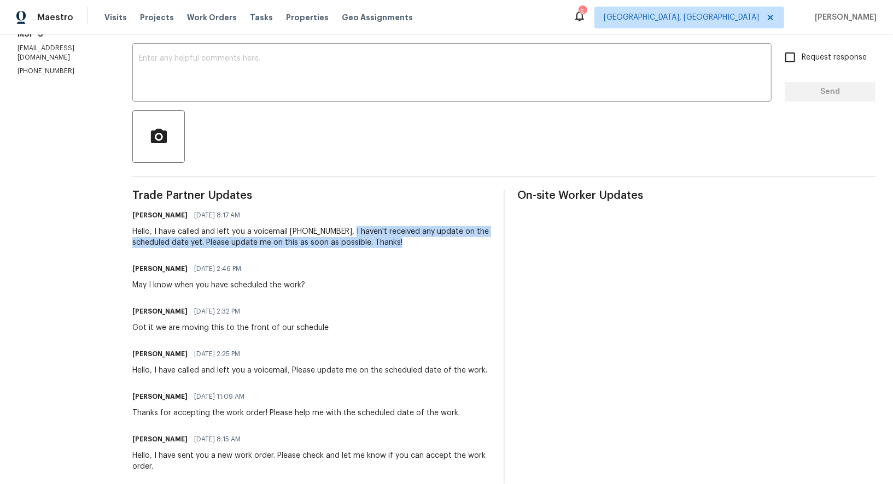
drag, startPoint x: 348, startPoint y: 231, endPoint x: 407, endPoint y: 249, distance: 62.3
click at [407, 249] on div "Trade Partner Updates Padmapriya R 08/18/2025 8:17 AM Hello, I have called and …" at bounding box center [311, 375] width 358 height 371
copy div "I haven't received any update on the scheduled date yet. Please update me on th…"
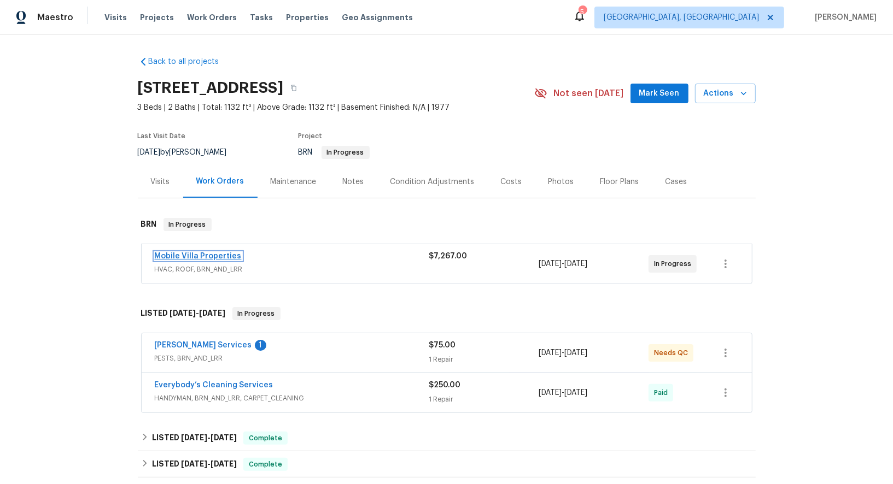
click at [196, 257] on link "Mobile Villa Properties" at bounding box center [198, 257] width 87 height 8
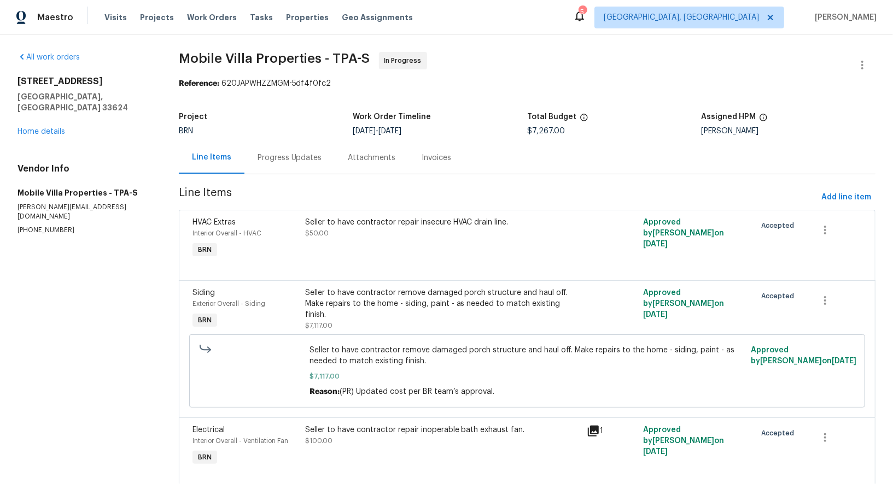
click at [278, 175] on section "Mobile Villa Properties - TPA-S In Progress Reference: 620JAPWHZZMGM-5df4f0fc2 …" at bounding box center [527, 277] width 696 height 450
click at [287, 159] on div "Progress Updates" at bounding box center [289, 158] width 65 height 11
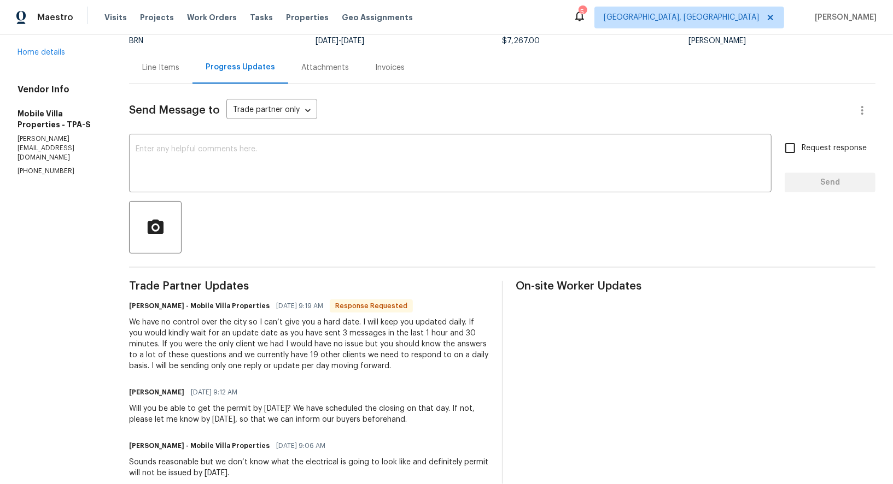
click at [153, 71] on div "Line Items" at bounding box center [160, 67] width 37 height 11
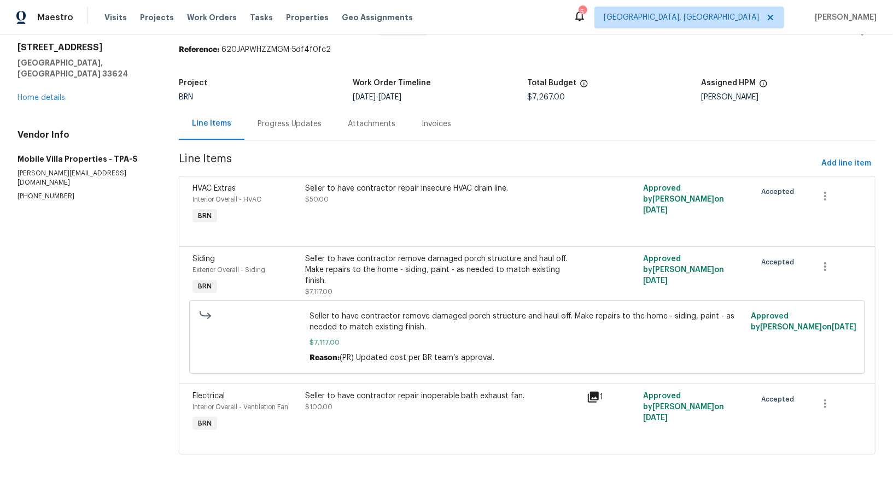
scroll to position [34, 0]
click at [278, 127] on div "Progress Updates" at bounding box center [289, 124] width 65 height 11
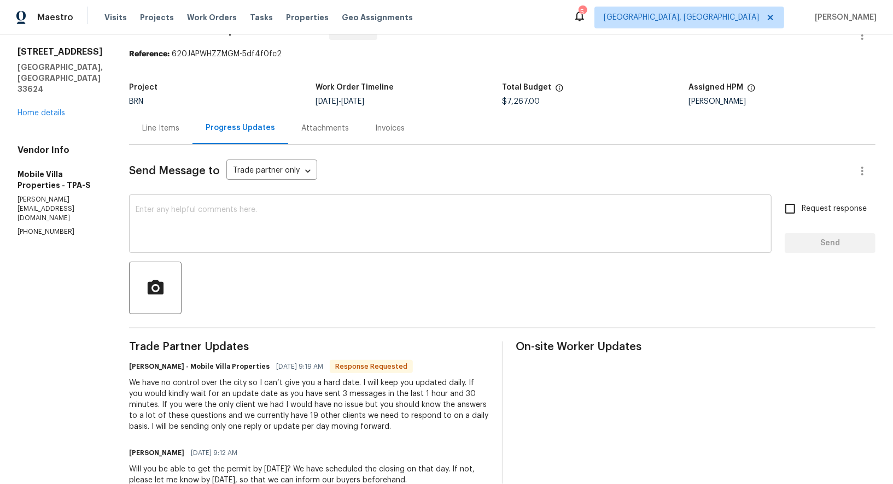
scroll to position [22, 0]
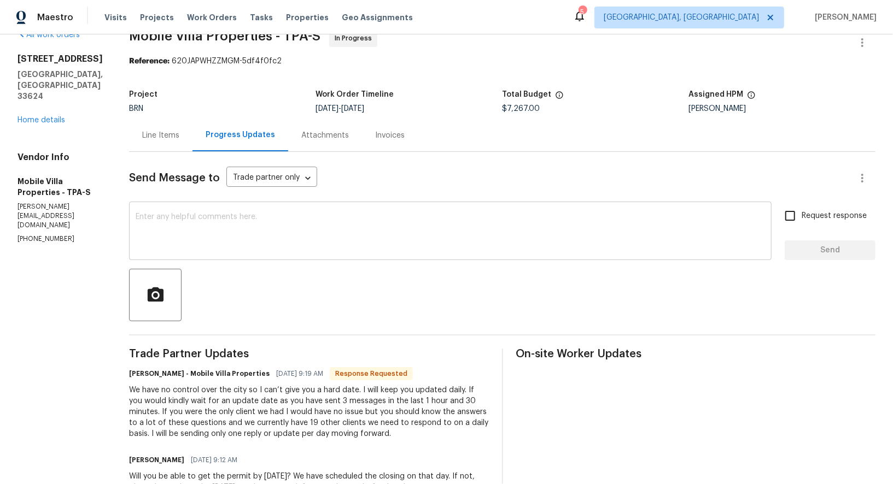
click at [243, 234] on textarea at bounding box center [450, 232] width 629 height 38
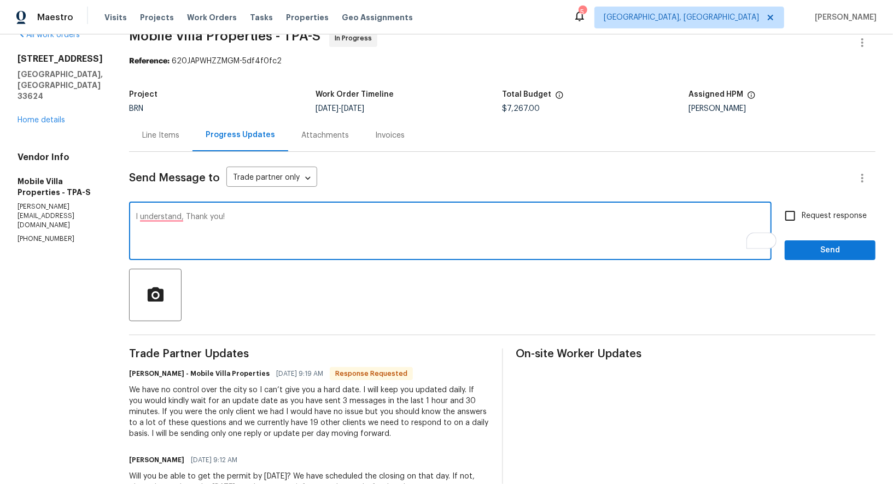
type textarea "I understand, Thank you!"
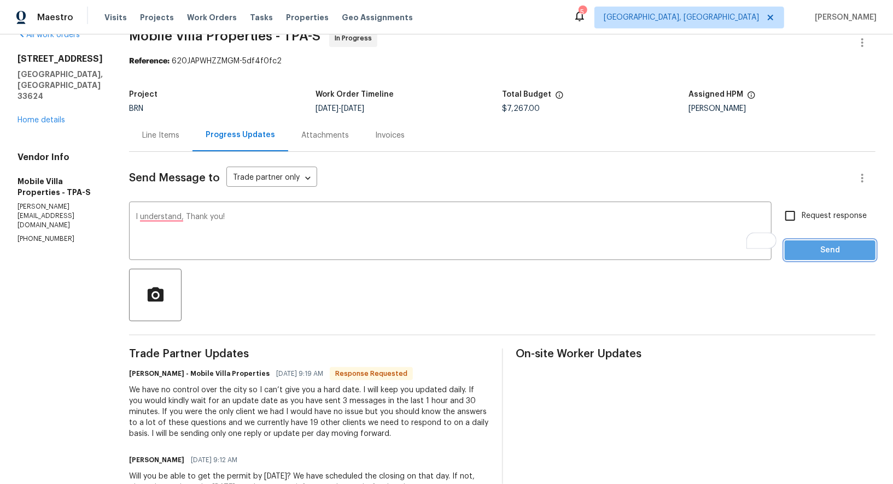
click at [805, 245] on span "Send" at bounding box center [829, 251] width 73 height 14
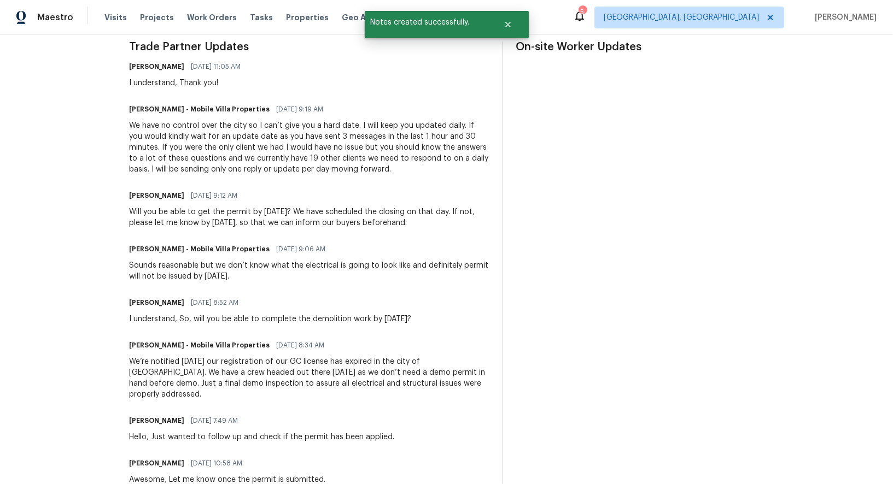
scroll to position [0, 0]
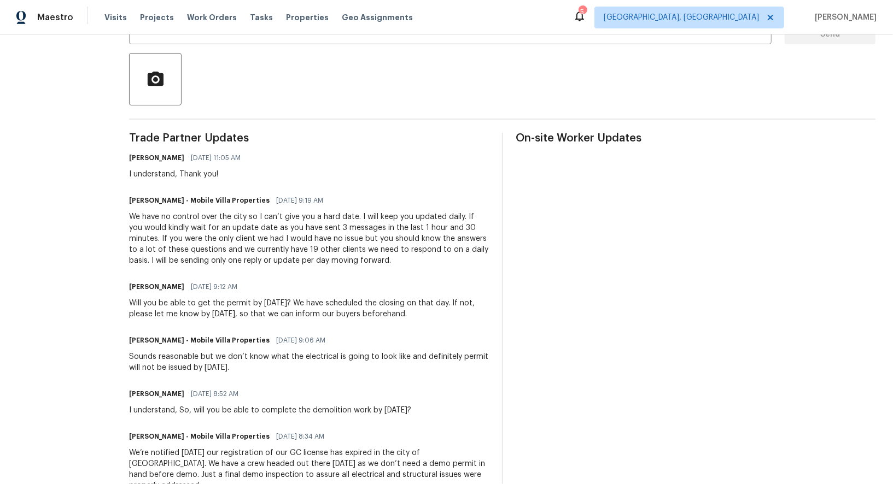
click at [295, 178] on div "Padmapriya R 08/18/2025 11:05 AM I understand, Thank you!" at bounding box center [309, 165] width 360 height 30
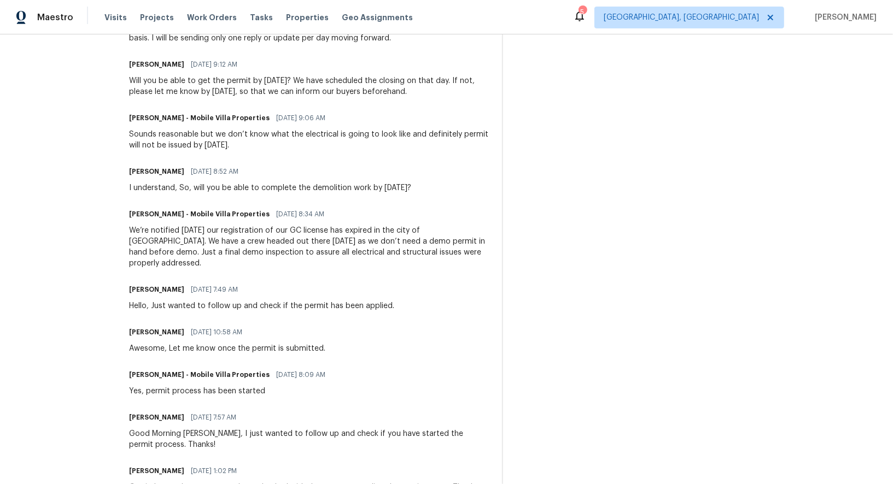
scroll to position [485, 0]
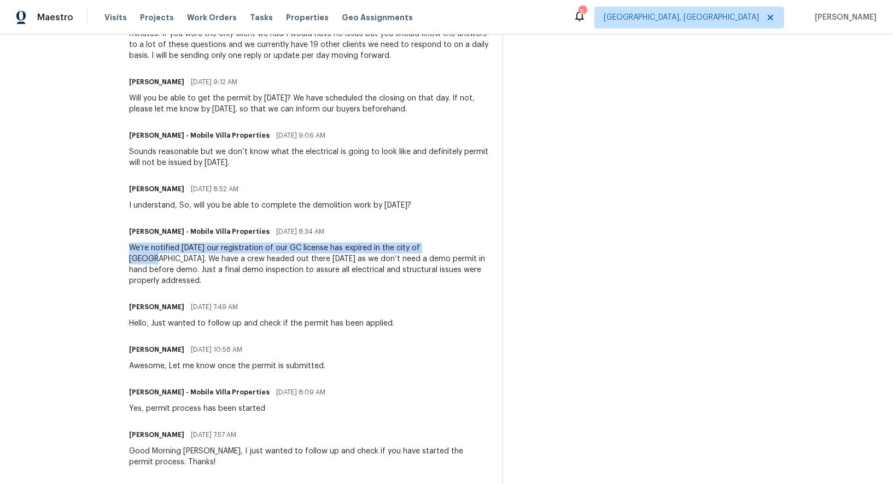
drag, startPoint x: 115, startPoint y: 249, endPoint x: 431, endPoint y: 253, distance: 316.6
copy div "We’re notified today our registration of our GC license has expired in the city…"
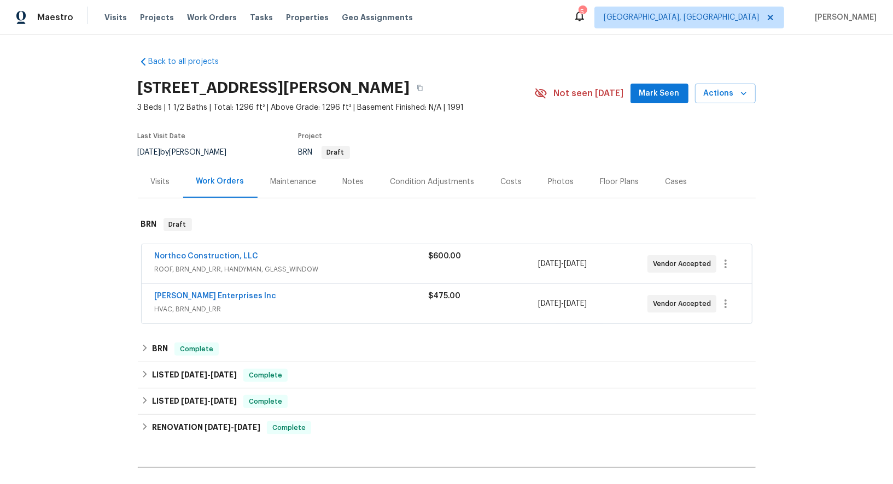
click at [189, 251] on span "Northco Construction, LLC" at bounding box center [207, 256] width 104 height 11
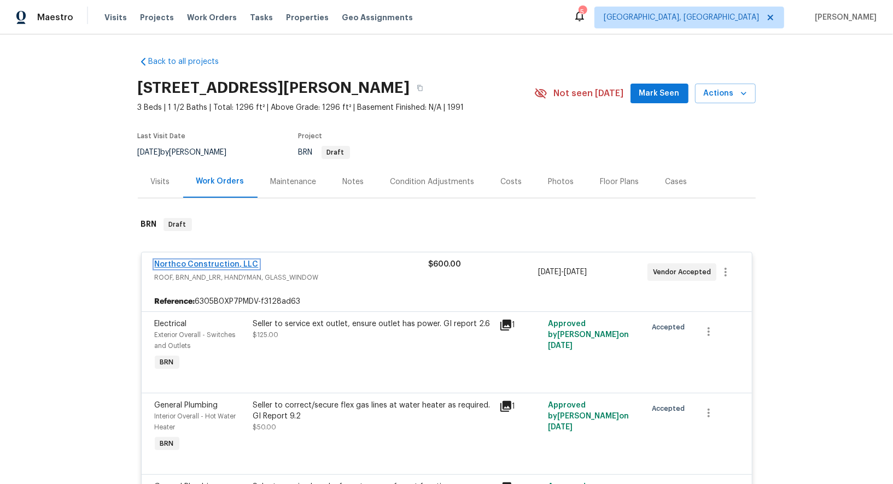
click at [215, 265] on link "Northco Construction, LLC" at bounding box center [207, 265] width 104 height 8
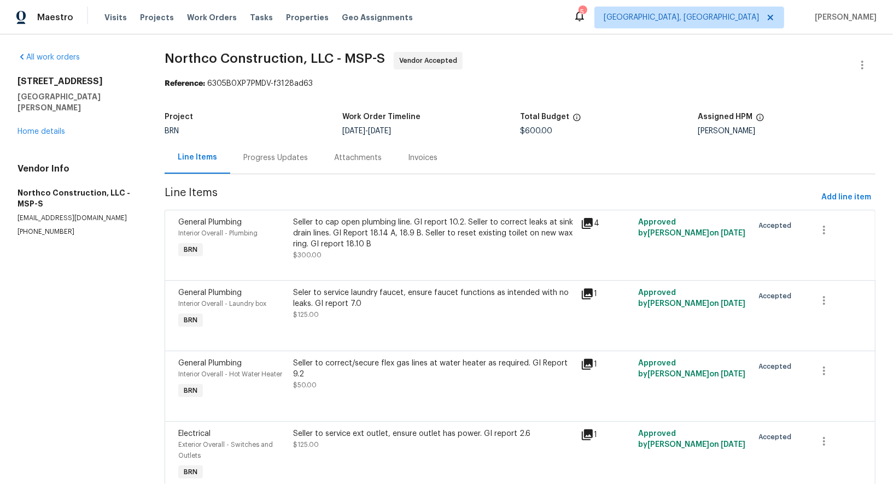
click at [262, 175] on section "Northco Construction, LLC - MSP-S Vendor Accepted Reference: 6305B0XP7PMDV-f312…" at bounding box center [520, 284] width 711 height 465
click at [268, 168] on div "Progress Updates" at bounding box center [275, 158] width 91 height 32
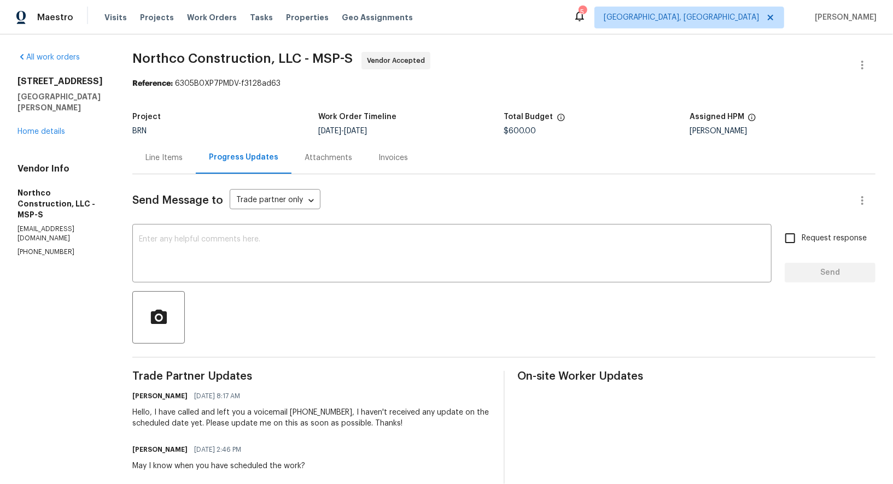
click at [168, 134] on div "BRN" at bounding box center [225, 131] width 186 height 8
click at [170, 150] on div "Line Items" at bounding box center [163, 158] width 63 height 32
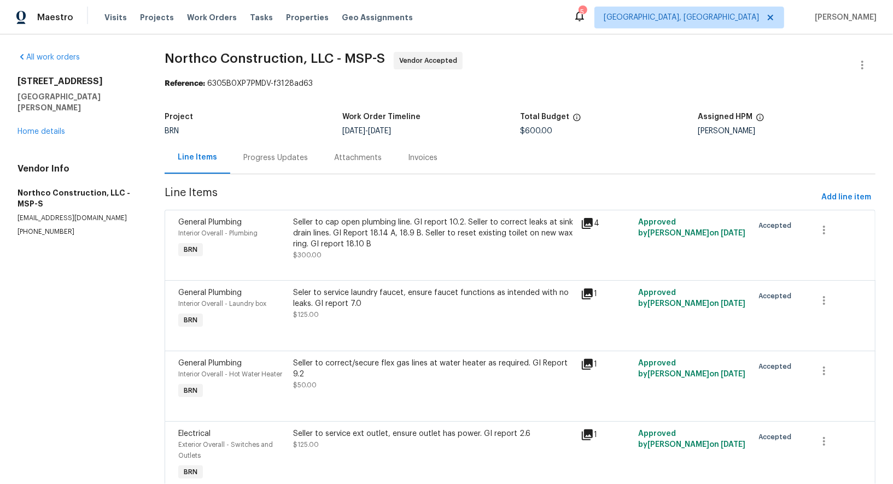
scroll to position [49, 0]
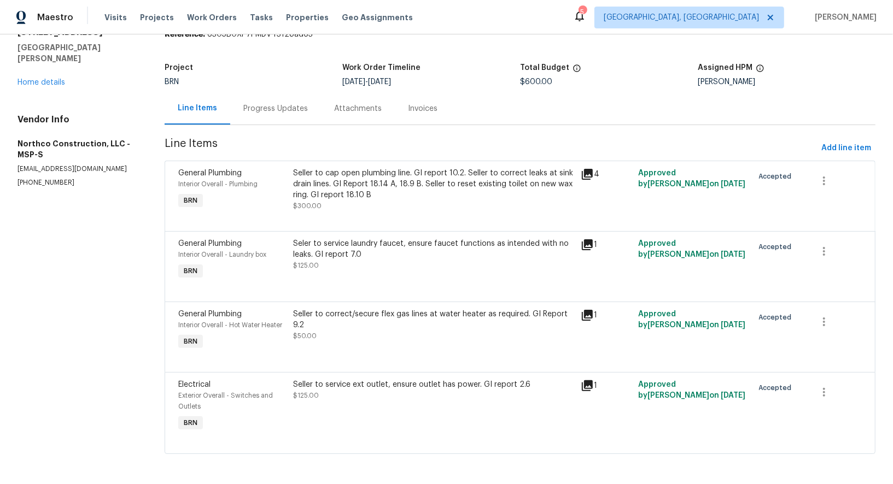
click at [352, 201] on div "Seller to cap open plumbing line. GI report 10.2. Seller to correct leaks at si…" at bounding box center [433, 190] width 281 height 44
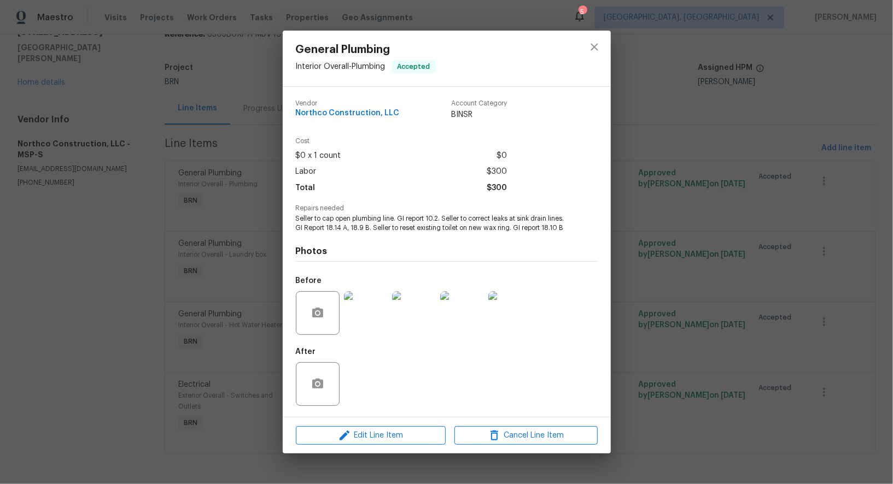
click at [367, 322] on img at bounding box center [366, 313] width 44 height 44
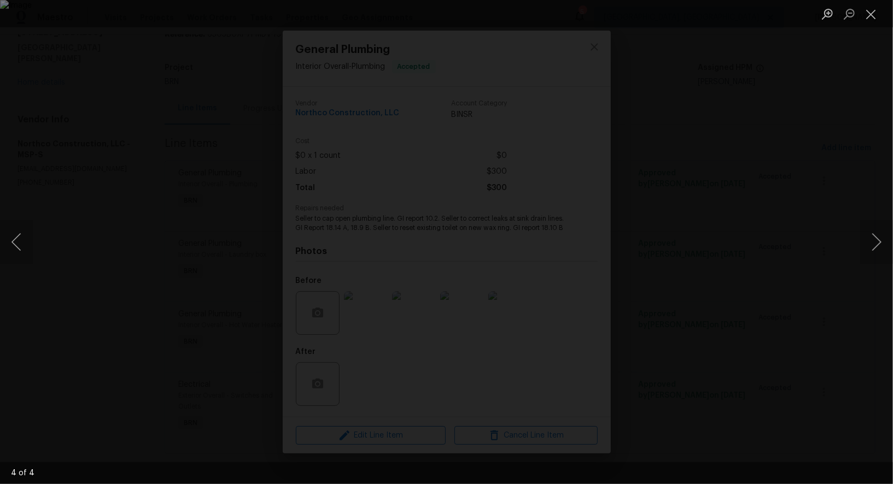
click at [684, 377] on div "Lightbox" at bounding box center [446, 242] width 893 height 484
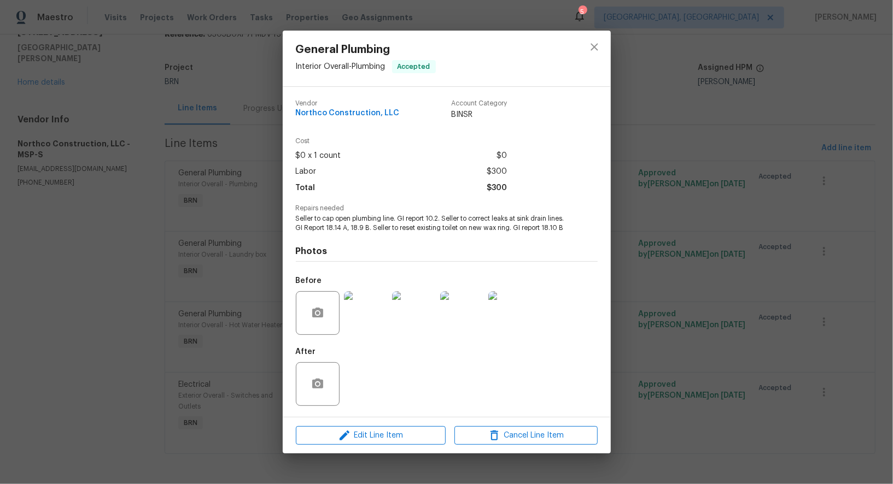
click at [684, 377] on div "General Plumbing Interior Overall - Plumbing Accepted Vendor Northco Constructi…" at bounding box center [446, 242] width 893 height 484
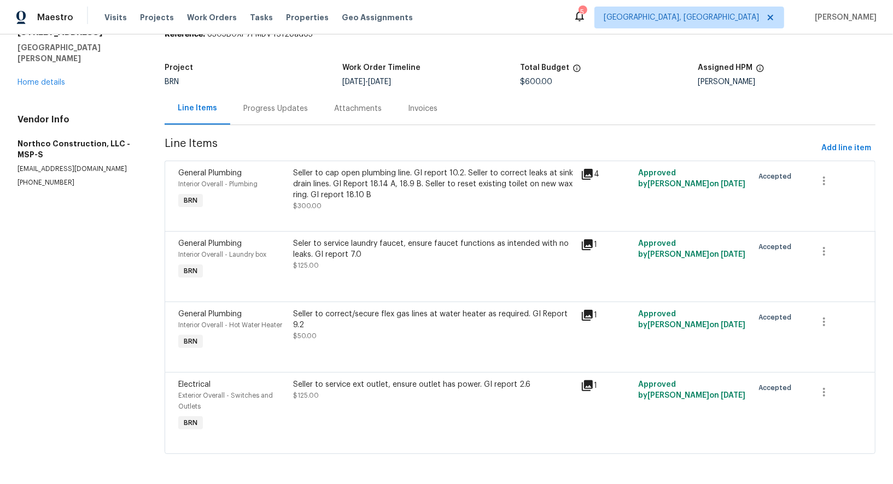
click at [384, 267] on div "Seler to service laundry faucet, ensure faucet functions as intended with no le…" at bounding box center [433, 254] width 281 height 33
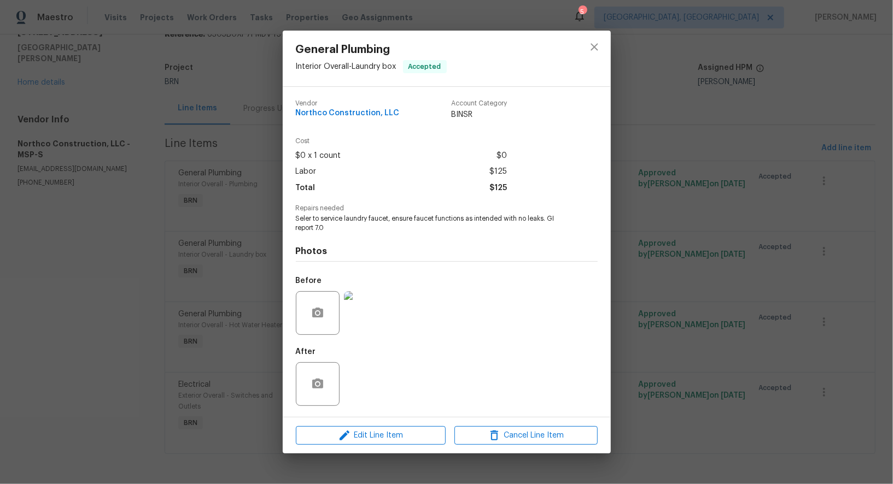
click at [358, 321] on img at bounding box center [366, 313] width 44 height 44
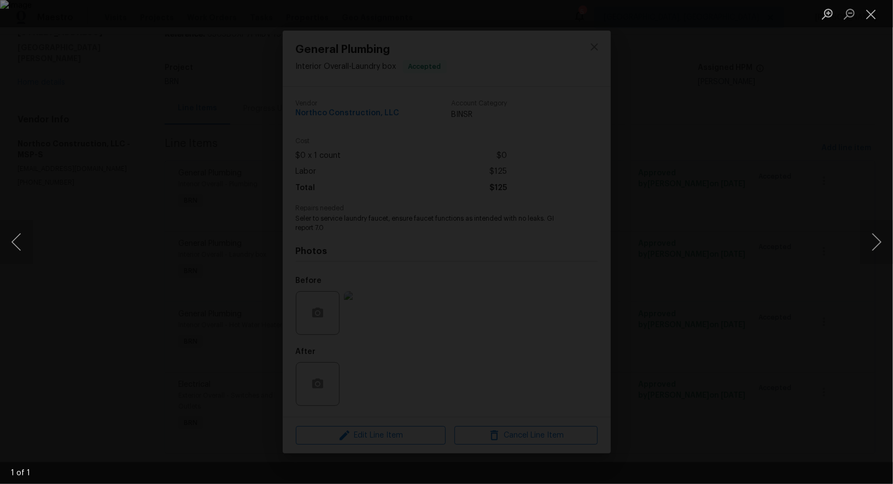
click at [685, 396] on div "Lightbox" at bounding box center [446, 242] width 893 height 484
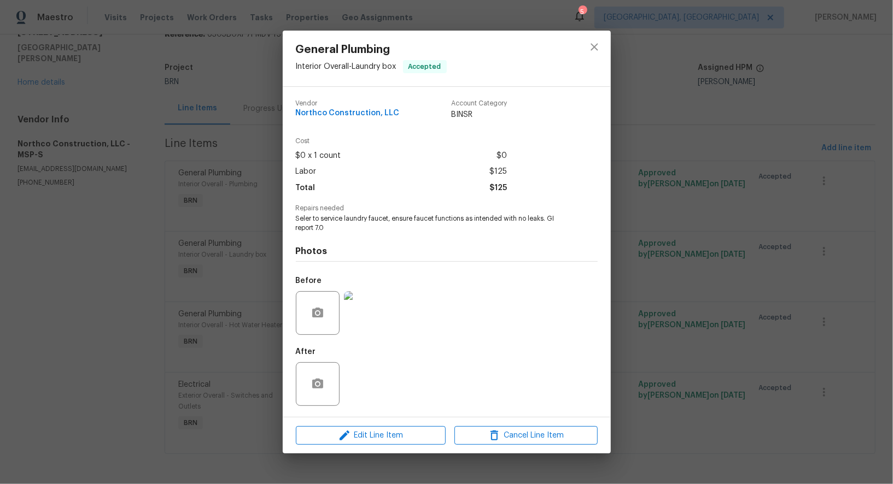
click at [685, 396] on div "General Plumbing Interior Overall - Laundry box Accepted Vendor Northco Constru…" at bounding box center [446, 242] width 893 height 484
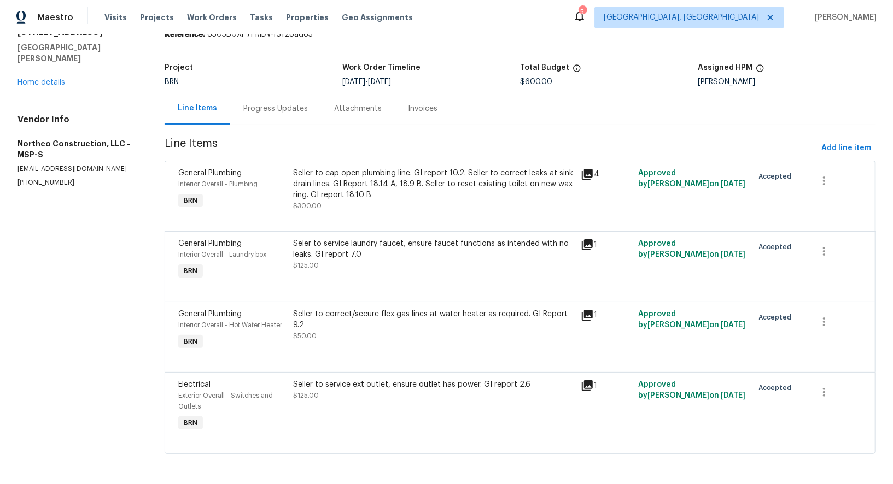
click at [385, 342] on div "Seller to correct/secure flex gas lines at water heater as required. GI Report …" at bounding box center [434, 331] width 288 height 50
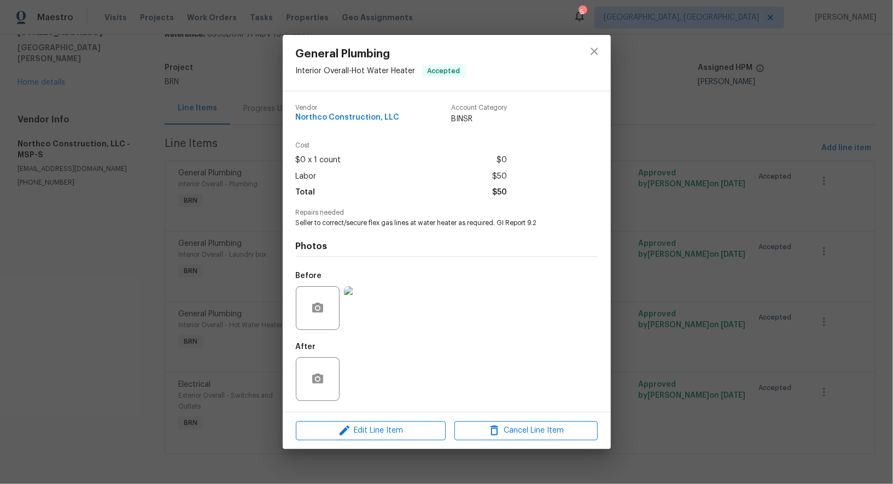
drag, startPoint x: 391, startPoint y: 224, endPoint x: 456, endPoint y: 224, distance: 64.5
click at [456, 224] on span "Seller to correct/secure flex gas lines at water heater as required. GI Report …" at bounding box center [432, 223] width 272 height 9
click at [359, 305] on img at bounding box center [366, 308] width 44 height 44
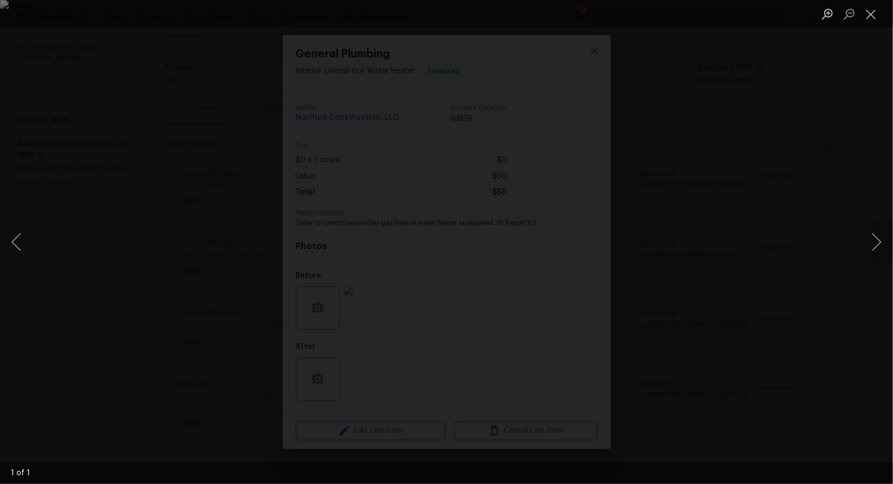
click at [660, 374] on div "Lightbox" at bounding box center [446, 242] width 893 height 484
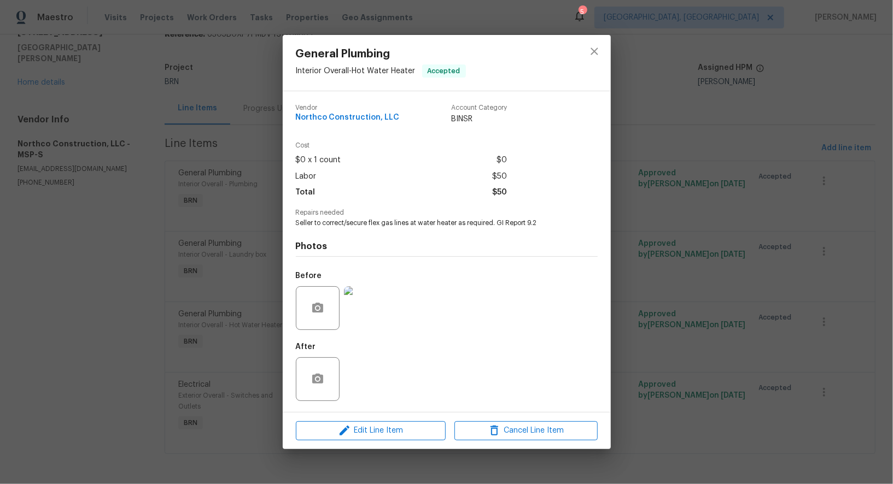
click at [346, 303] on img at bounding box center [366, 308] width 44 height 44
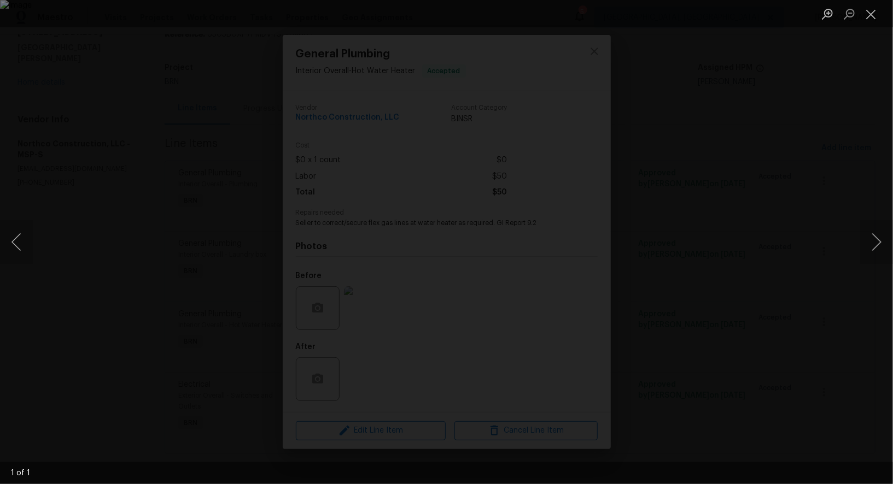
click at [655, 383] on div "Lightbox" at bounding box center [446, 242] width 893 height 484
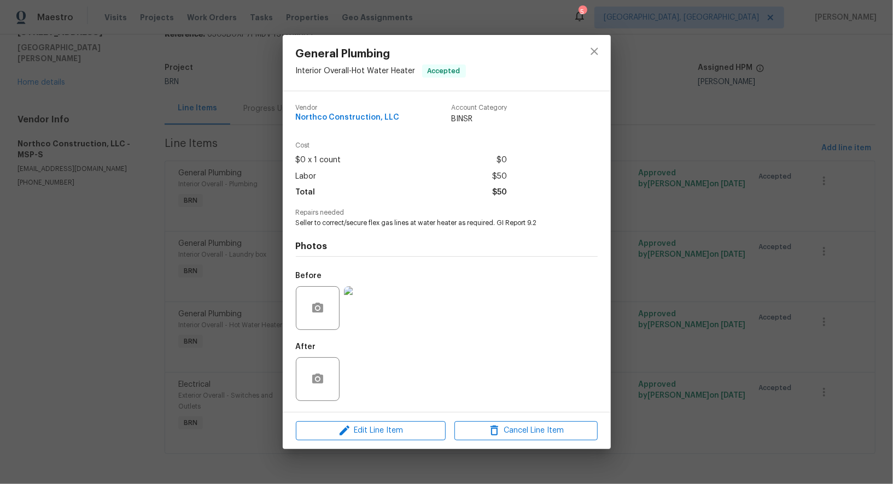
click at [655, 383] on div "Lightbox" at bounding box center [446, 242] width 893 height 484
click at [669, 341] on div "General Plumbing Interior Overall - Hot Water Heater Accepted Vendor Northco Co…" at bounding box center [446, 242] width 893 height 484
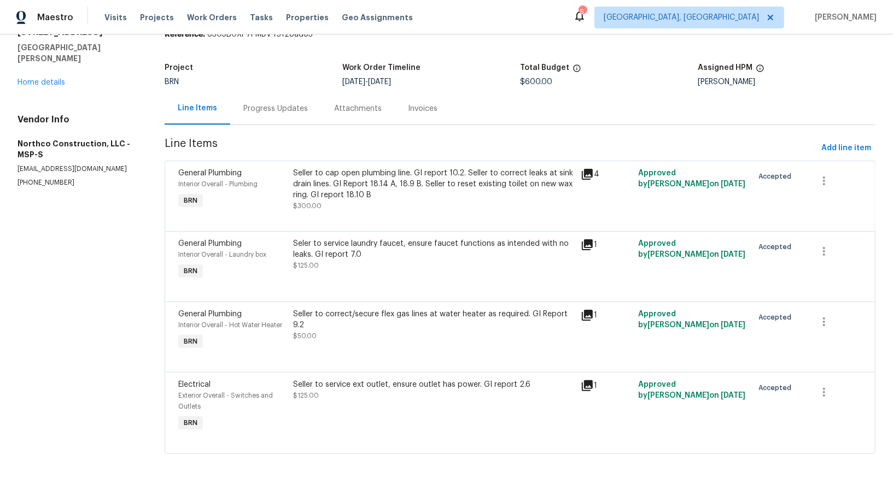
click at [373, 383] on div "Seller to service ext outlet, ensure outlet has power. GI report 2.6" at bounding box center [433, 384] width 281 height 11
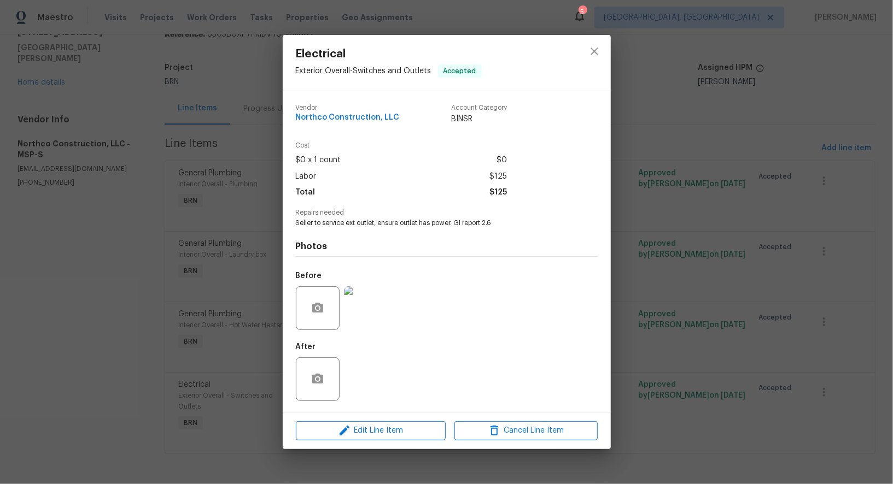
click at [366, 302] on img at bounding box center [366, 308] width 44 height 44
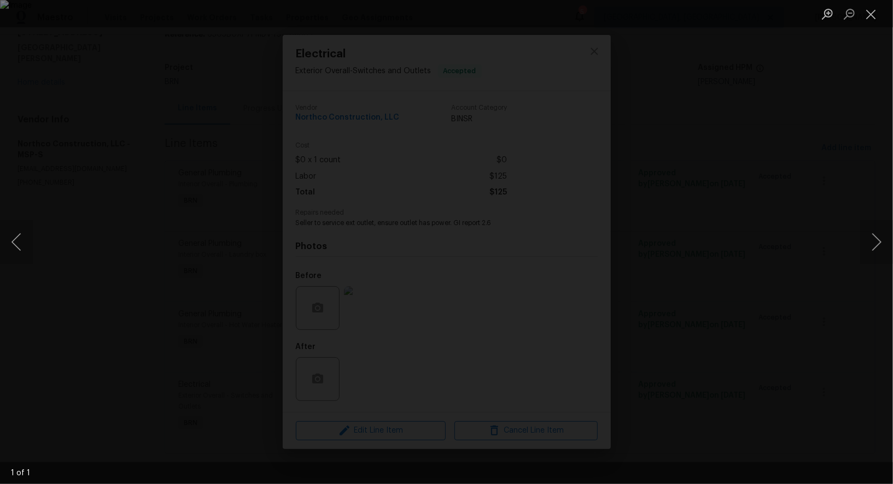
click at [716, 383] on div "Lightbox" at bounding box center [446, 242] width 893 height 484
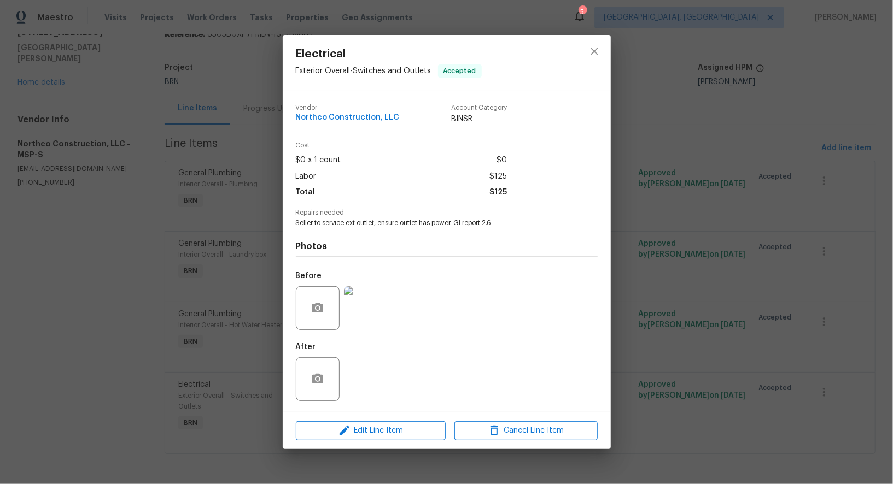
click at [716, 383] on div "Electrical Exterior Overall - Switches and Outlets Accepted Vendor Northco Cons…" at bounding box center [446, 242] width 893 height 484
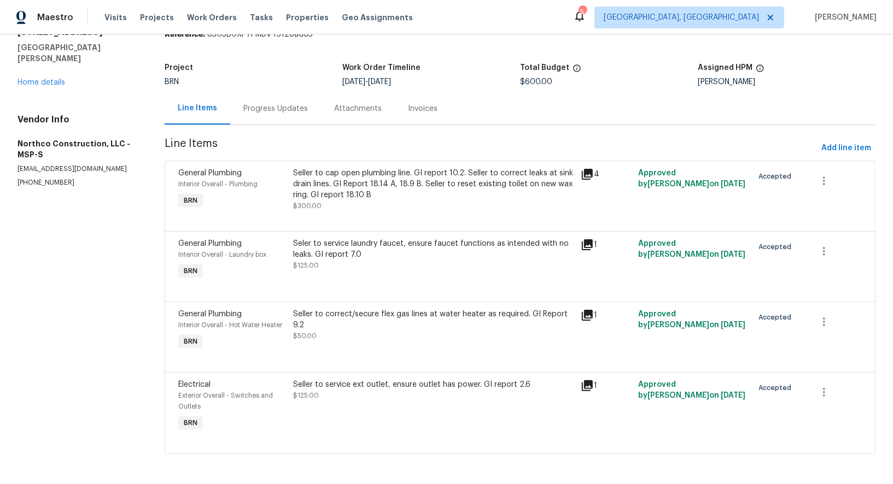
click at [280, 113] on div "Progress Updates" at bounding box center [275, 108] width 65 height 11
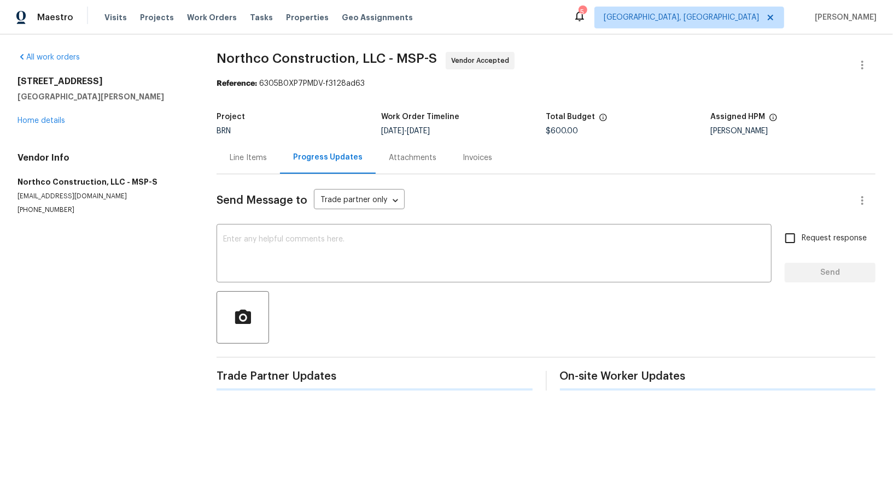
click at [321, 215] on div "Send Message to Trade partner only Trade partner only ​ x ​ Request response Se…" at bounding box center [545, 282] width 659 height 216
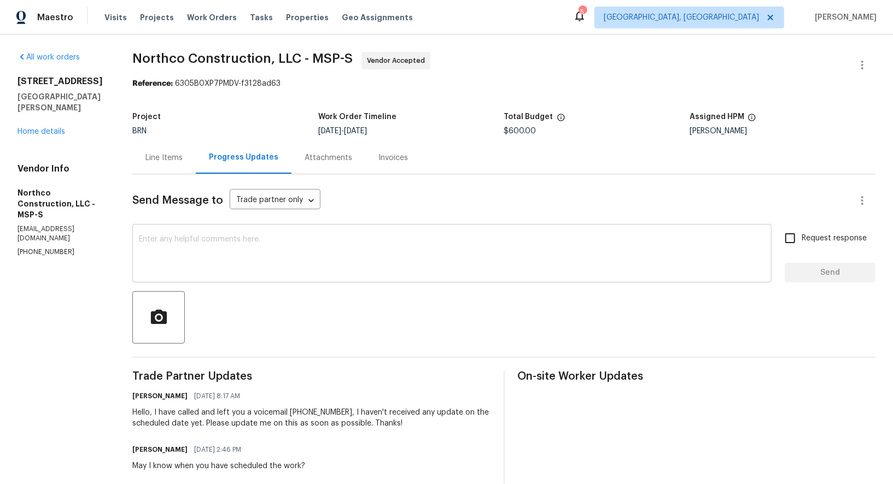
click at [290, 244] on textarea at bounding box center [452, 255] width 626 height 38
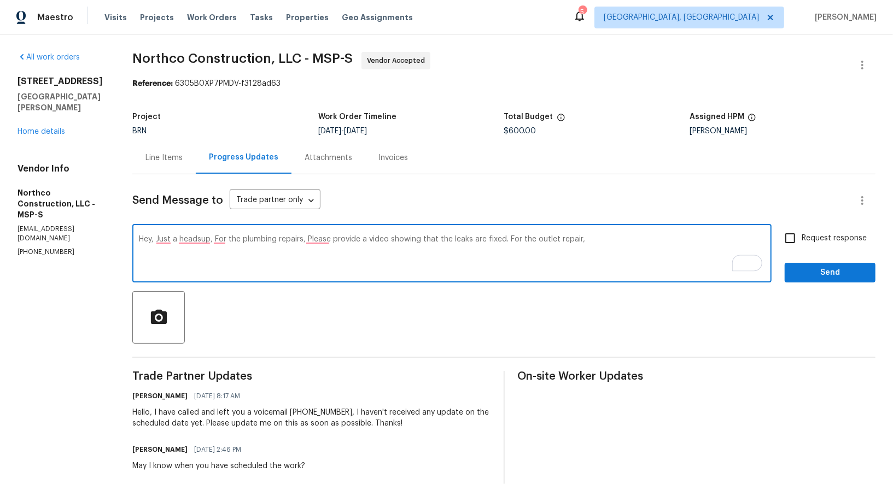
drag, startPoint x: 277, startPoint y: 239, endPoint x: 271, endPoint y: 239, distance: 5.5
click at [271, 239] on textarea "Hey, Just a headsup, For the plumbing repairs, Please provide a video showing t…" at bounding box center [452, 255] width 626 height 38
click at [282, 240] on textarea "Hey, Just a headsup, For the plumbing repairs, Please provide a video showing t…" at bounding box center [452, 255] width 626 height 38
click at [279, 240] on textarea "Hey, Just a headsup, For the plumbing repairs, Please provide a video showing t…" at bounding box center [452, 255] width 626 height 38
click at [218, 236] on textarea "Hey, Just a headsup, For the plumbing leak repairs, Please provide a video show…" at bounding box center [452, 255] width 626 height 38
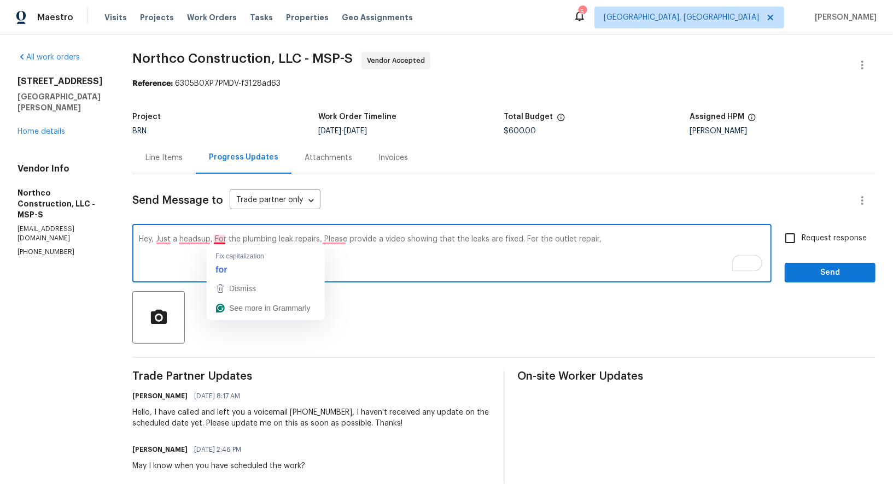
click at [224, 242] on textarea "Hey, Just a headsup, For the plumbing leak repairs, Please provide a video show…" at bounding box center [452, 255] width 626 height 38
click at [343, 242] on textarea "Hey, Just a headsup, for the plumbing leak repairs, Please provide a video show…" at bounding box center [452, 255] width 626 height 38
click at [616, 242] on textarea "Hey, Just a headsup, for the plumbing leak repairs, please provide a video show…" at bounding box center [452, 255] width 626 height 38
paste textarea "Please use a tester on the outlets and take photos of that as well."
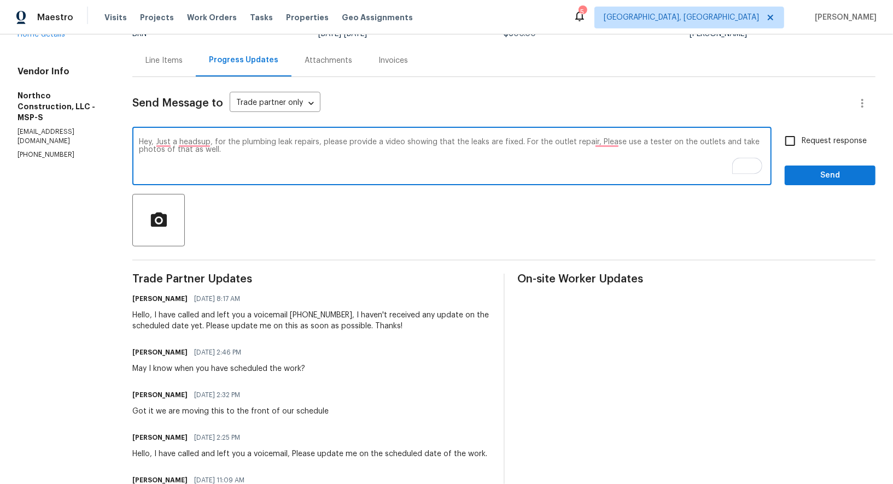
scroll to position [93, 0]
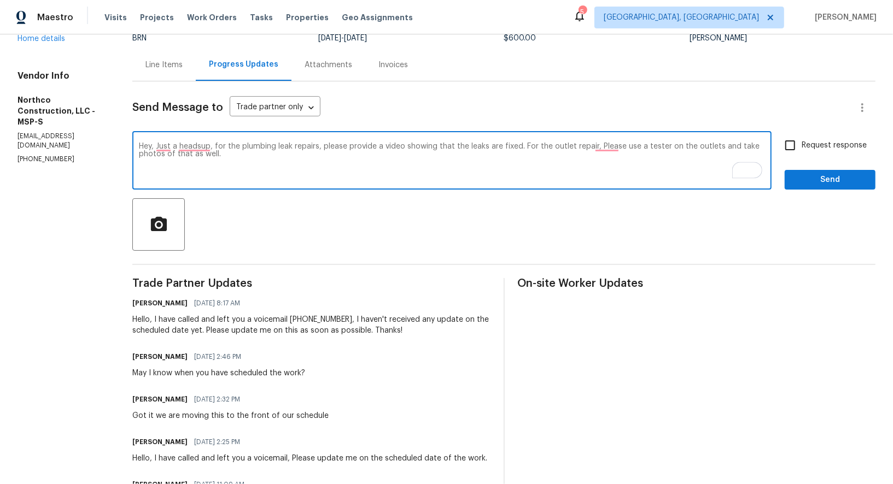
click at [606, 154] on textarea "Hey, Just a headsup, for the plumbing leak repairs, please provide a video show…" at bounding box center [452, 162] width 626 height 38
click at [606, 147] on textarea "Hey, Just a headsup, for the plumbing leak repairs, please provide a video show…" at bounding box center [452, 162] width 626 height 38
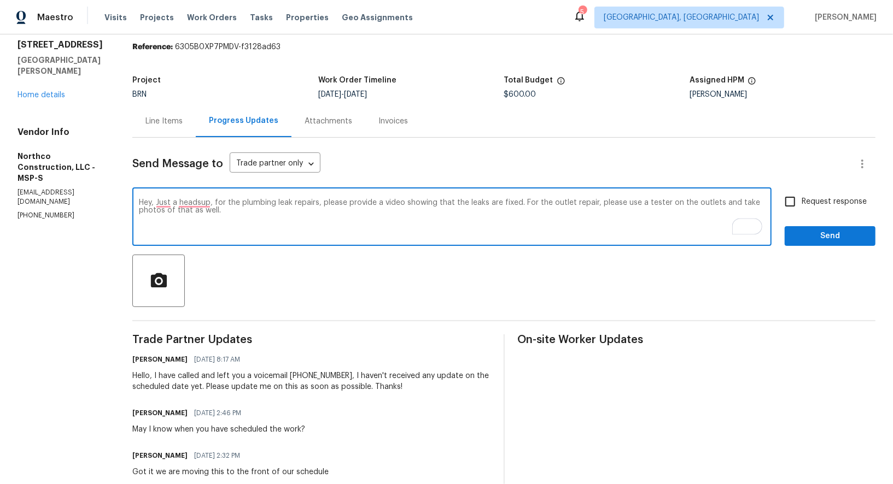
scroll to position [30, 0]
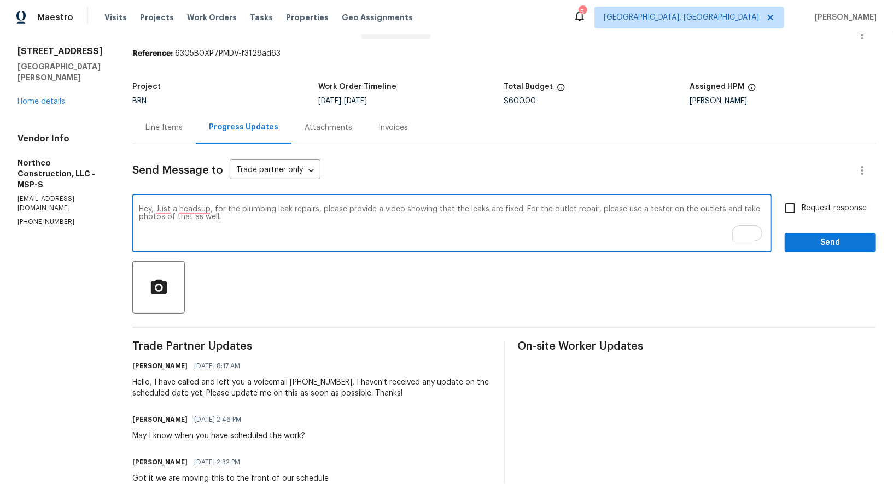
drag, startPoint x: 622, startPoint y: 209, endPoint x: 741, endPoint y: 220, distance: 119.6
click at [741, 220] on textarea "Hey, Just a headsup, for the plumbing leak repairs, please provide a video show…" at bounding box center [452, 225] width 626 height 38
type textarea "Hey, Just a headsup, for the plumbing leak repairs, please provide a video show…"
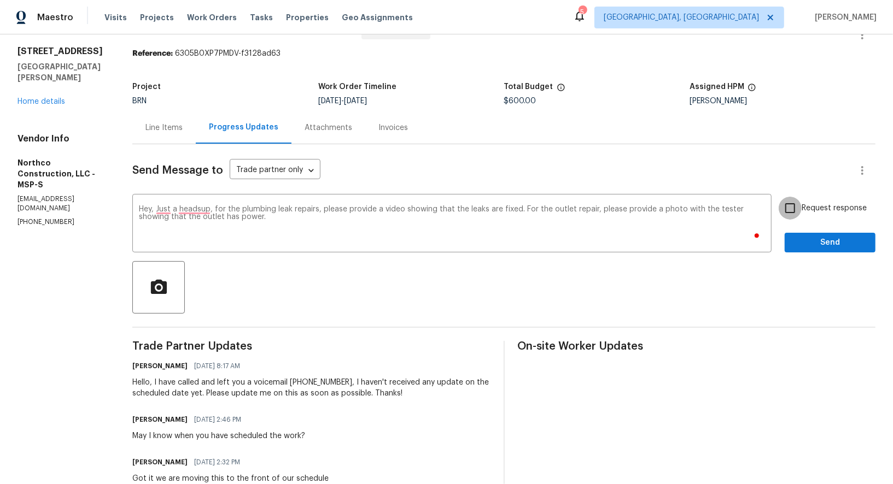
click at [794, 210] on input "Request response" at bounding box center [789, 208] width 23 height 23
checkbox input "true"
click at [816, 233] on button "Send" at bounding box center [829, 243] width 91 height 20
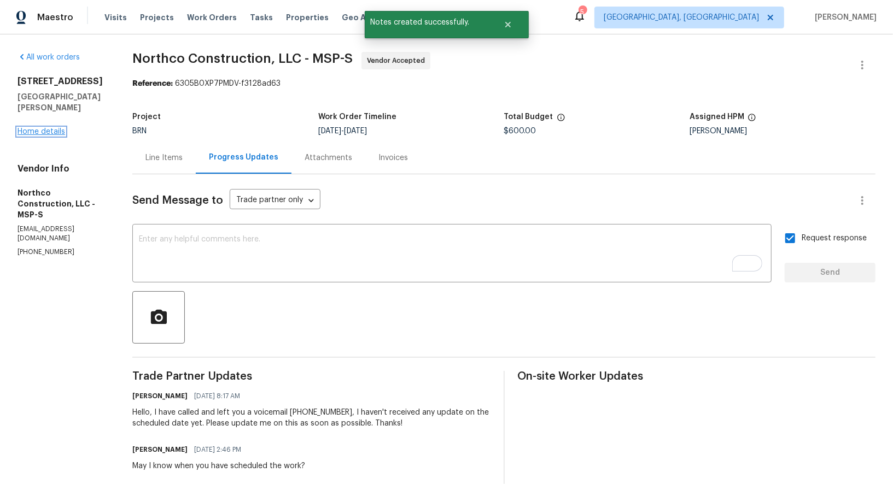
click at [22, 128] on link "Home details" at bounding box center [41, 132] width 48 height 8
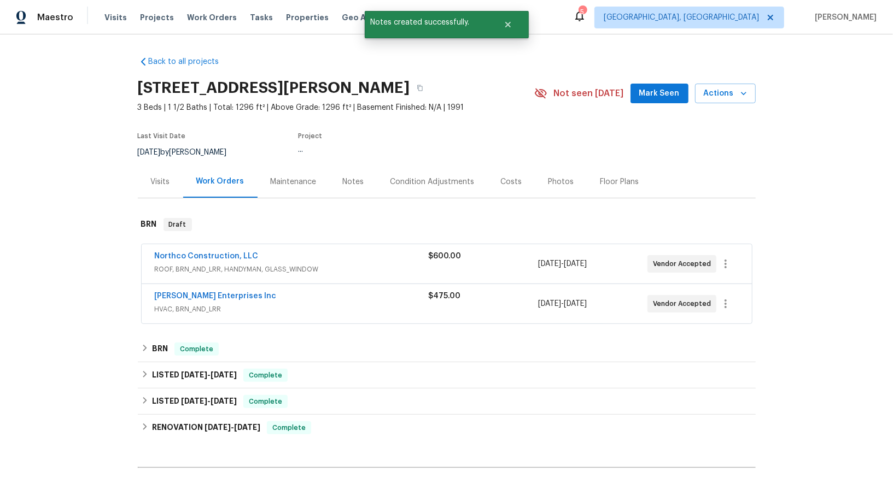
click at [202, 304] on span "HVAC, BRN_AND_LRR" at bounding box center [292, 309] width 274 height 11
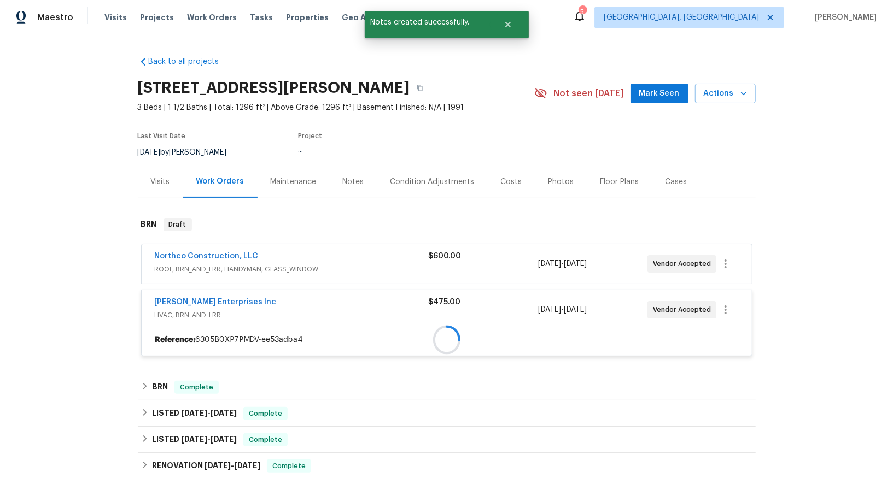
click at [202, 297] on span "Deschene Enterprises Inc" at bounding box center [216, 302] width 122 height 11
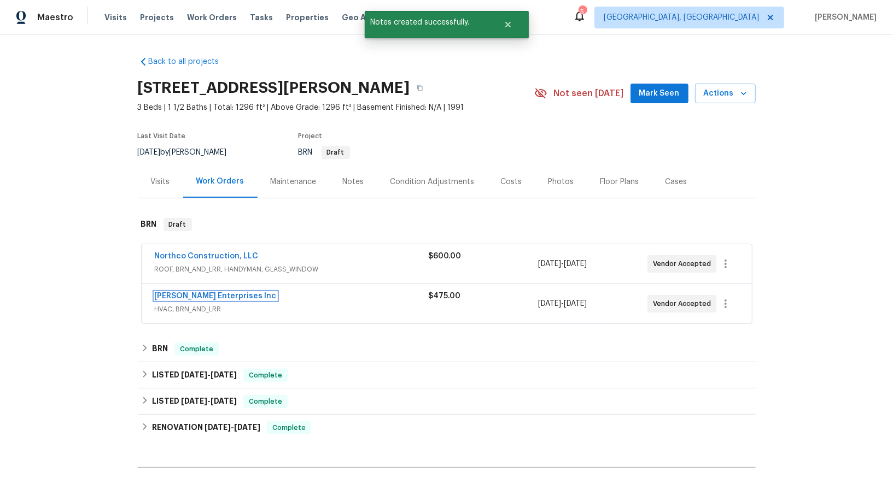
click at [202, 297] on link "Deschene Enterprises Inc" at bounding box center [216, 296] width 122 height 8
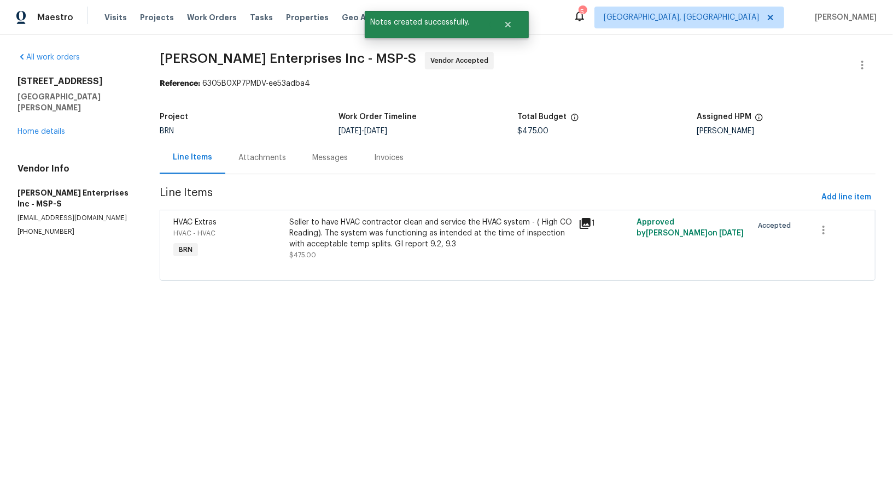
click at [277, 171] on div "Attachments" at bounding box center [262, 158] width 74 height 32
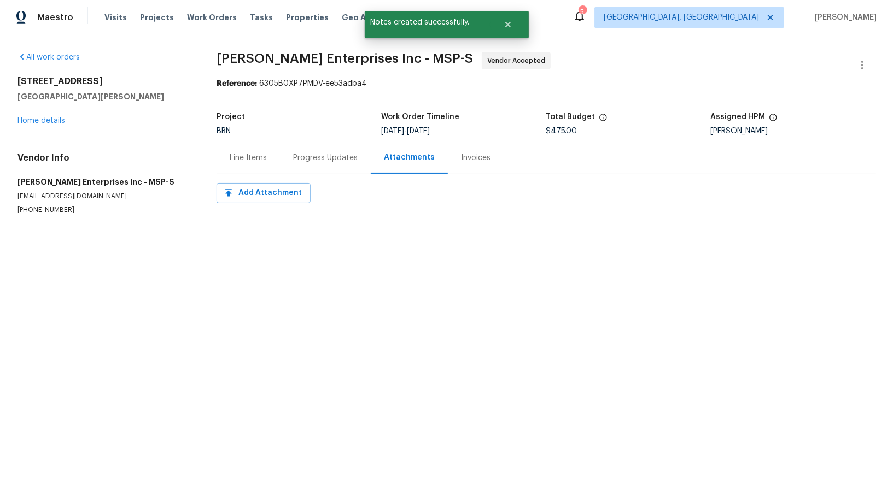
click at [291, 151] on div "Progress Updates" at bounding box center [325, 158] width 91 height 32
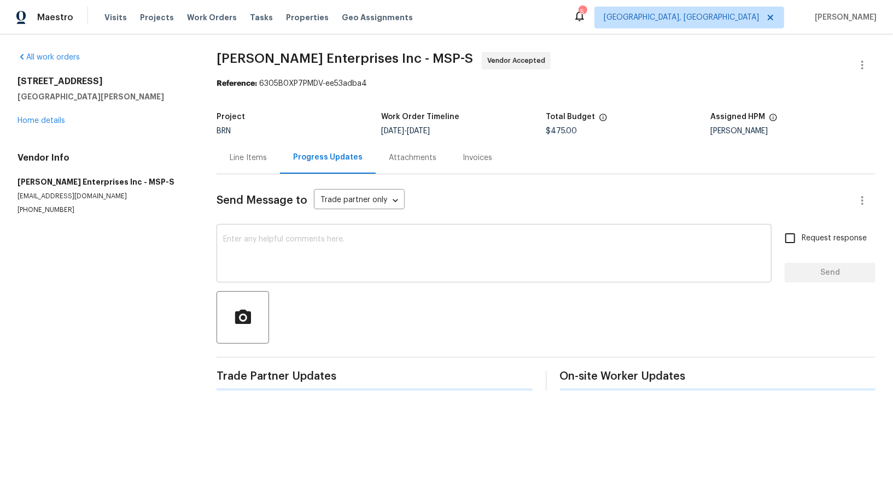
click at [271, 255] on textarea at bounding box center [494, 255] width 542 height 38
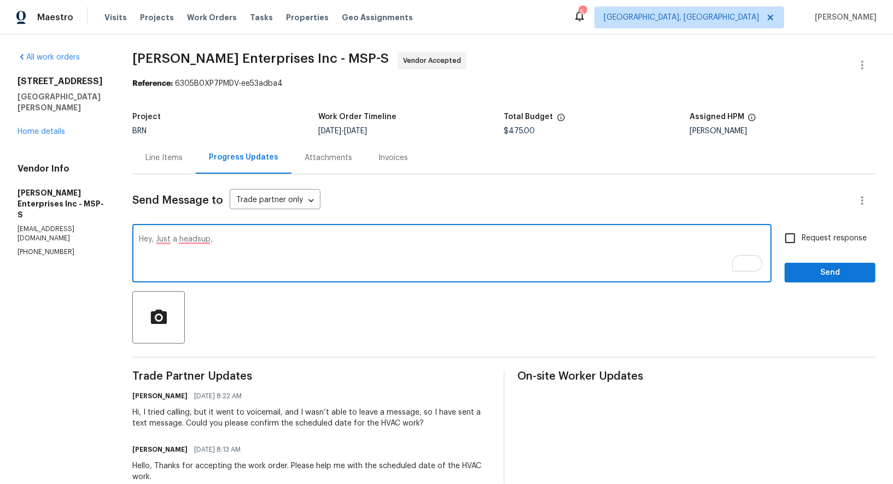
paste textarea "I need temperature split photos for both heating and cooling sides."
type textarea "Hey, Just a headsup, I need temperature split photos for both heating and cooli…"
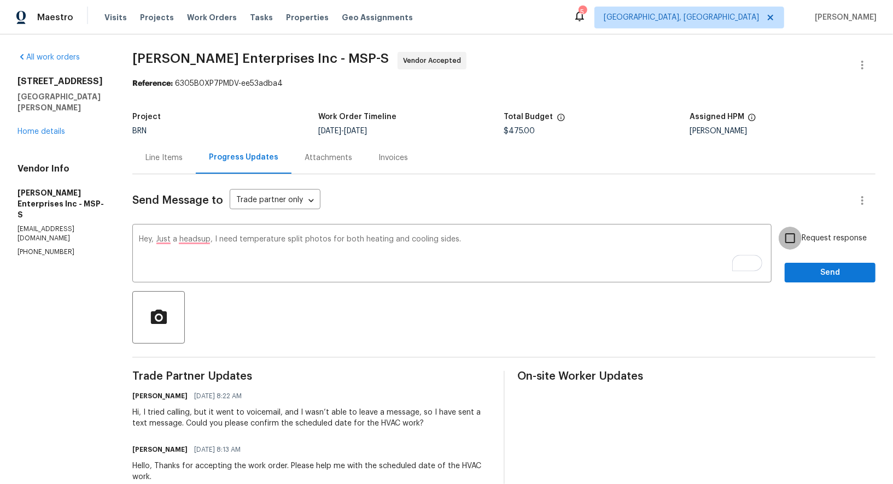
click at [789, 245] on input "Request response" at bounding box center [789, 238] width 23 height 23
checkbox input "true"
click at [808, 272] on span "Send" at bounding box center [829, 273] width 73 height 14
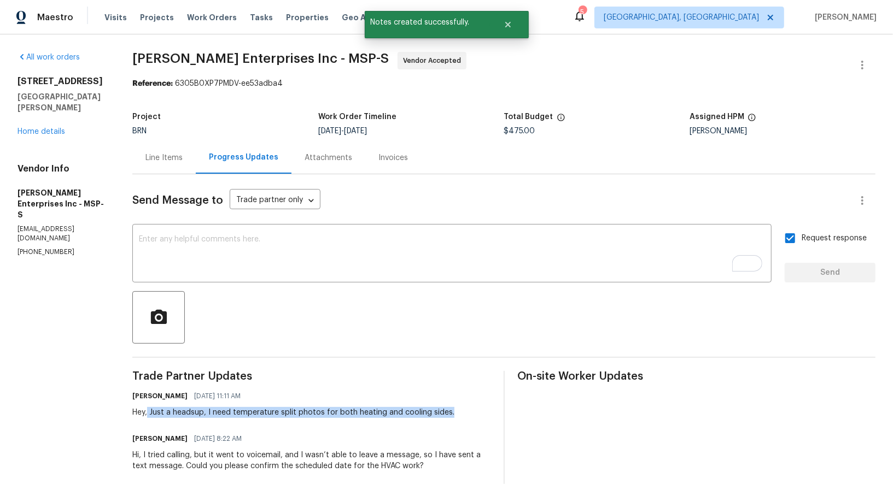
drag, startPoint x: 150, startPoint y: 412, endPoint x: 467, endPoint y: 412, distance: 317.1
click at [467, 412] on div "Padmapriya R 08/18/2025 11:11 AM Hey, Just a headsup, I need temperature split …" at bounding box center [311, 404] width 358 height 30
copy div "Just a headsup, I need temperature split photos for both heating and cooling si…"
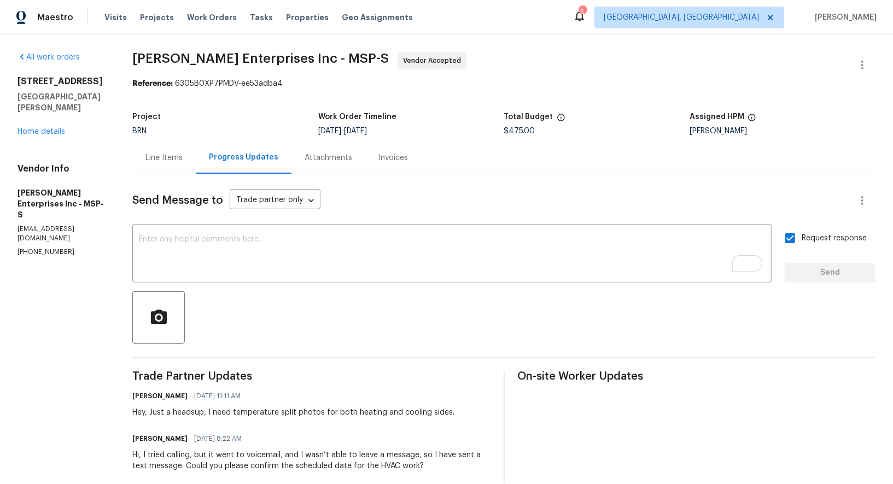
click at [148, 171] on div "Line Items" at bounding box center [163, 158] width 63 height 32
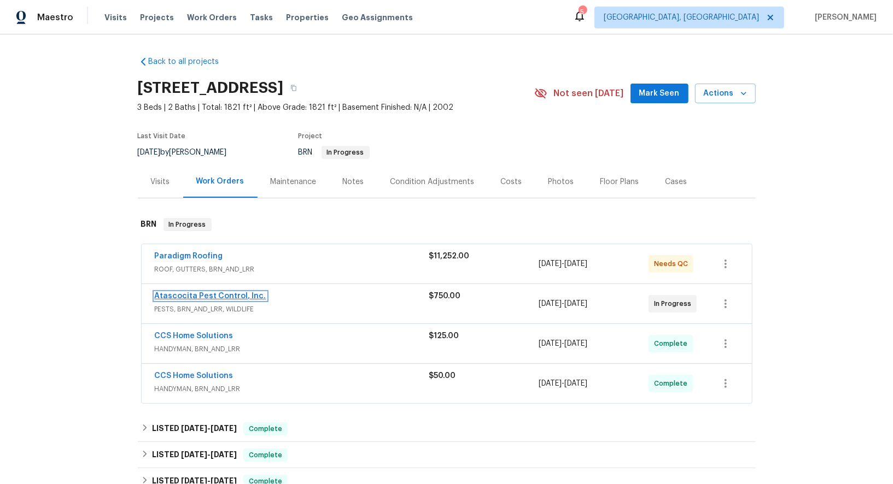
click at [205, 296] on link "Atascocita Pest Control, Inc." at bounding box center [211, 296] width 112 height 8
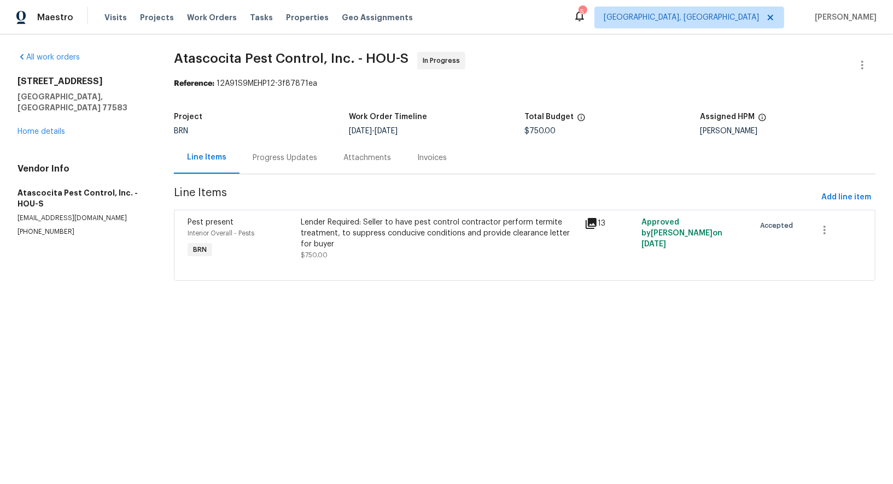
click at [329, 229] on div "Lender Required: Seller to have pest control contractor perform termite treatme…" at bounding box center [439, 233] width 277 height 33
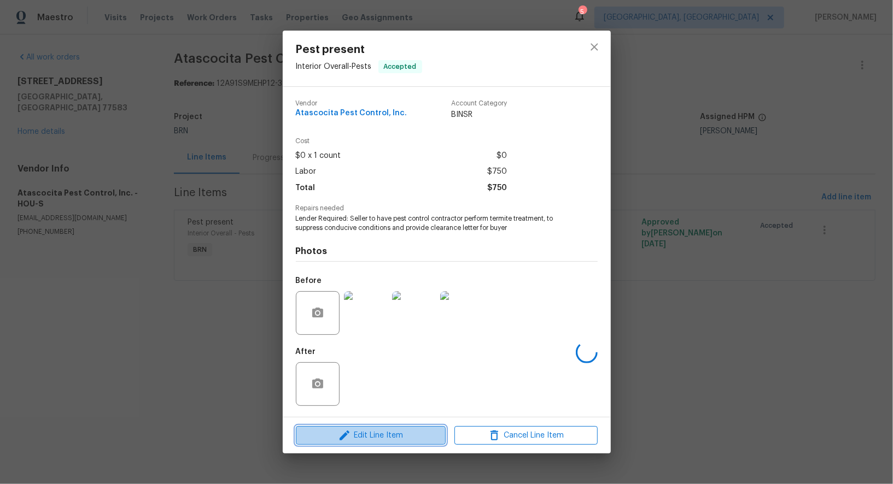
click at [352, 434] on span "Edit Line Item" at bounding box center [370, 436] width 143 height 14
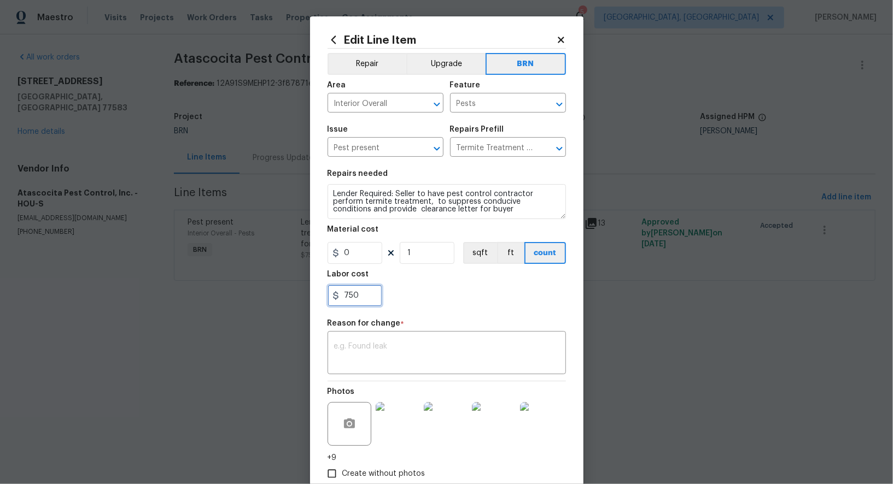
click at [366, 301] on input "750" at bounding box center [354, 296] width 55 height 22
paste input "1376.94"
type input "1376.94"
click at [376, 358] on textarea at bounding box center [446, 354] width 225 height 23
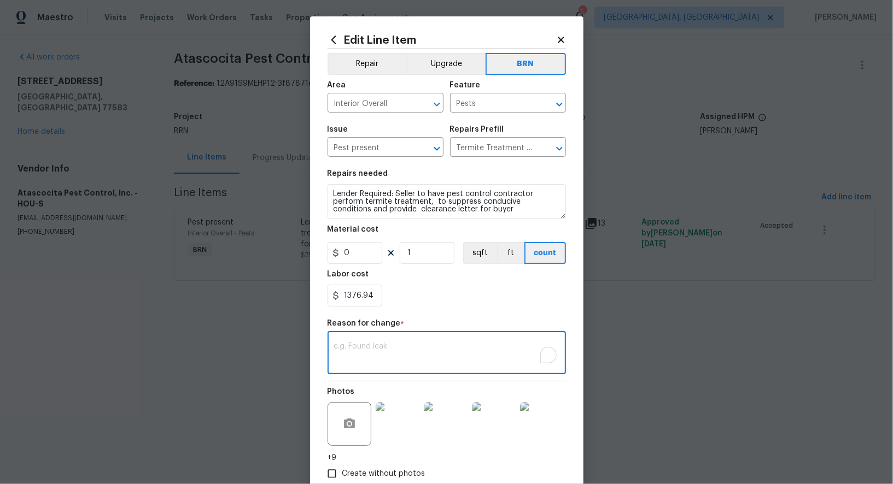
paste textarea "(PR) Updated cost per BR team’s approval."
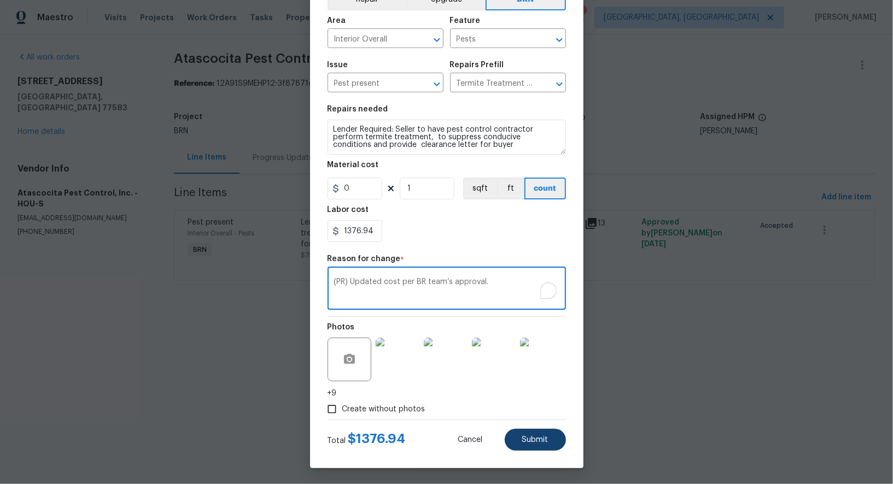
type textarea "(PR) Updated cost per BR team’s approval."
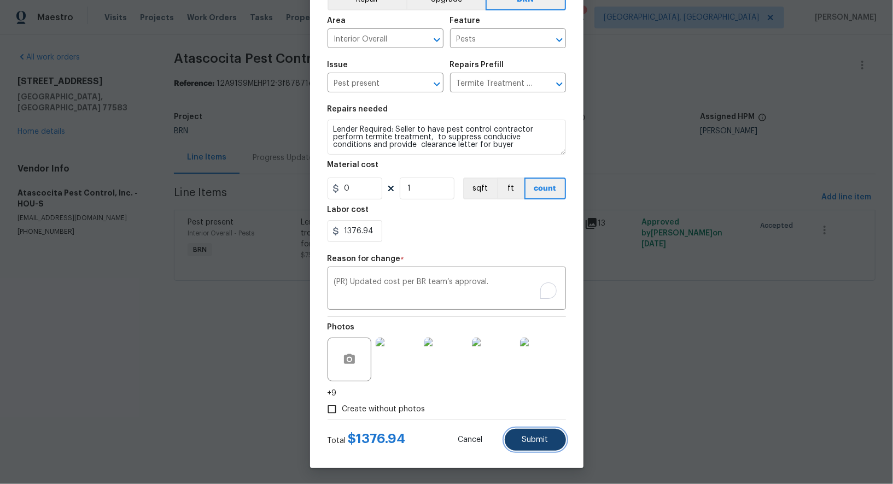
click at [526, 447] on button "Submit" at bounding box center [535, 440] width 61 height 22
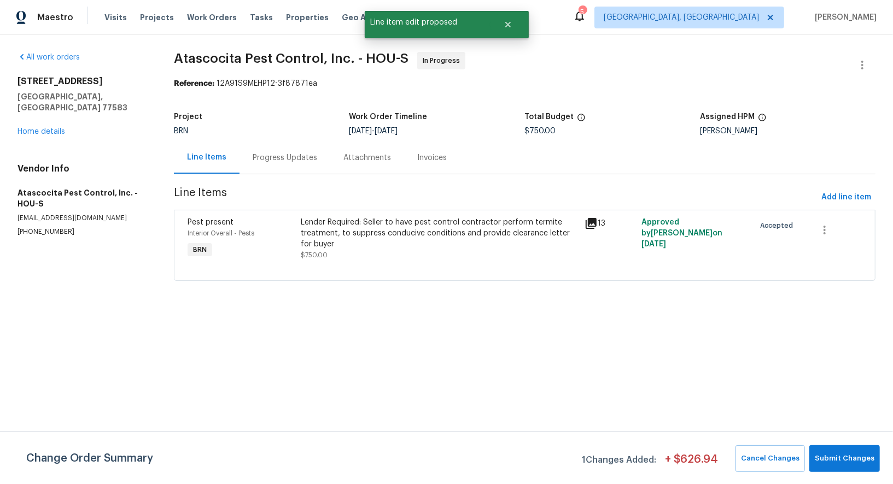
scroll to position [0, 0]
click at [854, 469] on button "Submit Changes" at bounding box center [844, 459] width 71 height 27
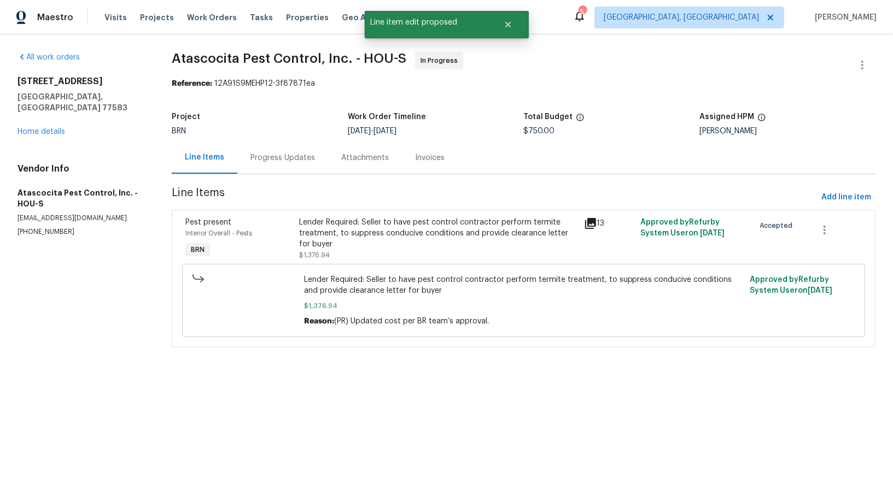
click at [271, 150] on div "Progress Updates" at bounding box center [282, 158] width 91 height 32
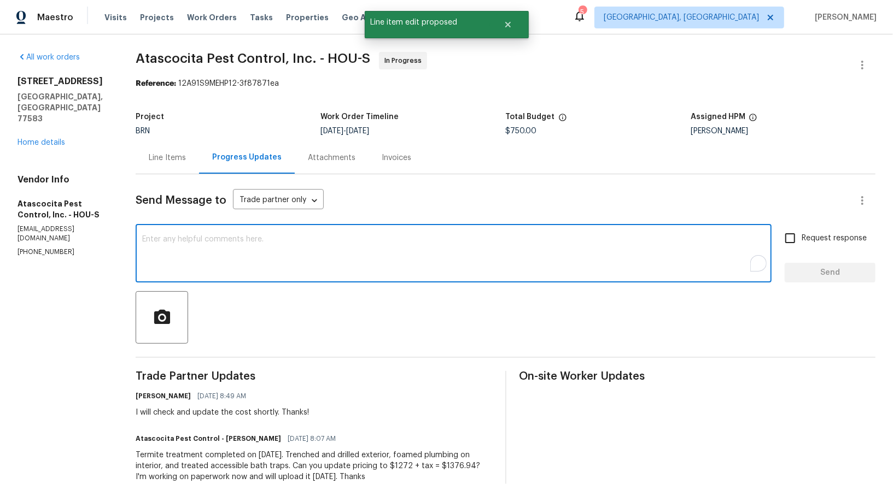
click at [281, 260] on textarea "To enrich screen reader interactions, please activate Accessibility in Grammarl…" at bounding box center [453, 255] width 623 height 38
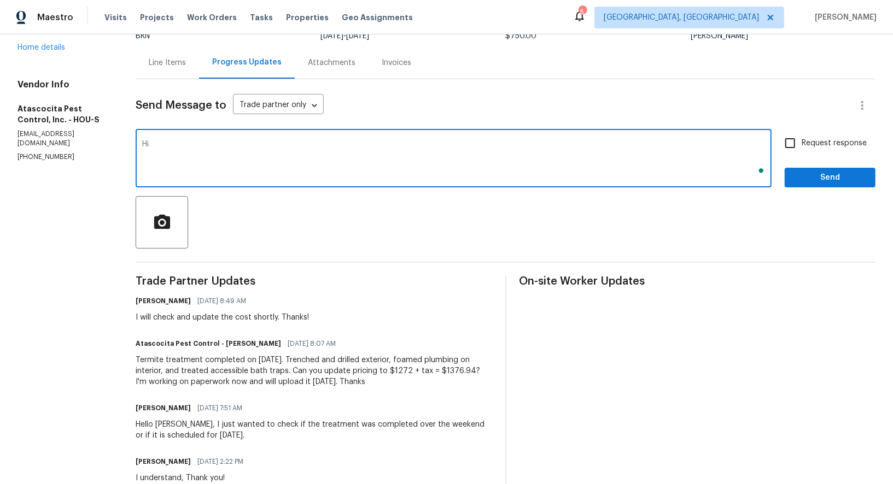
scroll to position [191, 0]
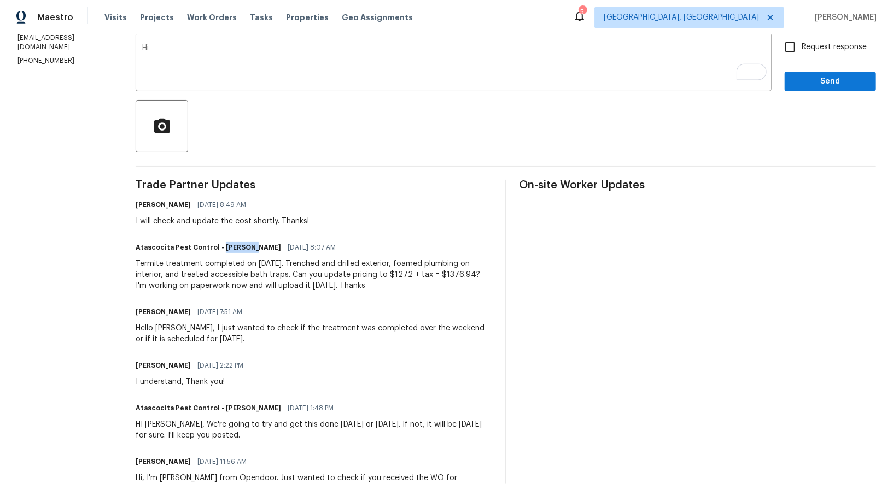
drag, startPoint x: 213, startPoint y: 248, endPoint x: 241, endPoint y: 248, distance: 28.4
click at [241, 248] on h6 "Atascocita Pest Control - Reginald Williams" at bounding box center [208, 247] width 145 height 11
copy h6 "Reginald"
click at [183, 68] on textarea "Hi" at bounding box center [453, 63] width 623 height 38
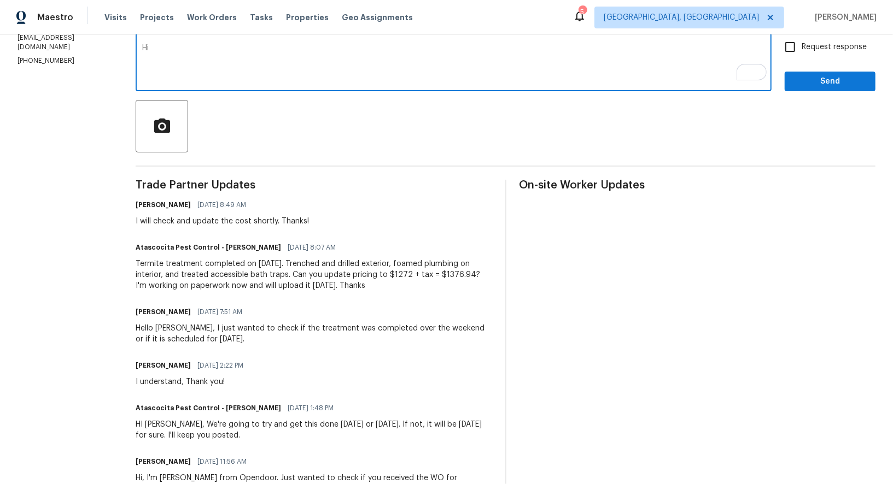
paste textarea "Reginald"
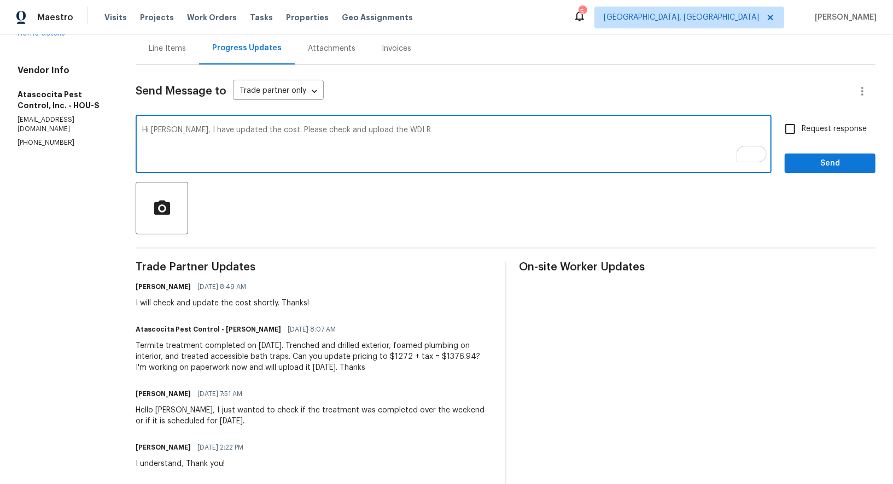
scroll to position [108, 0]
type textarea "Hi Reginald, I have updated the cost. Please check and upload the WDI report. T…"
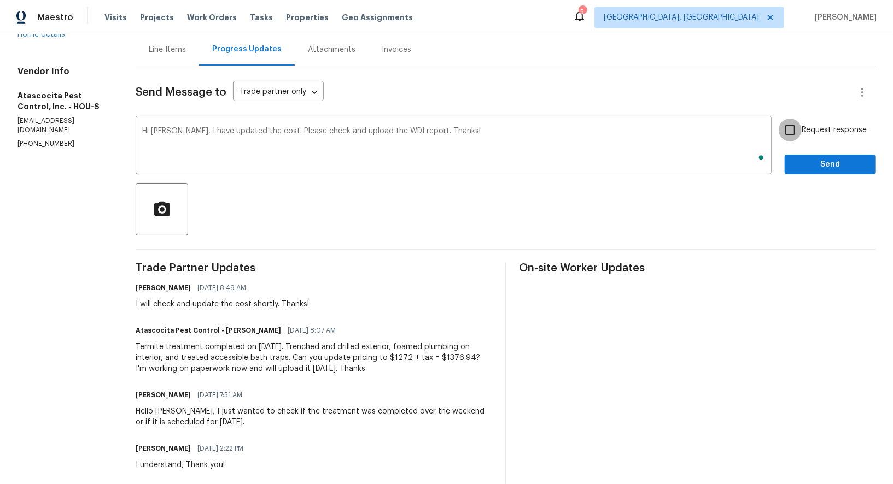
click at [783, 132] on input "Request response" at bounding box center [789, 130] width 23 height 23
checkbox input "true"
click at [824, 166] on span "Send" at bounding box center [829, 165] width 73 height 14
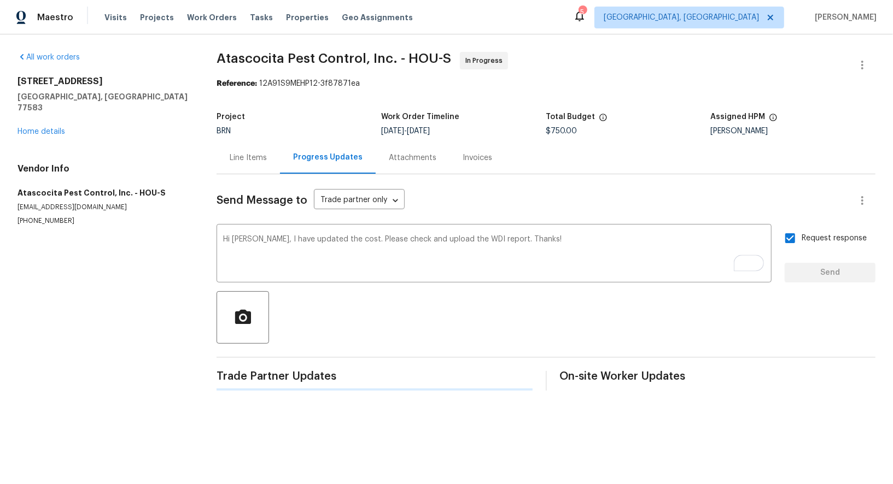
scroll to position [0, 0]
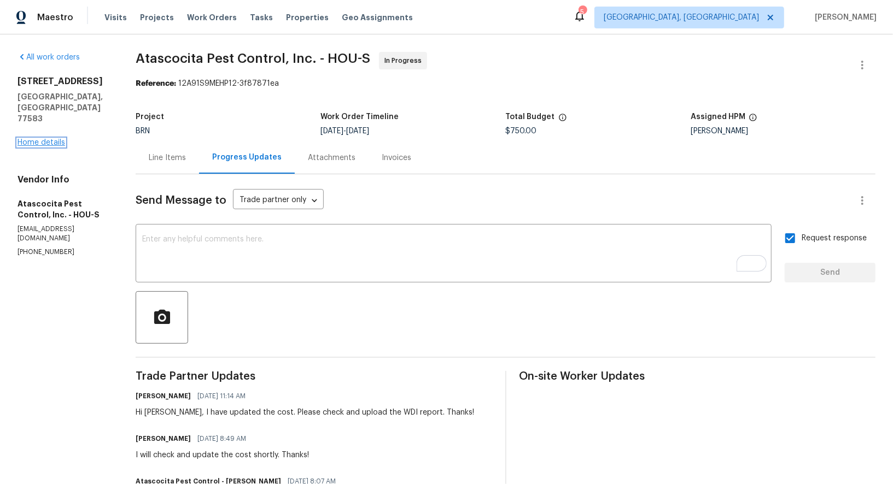
click at [51, 139] on link "Home details" at bounding box center [41, 143] width 48 height 8
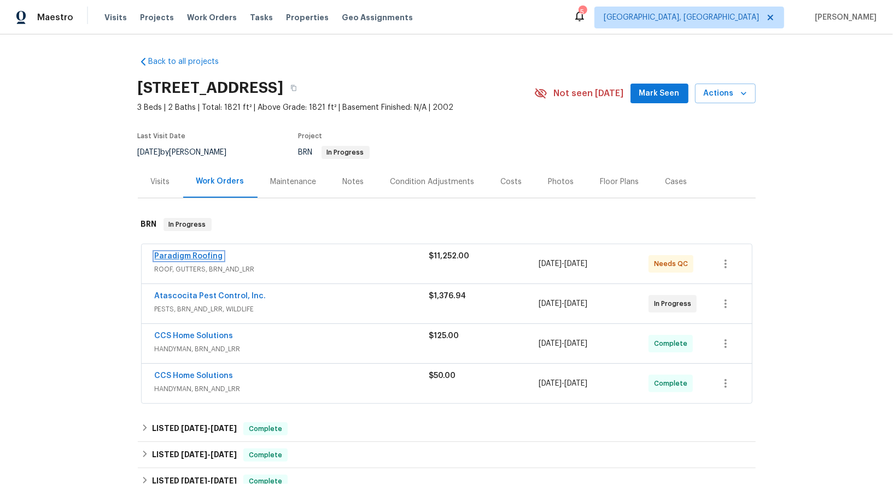
click at [203, 254] on link "Paradigm Roofing" at bounding box center [189, 257] width 68 height 8
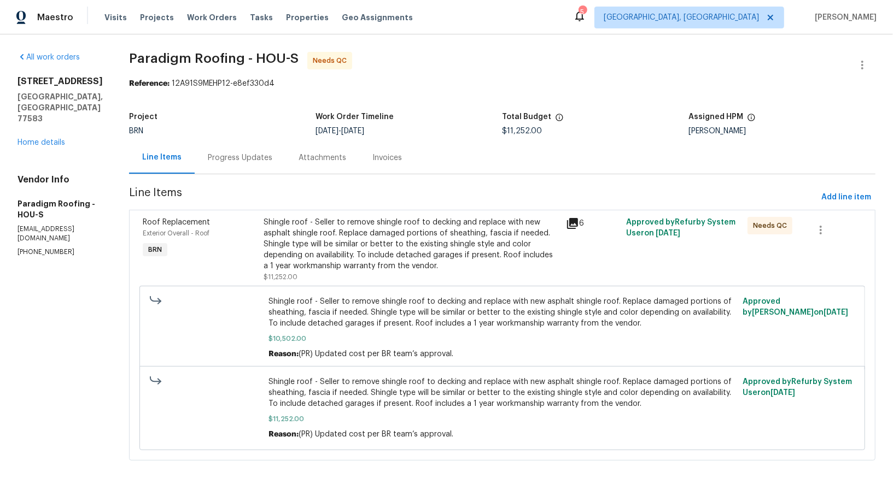
click at [288, 161] on div "Attachments" at bounding box center [322, 158] width 74 height 32
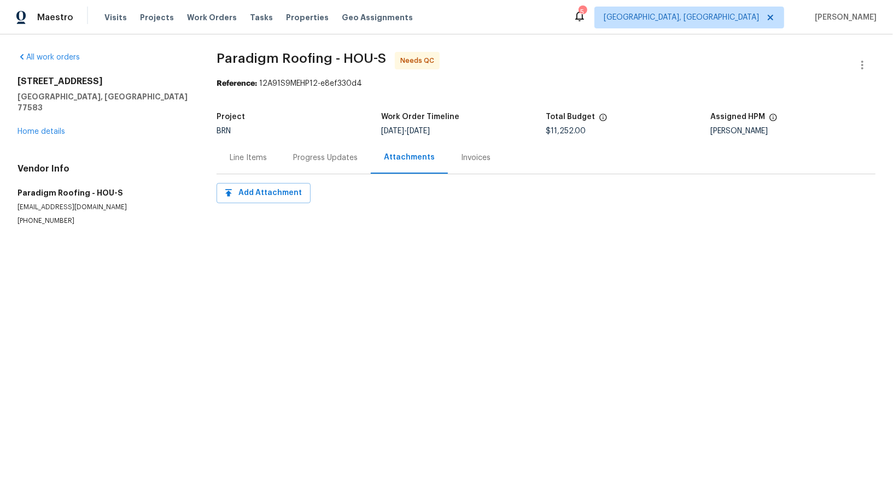
click at [314, 159] on div "Progress Updates" at bounding box center [325, 158] width 65 height 11
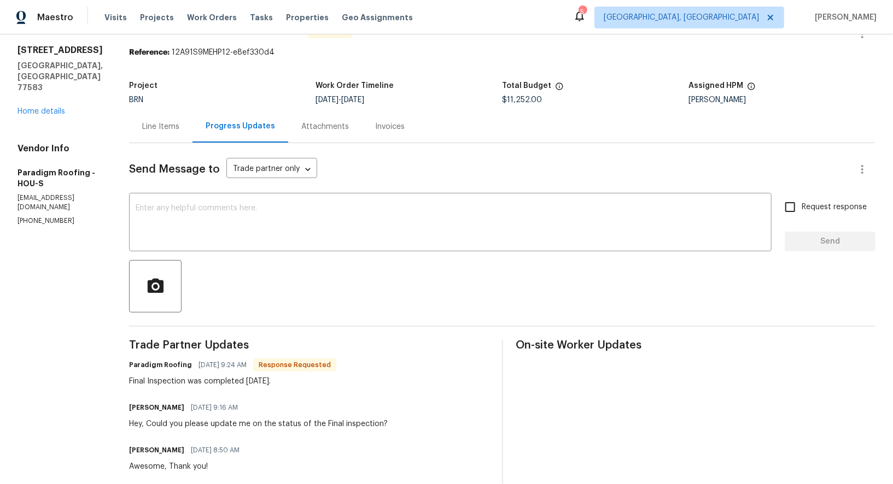
scroll to position [28, 0]
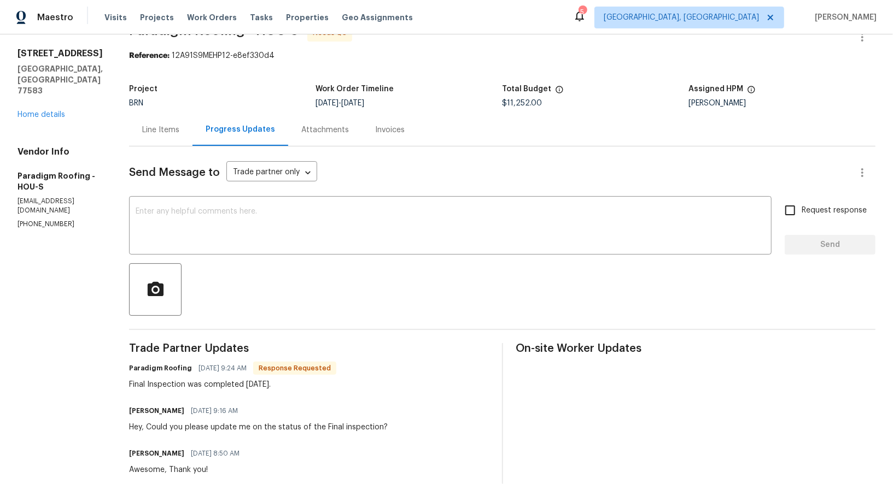
click at [155, 132] on div "Line Items" at bounding box center [160, 130] width 37 height 11
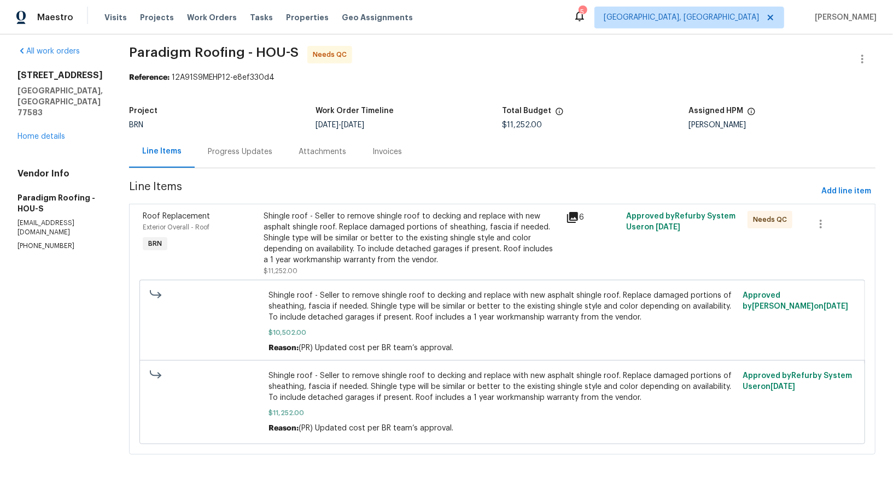
click at [377, 230] on div "Shingle roof - Seller to remove shingle roof to decking and replace with new as…" at bounding box center [411, 238] width 296 height 55
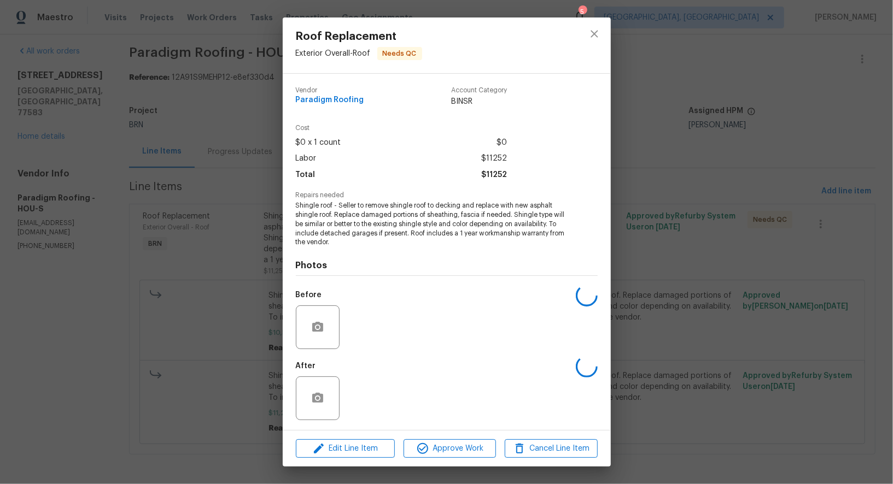
scroll to position [1, 0]
click at [274, 321] on div "Roof Replacement Exterior Overall - Roof Needs QC Vendor Paradigm Roofing Accou…" at bounding box center [446, 242] width 893 height 484
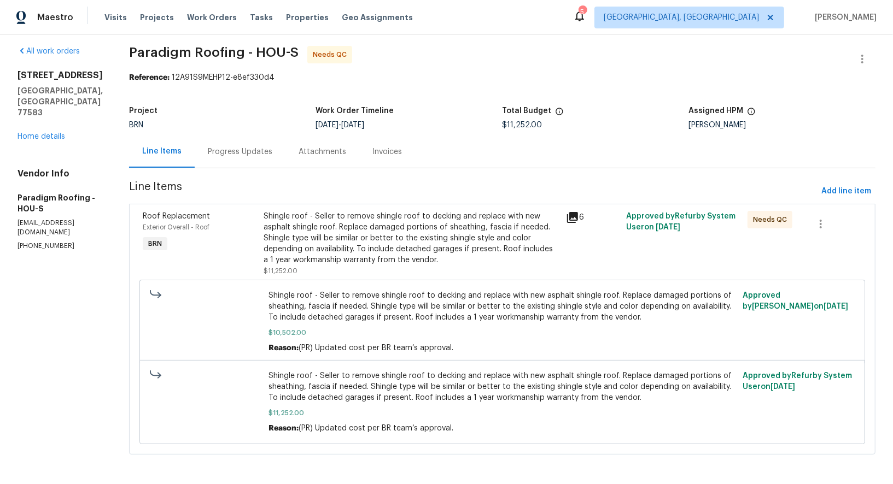
click at [264, 147] on div "Progress Updates" at bounding box center [240, 152] width 65 height 11
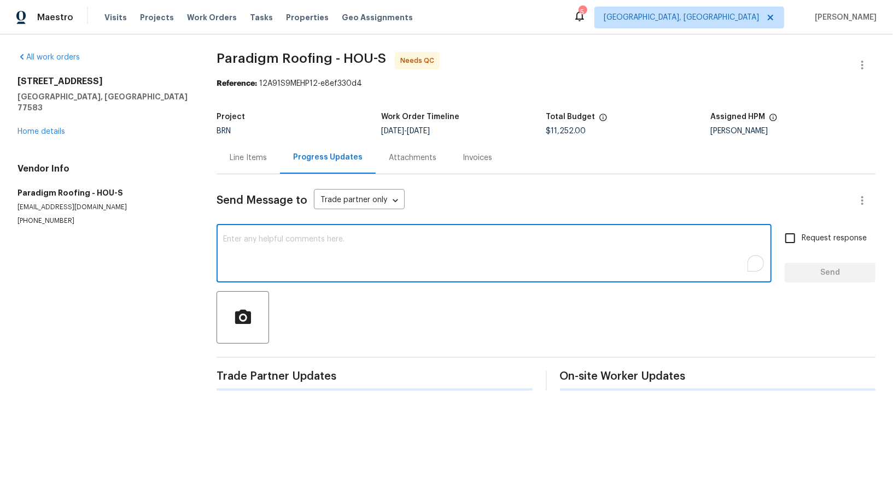
click at [300, 267] on textarea "To enrich screen reader interactions, please activate Accessibility in Grammarl…" at bounding box center [494, 255] width 542 height 38
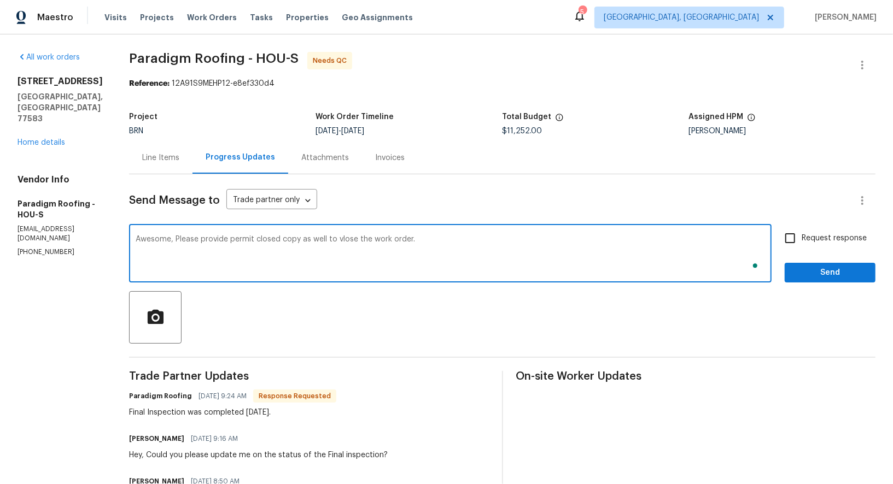
click at [343, 241] on textarea "Awesome, Please provide permit closed copy as well to vlose the work order." at bounding box center [450, 255] width 629 height 38
type textarea "Awesome, Please provide permit closed copy as well to close the work order."
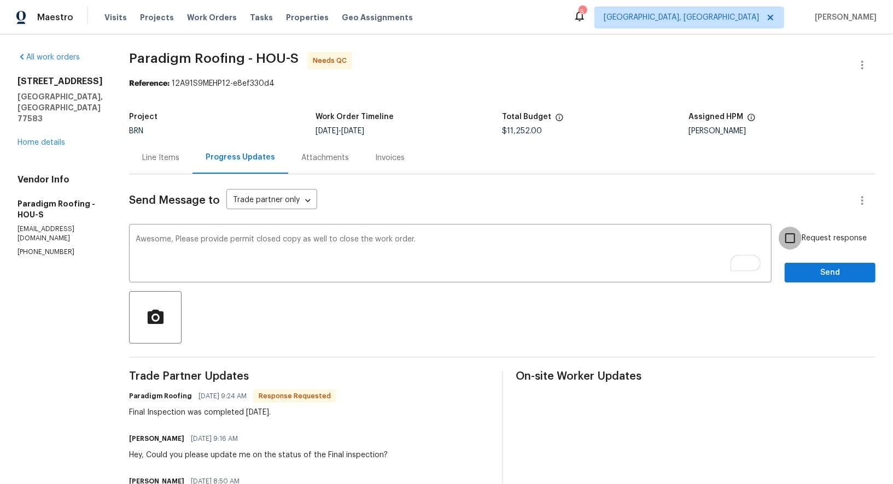
click at [795, 244] on input "Request response" at bounding box center [789, 238] width 23 height 23
checkbox input "true"
click at [815, 274] on span "Send" at bounding box center [829, 273] width 73 height 14
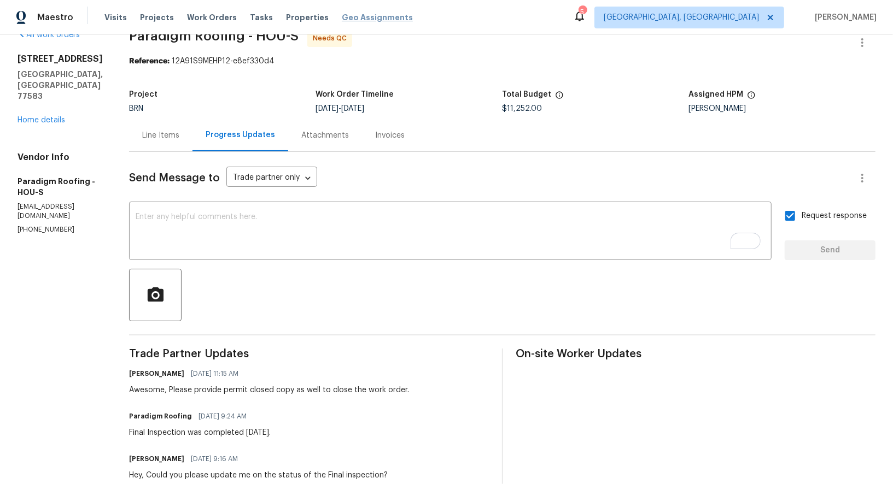
scroll to position [22, 0]
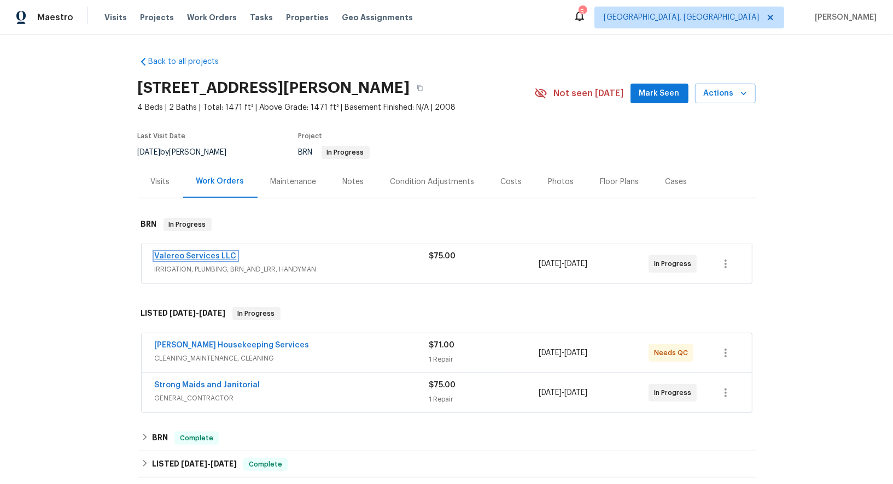
click at [191, 256] on link "Valereo Services LLC" at bounding box center [196, 257] width 82 height 8
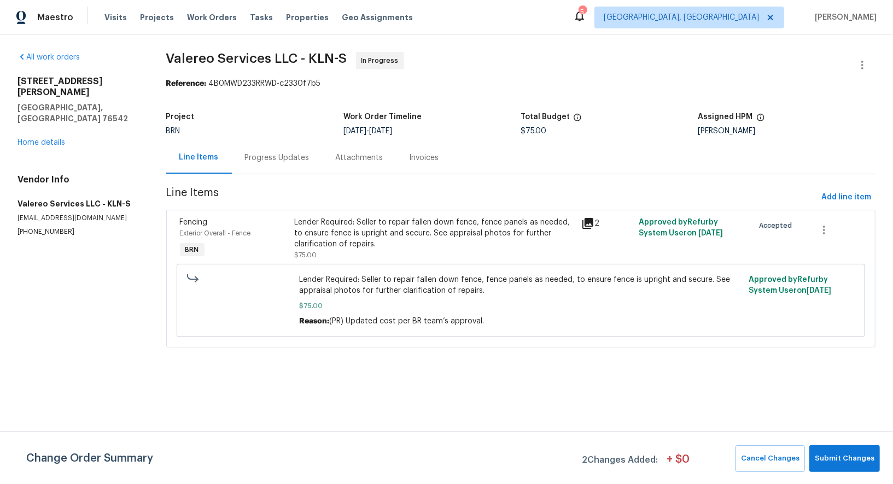
click at [831, 445] on div "Change Order Summary 2 Changes Added: + $ 0 Cancel Changes Submit Changes" at bounding box center [446, 458] width 893 height 52
click at [835, 466] on button "Submit Changes" at bounding box center [844, 459] width 71 height 27
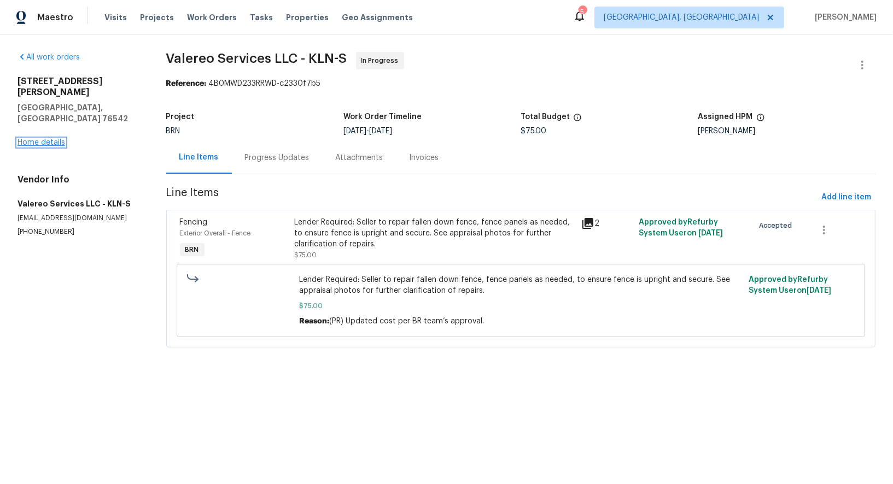
click at [40, 139] on link "Home details" at bounding box center [41, 143] width 48 height 8
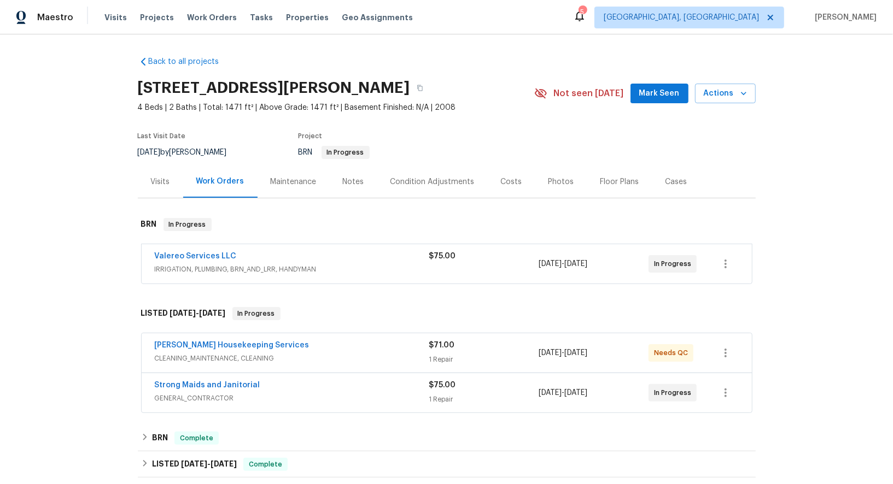
scroll to position [45, 0]
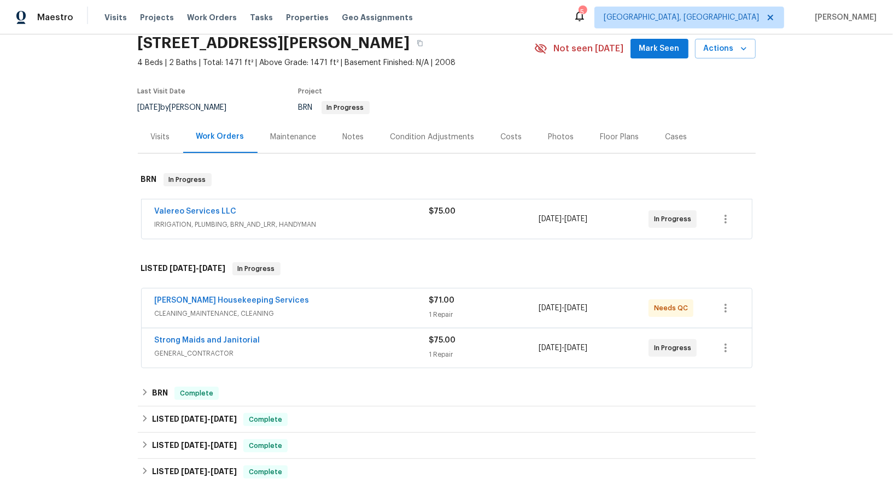
click at [201, 344] on div "Strong Maids and Janitorial" at bounding box center [292, 341] width 274 height 13
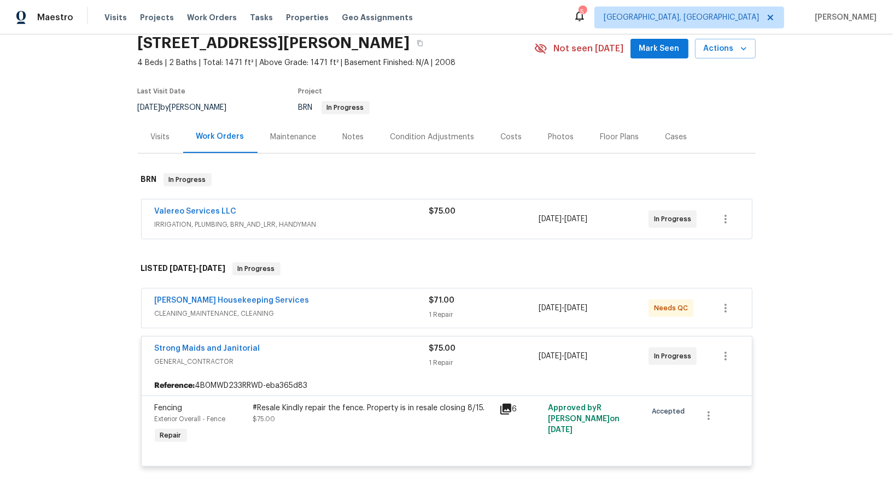
click at [206, 337] on div "Strong Maids and Janitorial GENERAL_CONTRACTOR $75.00 1 Repair [DATE] - [DATE] …" at bounding box center [447, 356] width 610 height 39
click at [206, 345] on link "Strong Maids and Janitorial" at bounding box center [208, 349] width 106 height 8
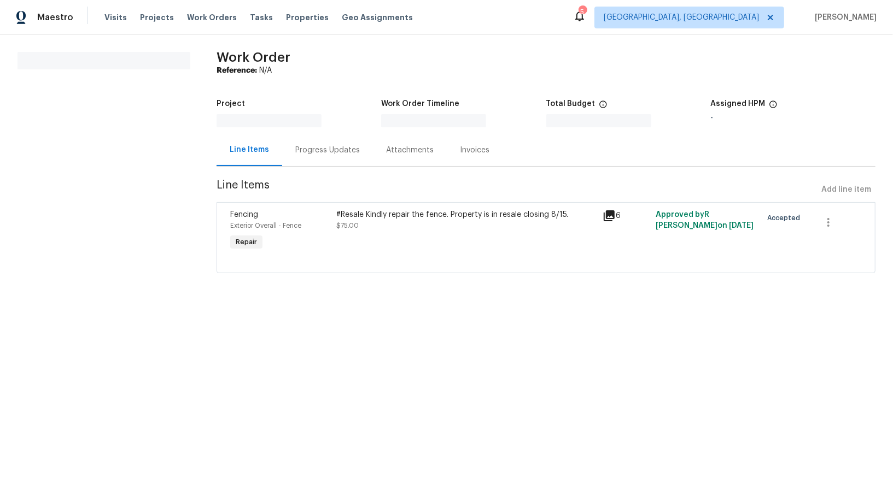
click at [305, 120] on div at bounding box center [298, 120] width 165 height 13
click at [309, 161] on div "Progress Updates" at bounding box center [327, 150] width 91 height 32
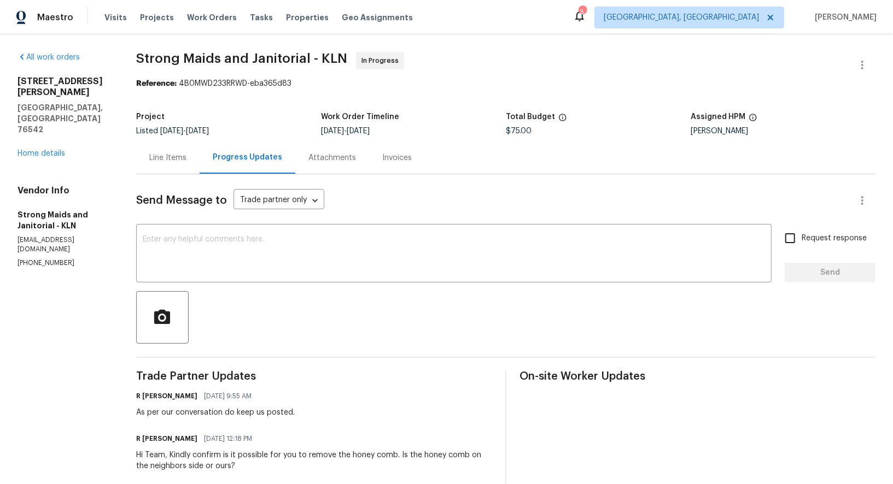
click at [173, 165] on div "Line Items" at bounding box center [167, 158] width 63 height 32
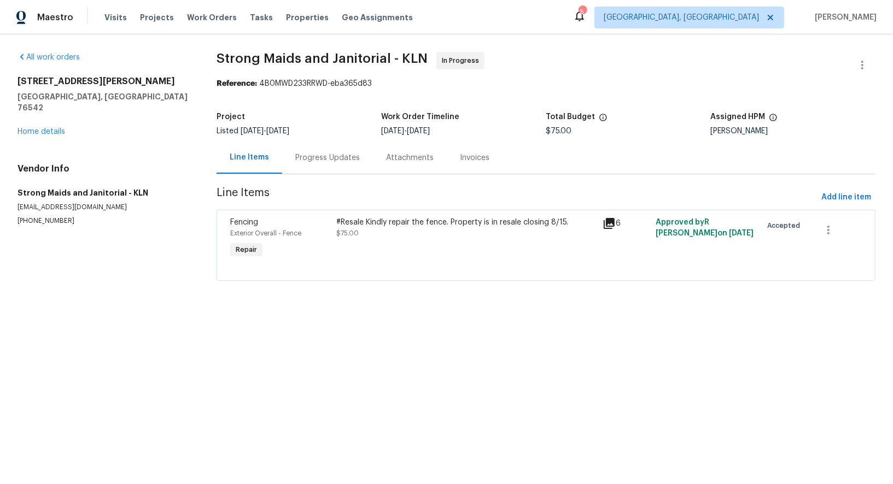
click at [308, 149] on div "Progress Updates" at bounding box center [327, 158] width 91 height 32
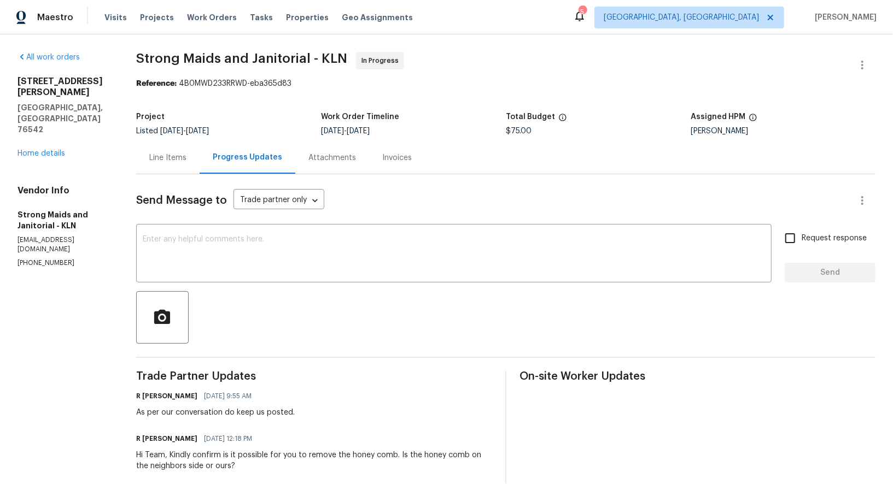
scroll to position [93, 0]
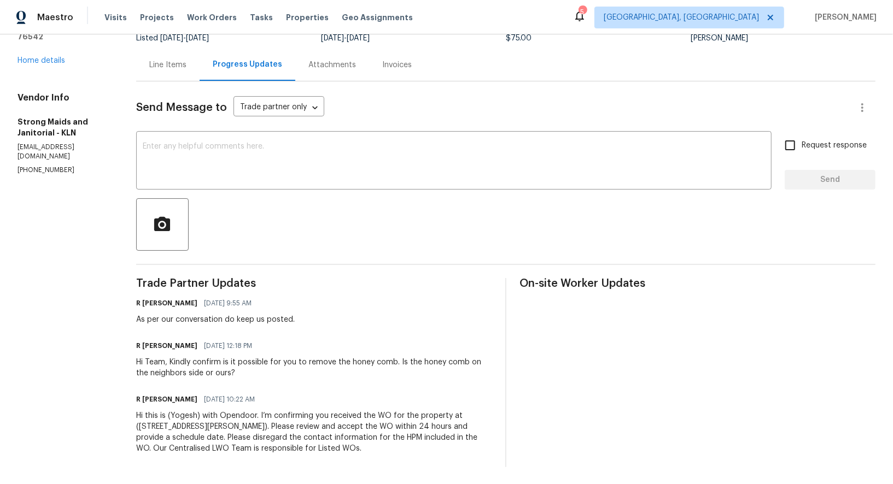
click at [177, 66] on div "Line Items" at bounding box center [167, 65] width 37 height 11
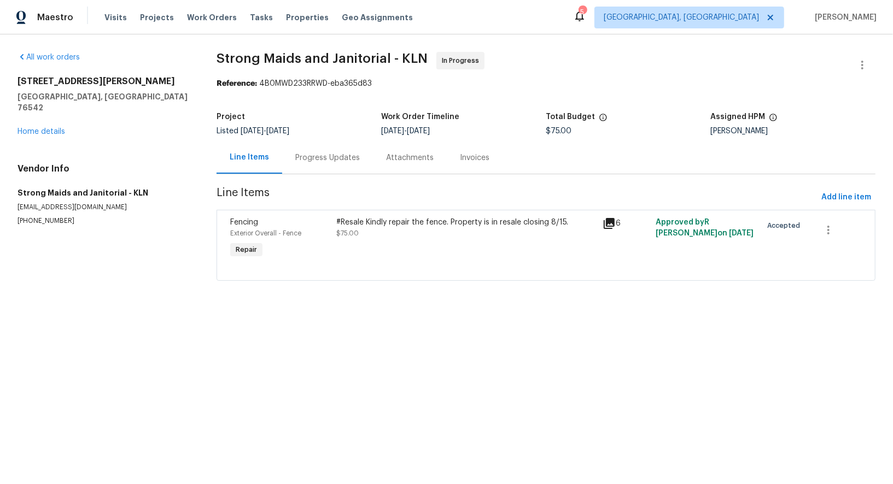
click at [401, 210] on div "Fencing Exterior Overall - Fence Repair #Resale Kindly repair the fence. Proper…" at bounding box center [545, 245] width 659 height 71
click at [405, 227] on div "#Resale Kindly repair the fence. Property is in resale closing 8/15. $75.00" at bounding box center [466, 228] width 259 height 22
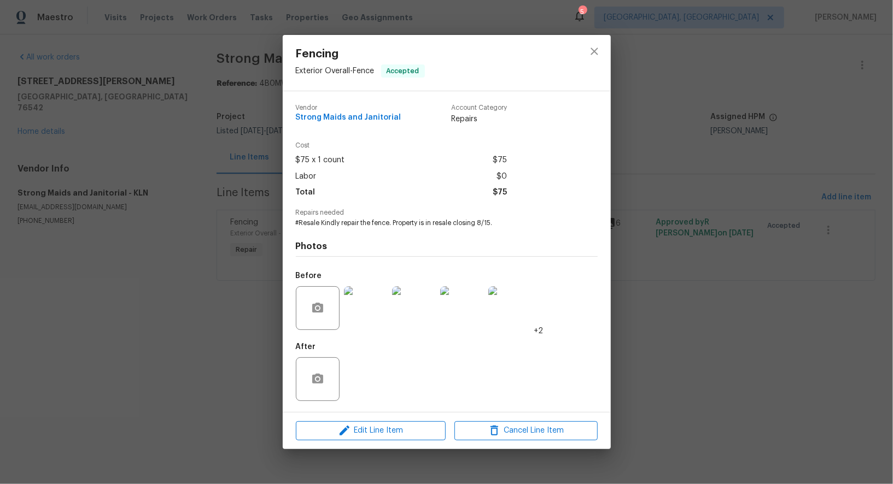
click at [370, 319] on img at bounding box center [366, 308] width 44 height 44
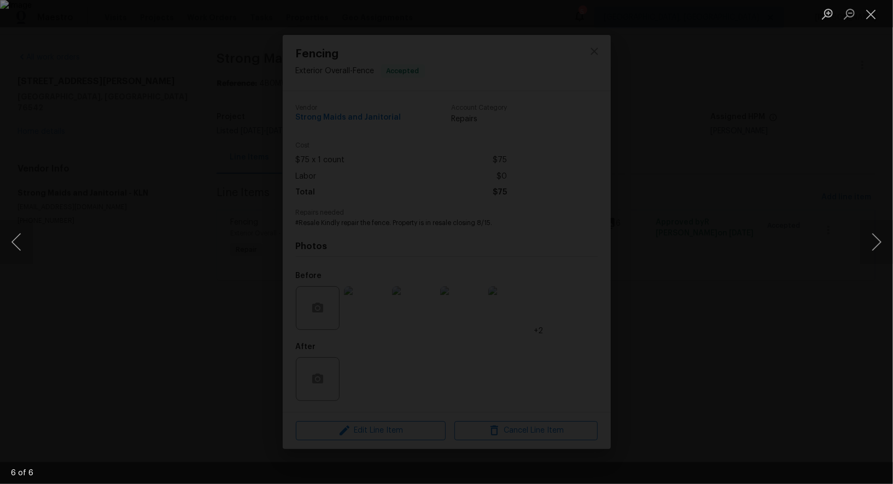
click at [789, 241] on div "Lightbox" at bounding box center [446, 242] width 893 height 484
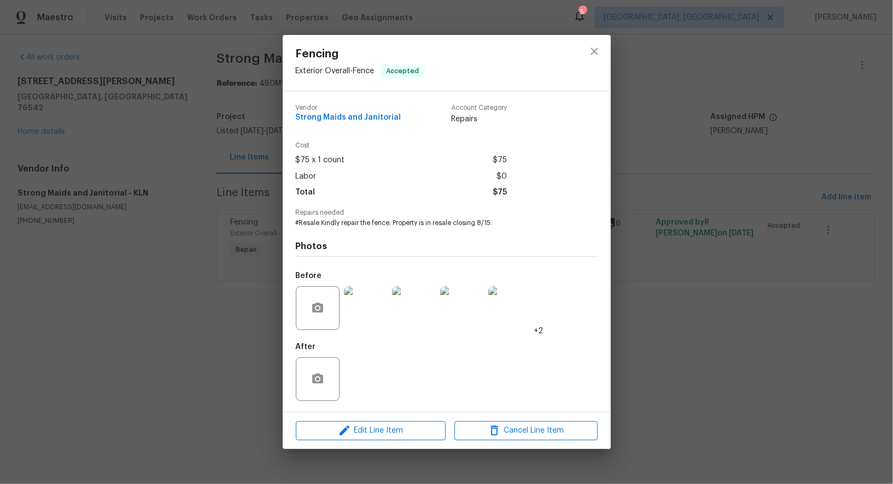
click at [789, 241] on div "Fencing Exterior Overall - Fence Accepted Vendor Strong Maids and Janitorial Ac…" at bounding box center [446, 242] width 893 height 484
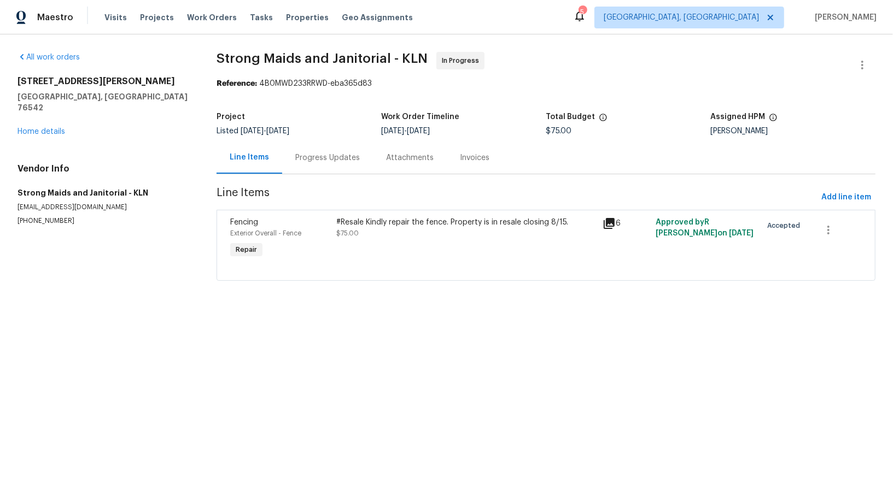
click at [45, 113] on div "[STREET_ADDRESS][PERSON_NAME][PERSON_NAME] Home details" at bounding box center [103, 106] width 173 height 61
click at [56, 128] on link "Home details" at bounding box center [41, 132] width 48 height 8
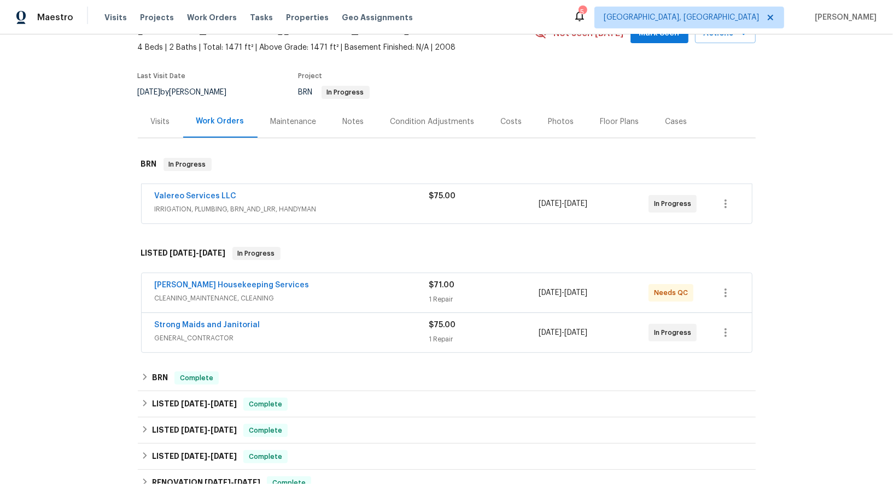
scroll to position [77, 0]
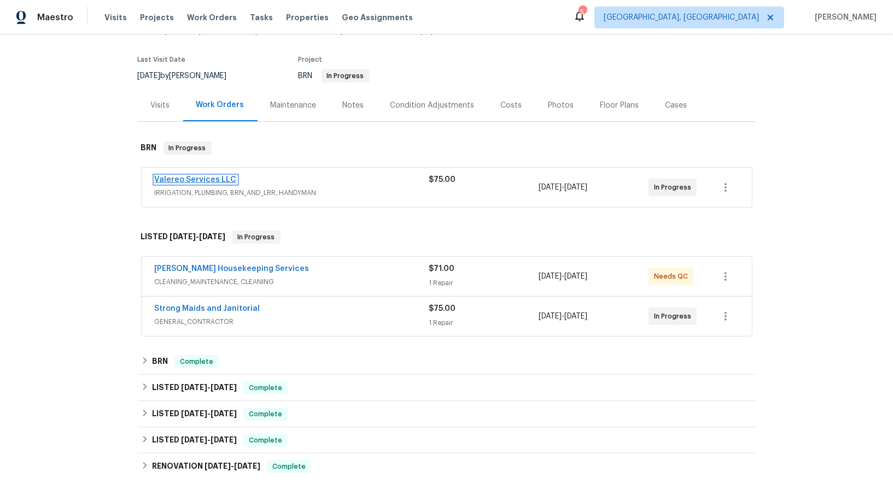
click at [203, 177] on link "Valereo Services LLC" at bounding box center [196, 180] width 82 height 8
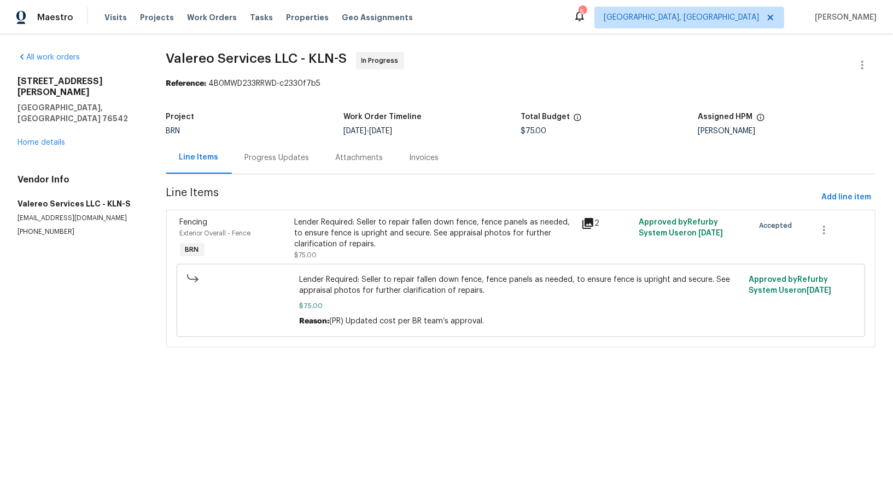
click at [286, 154] on div "Progress Updates" at bounding box center [277, 158] width 65 height 11
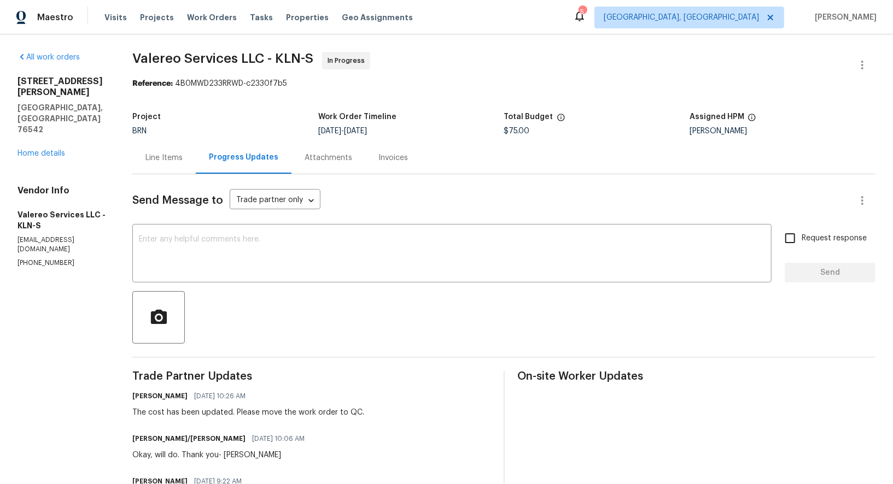
click at [177, 164] on div "Line Items" at bounding box center [163, 158] width 63 height 32
